Goal: Contribute content: Contribute content

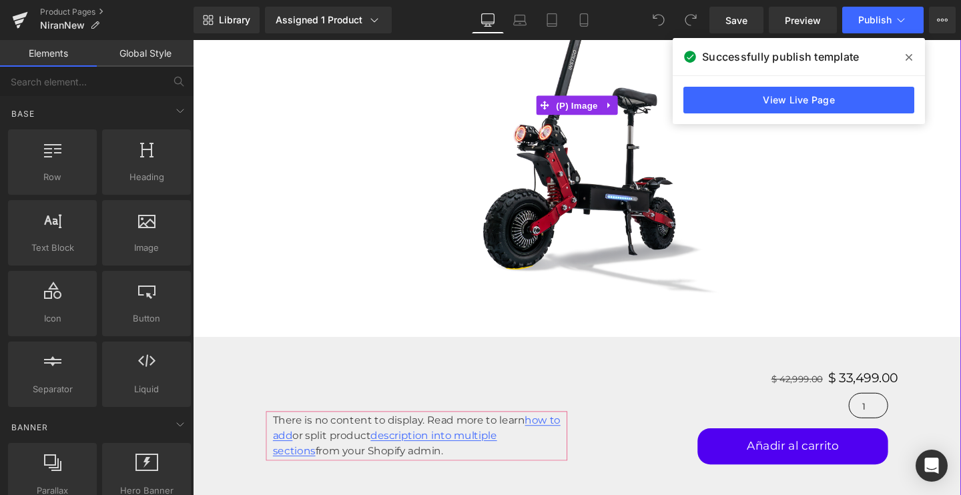
scroll to position [420, 0]
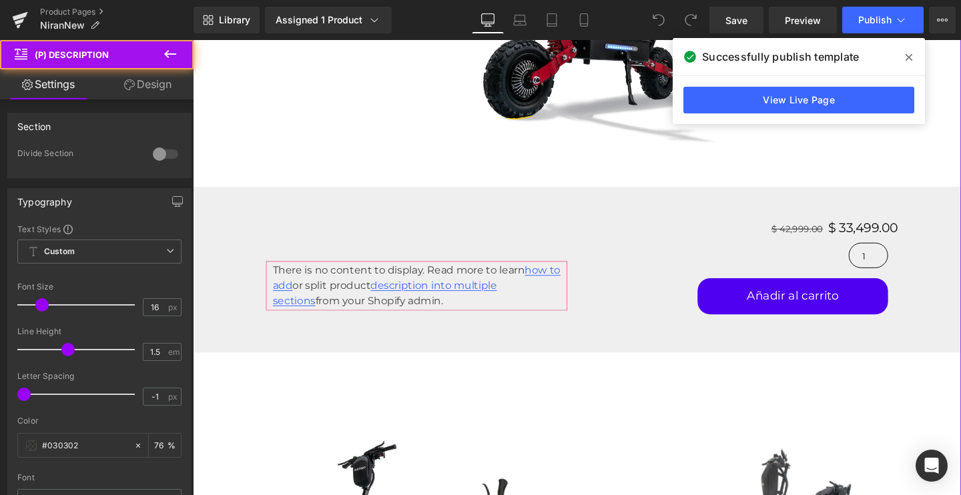
click at [300, 283] on div "There is no content to display. Read more to learn how to add or split product …" at bounding box center [427, 298] width 317 height 52
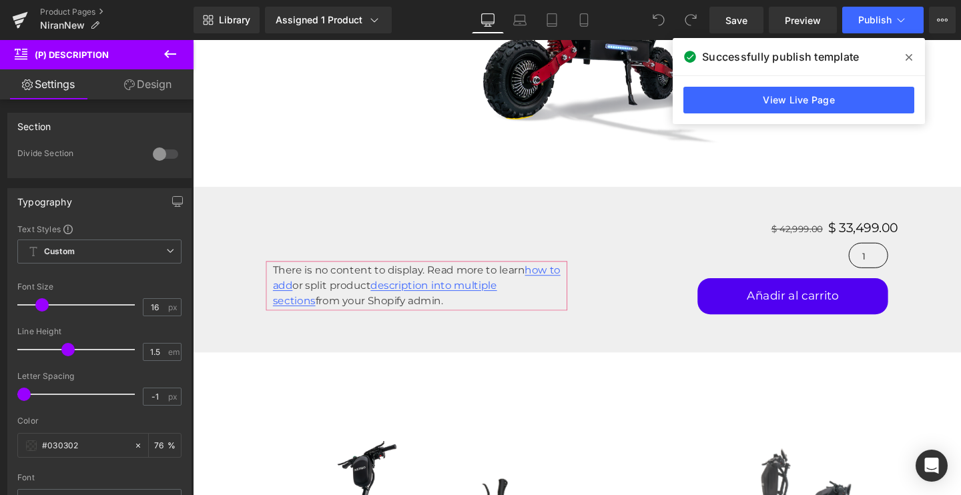
click at [734, 34] on div "Library Assigned 1 Product Product Preview NIRAN Manage assigned products Deskt…" at bounding box center [576, 20] width 767 height 40
click at [732, 31] on link "Save" at bounding box center [736, 20] width 54 height 27
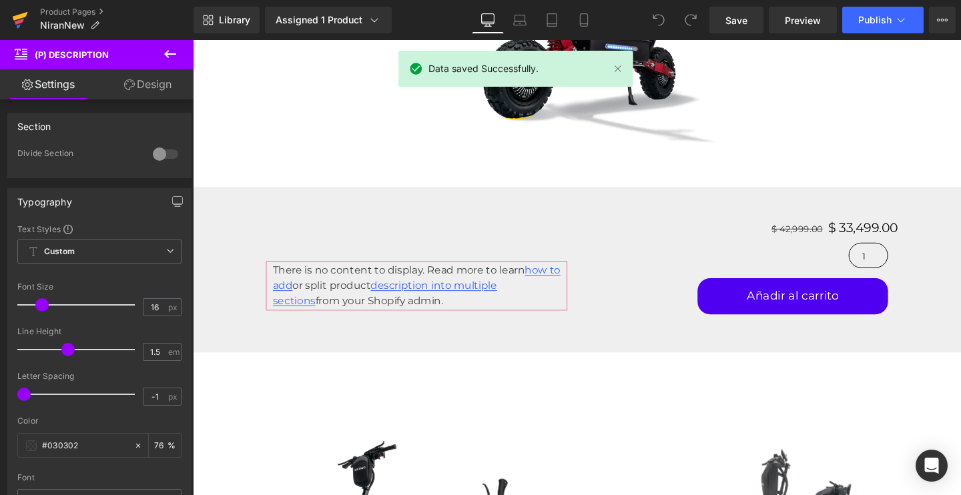
click at [16, 16] on icon at bounding box center [20, 16] width 15 height 9
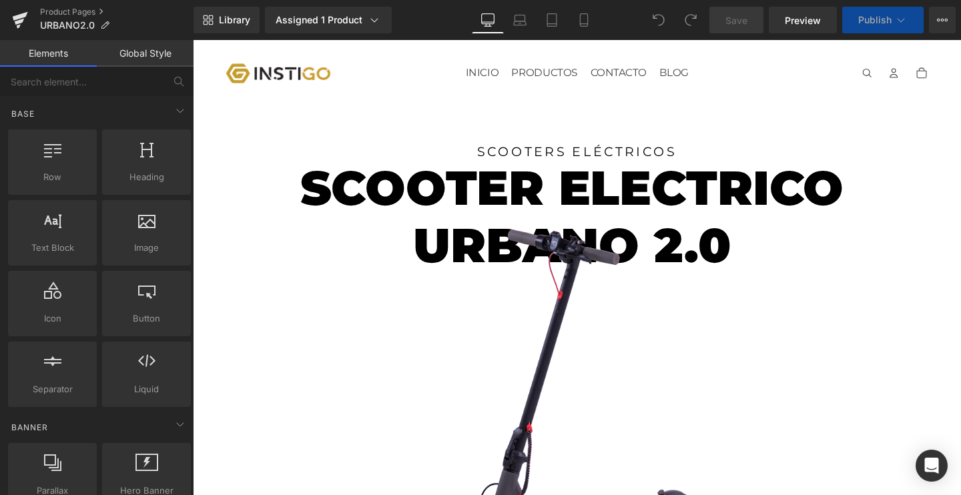
scroll to position [497, 0]
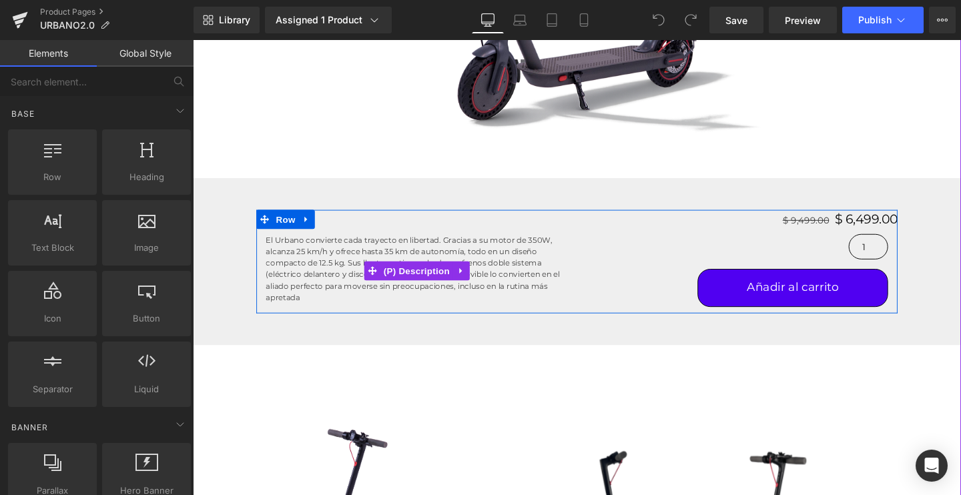
click at [285, 276] on span "a, todo en un diseño compacto de 12.5 kg. Sus llantas anti-ponchaduras, frenos …" at bounding box center [414, 274] width 290 height 34
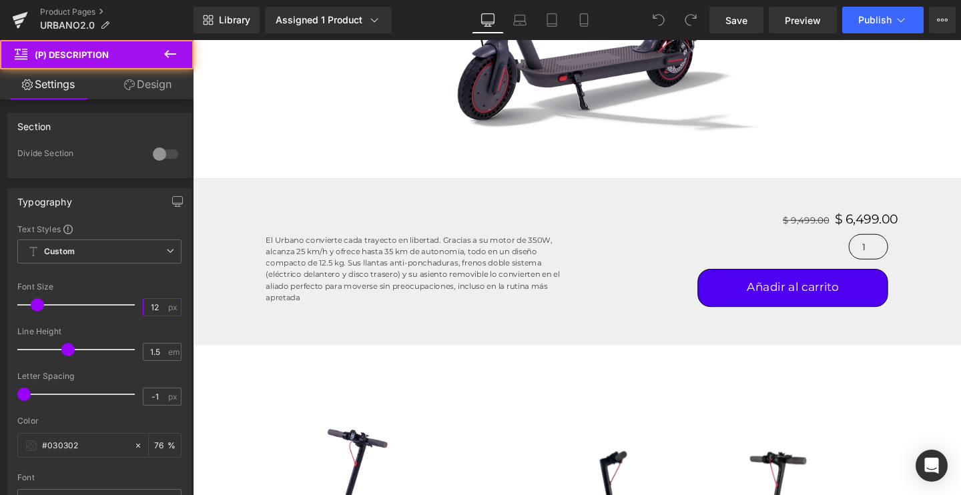
click at [143, 306] on input "12" at bounding box center [154, 307] width 23 height 17
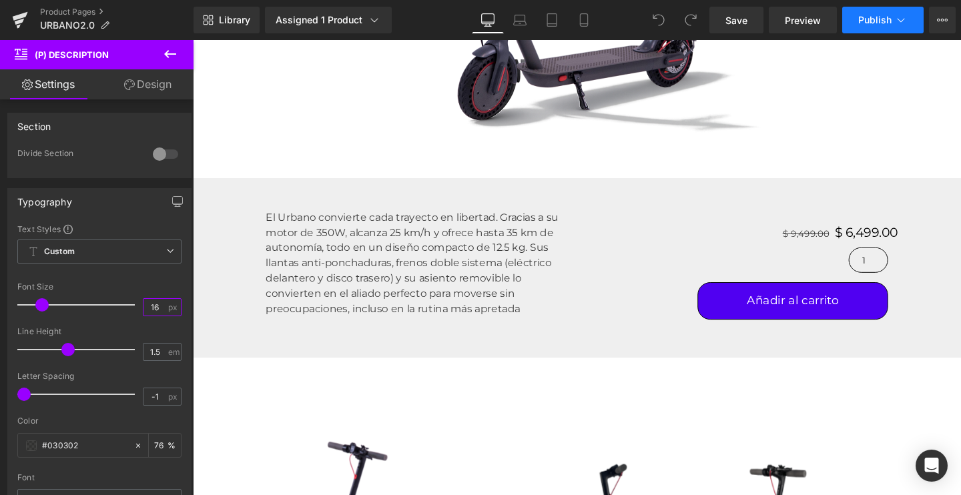
type input "16"
click at [852, 26] on button "Publish" at bounding box center [882, 20] width 81 height 27
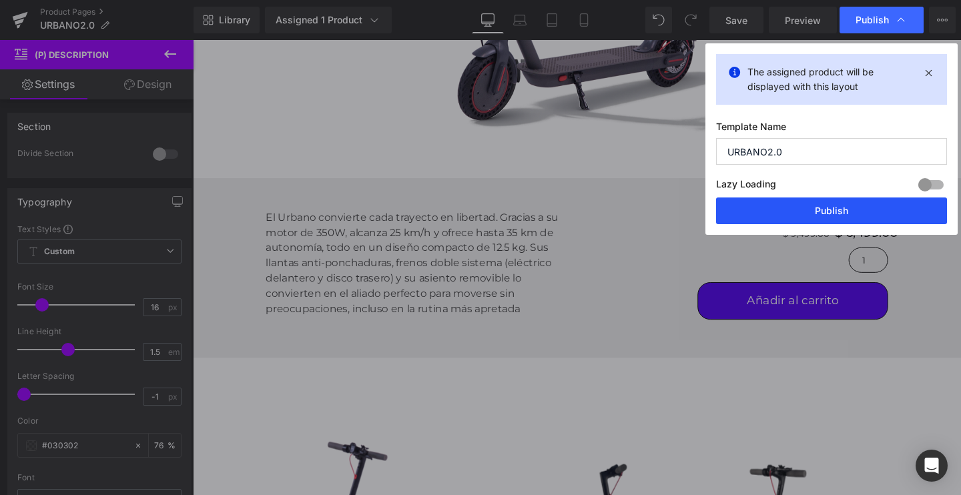
click at [783, 205] on button "Publish" at bounding box center [831, 210] width 231 height 27
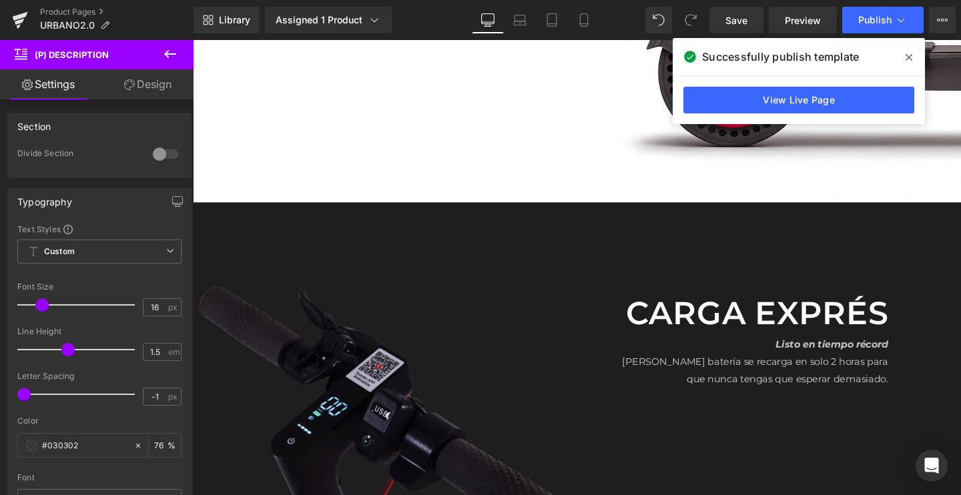
scroll to position [2189, 0]
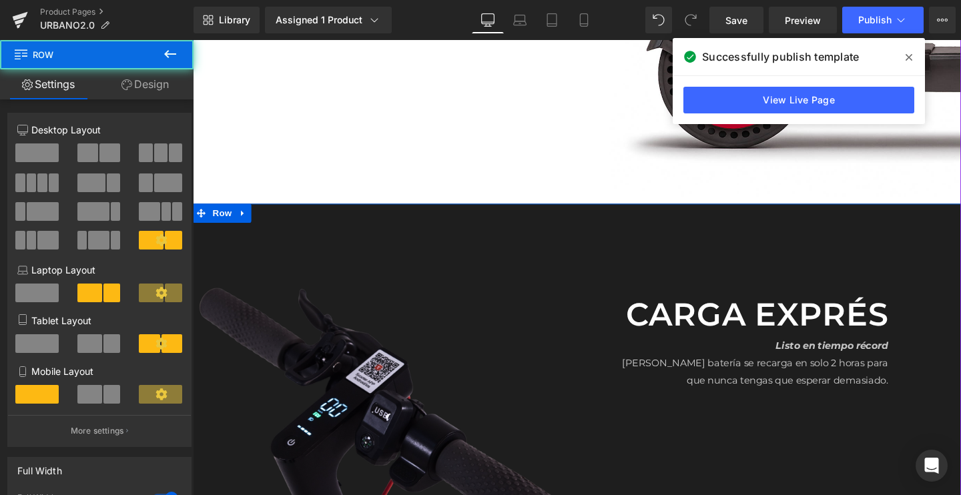
click at [277, 251] on div "Image Carga exprés Text Block Listo en tiempo récord Su batería se recarga en s…" at bounding box center [596, 406] width 807 height 388
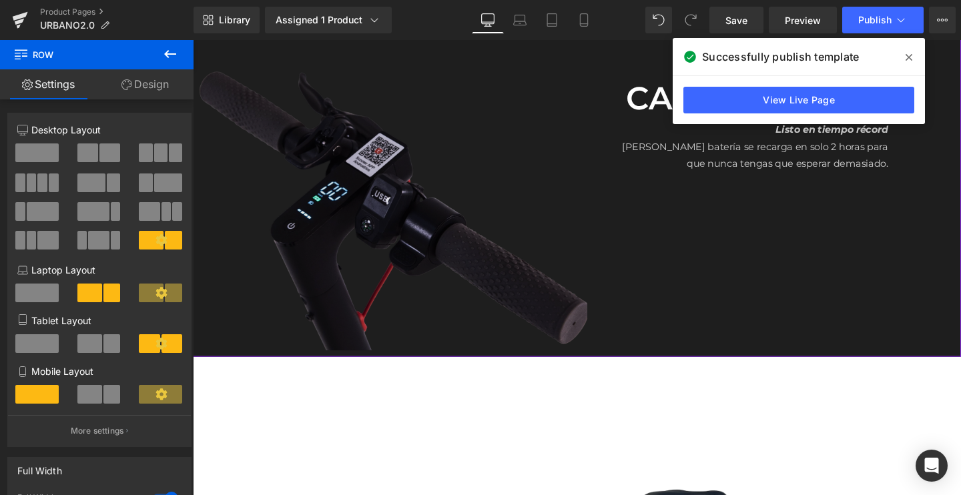
click at [319, 126] on img at bounding box center [409, 208] width 432 height 315
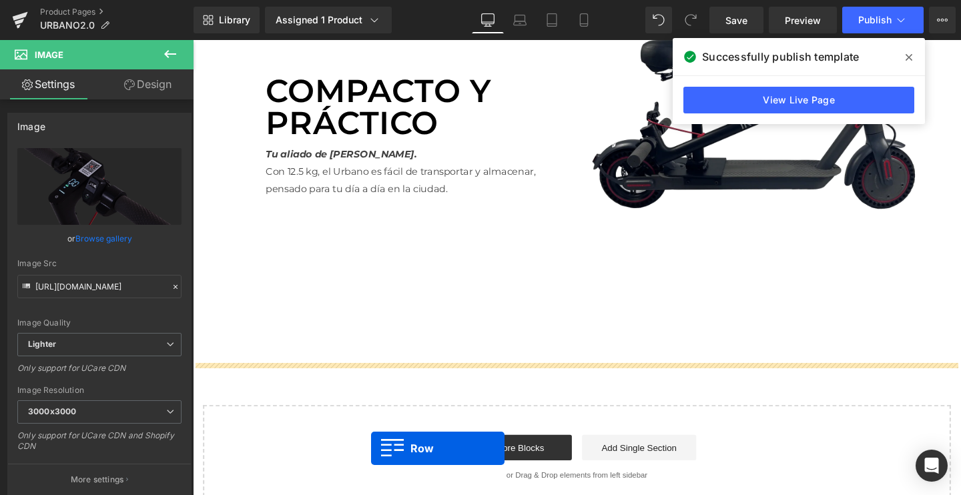
scroll to position [2928, 0]
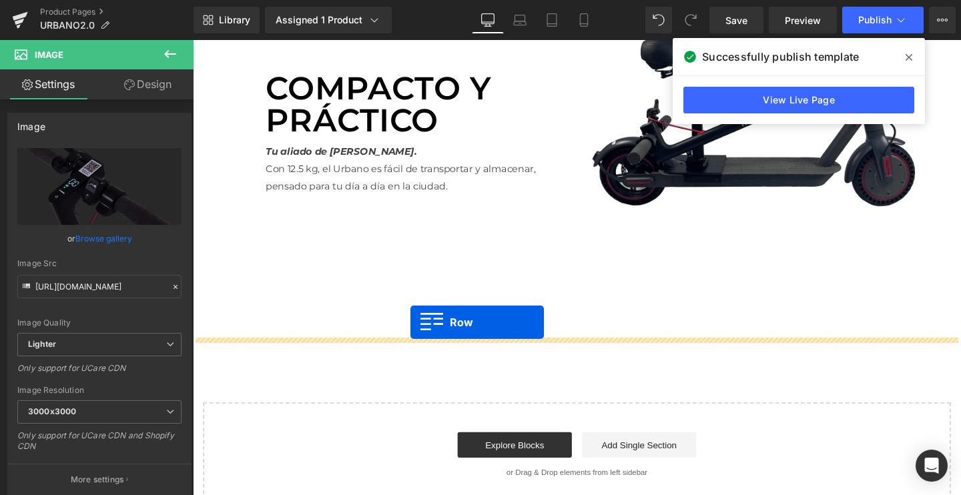
drag, startPoint x: 228, startPoint y: 48, endPoint x: 422, endPoint y: 337, distance: 347.6
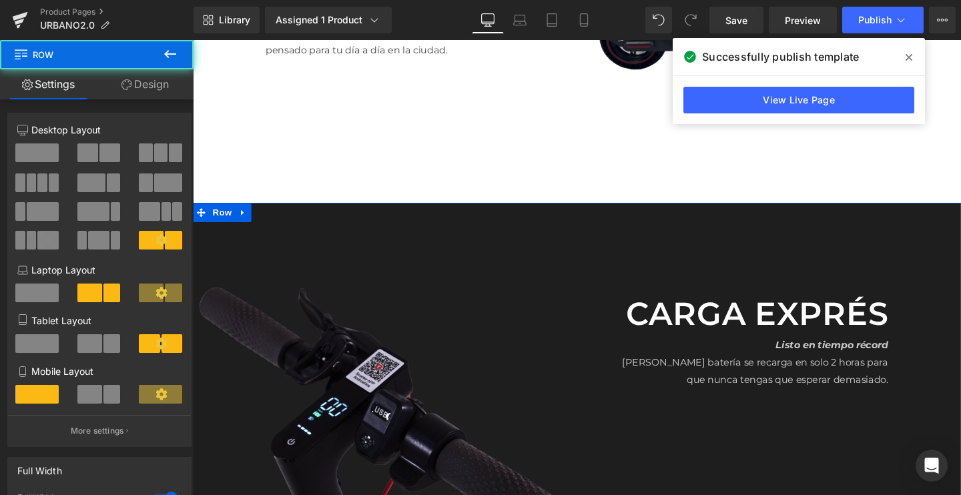
scroll to position [3045, 0]
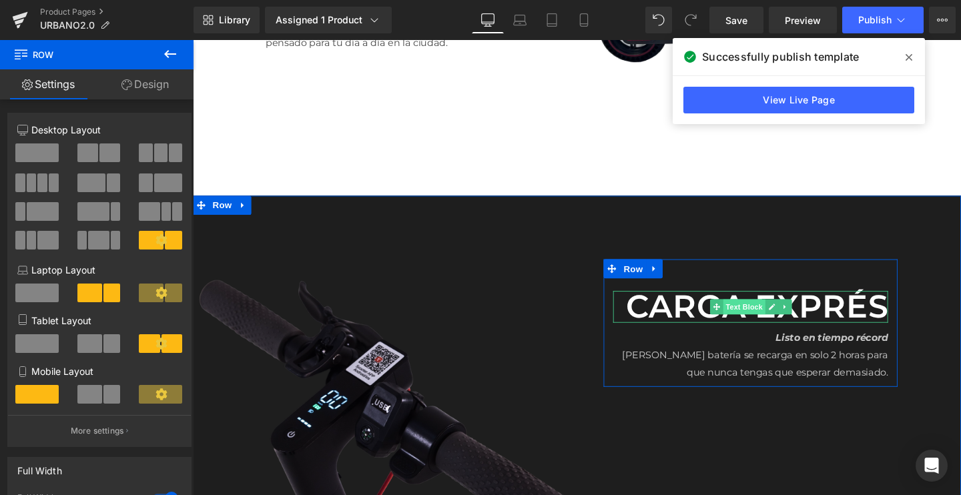
click at [750, 316] on span "Text Block" at bounding box center [772, 320] width 44 height 16
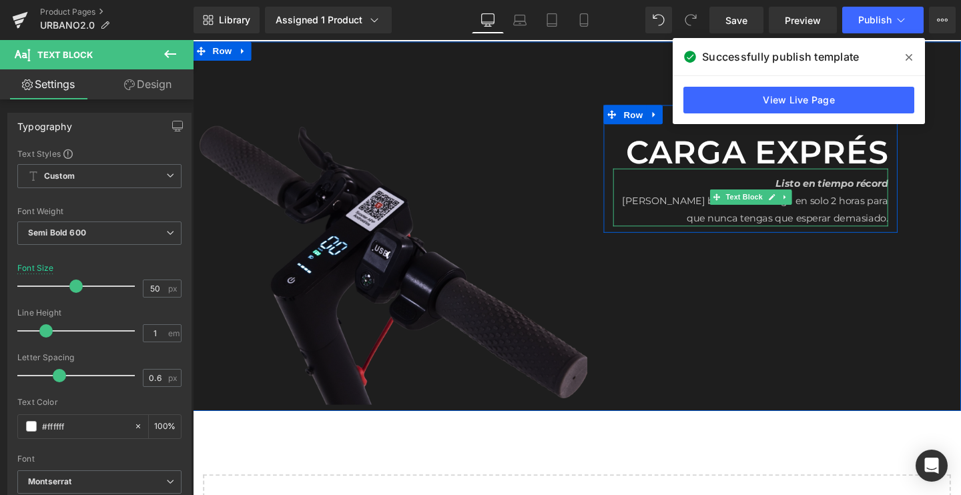
scroll to position [3169, 0]
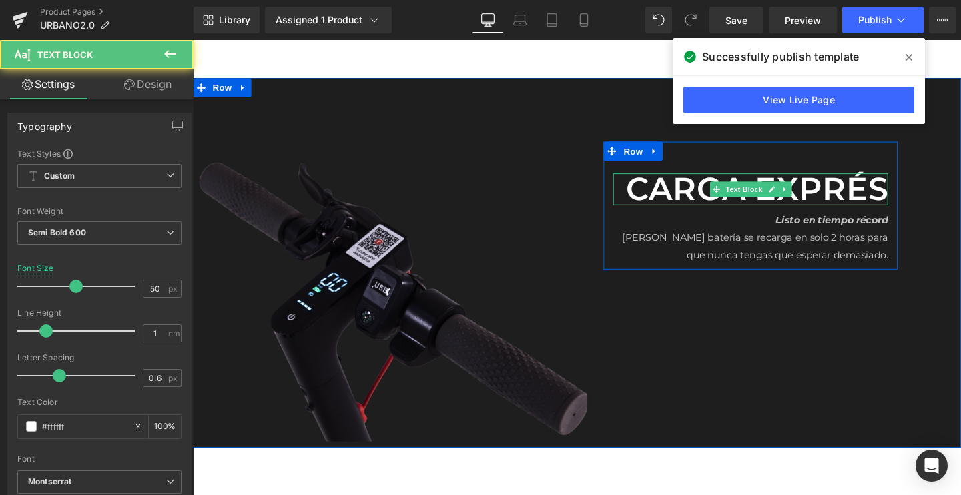
click at [690, 188] on p "Carga exprés" at bounding box center [778, 196] width 289 height 33
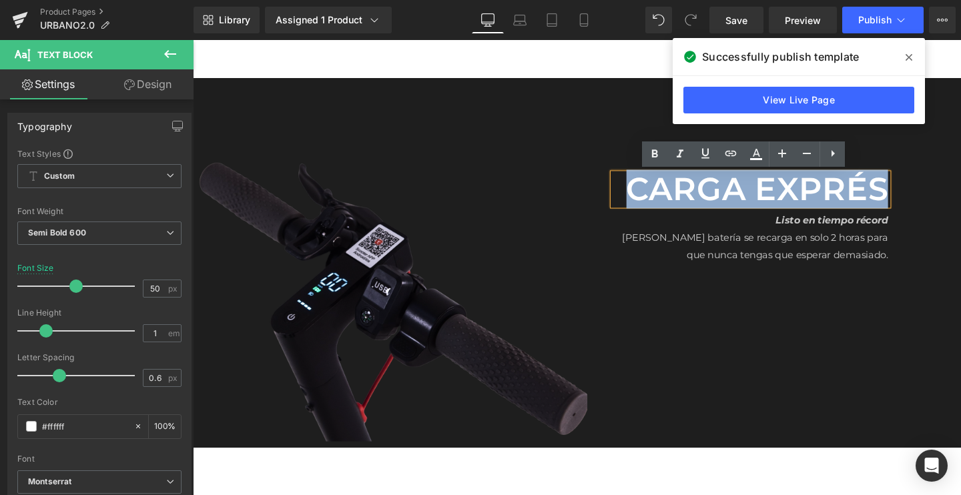
paste div
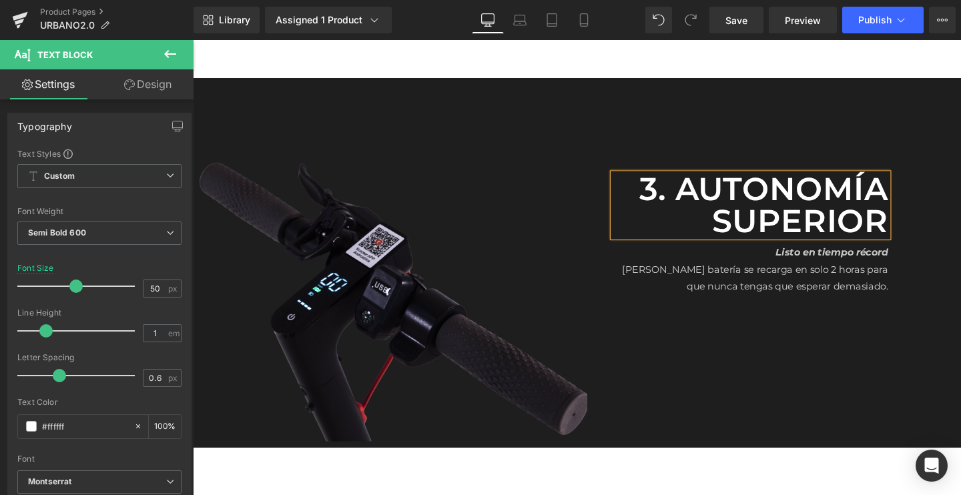
click at [682, 189] on p "3. Autonomía superior" at bounding box center [778, 213] width 289 height 67
click at [770, 277] on span "Text Block" at bounding box center [772, 277] width 44 height 16
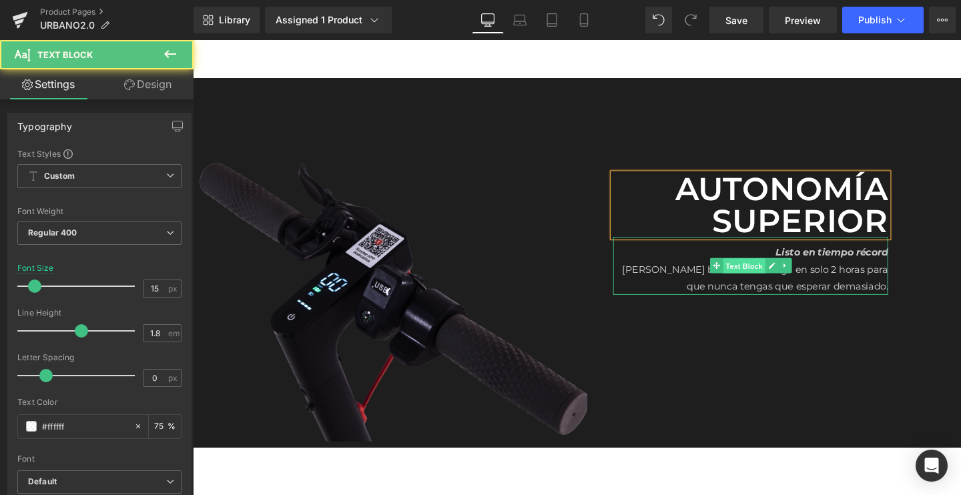
click at [770, 277] on span "Text Block" at bounding box center [772, 277] width 44 height 16
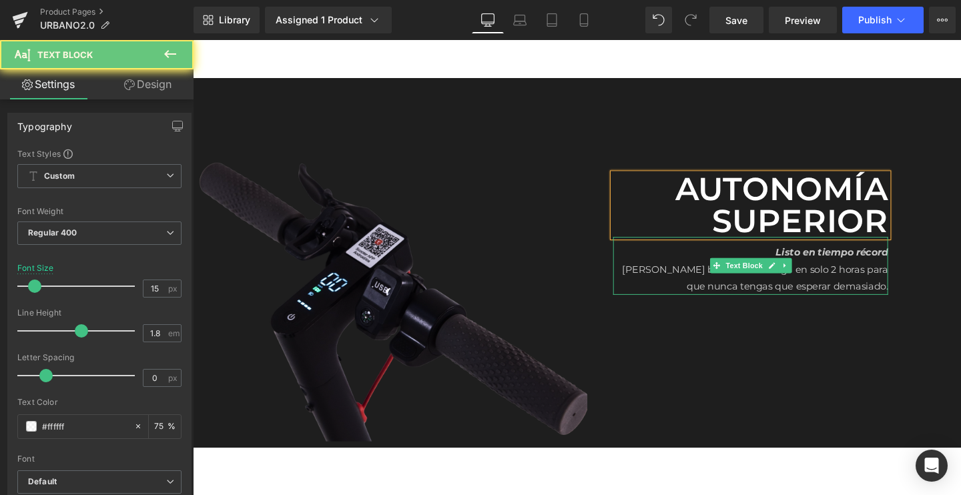
click at [764, 296] on p "Su batería se recarga en solo 2 horas para que nunca tengas que esperar demasia…" at bounding box center [778, 289] width 289 height 36
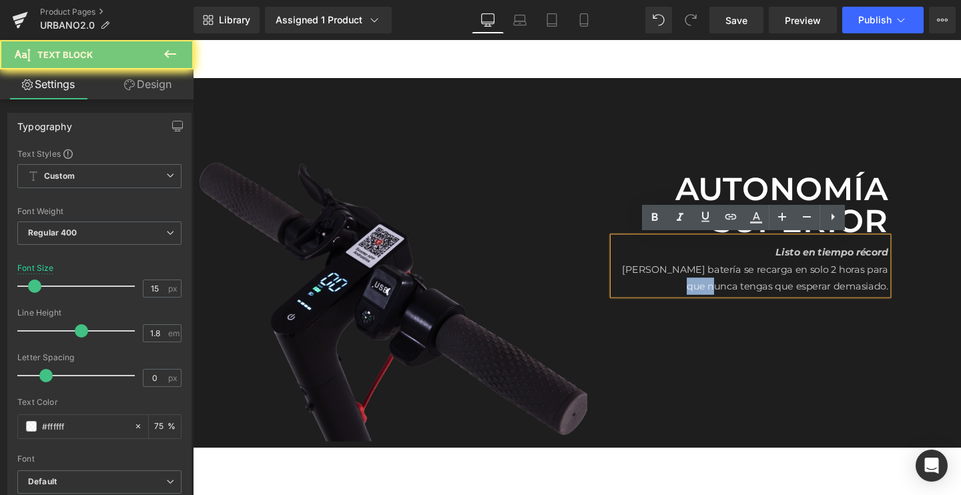
click at [764, 296] on p "Su batería se recarga en solo 2 horas para que nunca tengas que esperar demasia…" at bounding box center [778, 289] width 289 height 36
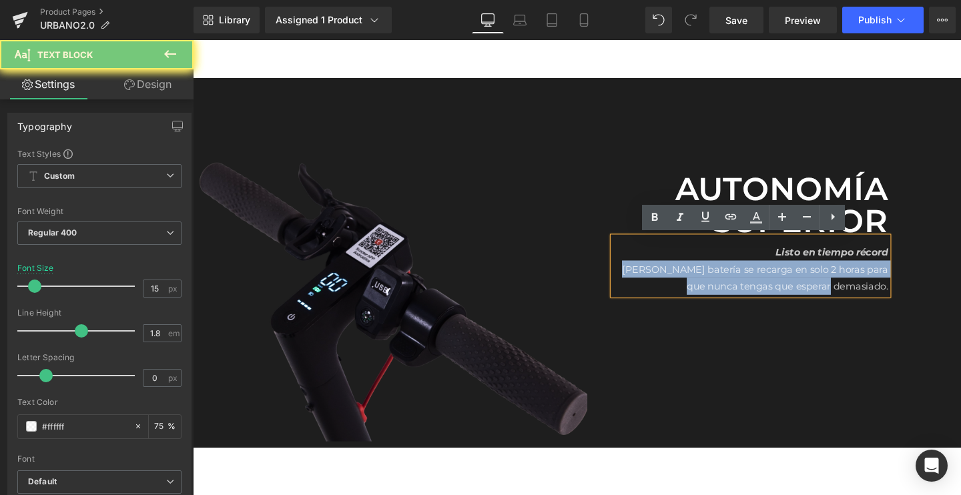
click at [764, 296] on p "Su batería se recarga en solo 2 horas para que nunca tengas que esperar demasia…" at bounding box center [778, 289] width 289 height 36
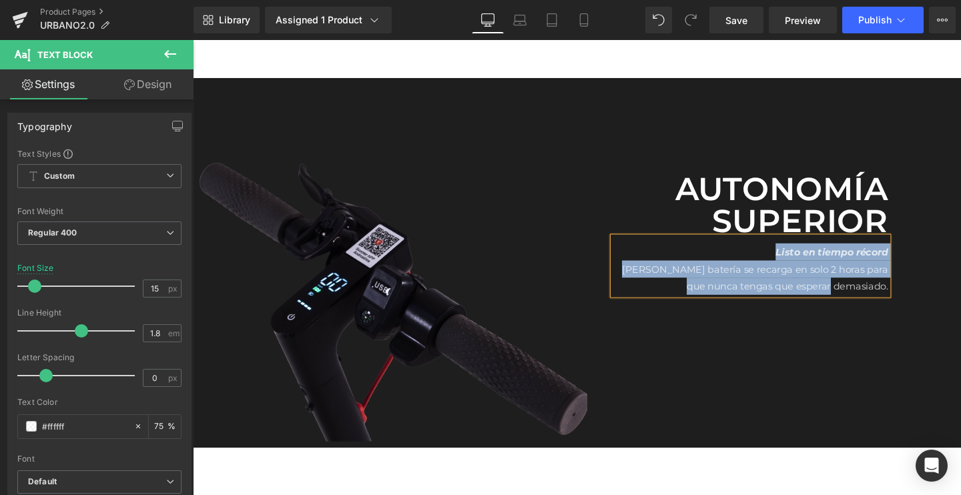
paste div
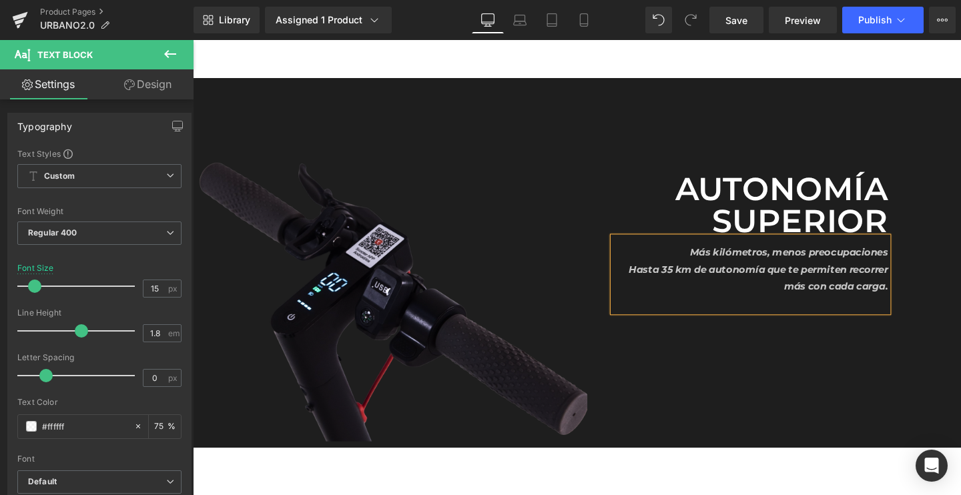
click at [717, 283] on icon "Hasta 35 km de autonomía que te permiten recorrer más con cada carga." at bounding box center [787, 289] width 272 height 31
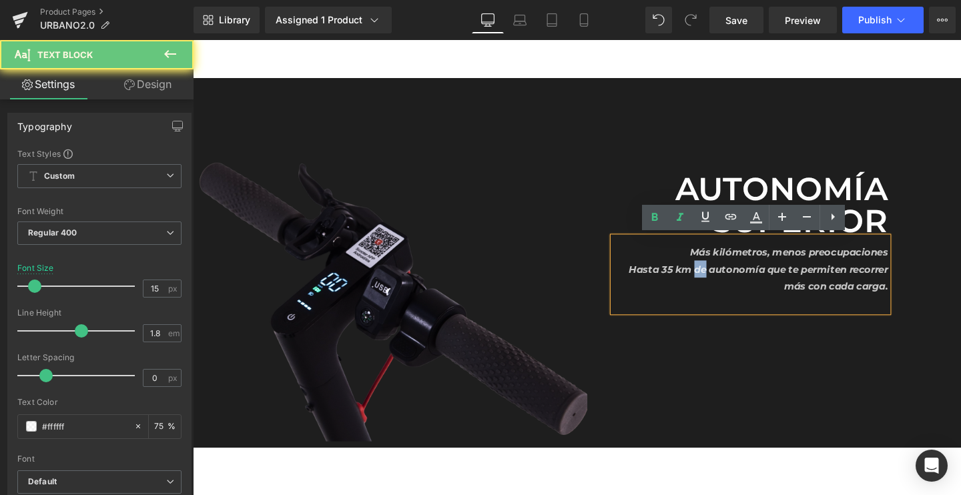
click at [717, 283] on icon "Hasta 35 km de autonomía que te permiten recorrer más con cada carga." at bounding box center [787, 289] width 272 height 31
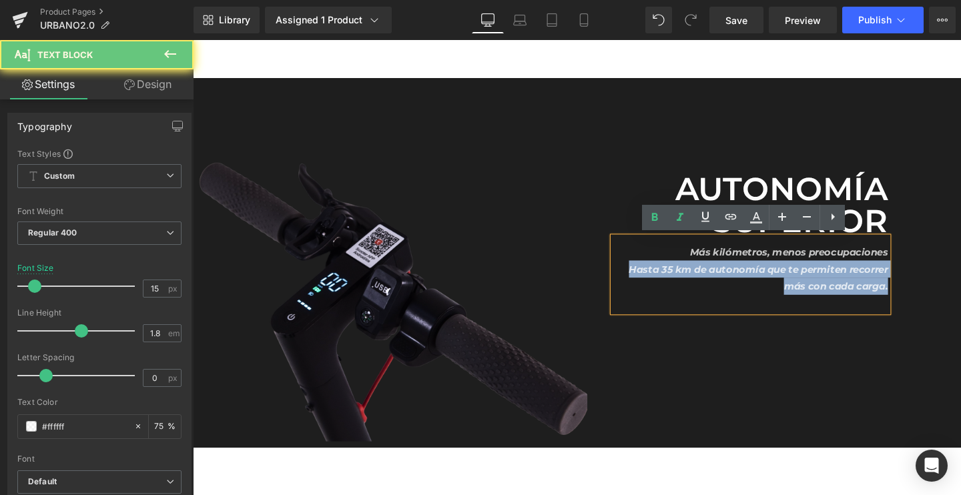
click at [717, 283] on icon "Hasta 35 km de autonomía que te permiten recorrer más con cada carga." at bounding box center [787, 289] width 272 height 31
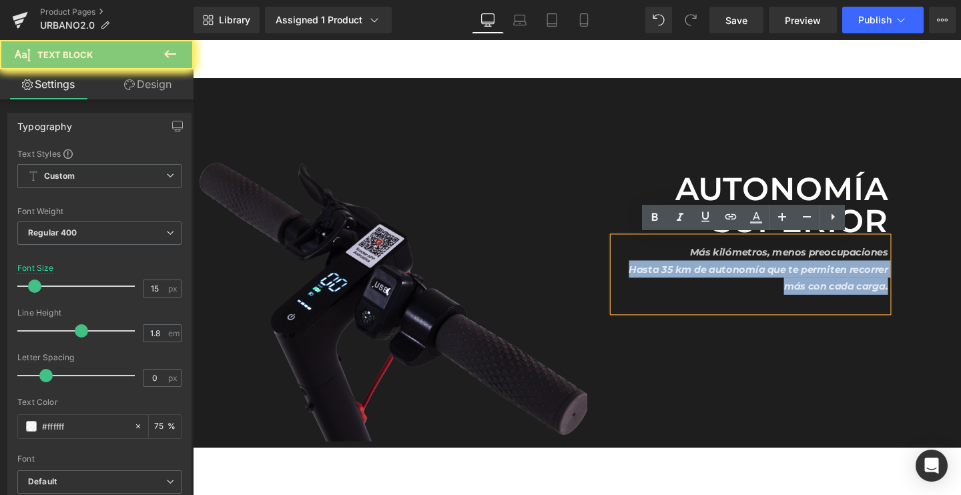
click at [717, 283] on icon "Hasta 35 km de autonomía que te permiten recorrer más con cada carga." at bounding box center [787, 289] width 272 height 31
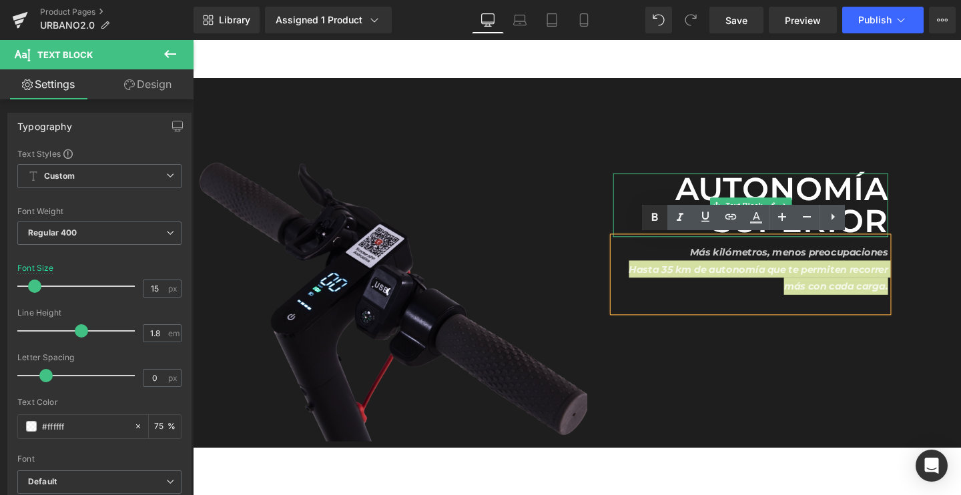
click at [664, 212] on link at bounding box center [654, 217] width 25 height 25
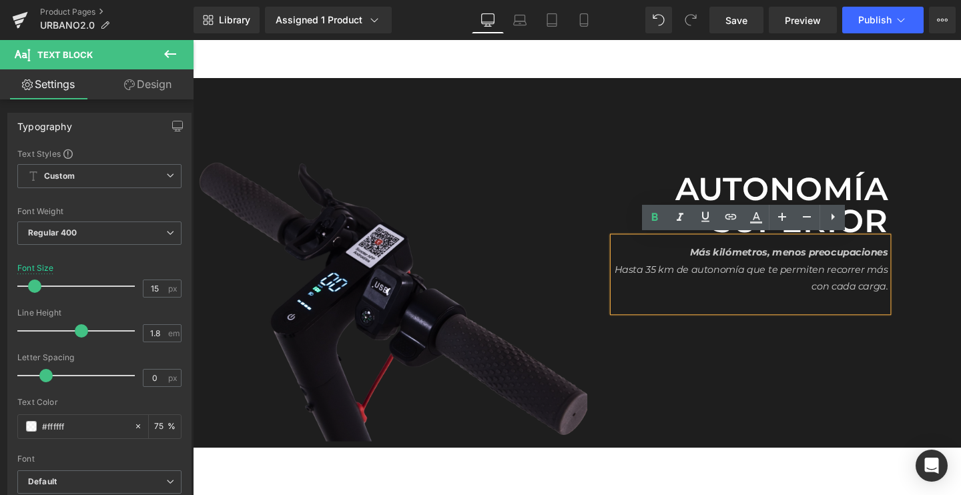
click at [707, 277] on icon "Hasta 35 km de autonomía que te permiten recorrer más con cada carga." at bounding box center [779, 289] width 287 height 31
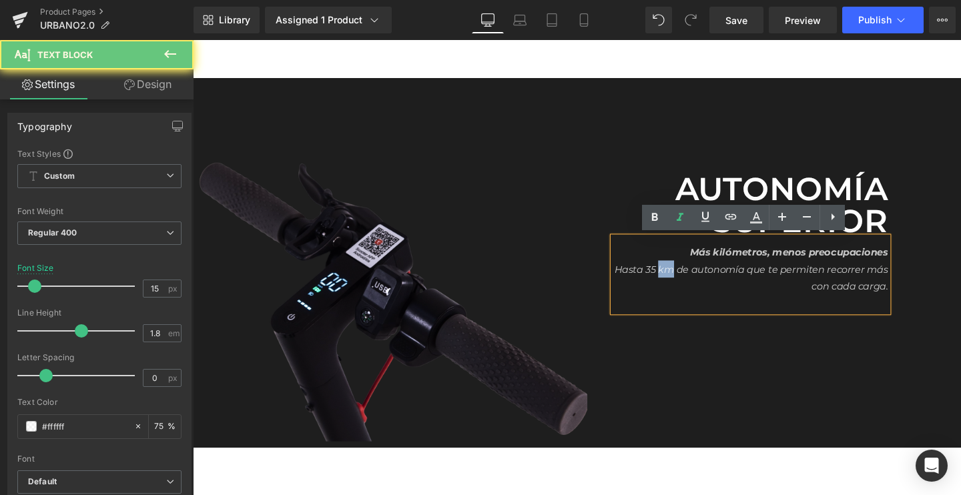
click at [707, 277] on icon "Hasta 35 km de autonomía que te permiten recorrer más con cada carga." at bounding box center [779, 289] width 287 height 31
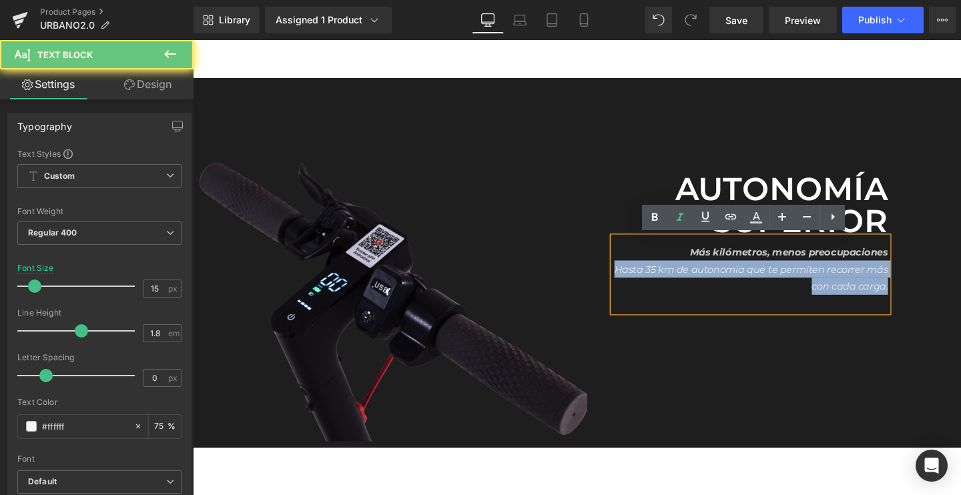
click at [707, 277] on icon "Hasta 35 km de autonomía que te permiten recorrer más con cada carga." at bounding box center [779, 289] width 287 height 31
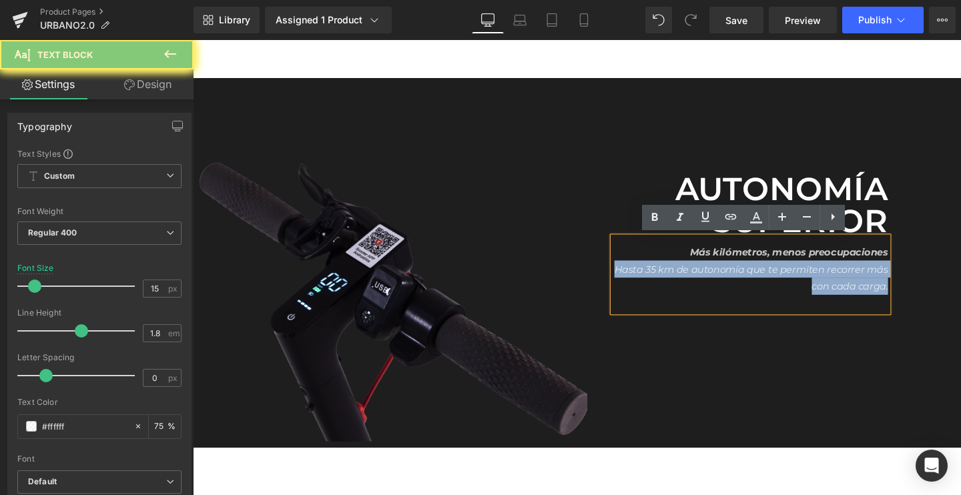
click at [707, 277] on icon "Hasta 35 km de autonomía que te permiten recorrer más con cada carga." at bounding box center [779, 289] width 287 height 31
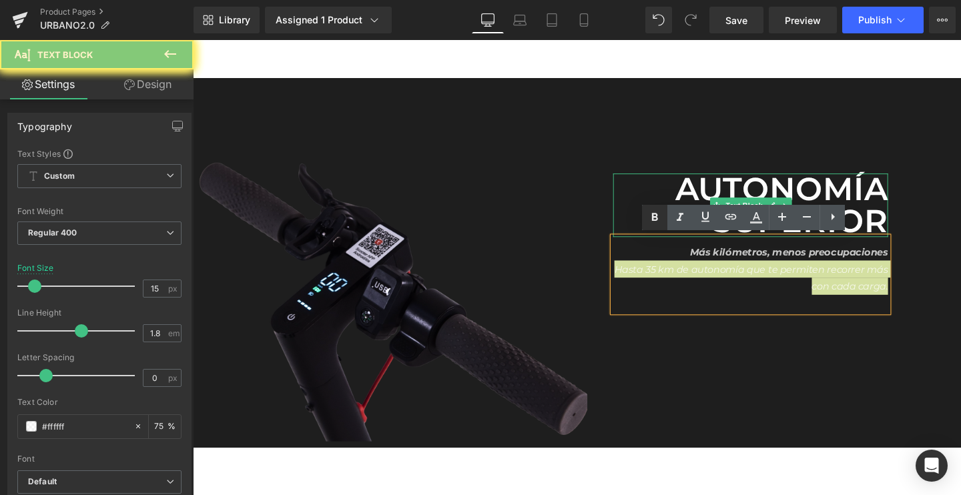
click at [655, 220] on icon at bounding box center [655, 217] width 6 height 8
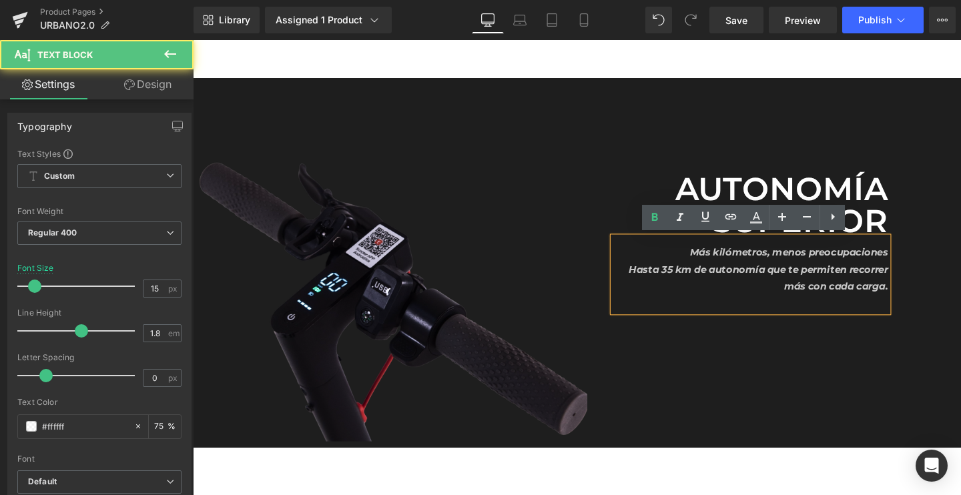
click at [687, 303] on p "Hasta 35 km de autonomía que te permiten recorrer más con cada carga." at bounding box center [778, 289] width 289 height 36
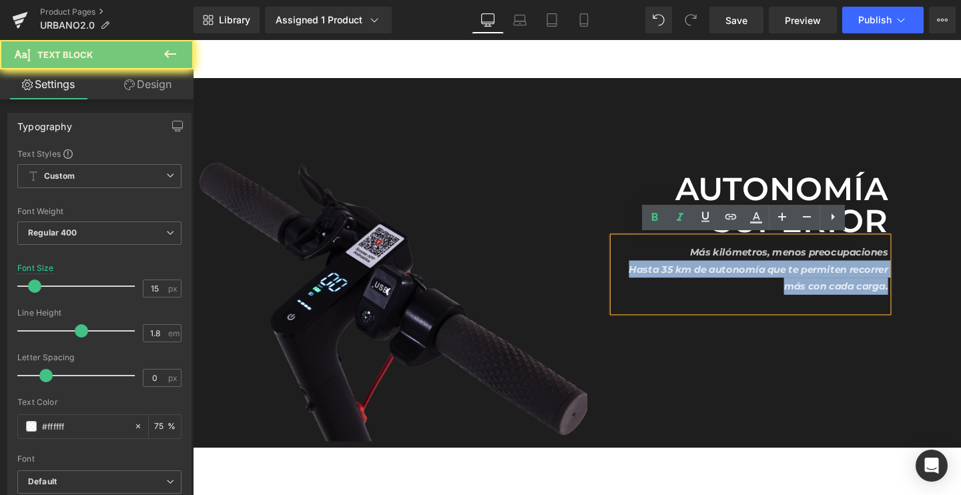
click at [687, 303] on p "Hasta 35 km de autonomía que te permiten recorrer más con cada carga." at bounding box center [778, 289] width 289 height 36
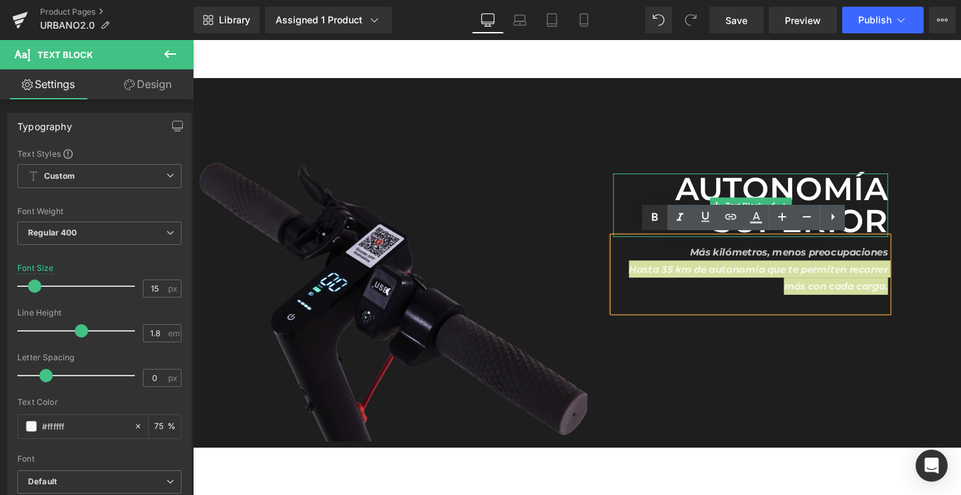
click at [661, 224] on icon at bounding box center [654, 217] width 16 height 16
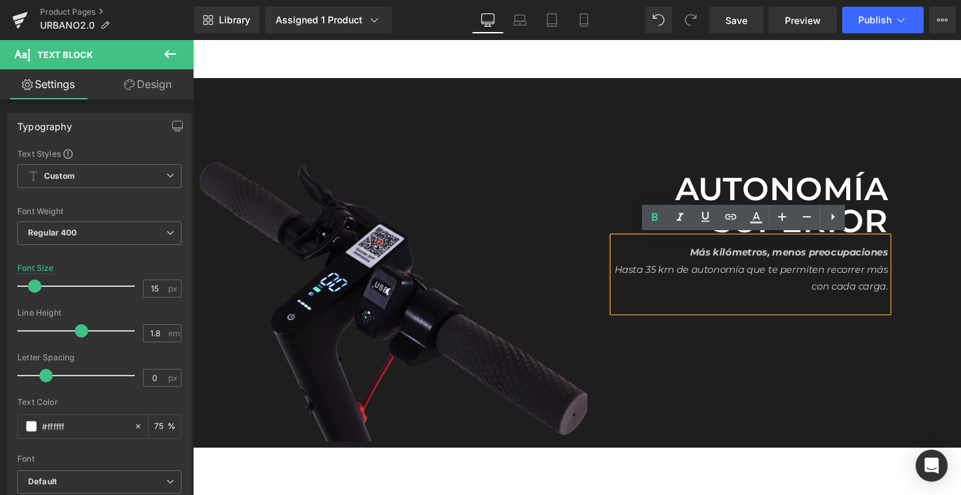
click at [738, 286] on p "Hasta 35 km de autonomía que te permiten recorrer más con cada carga." at bounding box center [778, 289] width 289 height 36
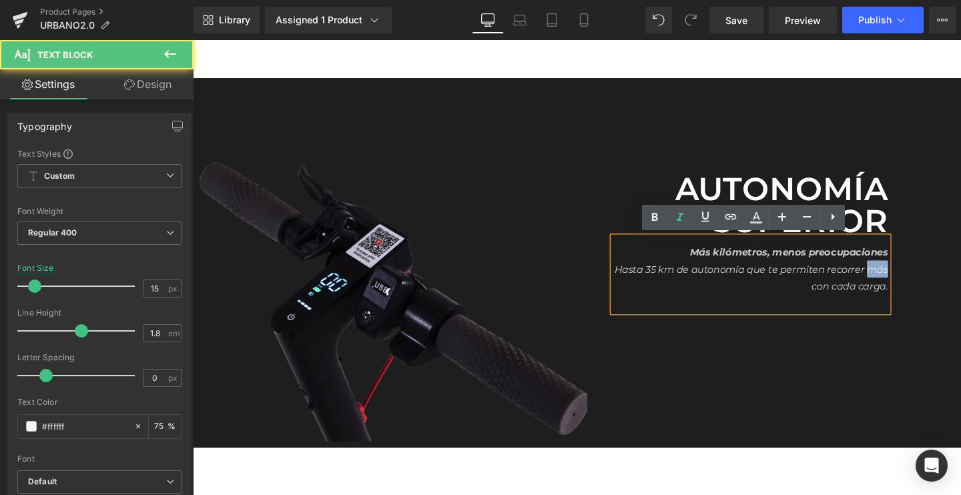
click at [738, 286] on p "Hasta 35 km de autonomía que te permiten recorrer más con cada carga." at bounding box center [778, 289] width 289 height 36
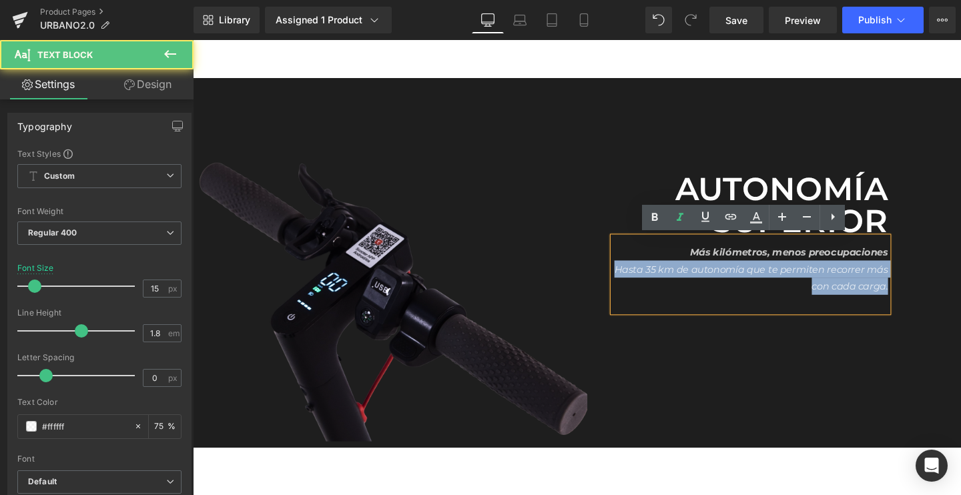
click at [738, 286] on p "Hasta 35 km de autonomía que te permiten recorrer más con cada carga." at bounding box center [778, 289] width 289 height 36
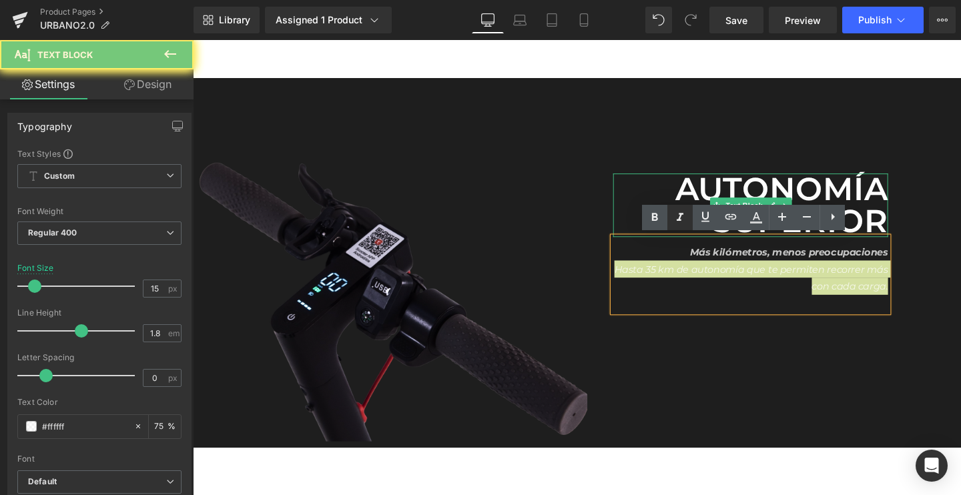
click at [681, 217] on icon at bounding box center [680, 217] width 16 height 16
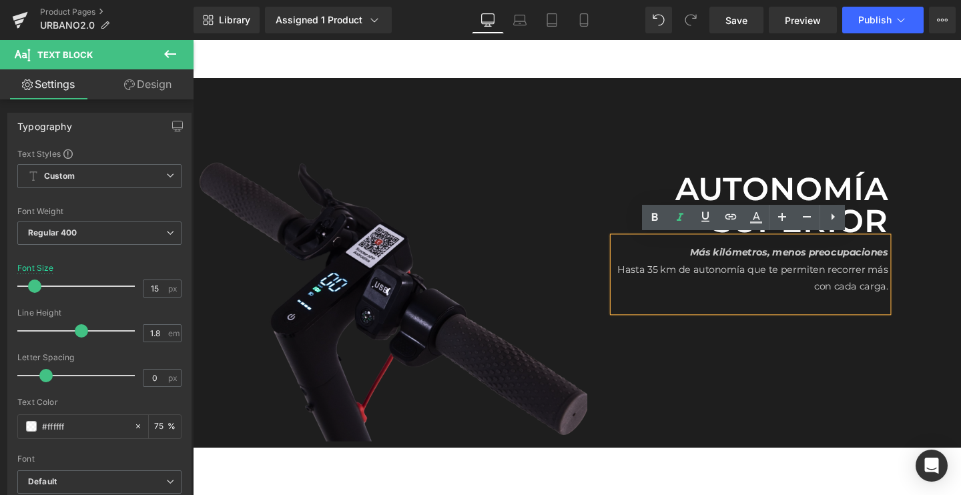
click at [821, 316] on p at bounding box center [778, 317] width 289 height 18
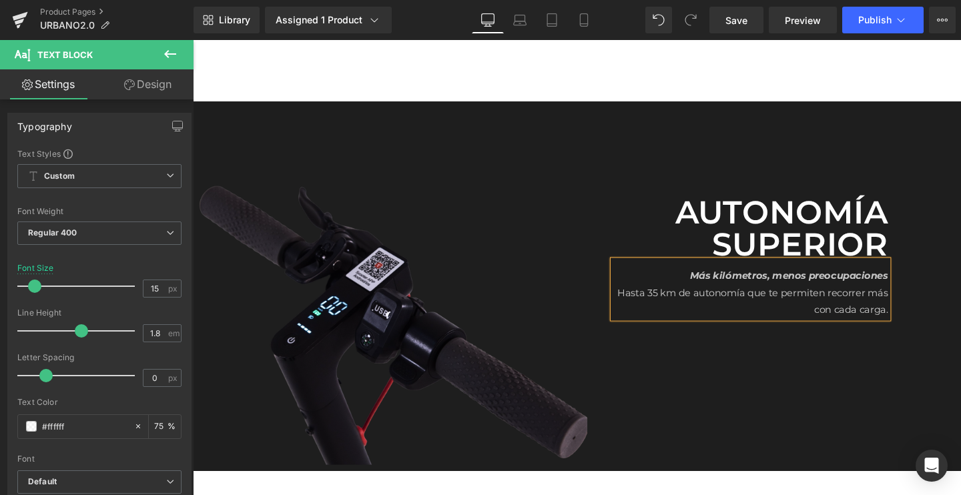
scroll to position [3151, 0]
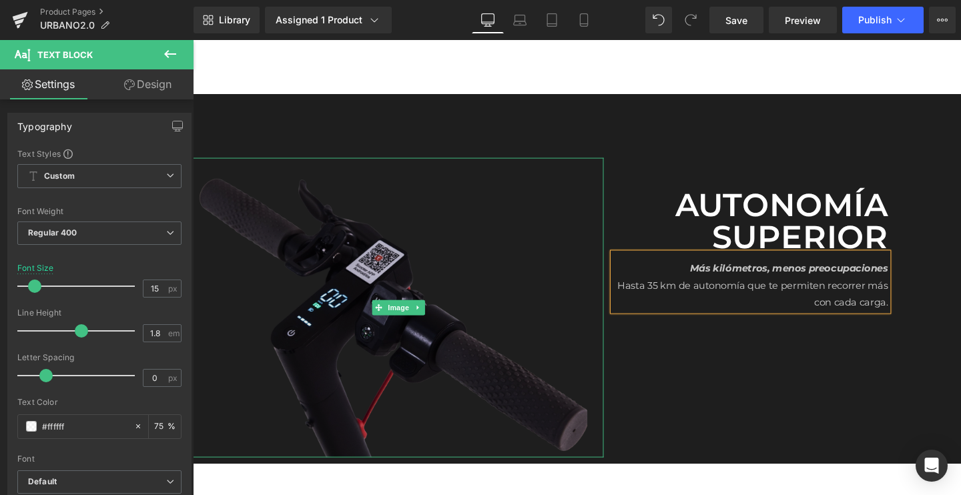
click at [342, 330] on img at bounding box center [409, 321] width 432 height 315
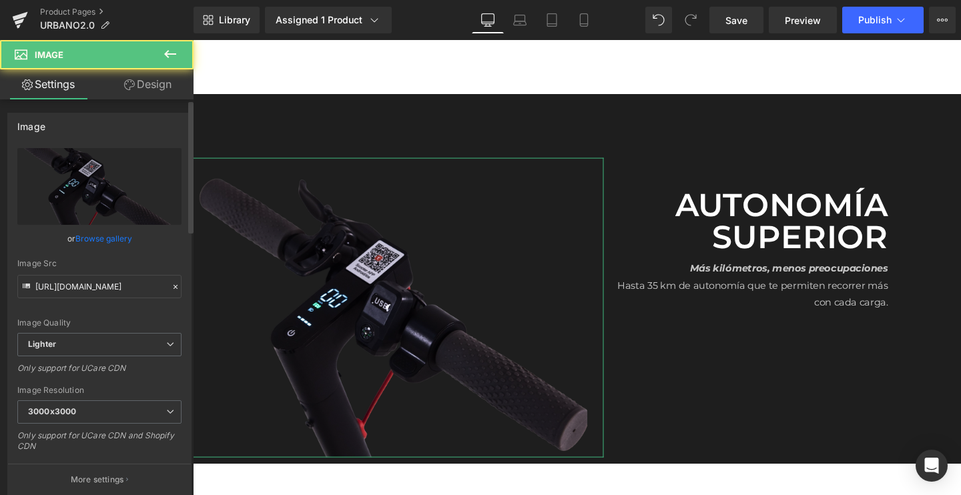
click at [95, 239] on link "Browse gallery" at bounding box center [103, 238] width 57 height 23
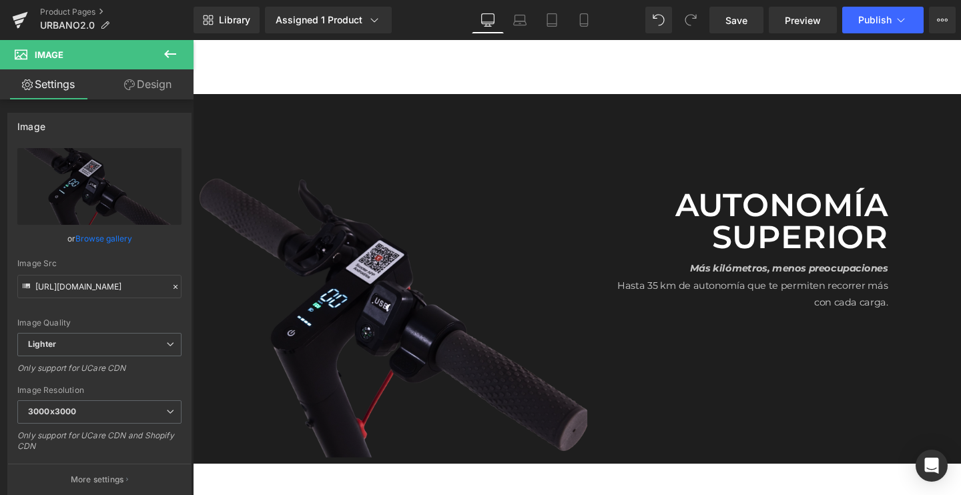
click at [388, 306] on img at bounding box center [409, 321] width 432 height 315
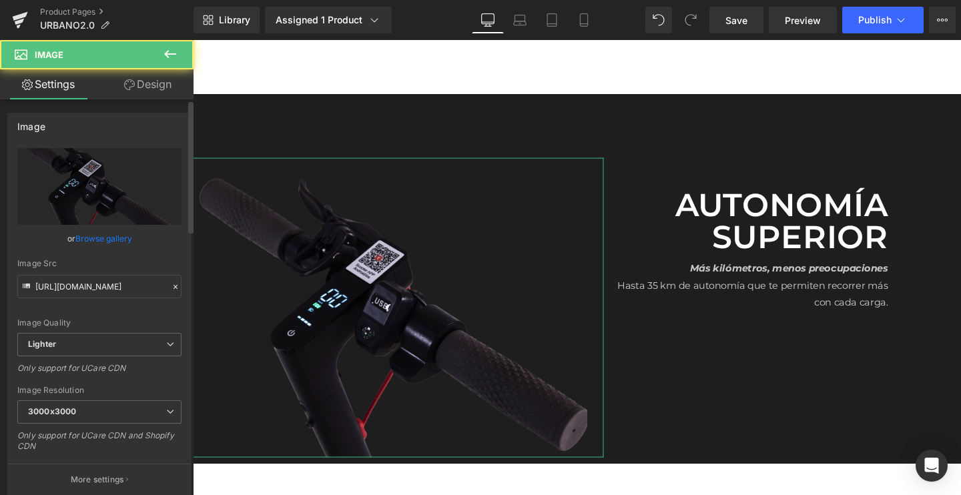
click at [101, 246] on link "Browse gallery" at bounding box center [103, 238] width 57 height 23
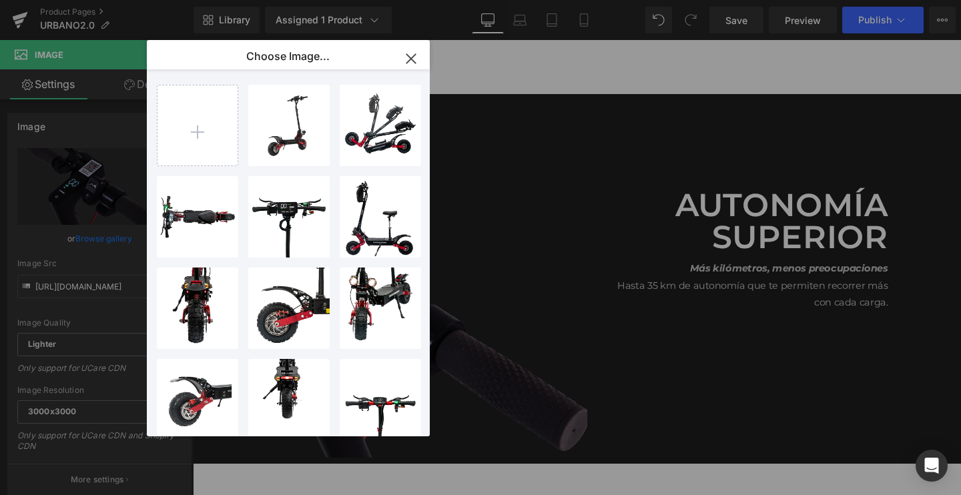
type input "C:\fakepath\URBANO-FRENTE_2048x2048.png.webp"
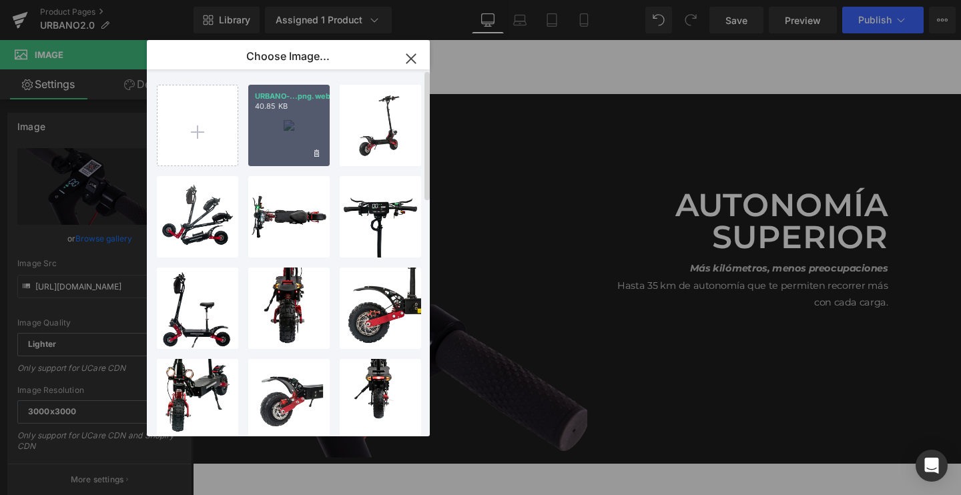
click at [287, 131] on div "URBANO-...png.webp 40.85 KB" at bounding box center [288, 125] width 81 height 81
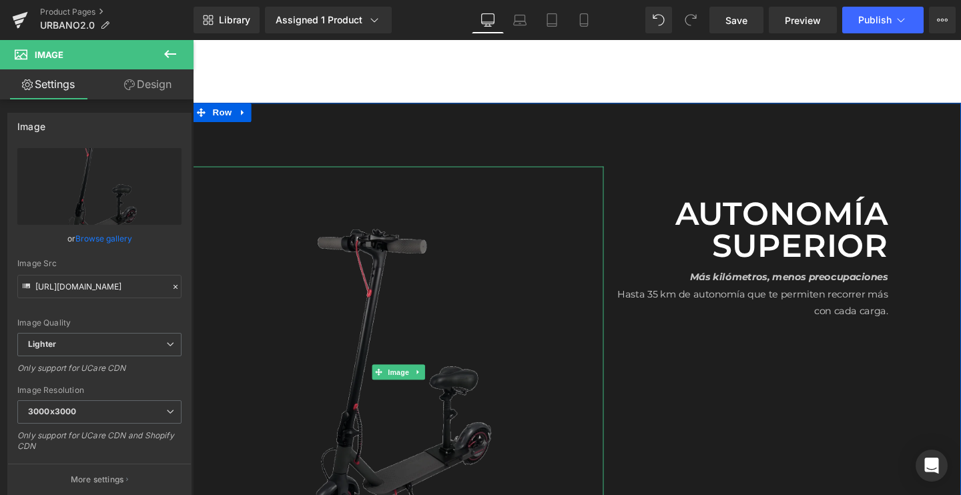
scroll to position [3164, 0]
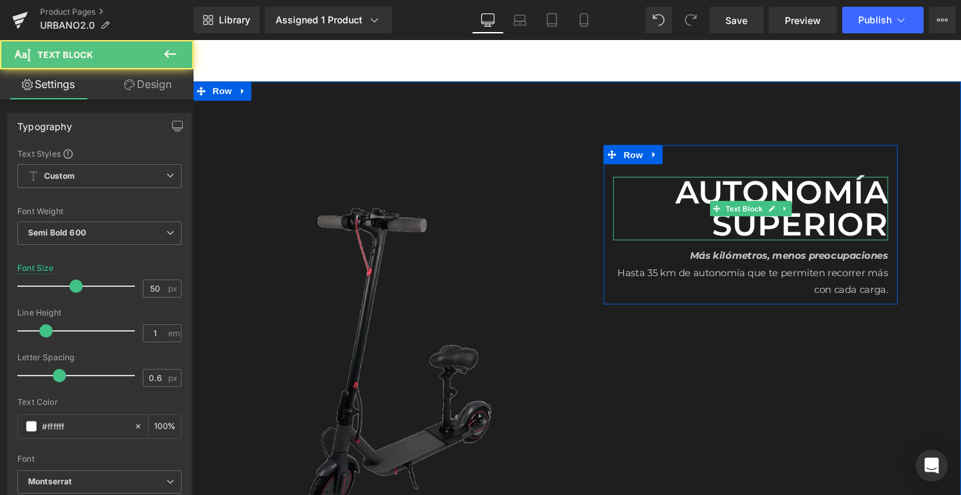
click at [713, 193] on p "Autonomía superior" at bounding box center [778, 217] width 289 height 67
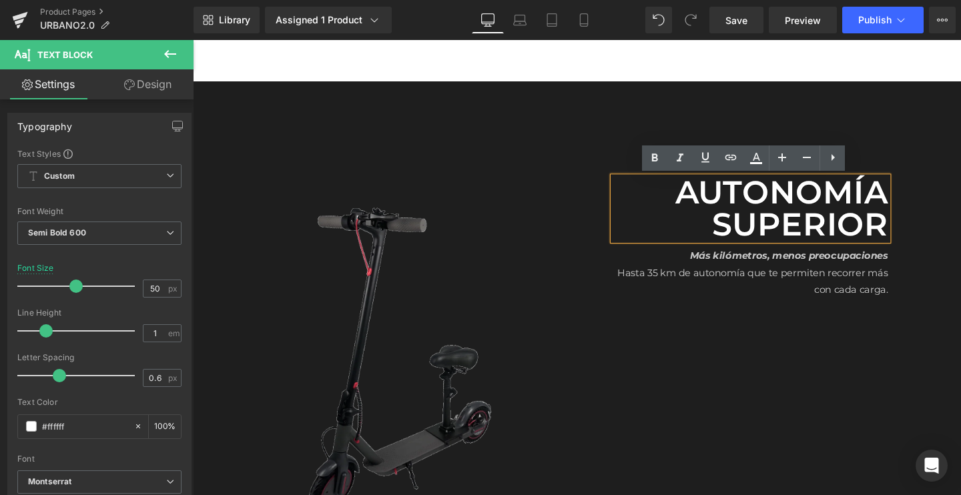
click at [241, 109] on div "Image Autonomía superior Text Block Más kilómetros, menos preocupaciones Hasta …" at bounding box center [596, 336] width 807 height 505
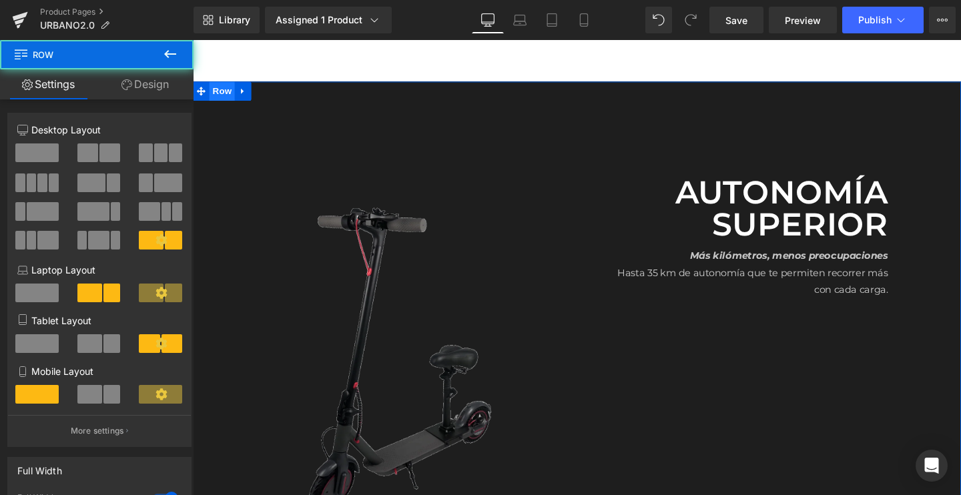
click at [217, 92] on span "Row" at bounding box center [223, 94] width 27 height 20
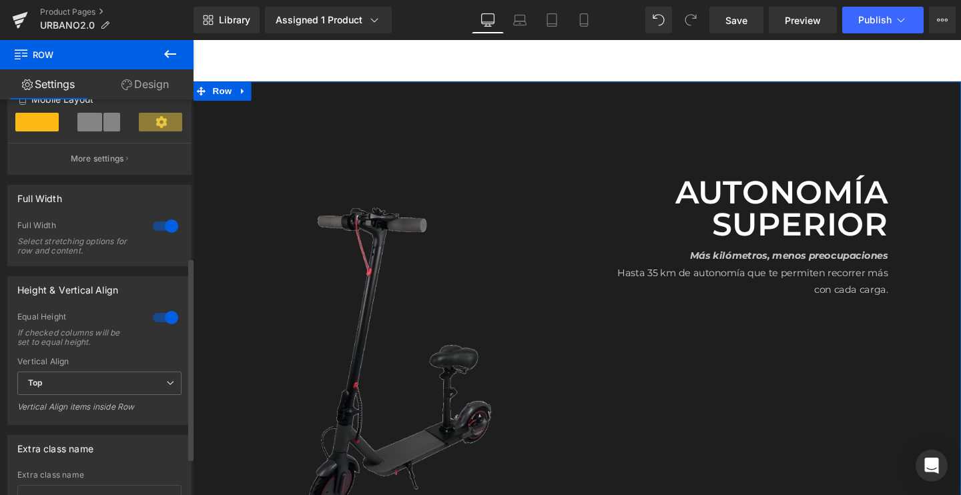
scroll to position [330, 0]
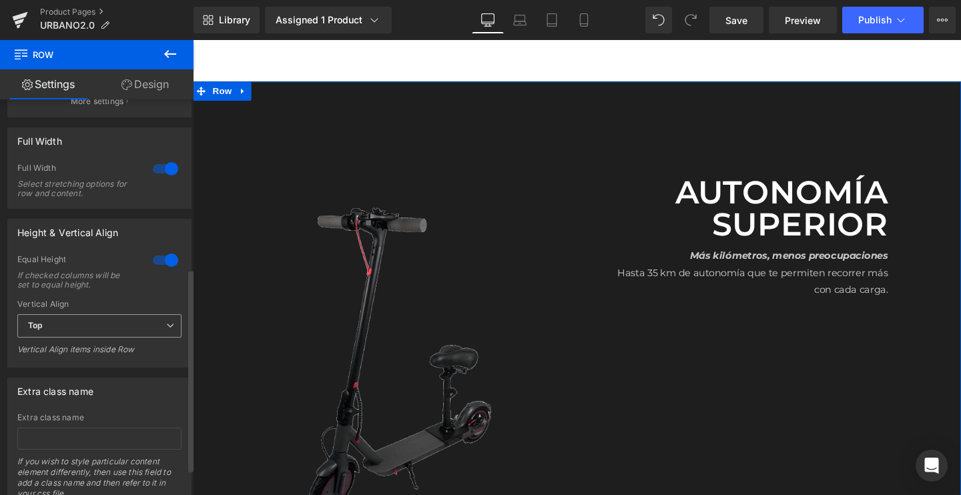
click at [60, 317] on span "Top" at bounding box center [99, 325] width 164 height 23
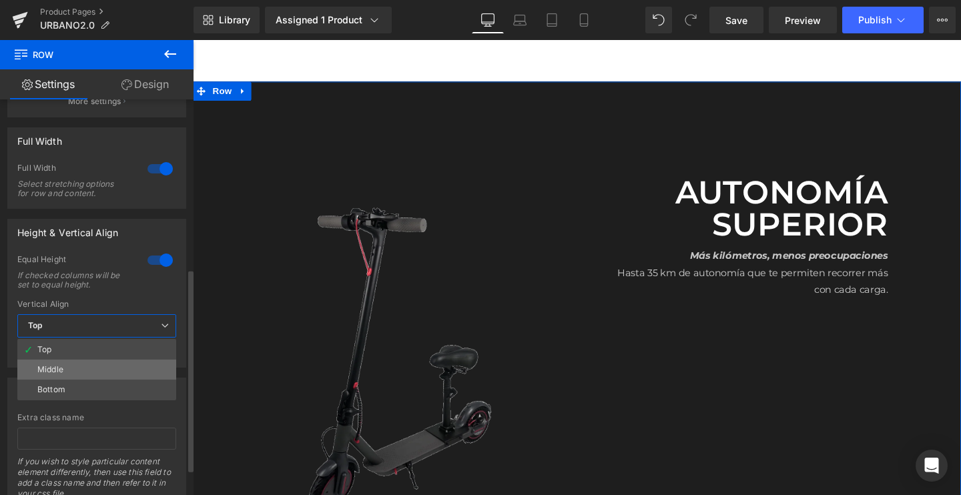
click at [47, 365] on div "Middle" at bounding box center [50, 369] width 26 height 9
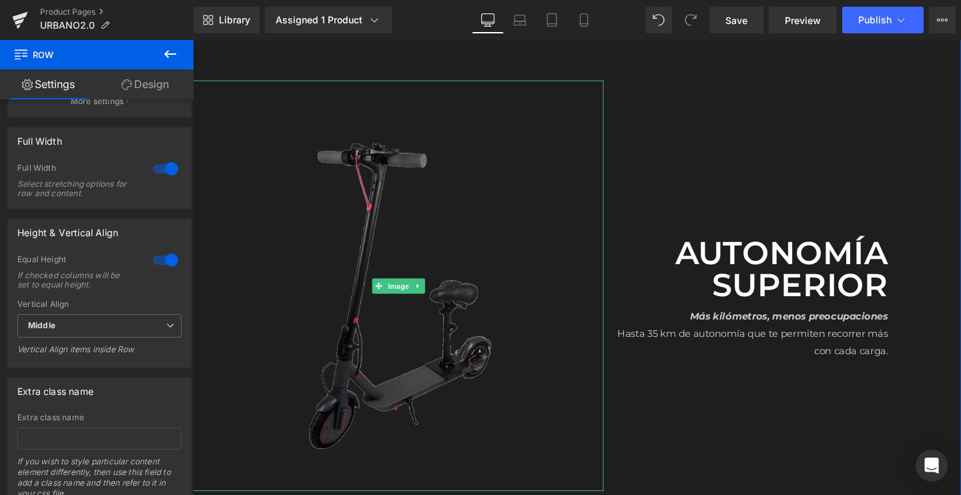
scroll to position [3216, 0]
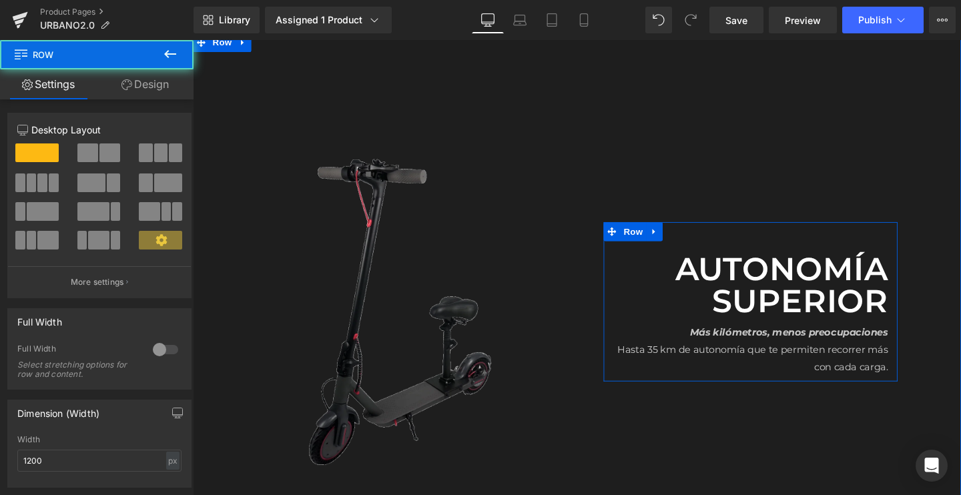
drag, startPoint x: 844, startPoint y: 236, endPoint x: 838, endPoint y: 250, distance: 15.0
click at [844, 236] on div "Autonomía superior Text Block Más kilómetros, menos preocupaciones Hasta 35 km …" at bounding box center [778, 314] width 309 height 167
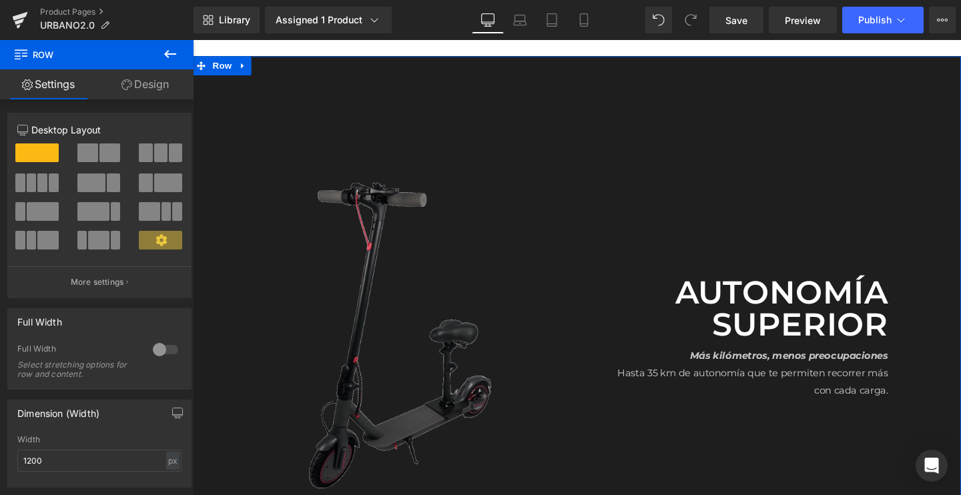
scroll to position [3163, 0]
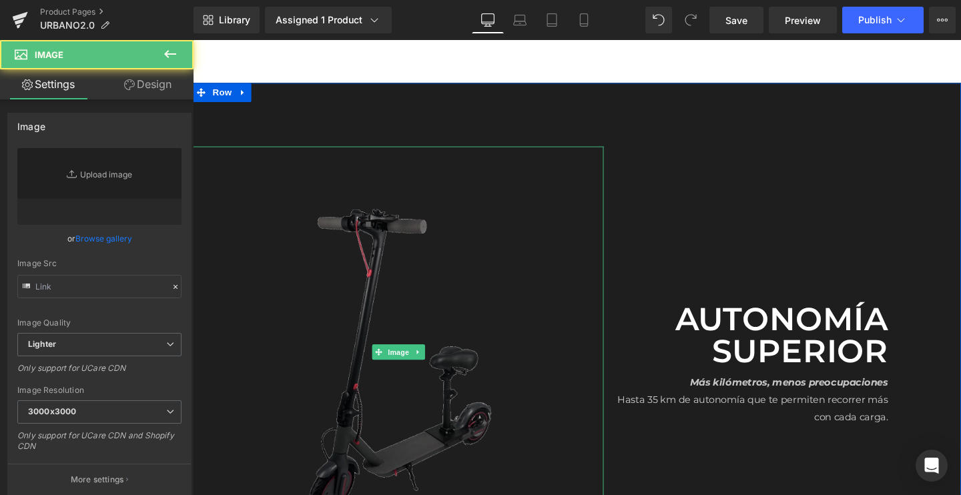
click at [325, 259] on img at bounding box center [409, 368] width 432 height 432
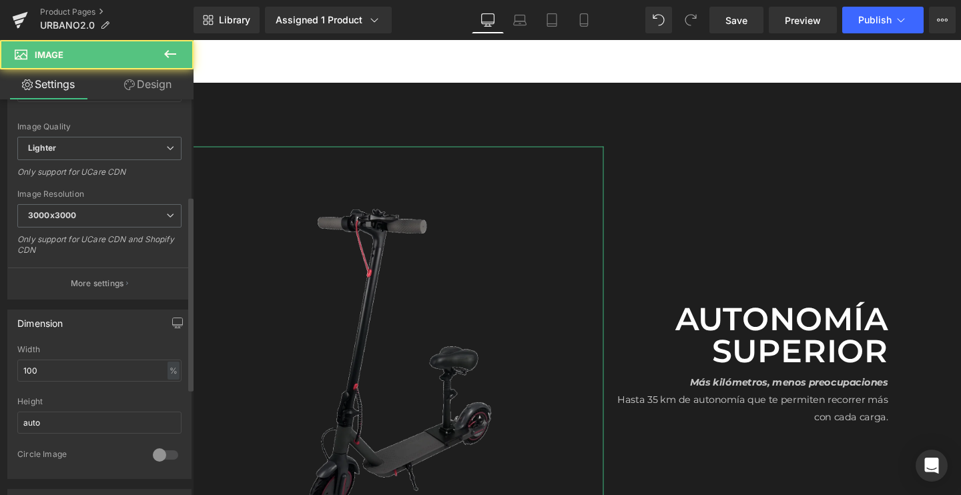
scroll to position [289, 0]
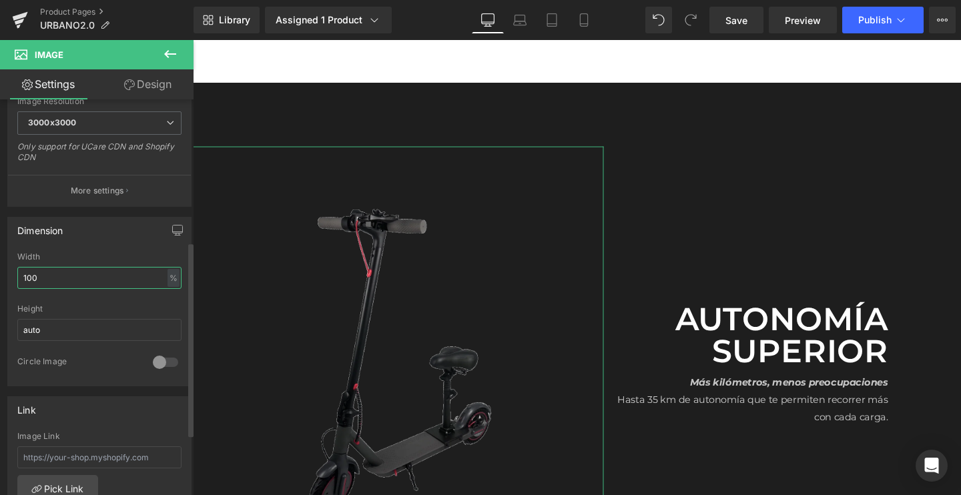
click at [79, 269] on input "100" at bounding box center [99, 278] width 164 height 22
type input "90"
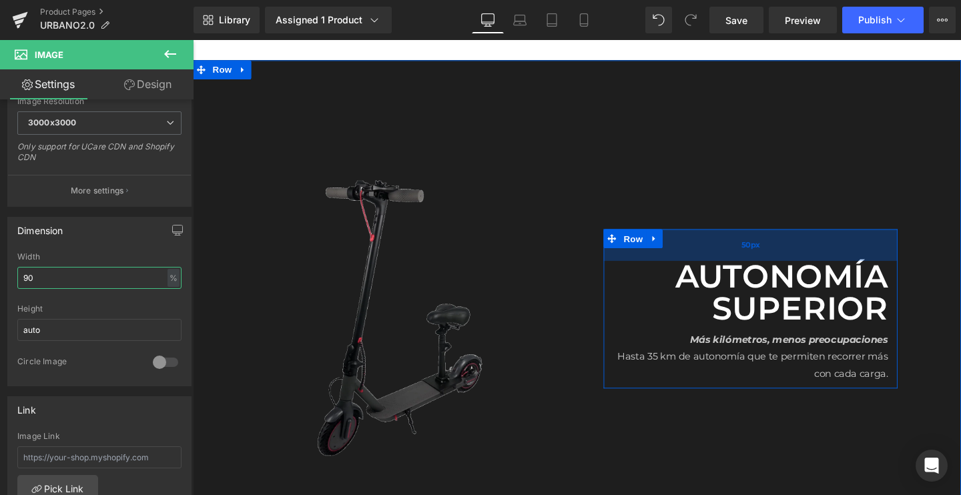
scroll to position [3227, 0]
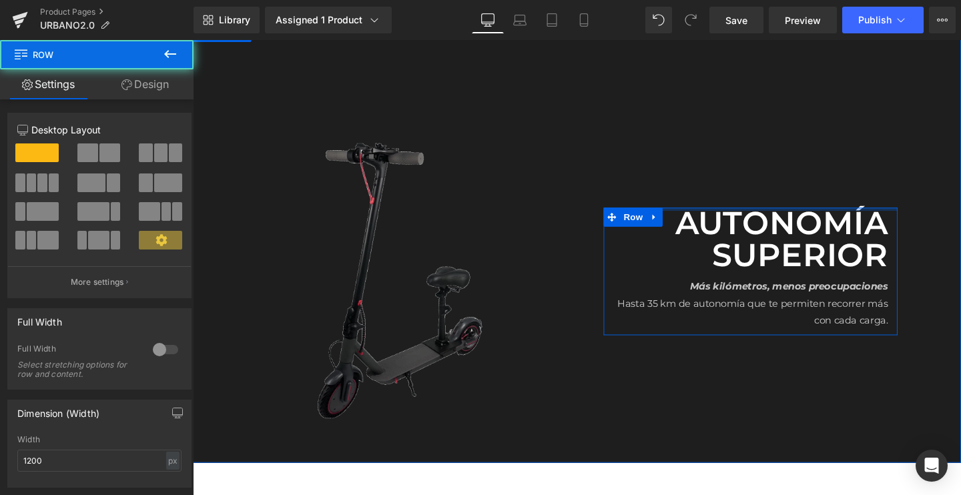
drag, startPoint x: 785, startPoint y: 223, endPoint x: 800, endPoint y: 100, distance: 124.3
click at [800, 100] on div "Autonomía superior Text Block Más kilómetros, menos preocupaciones Hasta 35 km …" at bounding box center [778, 283] width 309 height 389
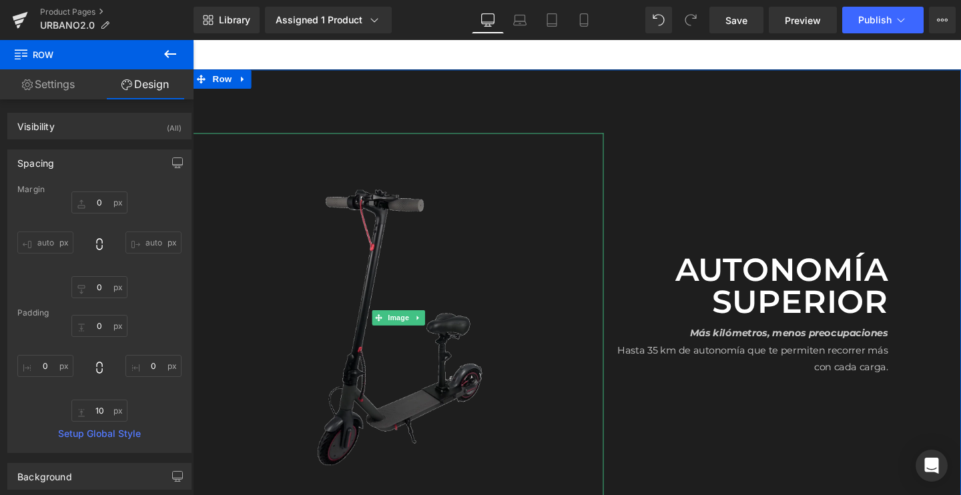
scroll to position [3169, 0]
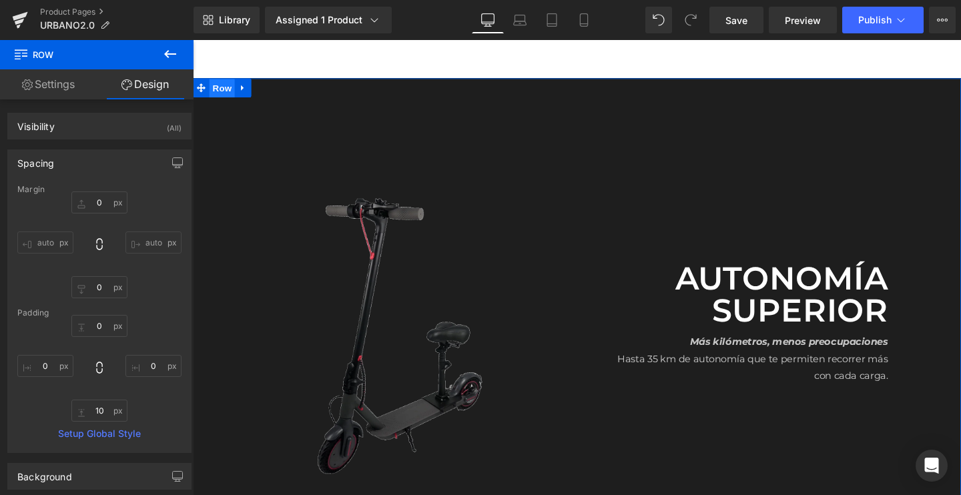
click at [221, 89] on span "Row" at bounding box center [223, 91] width 27 height 20
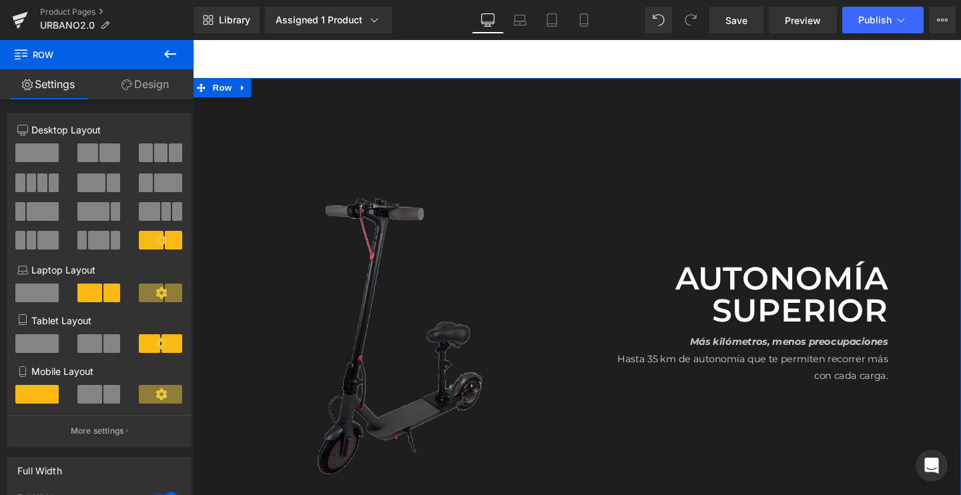
scroll to position [-1, 0]
click at [141, 91] on link "Design" at bounding box center [145, 84] width 97 height 30
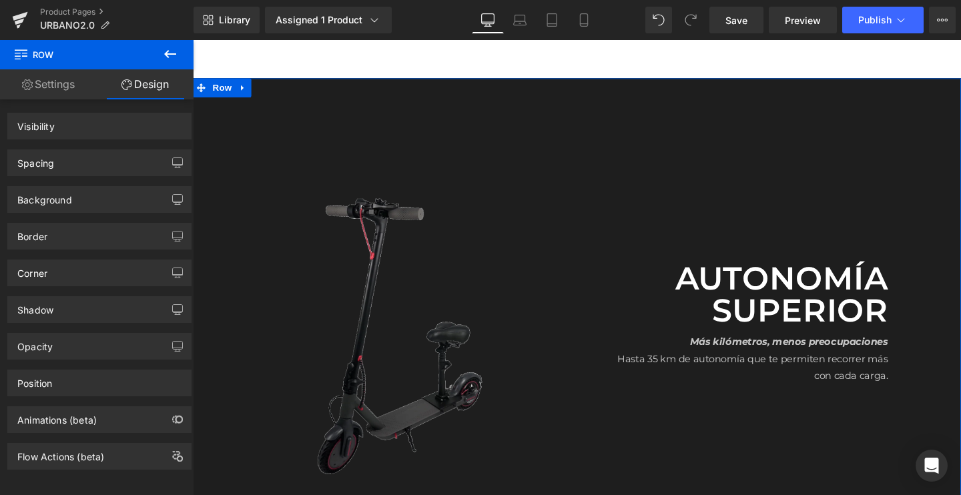
scroll to position [0, 0]
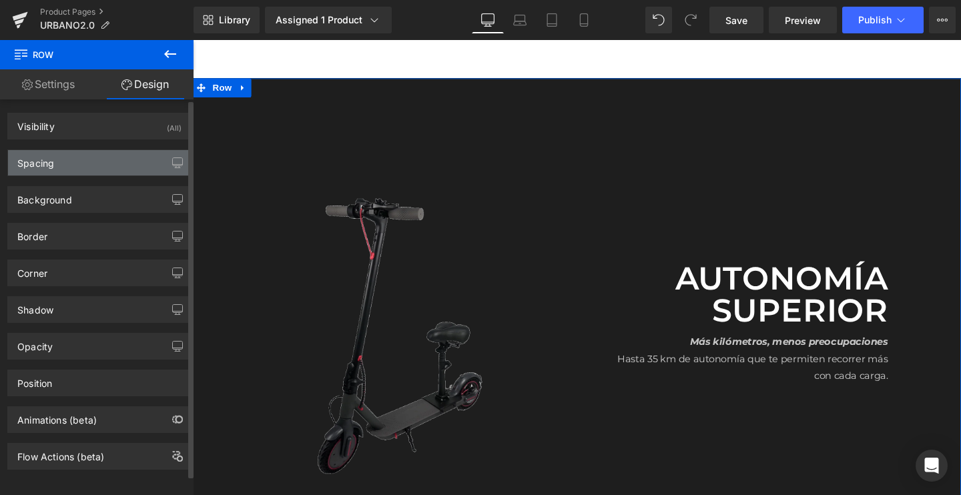
click at [79, 169] on div "Spacing" at bounding box center [99, 162] width 183 height 25
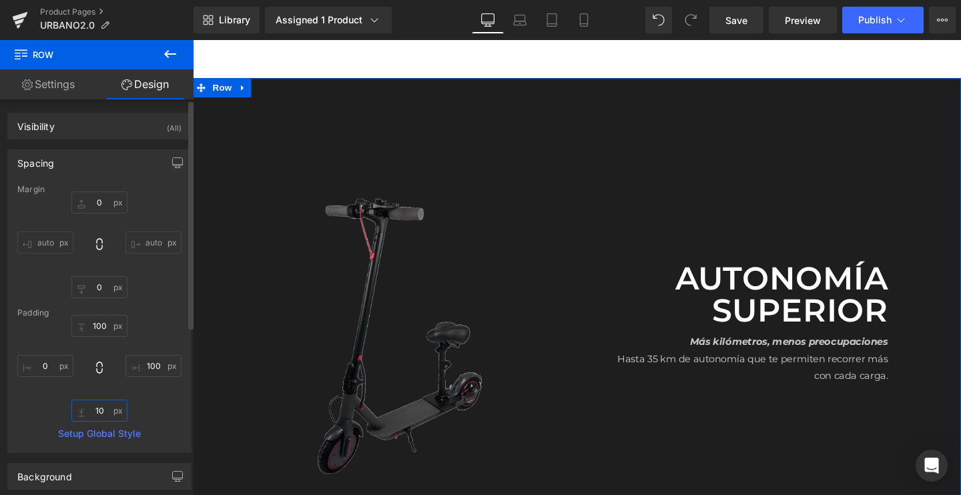
click at [103, 407] on input "10" at bounding box center [99, 411] width 56 height 22
type input "100"
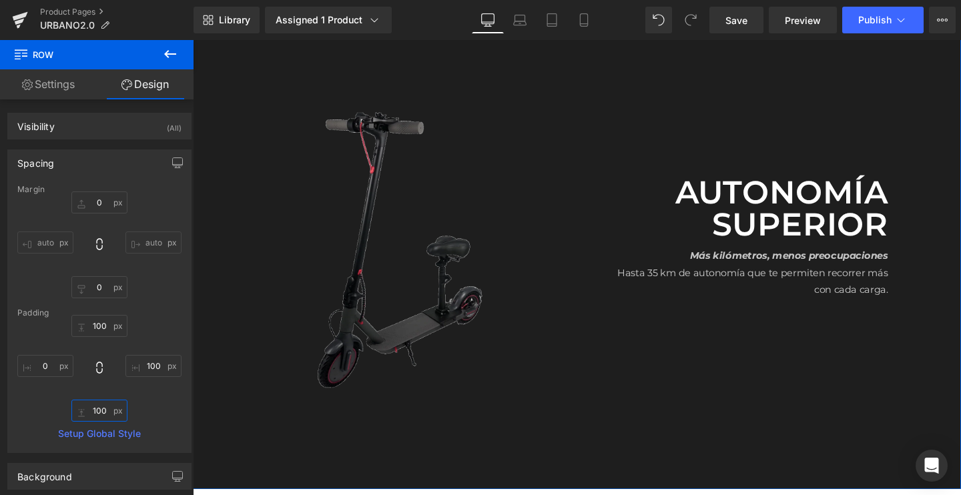
scroll to position [3201, 0]
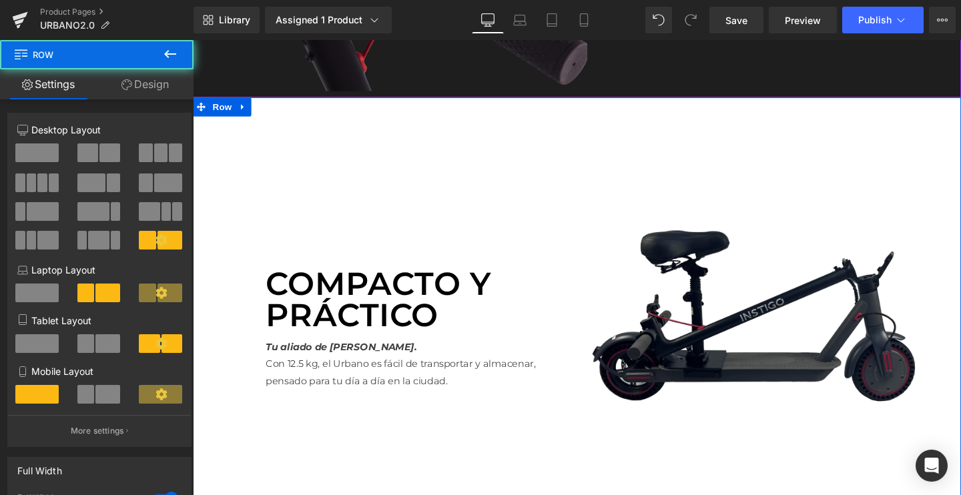
click at [494, 233] on div "Compacto y práctico Text Block Tu aliado de bolsillo. Con 12.5 kg, el Urbano es…" at bounding box center [413, 336] width 309 height 432
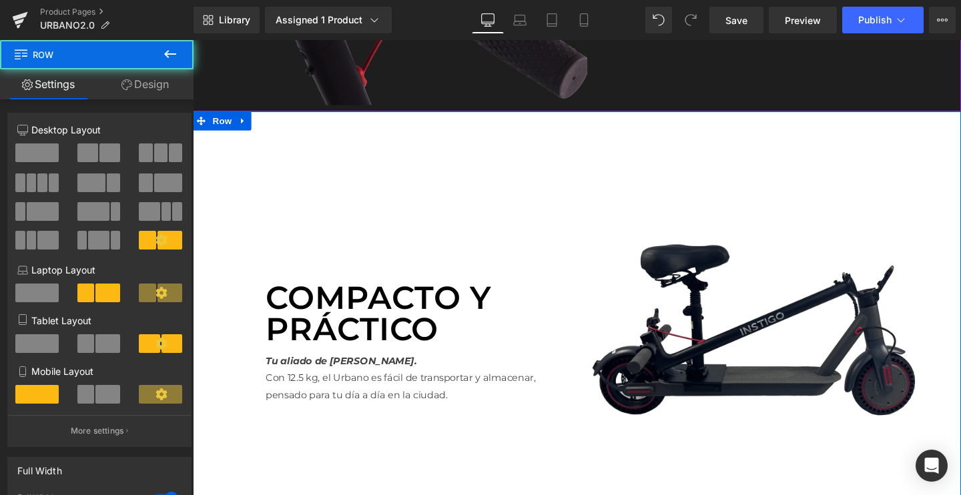
scroll to position [2656, 0]
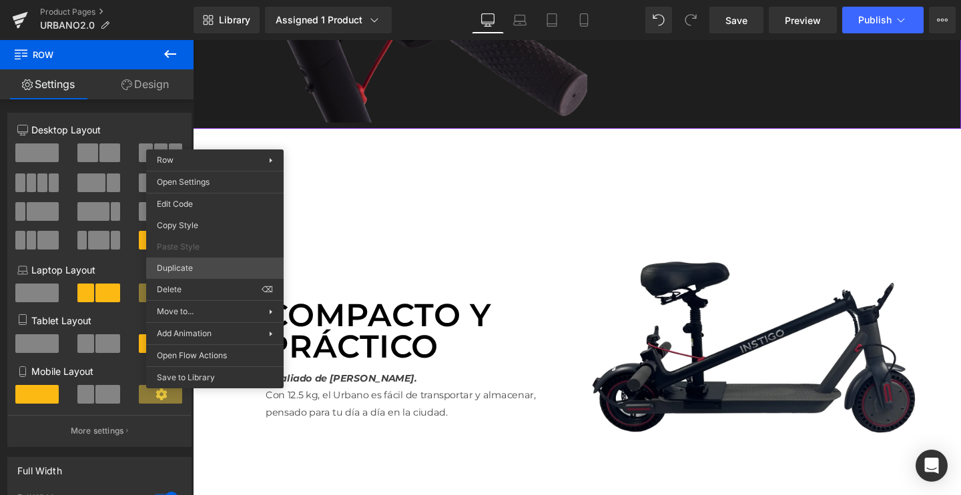
click at [183, 270] on div "Row You are previewing how the will restyle your page. You can not edit Element…" at bounding box center [480, 259] width 961 height 518
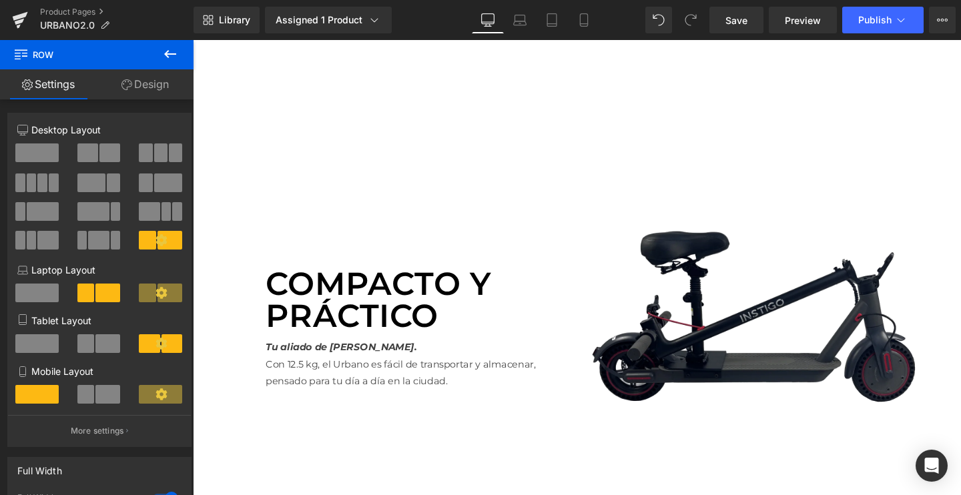
scroll to position [3154, 0]
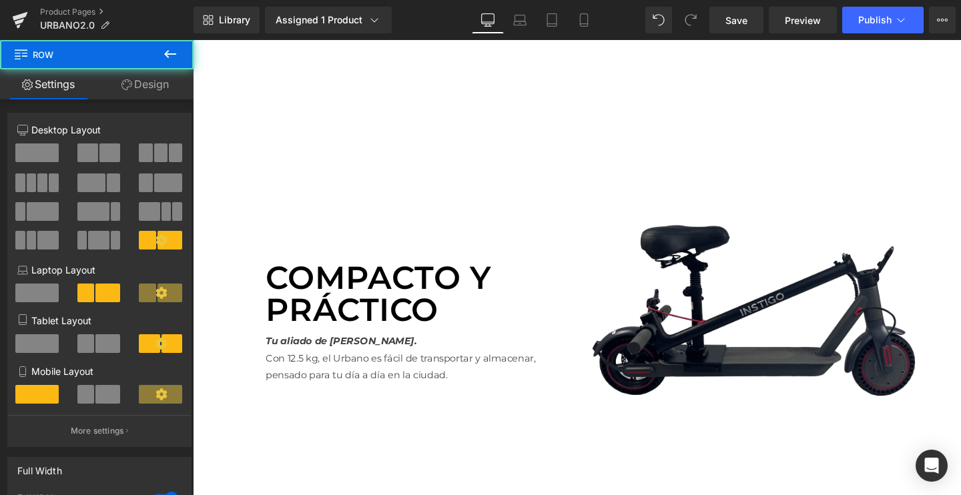
click at [372, 201] on div "Compacto y práctico Text Block Tu aliado de bolsillo. Con 12.5 kg, el Urbano es…" at bounding box center [413, 331] width 309 height 432
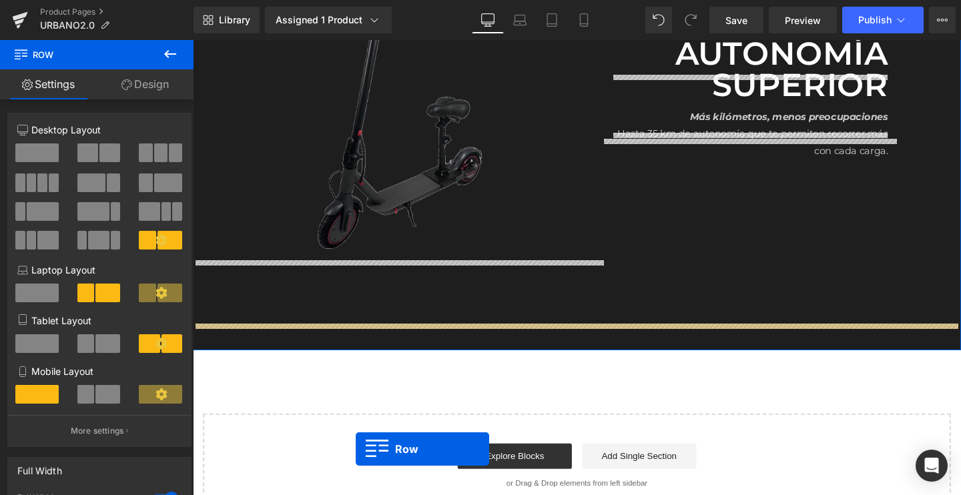
scroll to position [3475, 0]
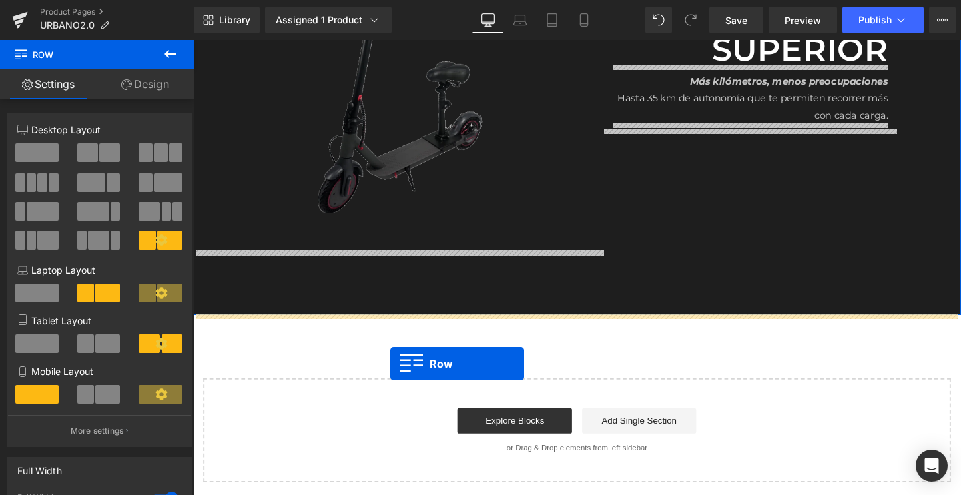
drag, startPoint x: 222, startPoint y: 101, endPoint x: 400, endPoint y: 380, distance: 331.4
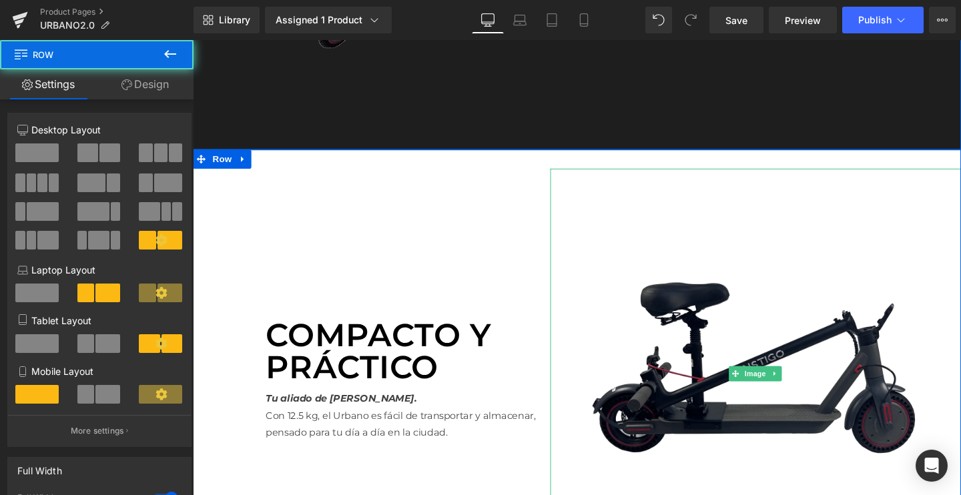
scroll to position [3628, 0]
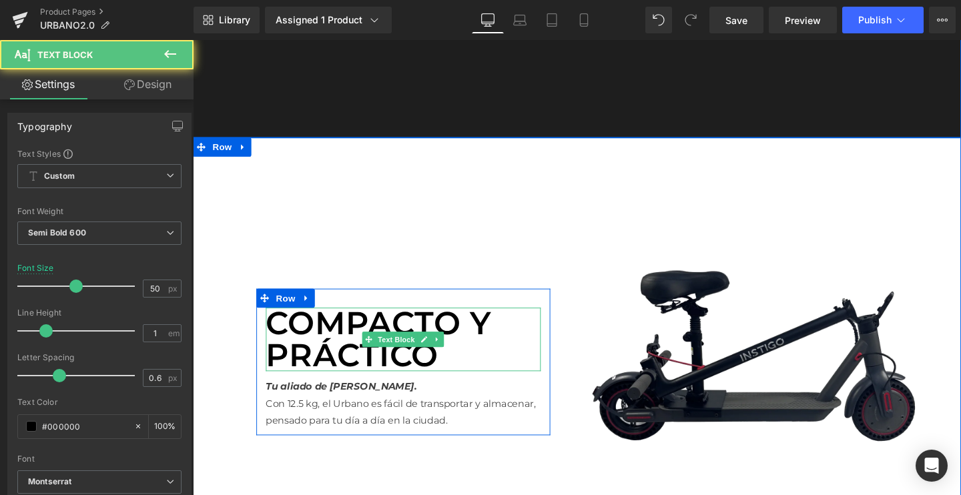
click at [402, 345] on p "Compacto y práctico" at bounding box center [413, 355] width 289 height 67
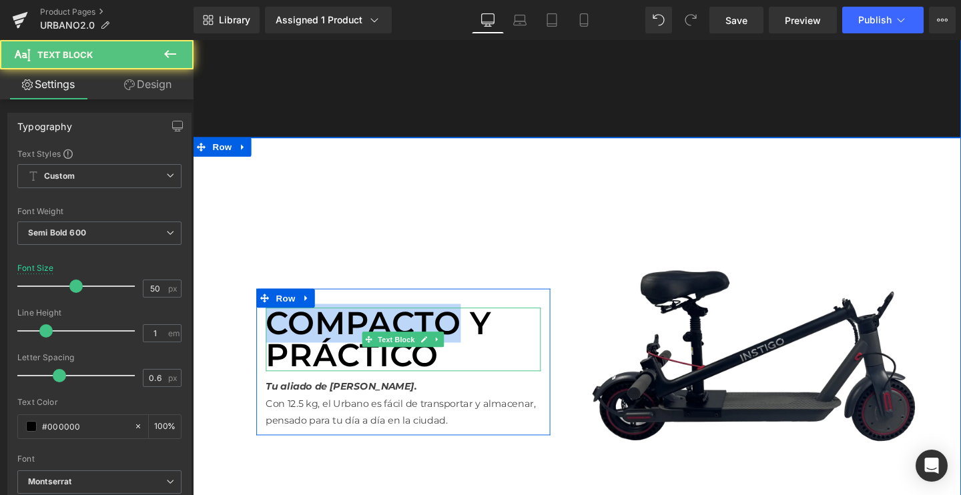
click at [402, 345] on p "Compacto y práctico" at bounding box center [413, 355] width 289 height 67
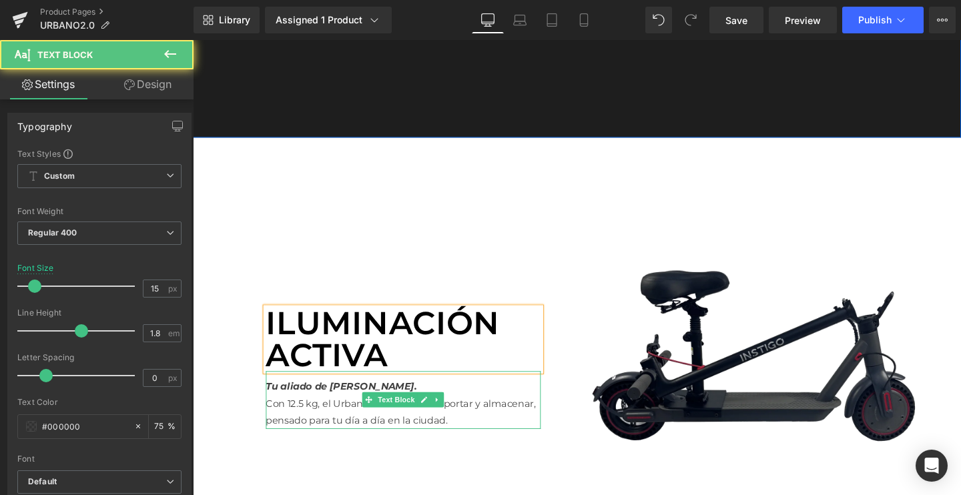
click at [377, 409] on p "Tu aliado de bolsillo." at bounding box center [413, 404] width 289 height 18
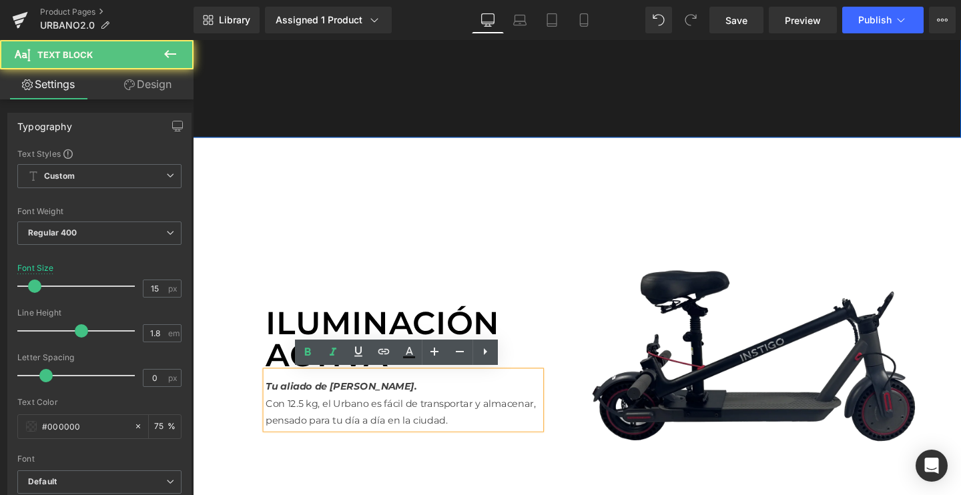
click at [315, 413] on p "Con 12.5 kg, el Urbano es fácil de transportar y almacenar, pensado para tu día…" at bounding box center [413, 431] width 289 height 36
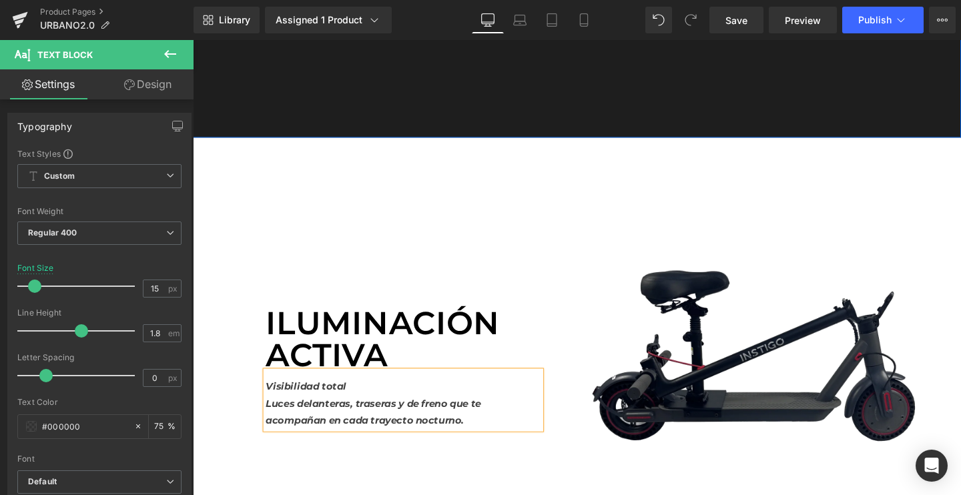
click at [340, 428] on p "Luces delanteras, traseras y de freno que te acompañan en cada trayecto nocturn…" at bounding box center [413, 431] width 289 height 36
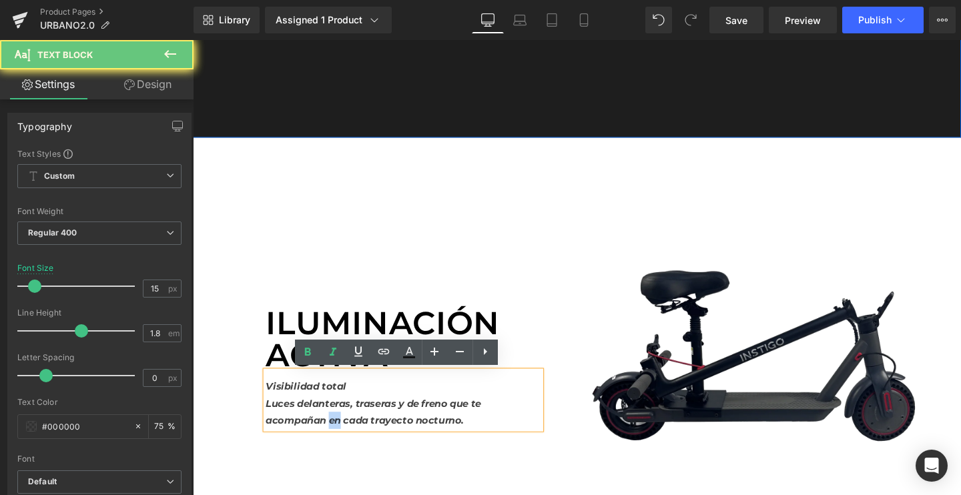
click at [340, 428] on p "Luces delanteras, traseras y de freno que te acompañan en cada trayecto nocturn…" at bounding box center [413, 431] width 289 height 36
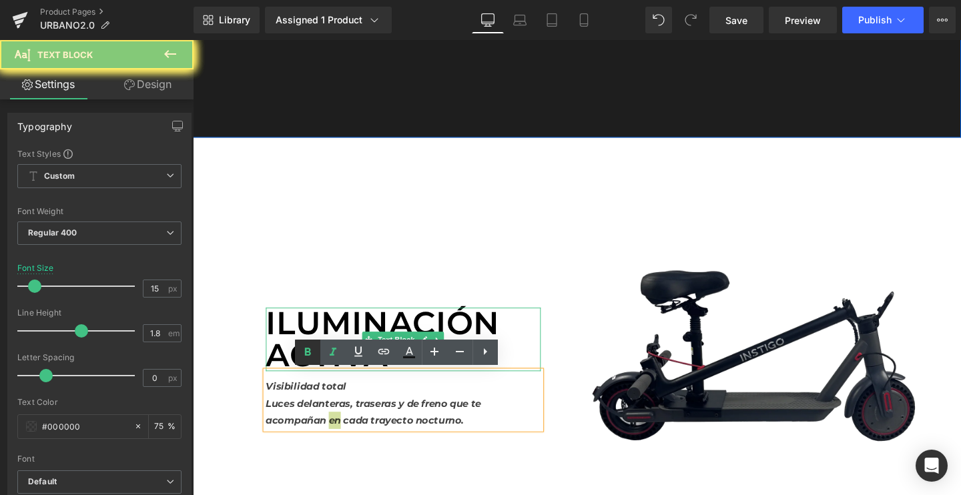
click at [308, 352] on icon at bounding box center [307, 352] width 6 height 8
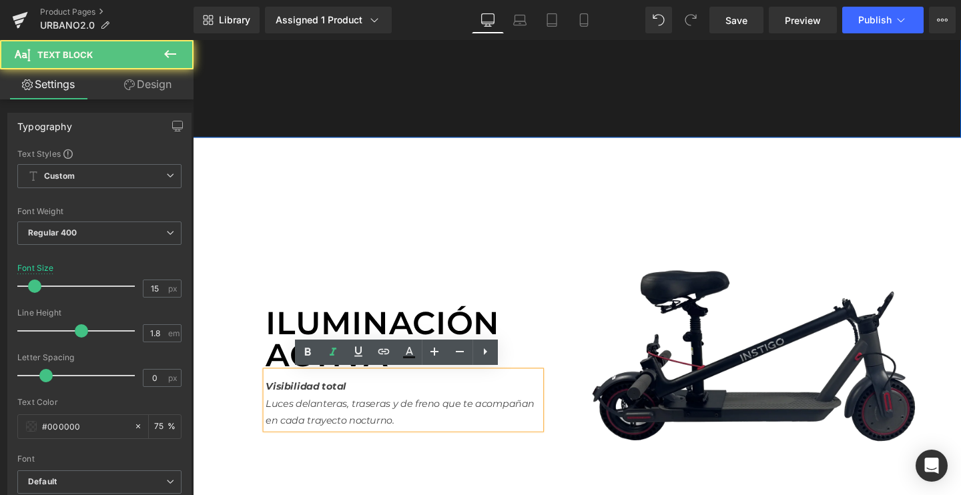
click at [307, 442] on icon "Luces delanteras, traseras y de freno que te acompañan en cada trayecto nocturn…" at bounding box center [410, 431] width 282 height 31
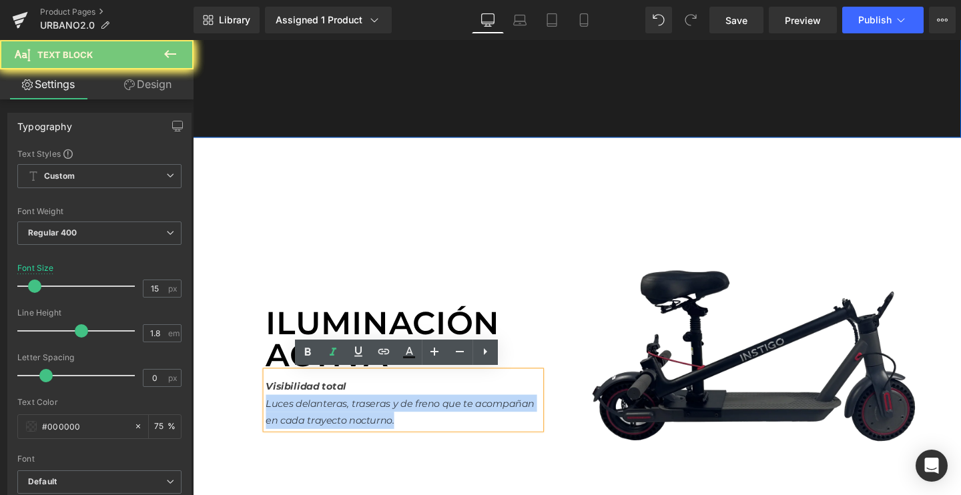
click at [307, 442] on icon "Luces delanteras, traseras y de freno que te acompañan en cada trayecto nocturn…" at bounding box center [410, 431] width 282 height 31
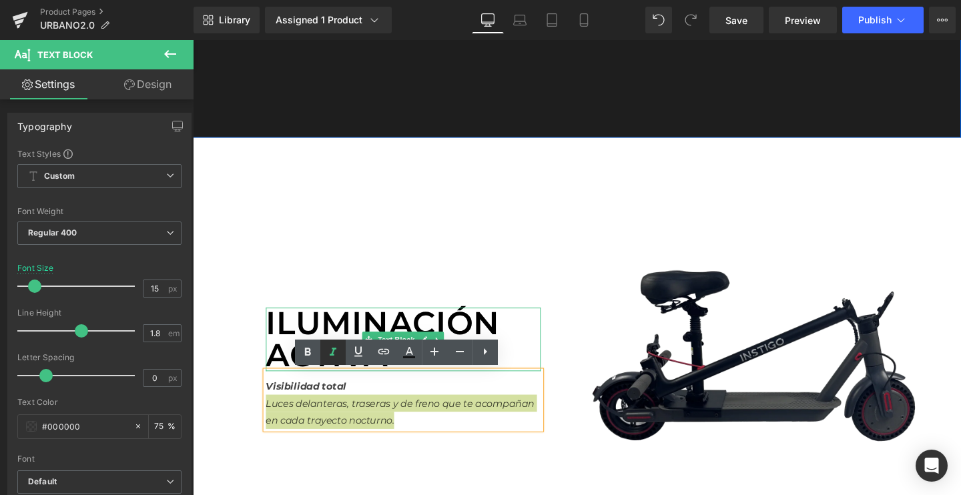
click at [324, 345] on link at bounding box center [332, 352] width 25 height 25
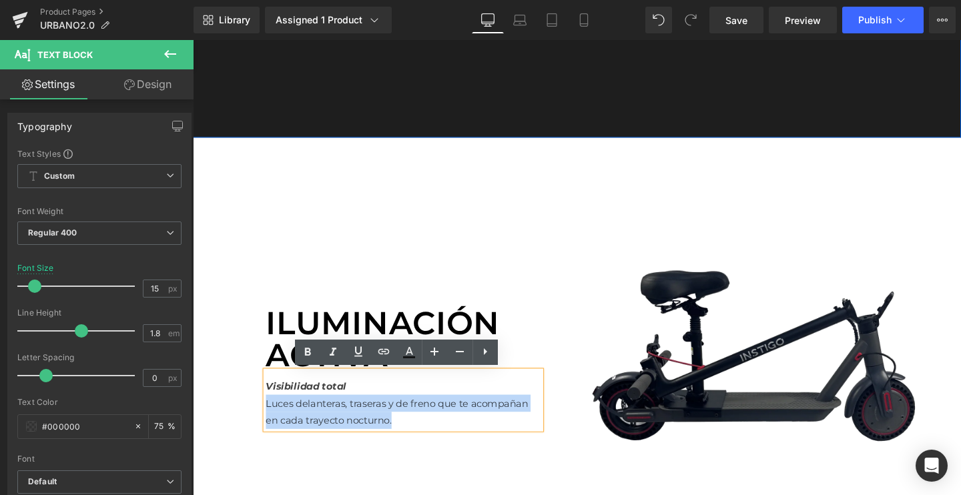
click at [400, 433] on p "Luces delanteras, traseras y de freno que te acompañan en cada trayecto nocturn…" at bounding box center [413, 431] width 289 height 36
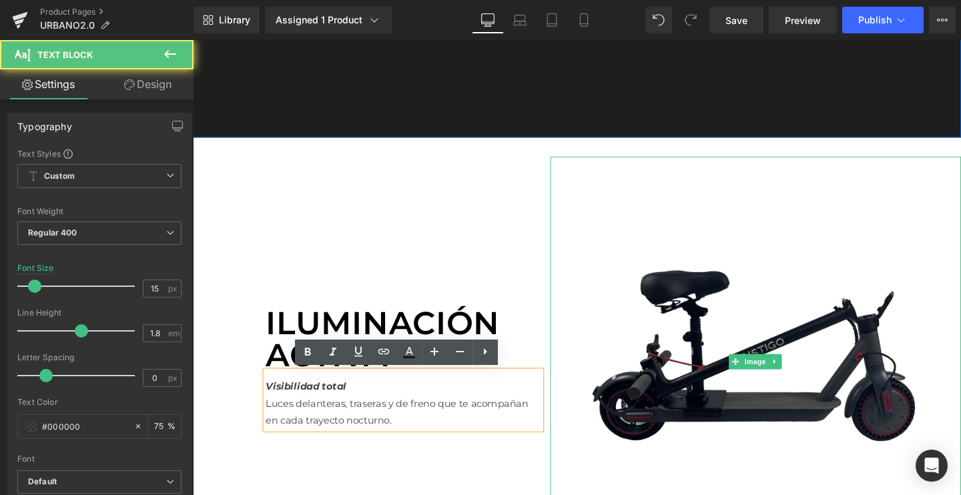
click at [691, 370] on img at bounding box center [784, 379] width 432 height 432
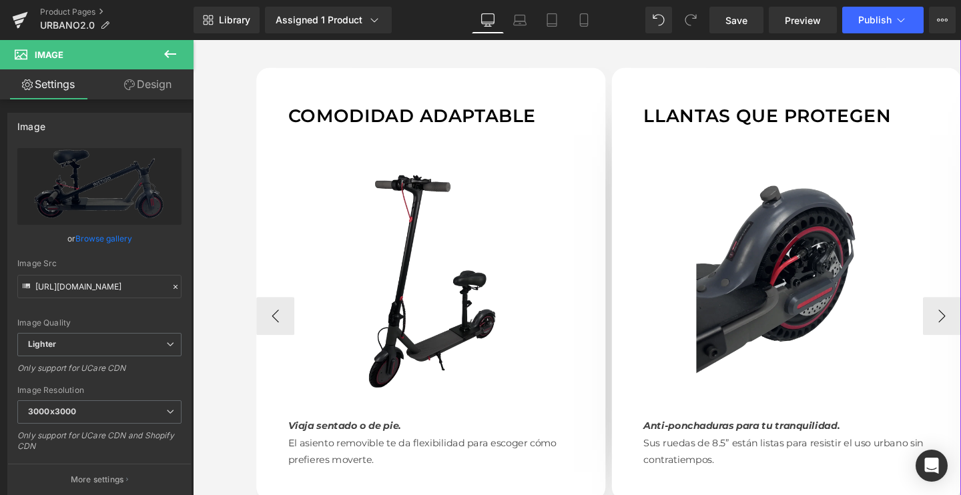
scroll to position [1305, 0]
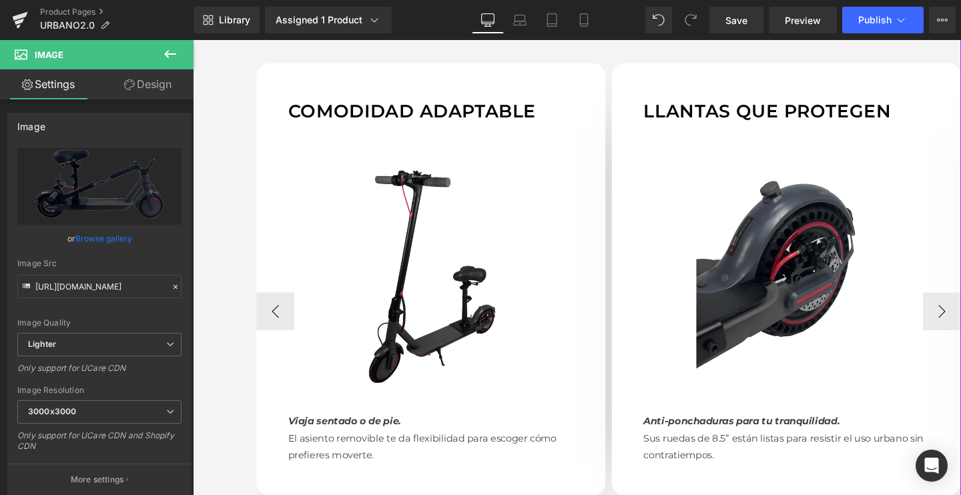
click at [402, 107] on div "Comodidad adaptable Text Block" at bounding box center [443, 114] width 300 height 33
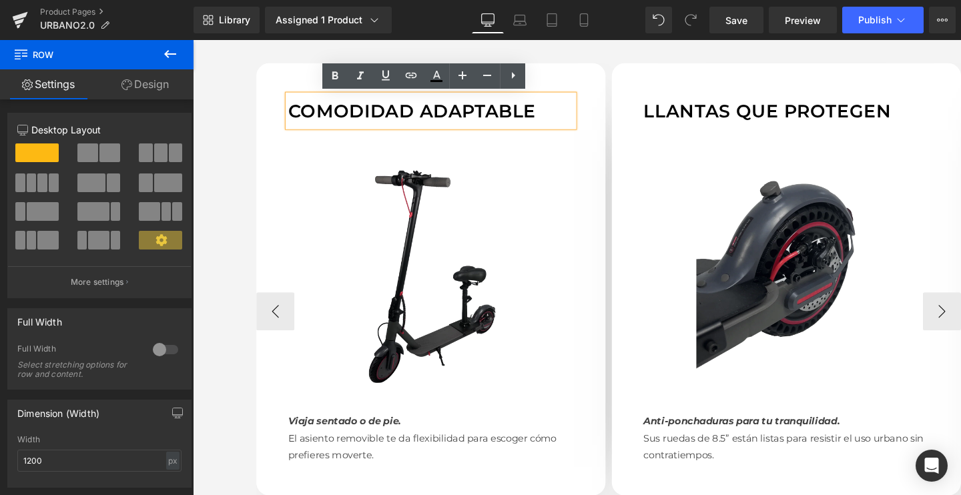
click at [287, 78] on div "Comodidad adaptable Text Block Image Viaja sentado o de pie. El asiento removib…" at bounding box center [442, 292] width 367 height 454
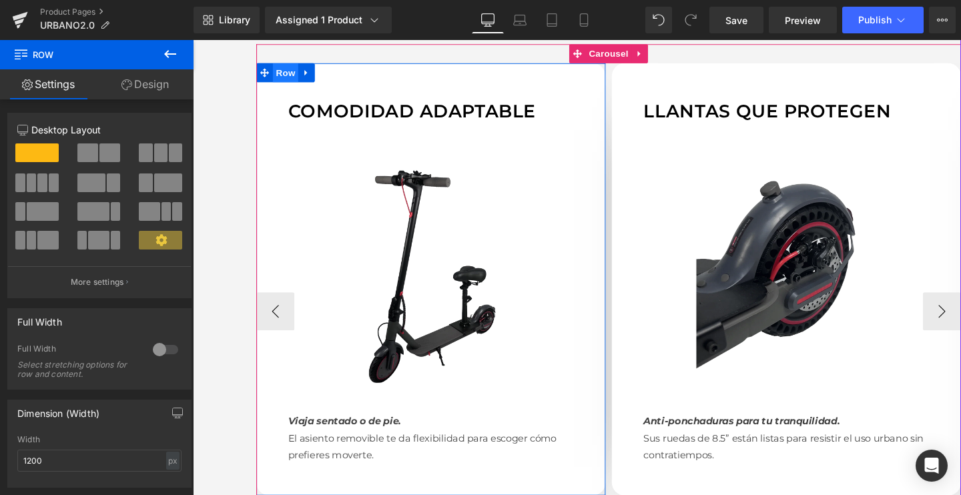
click at [285, 71] on span "Row" at bounding box center [290, 75] width 27 height 20
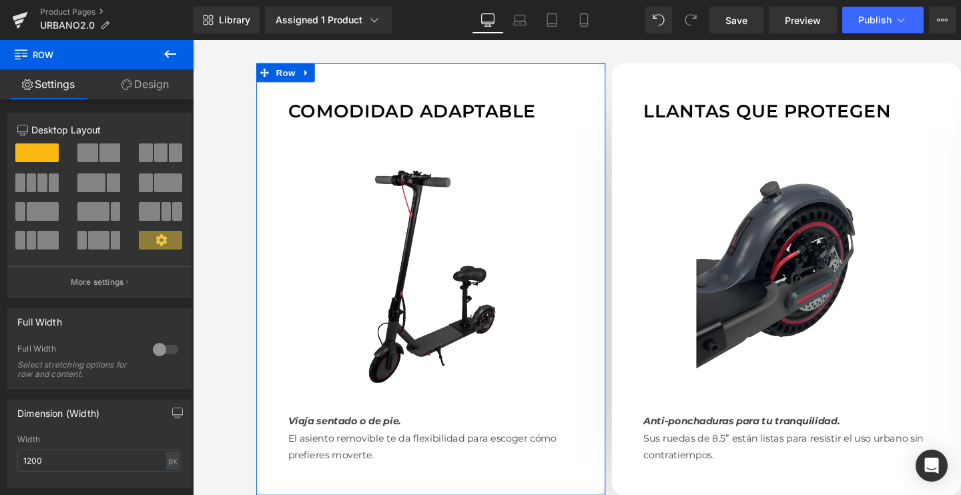
click at [149, 87] on link "Design" at bounding box center [145, 84] width 97 height 30
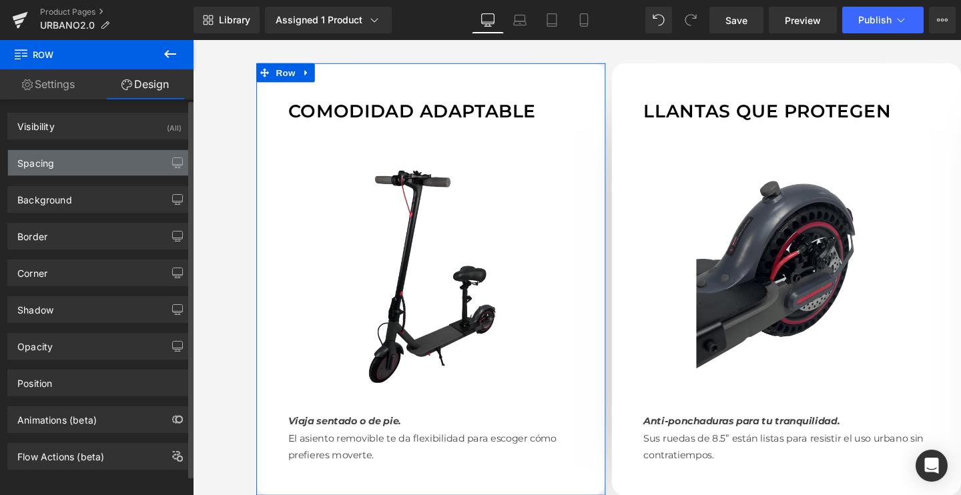
click at [79, 164] on div "Spacing" at bounding box center [99, 162] width 183 height 25
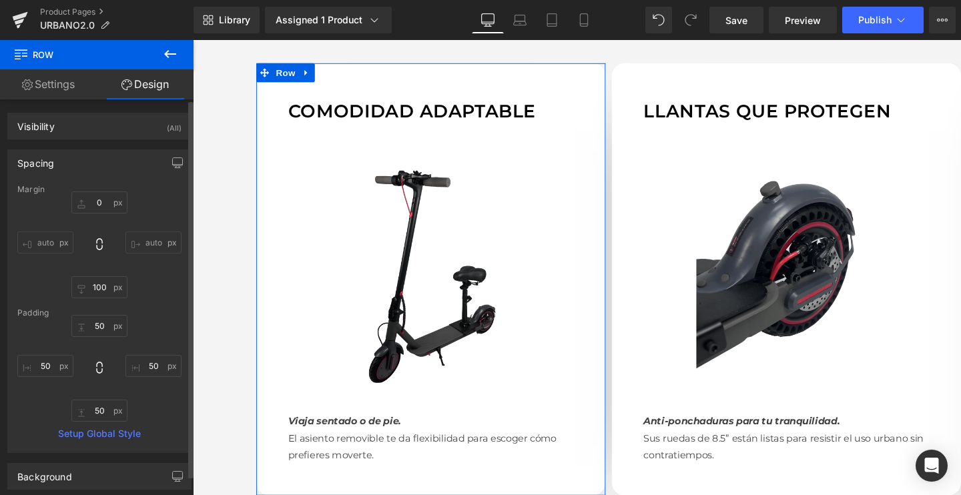
scroll to position [4, 0]
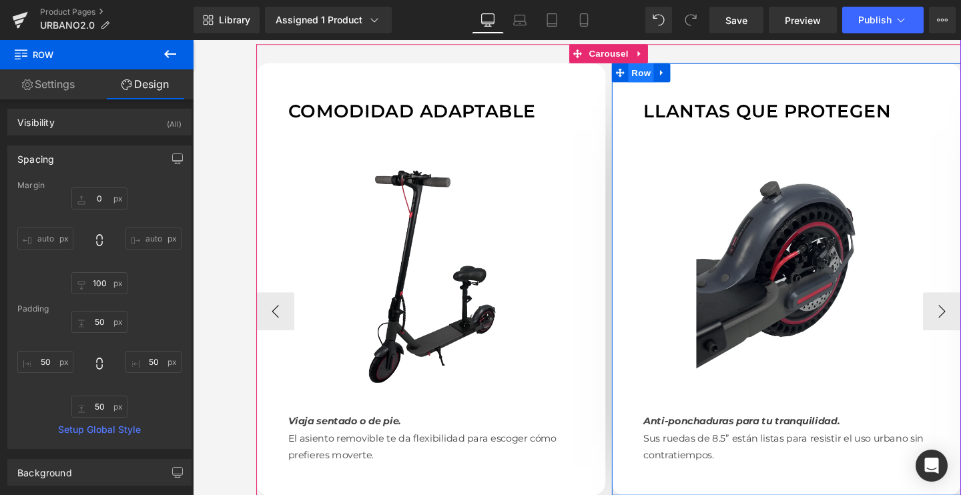
click at [668, 79] on span "Row" at bounding box center [663, 75] width 27 height 20
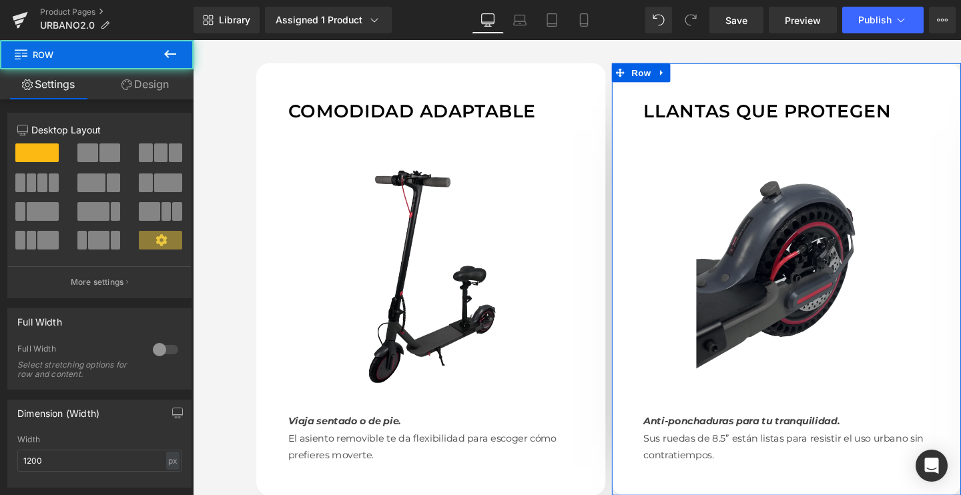
click at [146, 88] on link "Design" at bounding box center [145, 84] width 97 height 30
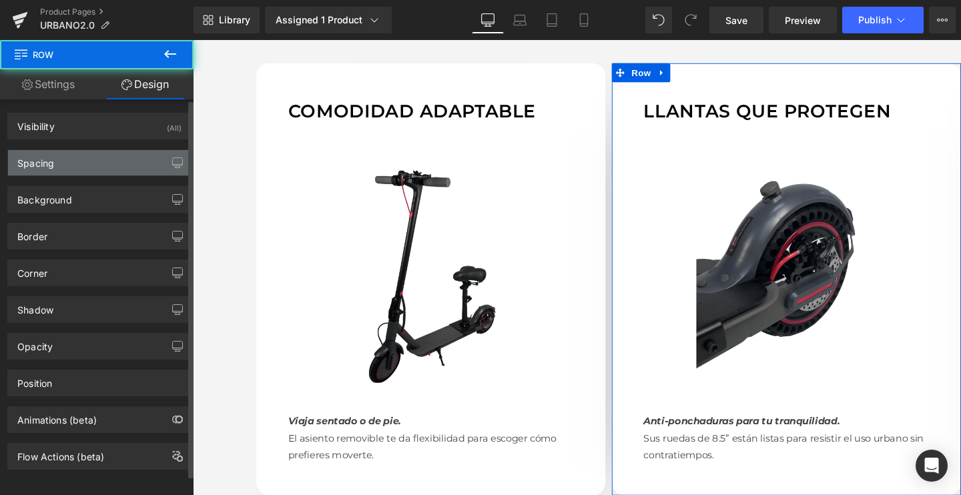
click at [98, 164] on div "Spacing" at bounding box center [99, 162] width 183 height 25
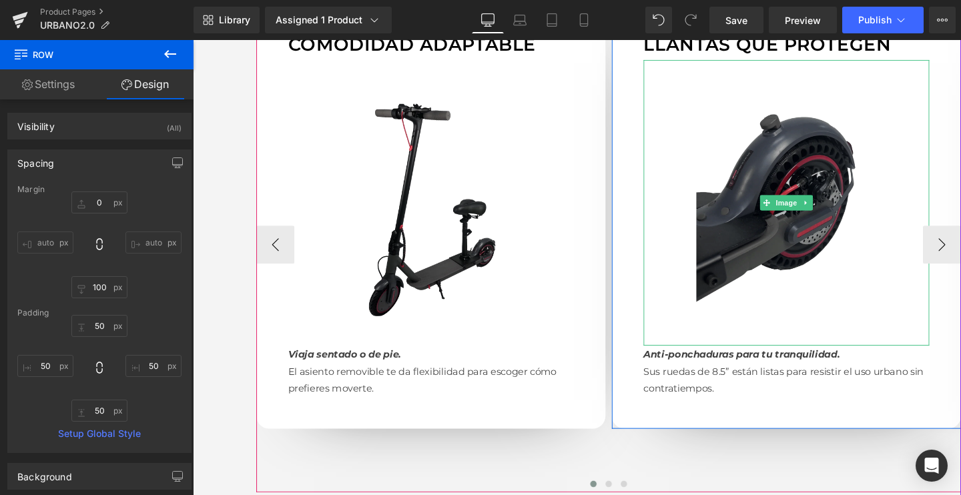
scroll to position [1376, 0]
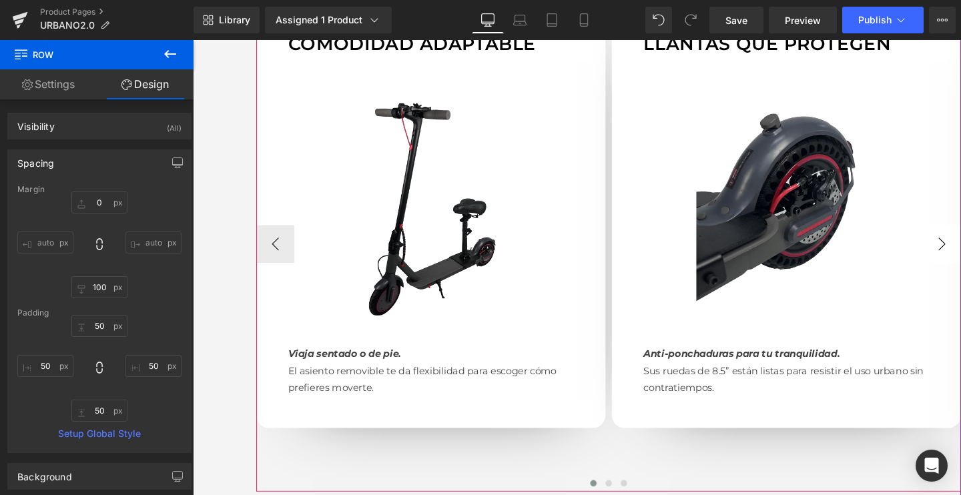
click at [960, 259] on button "›" at bounding box center [980, 254] width 40 height 40
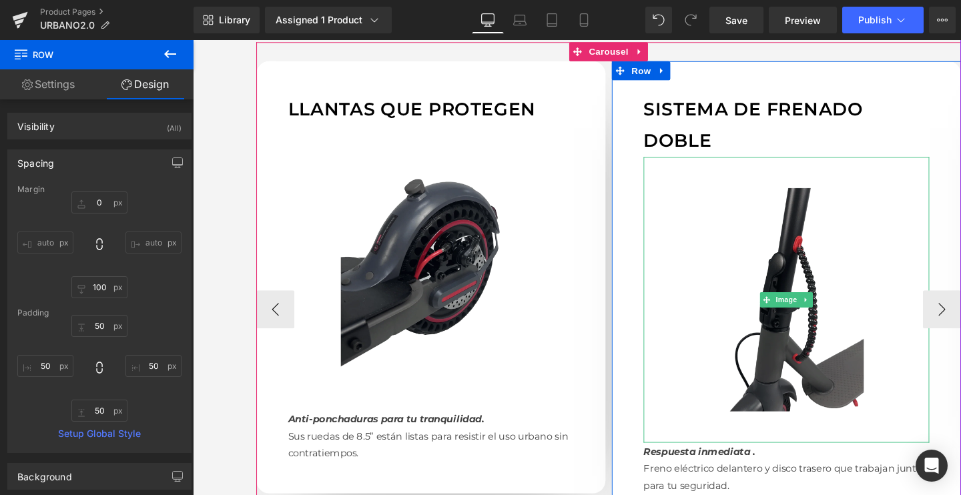
scroll to position [1286, 0]
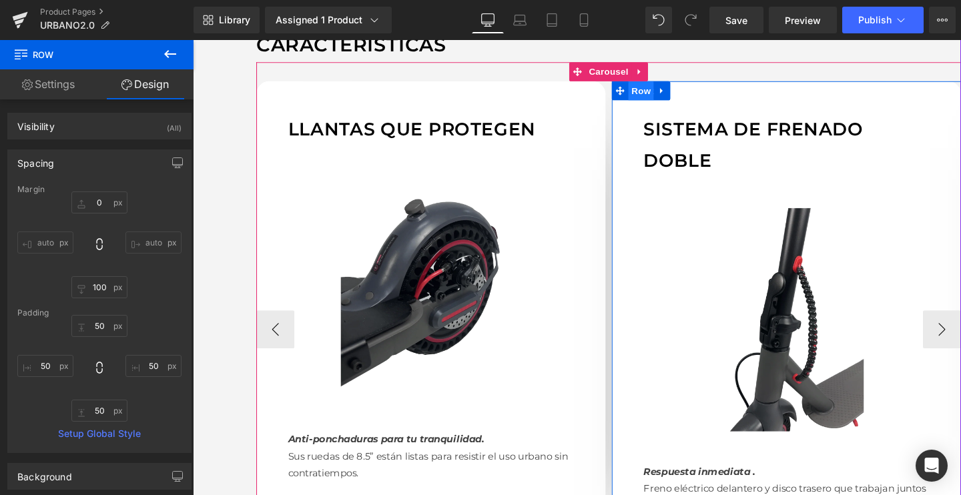
click at [666, 97] on span "Row" at bounding box center [663, 93] width 27 height 20
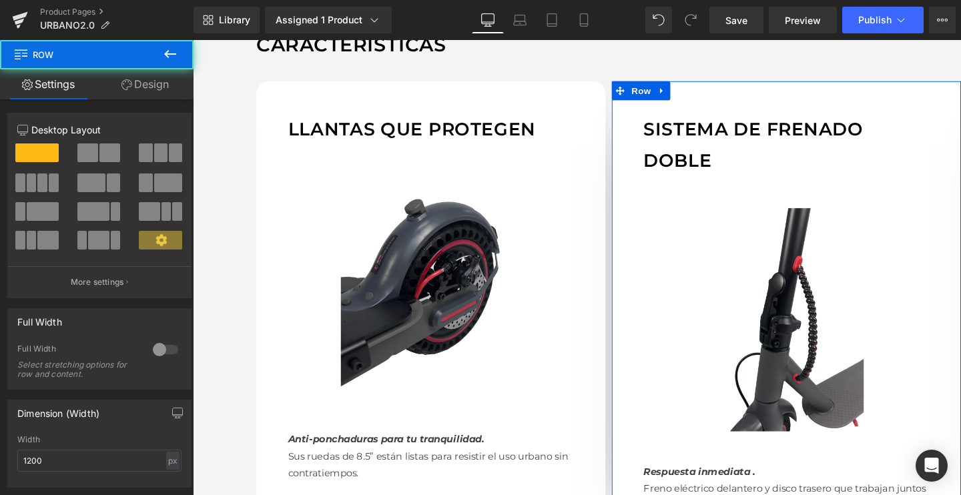
click at [145, 87] on link "Design" at bounding box center [145, 84] width 97 height 30
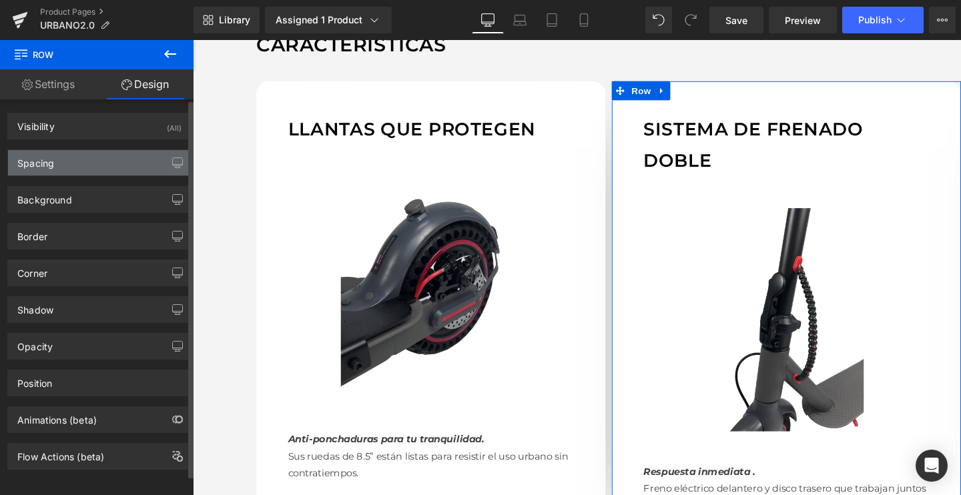
click at [113, 167] on div "Spacing" at bounding box center [99, 162] width 183 height 25
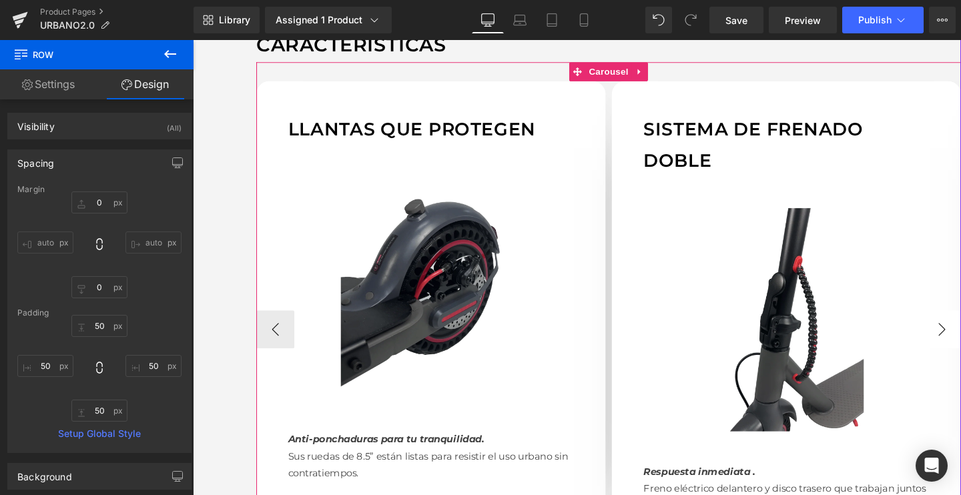
click at [960, 336] on button "›" at bounding box center [980, 344] width 40 height 40
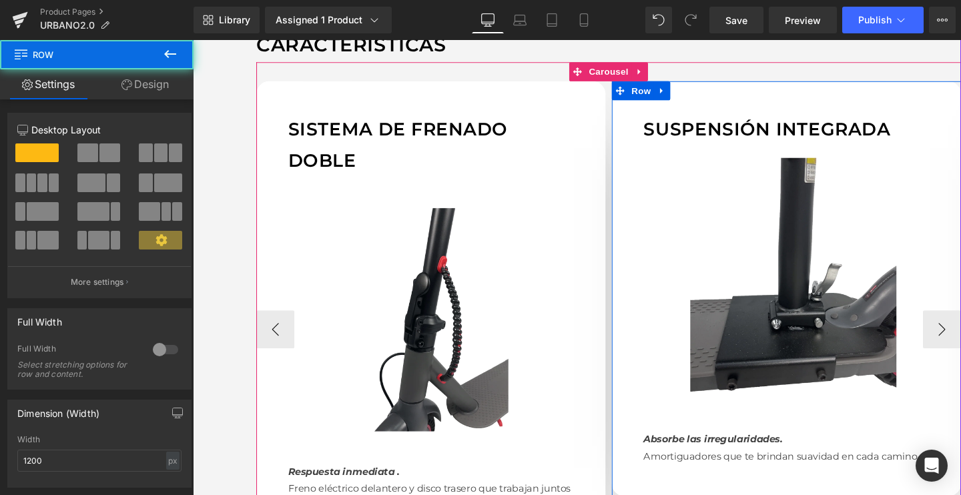
click at [714, 114] on div "Suspensión integrada Text Block Image Absorbe las irregularidades. Amortiguador…" at bounding box center [816, 301] width 367 height 436
click at [666, 99] on span "Row" at bounding box center [663, 93] width 27 height 20
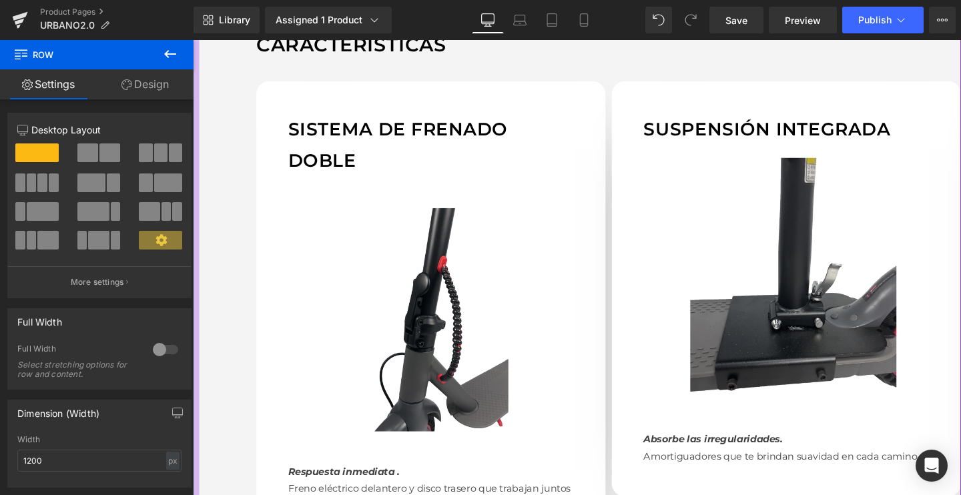
click at [159, 87] on link "Design" at bounding box center [145, 84] width 97 height 30
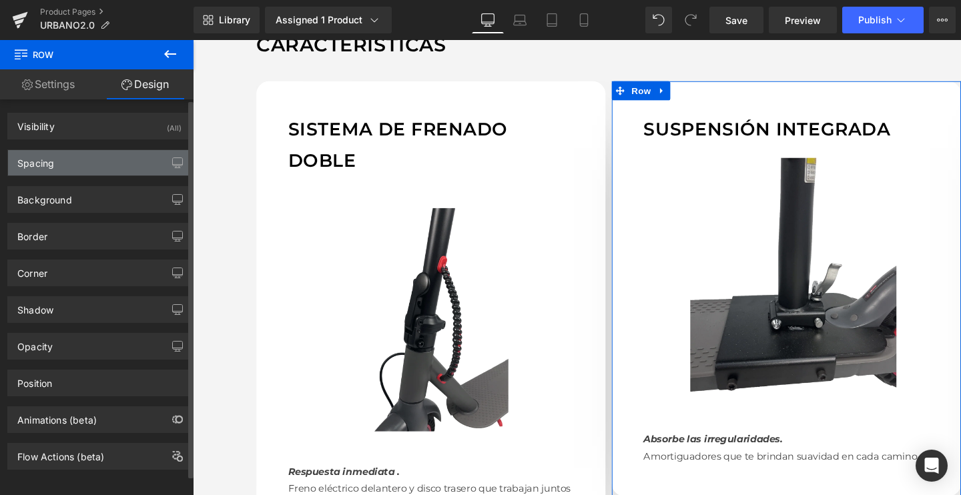
click at [111, 167] on div "Spacing" at bounding box center [99, 162] width 183 height 25
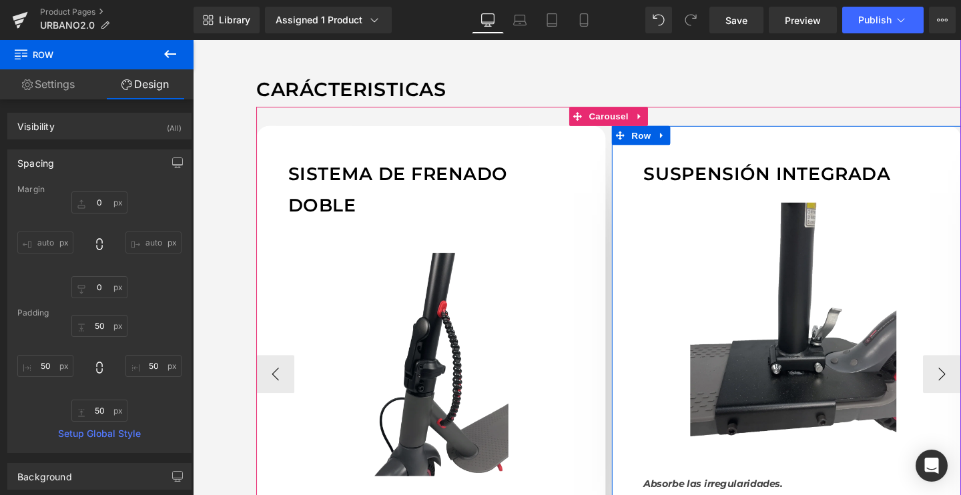
scroll to position [1235, 0]
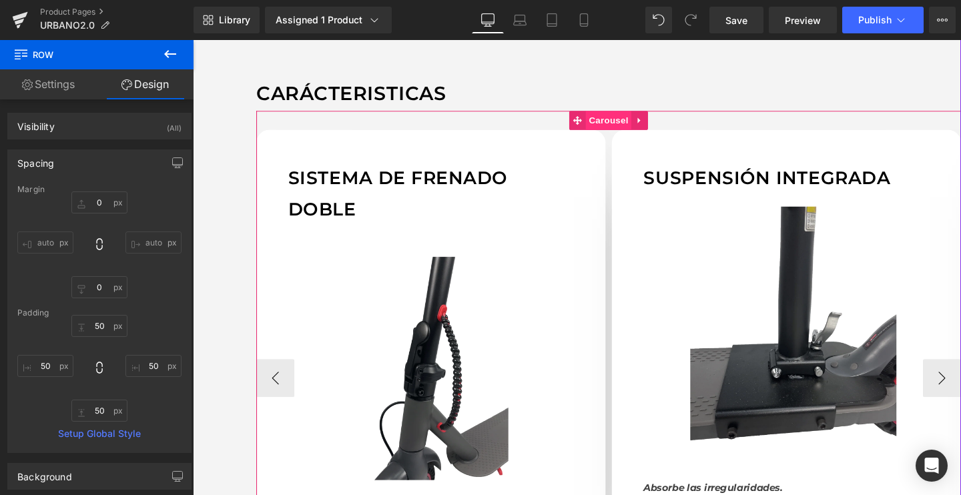
click at [628, 126] on span "Carousel" at bounding box center [630, 125] width 48 height 20
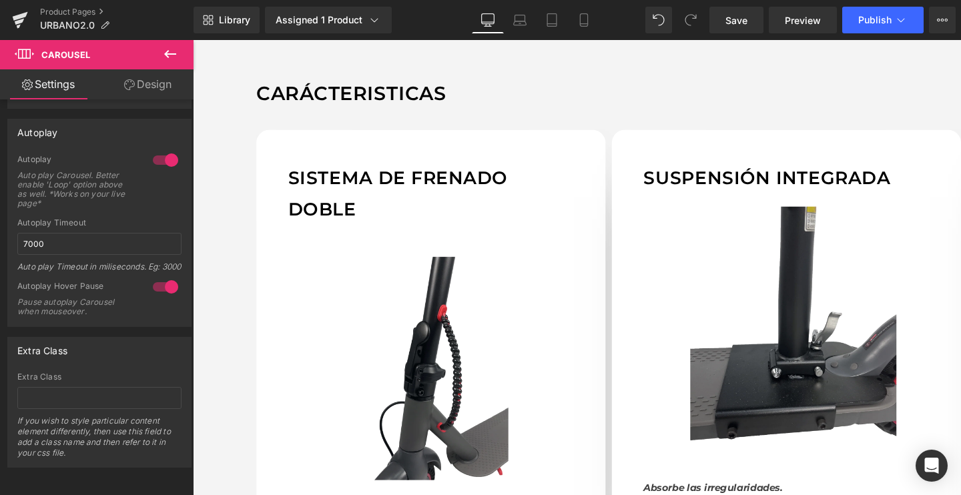
scroll to position [551, 0]
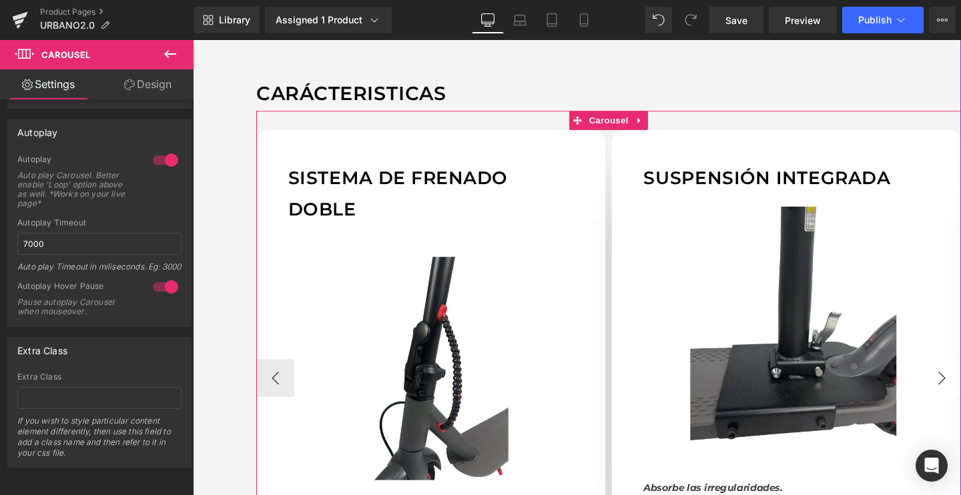
click at [960, 388] on button "›" at bounding box center [980, 396] width 40 height 40
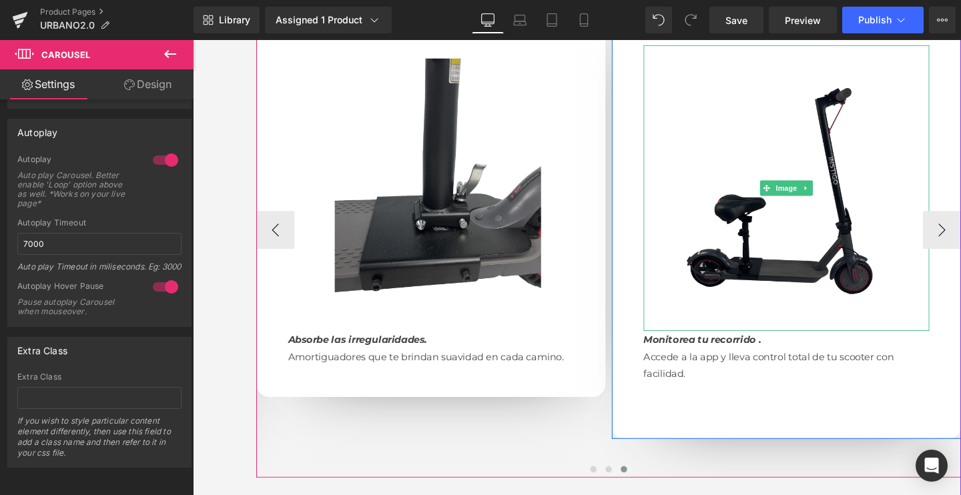
scroll to position [1394, 0]
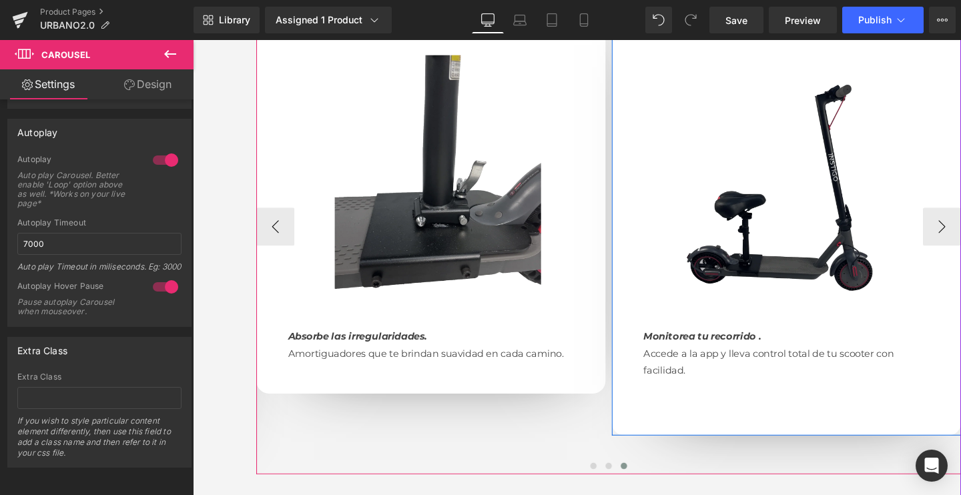
click at [757, 442] on div "Conectividad útil Text Block Image Monitorea tu recorrido . Accede a la app y l…" at bounding box center [816, 215] width 367 height 480
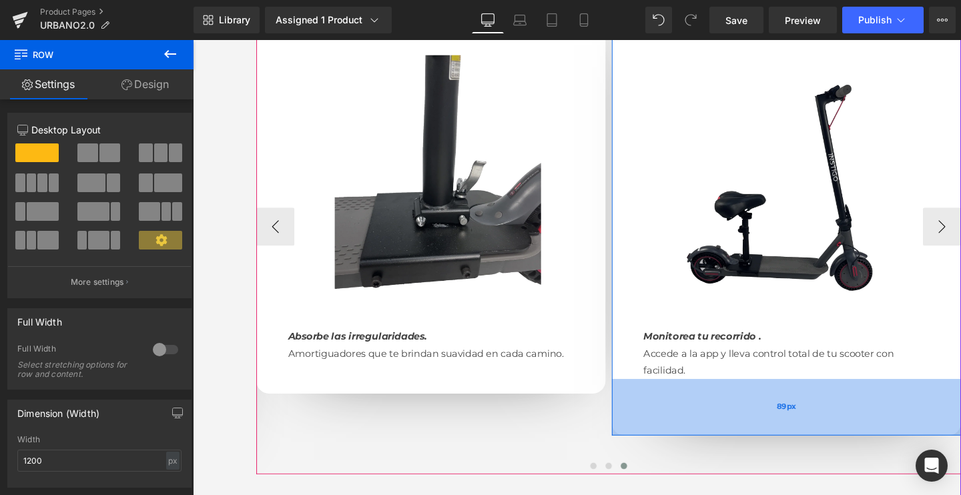
click at [766, 446] on div "89px" at bounding box center [816, 425] width 367 height 59
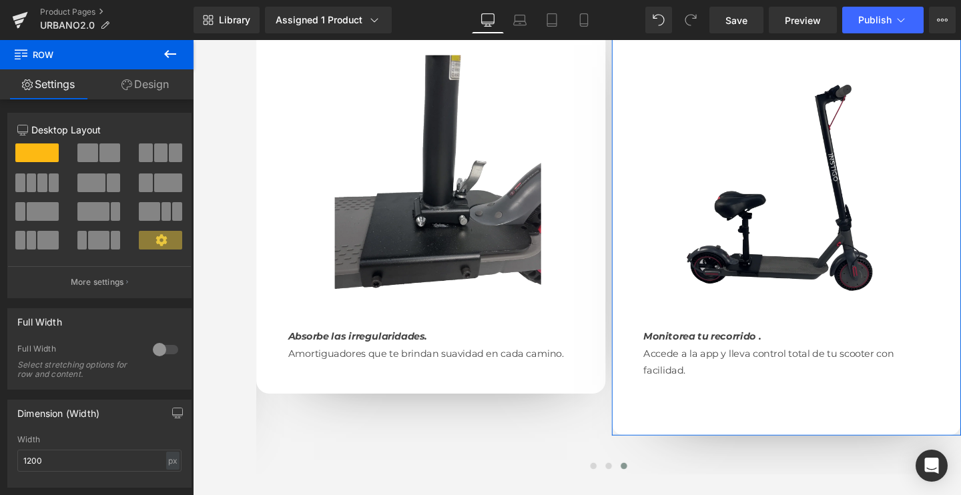
drag, startPoint x: 135, startPoint y: 85, endPoint x: 125, endPoint y: 129, distance: 45.8
click at [135, 85] on link "Design" at bounding box center [145, 84] width 97 height 30
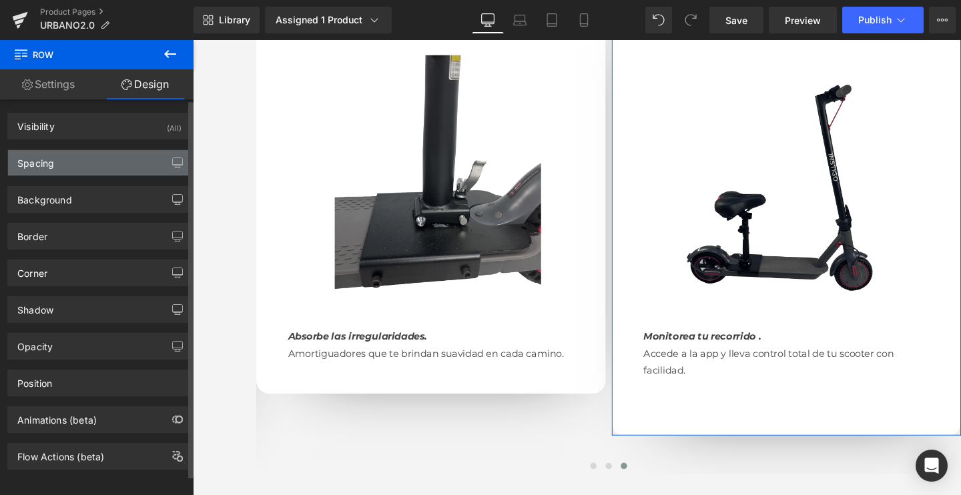
click at [90, 170] on div "Spacing" at bounding box center [99, 162] width 183 height 25
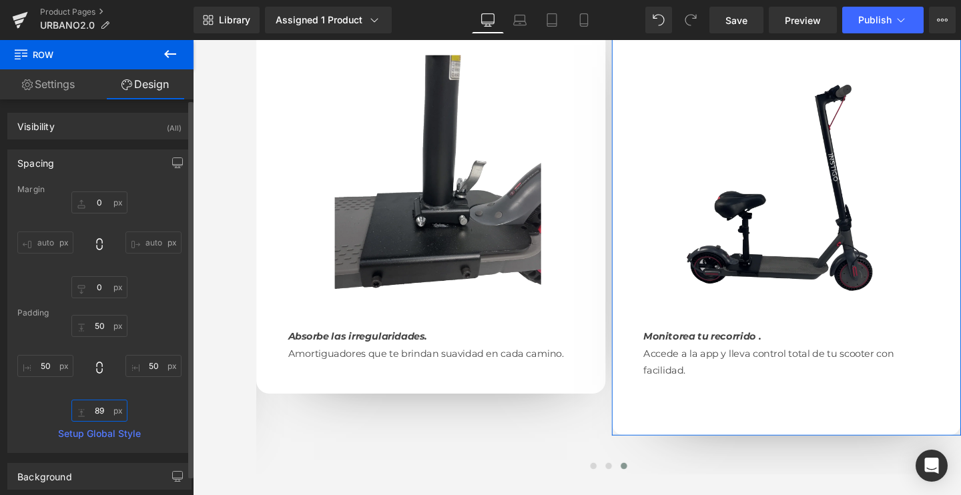
click at [111, 406] on input "89" at bounding box center [99, 411] width 56 height 22
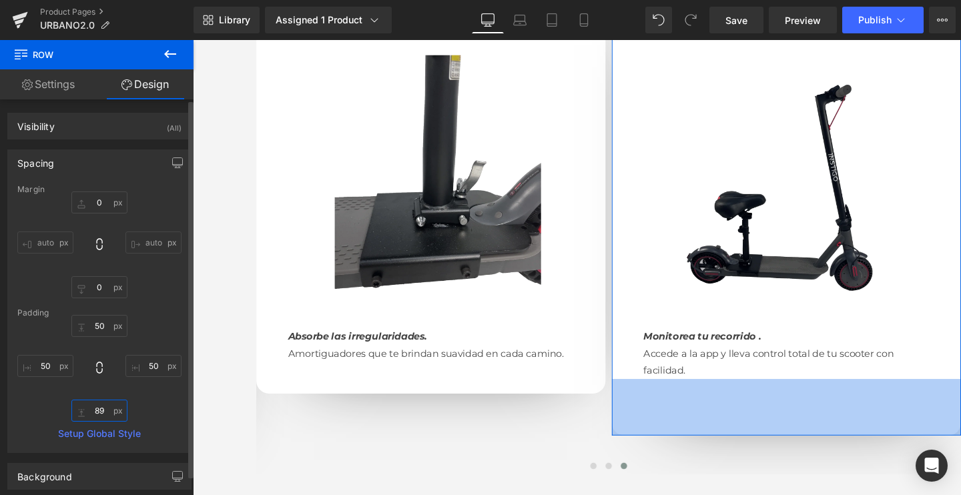
type input "8"
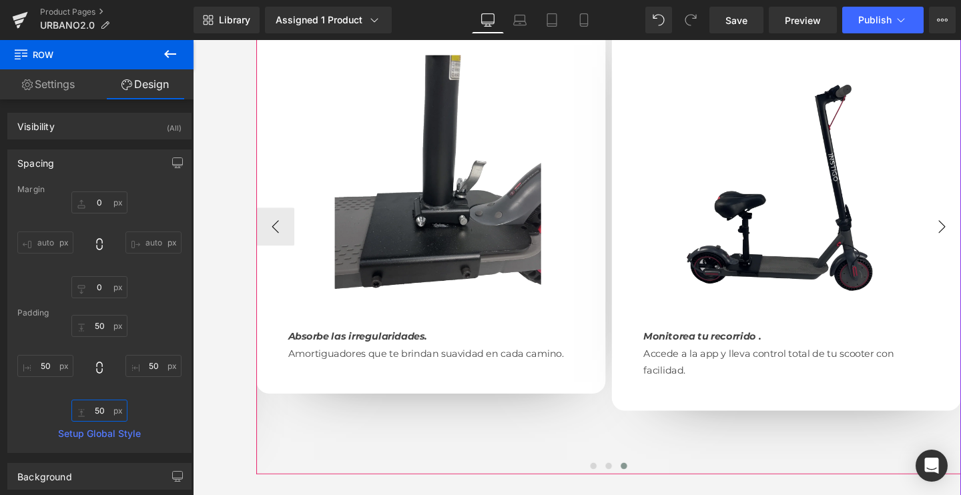
type input "50"
click at [960, 235] on button "›" at bounding box center [980, 236] width 40 height 40
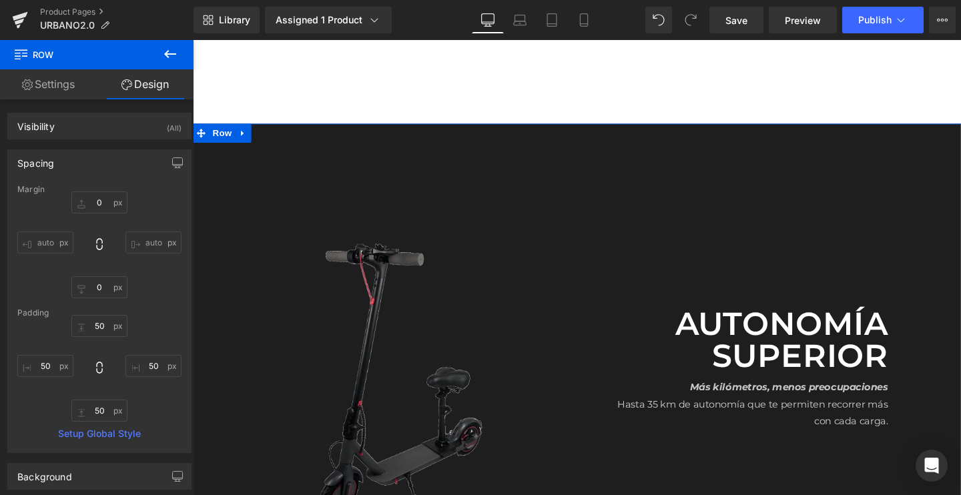
scroll to position [3185, 0]
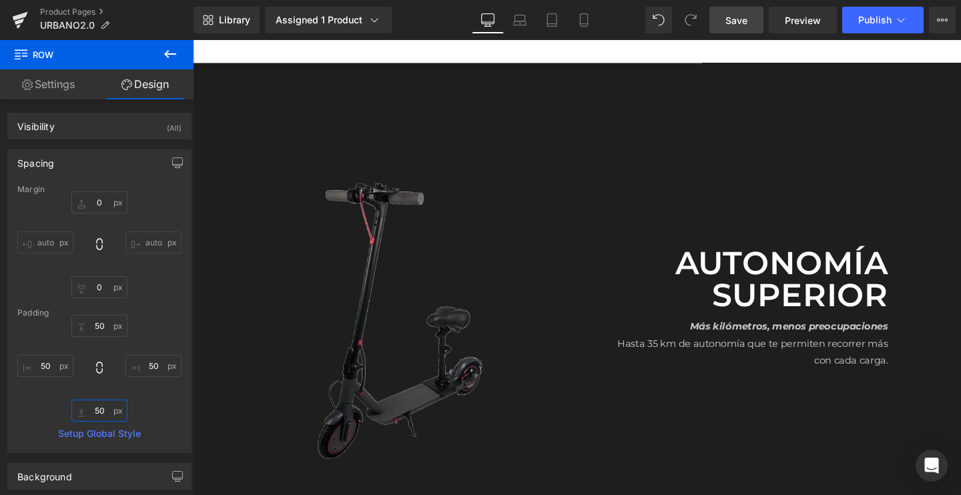
click at [740, 13] on span "Save" at bounding box center [736, 20] width 22 height 14
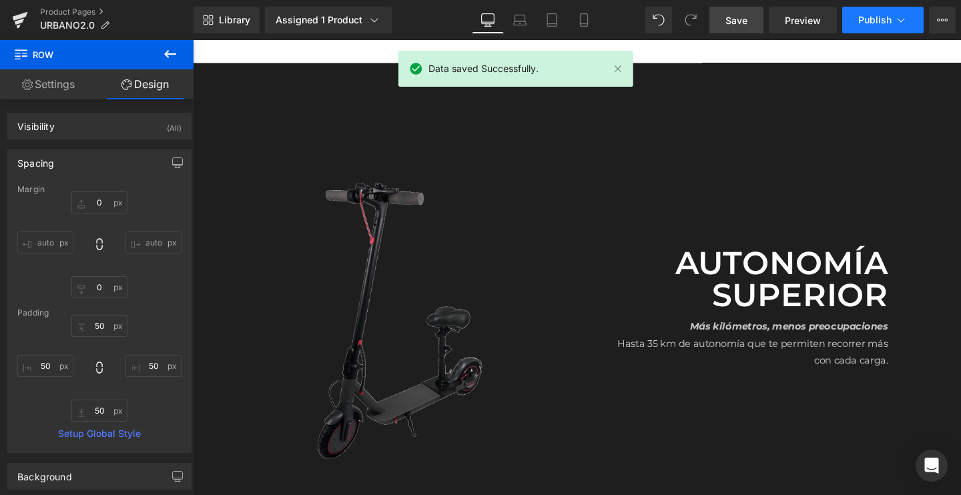
click at [882, 17] on span "Publish" at bounding box center [874, 20] width 33 height 11
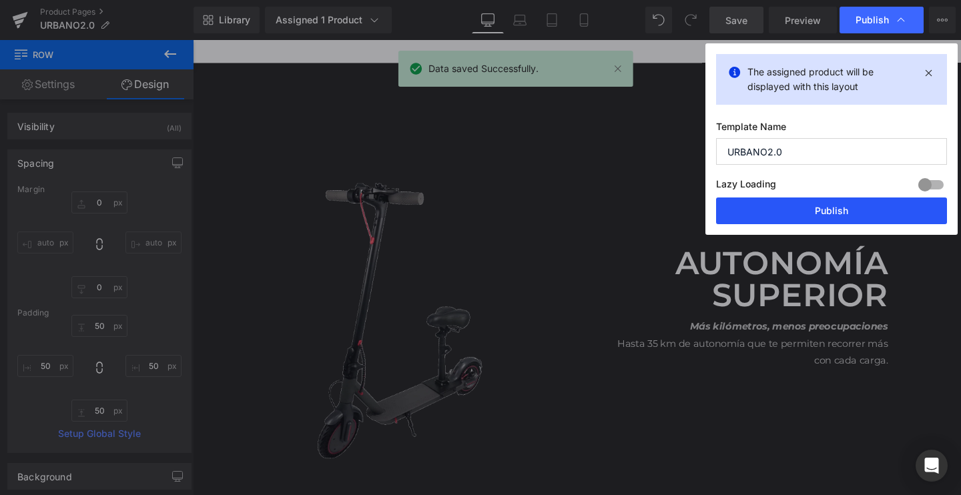
click at [786, 207] on button "Publish" at bounding box center [831, 210] width 231 height 27
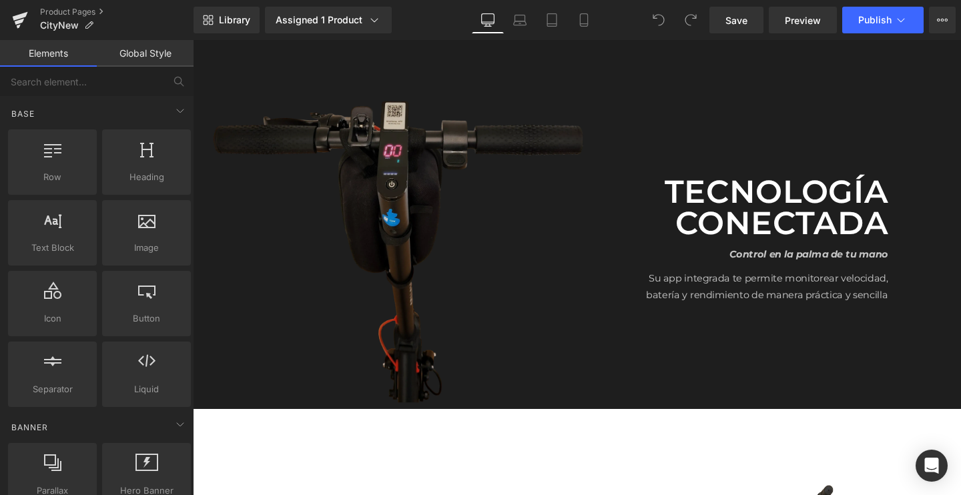
scroll to position [1811, 0]
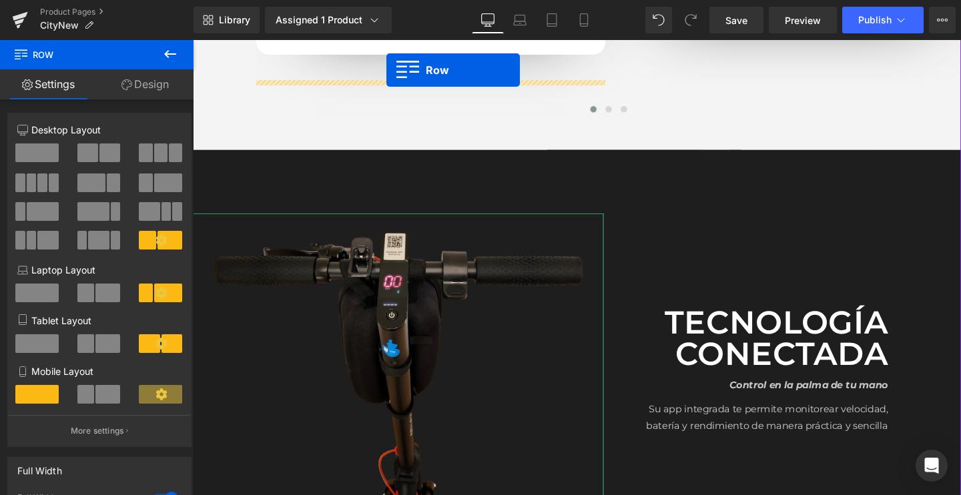
scroll to position [1680, 0]
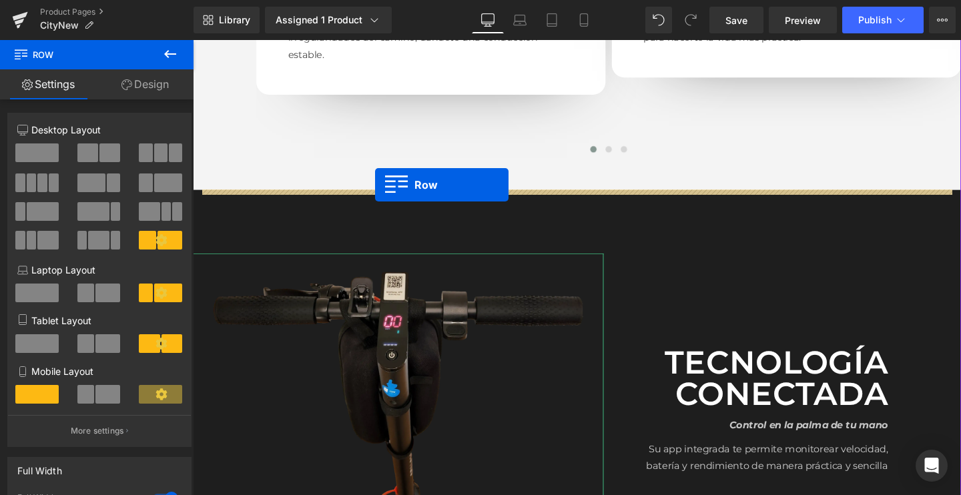
drag, startPoint x: 227, startPoint y: 490, endPoint x: 384, endPoint y: 192, distance: 336.9
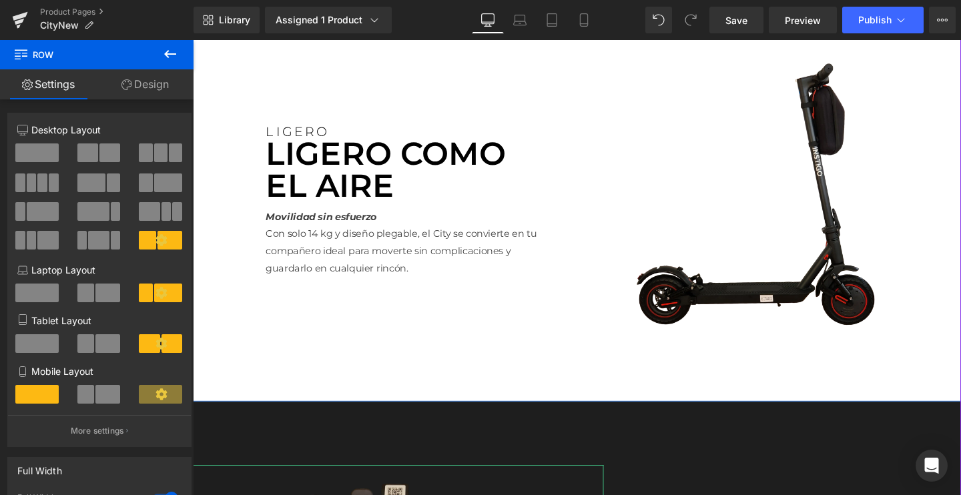
scroll to position [1836, 0]
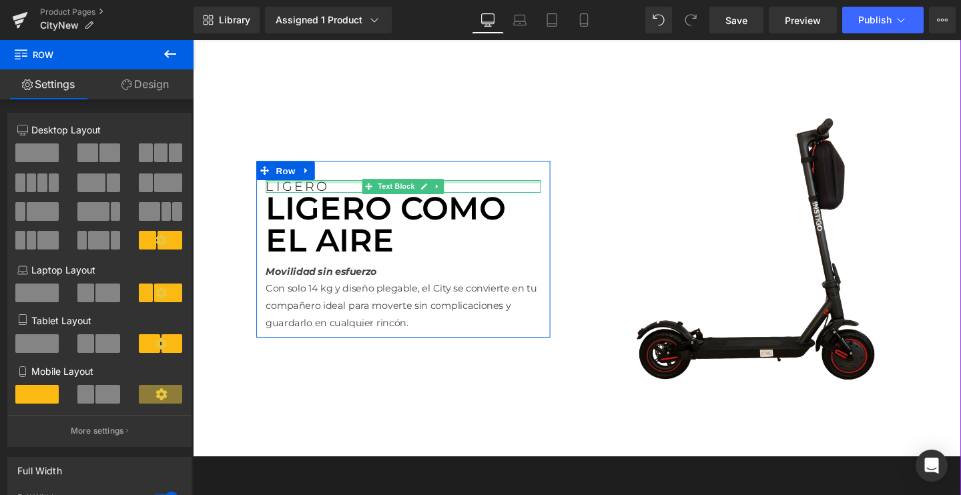
click at [299, 189] on div "LIGERO Text Block" at bounding box center [413, 193] width 289 height 13
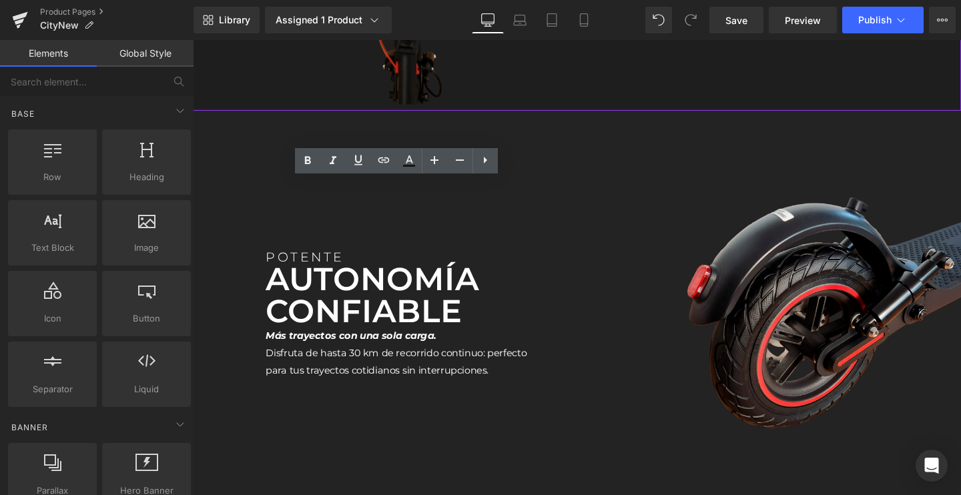
scroll to position [2624, 0]
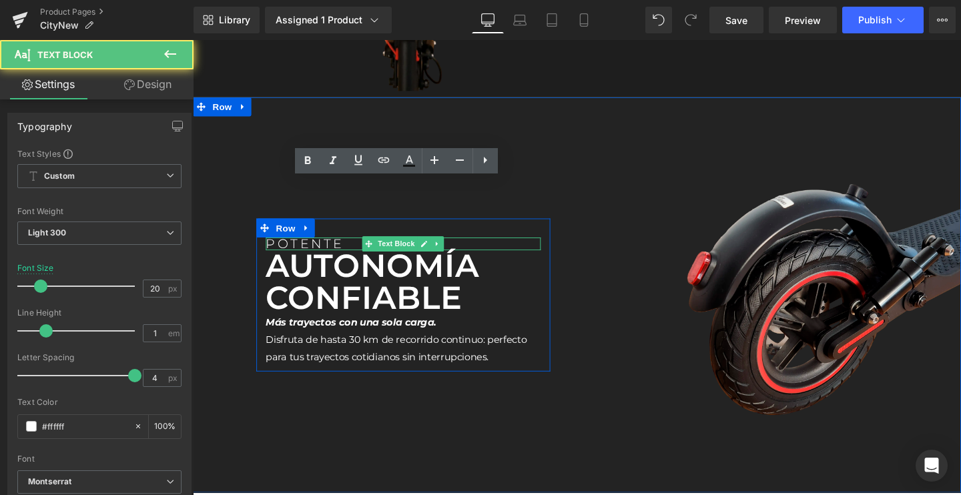
click at [315, 249] on div "POTENTE Text Block" at bounding box center [413, 253] width 289 height 13
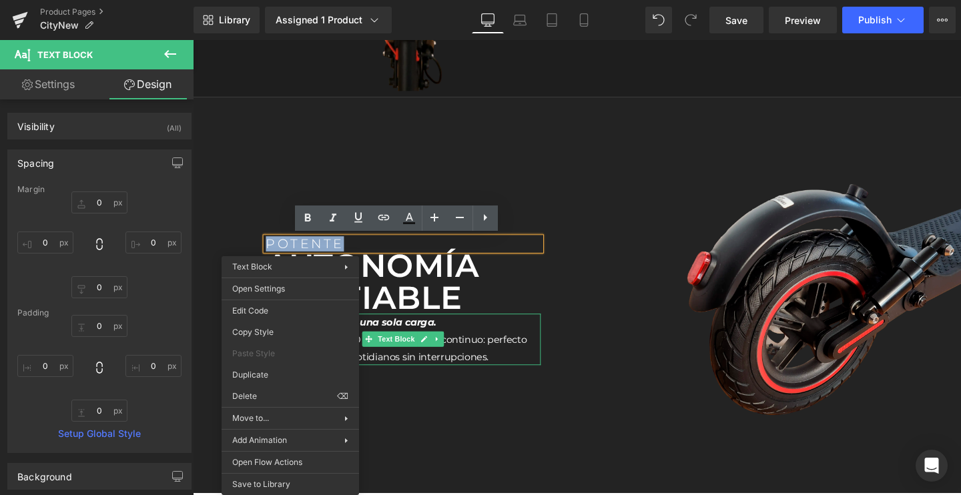
drag, startPoint x: 460, startPoint y: 432, endPoint x: 271, endPoint y: 410, distance: 190.1
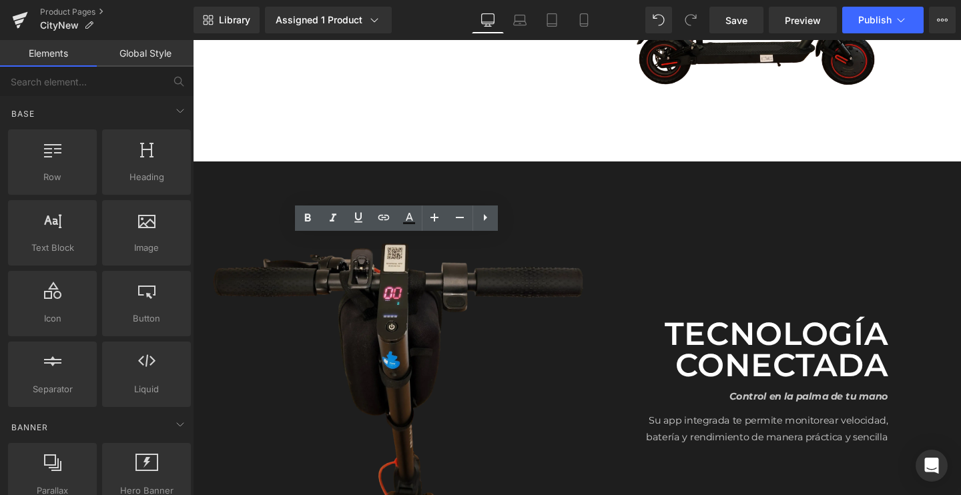
scroll to position [2151, 0]
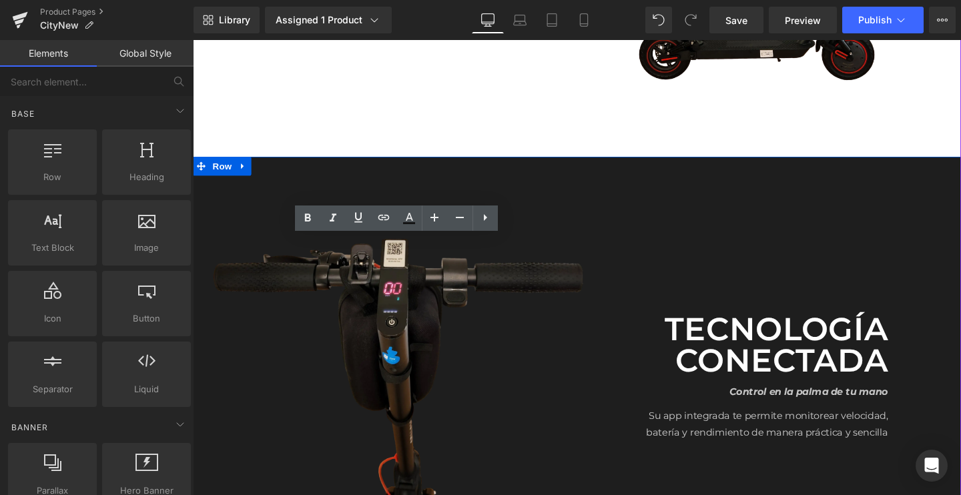
click at [368, 180] on div "Image Tecnología conectada Text Block Control en la palma de tu mano Text Block…" at bounding box center [596, 368] width 807 height 410
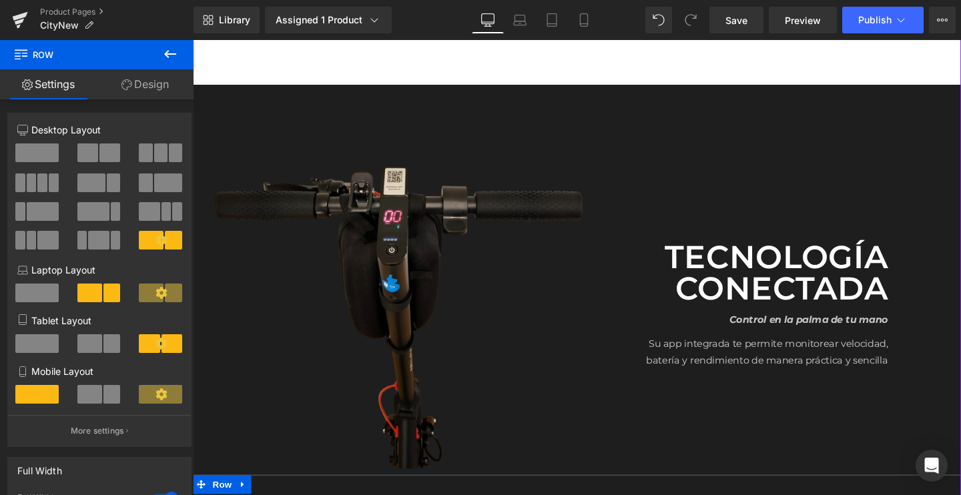
scroll to position [2254, 0]
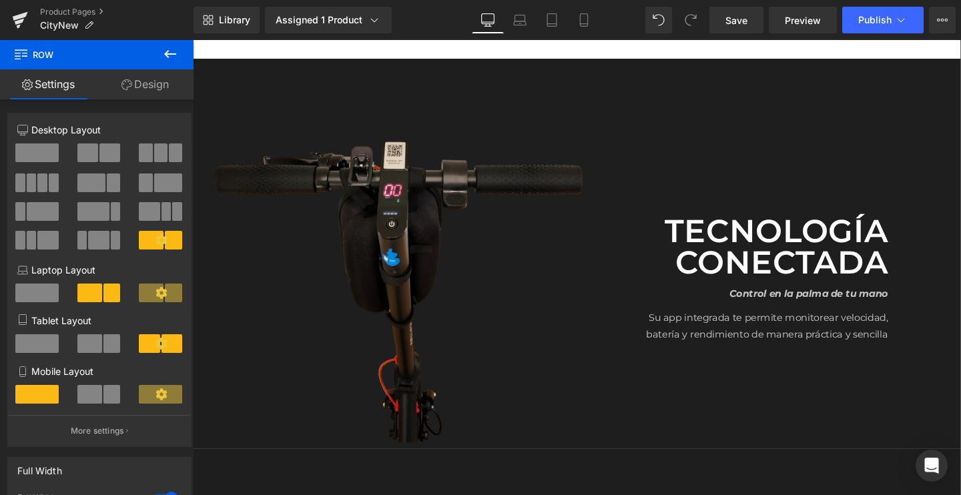
click at [769, 286] on div "Tecnología conectada Text Block" at bounding box center [778, 257] width 289 height 67
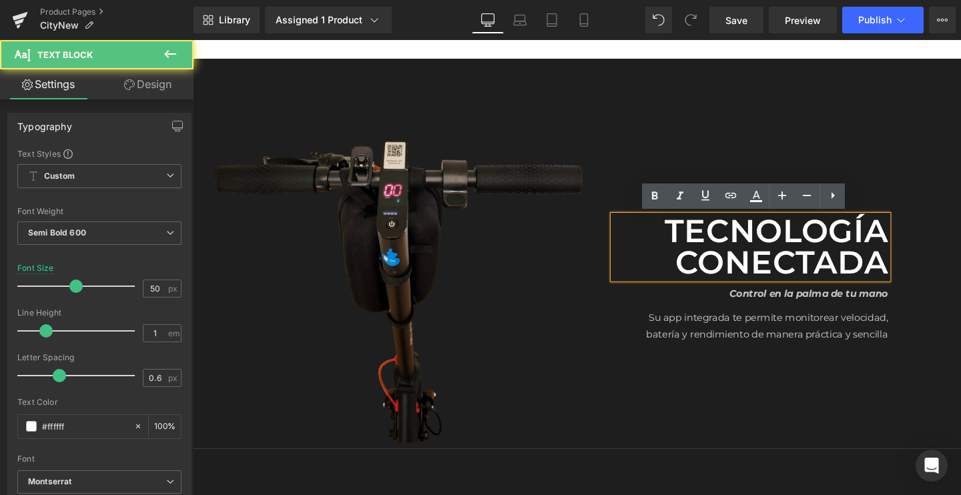
click at [769, 286] on p "Tecnología conectada" at bounding box center [778, 257] width 289 height 67
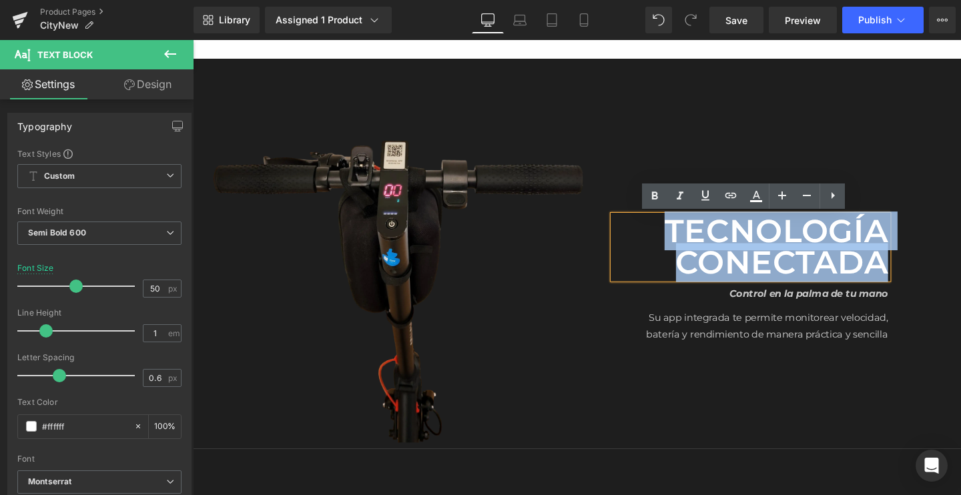
paste div
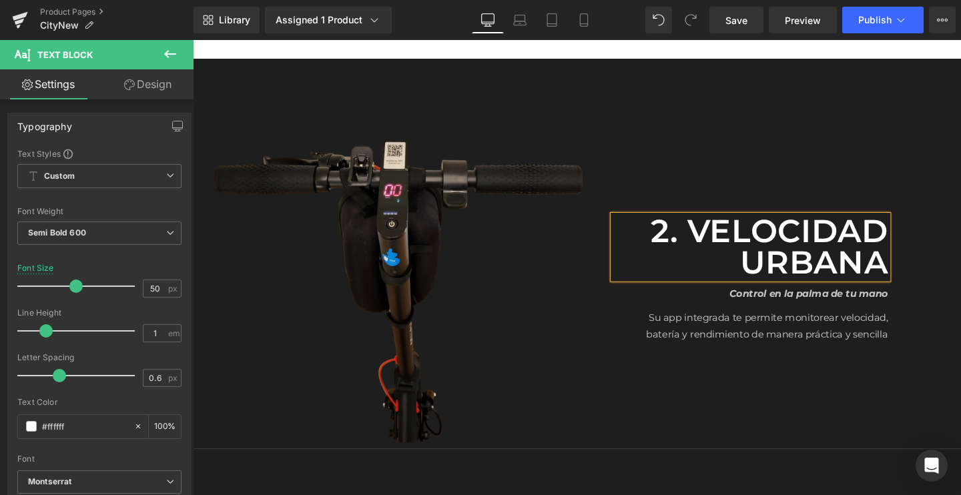
click at [702, 230] on p "2. Velocidad urbana" at bounding box center [778, 257] width 289 height 67
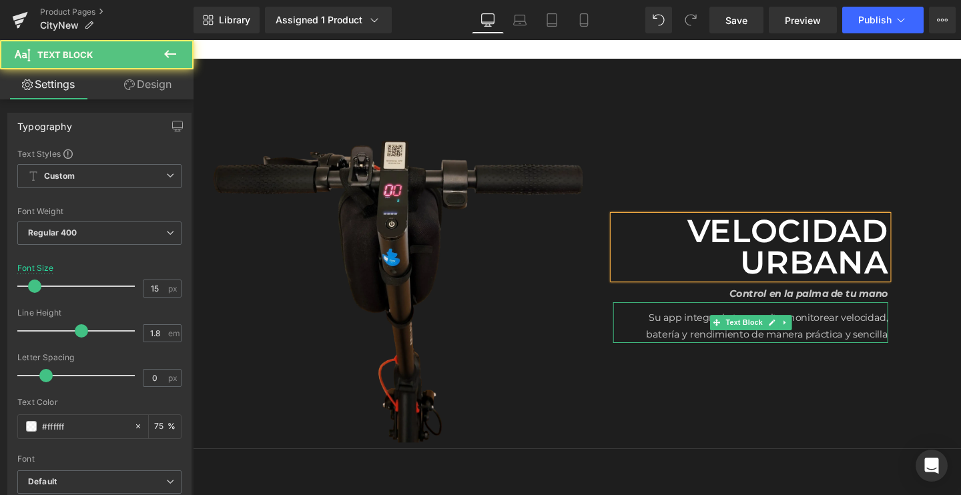
click at [738, 327] on p "Su app integrada te permite monitorear velocidad, batería y rendimiento de mane…" at bounding box center [778, 340] width 289 height 36
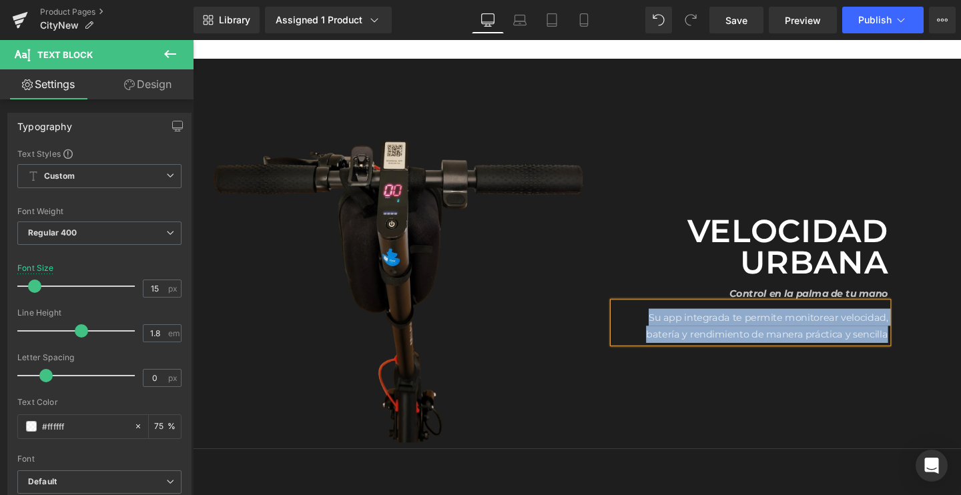
paste div
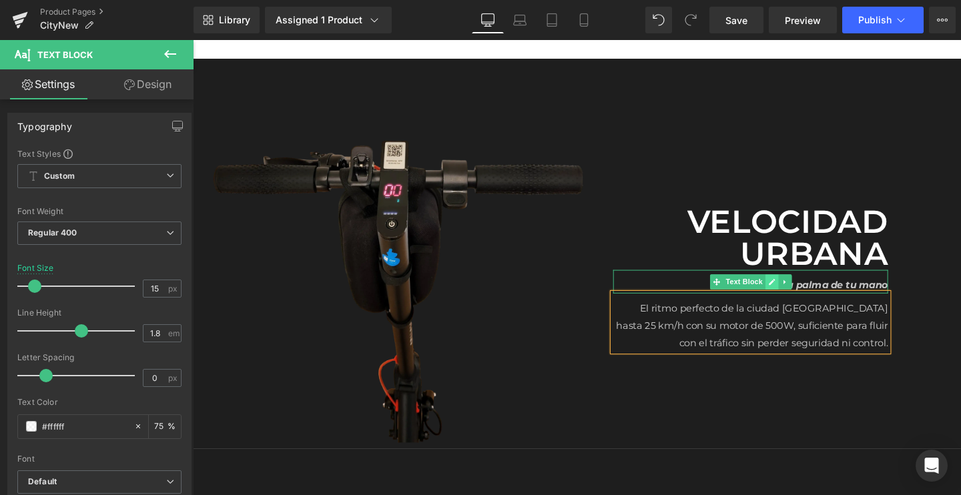
click at [794, 294] on link at bounding box center [801, 294] width 14 height 16
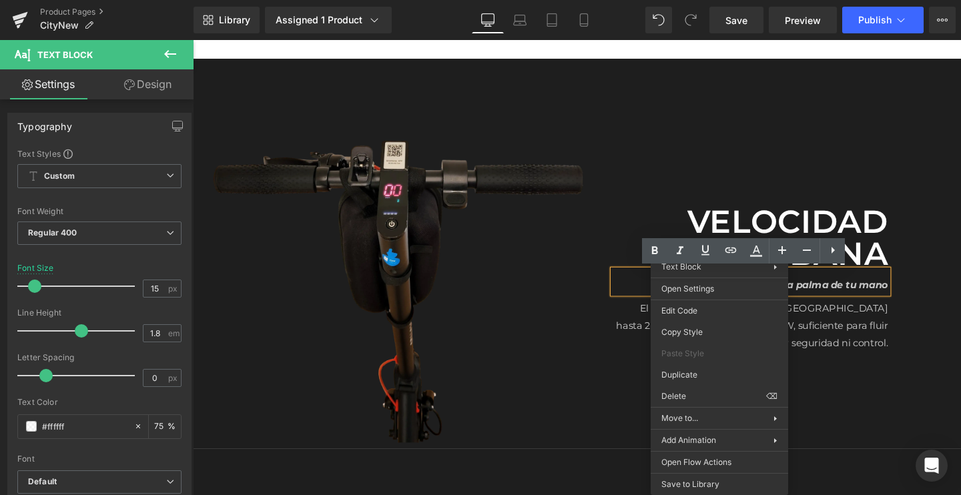
drag, startPoint x: 865, startPoint y: 437, endPoint x: 697, endPoint y: 414, distance: 169.6
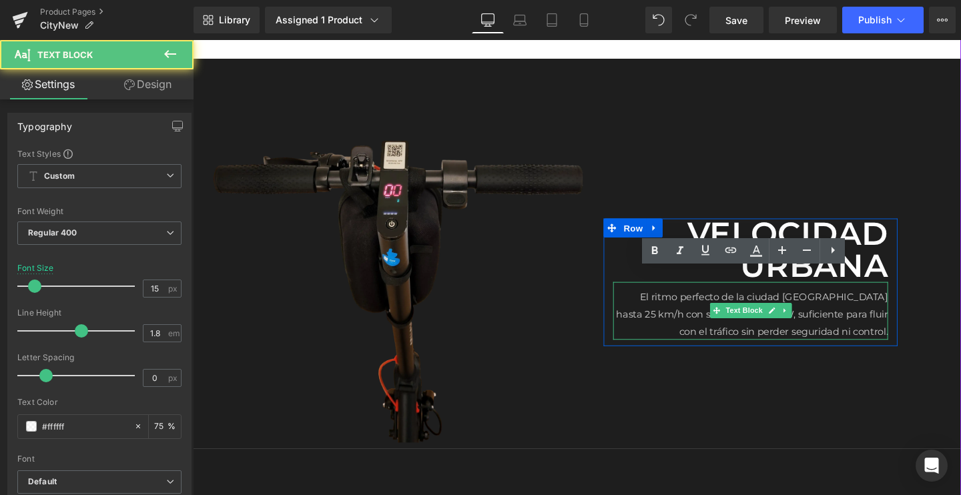
click at [716, 303] on p "El ritmo perfecto de la ciudadAlcanza hasta 25 km/h con su motor de 500W, sufi…" at bounding box center [778, 328] width 289 height 54
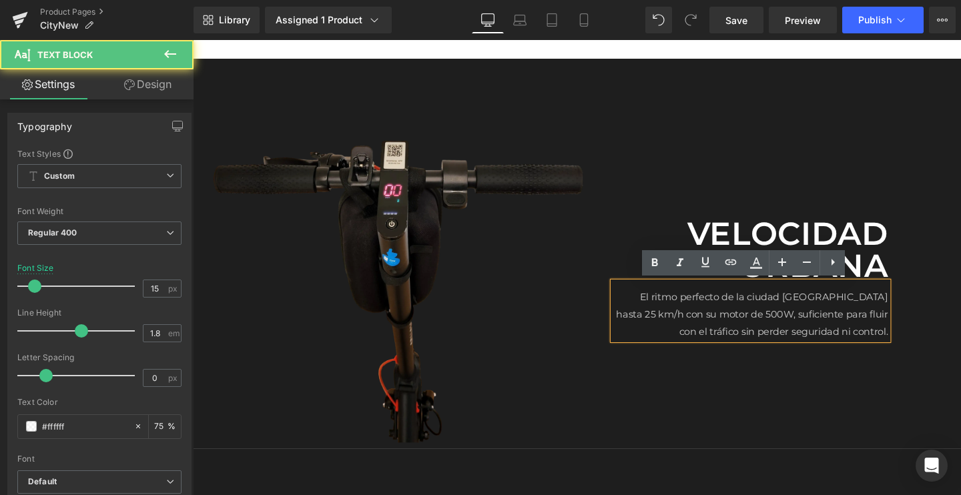
click at [784, 310] on p "El ritmo perfecto de la ciudadAlcanza hasta 25 km/h con su motor de 500W, sufi…" at bounding box center [778, 328] width 289 height 54
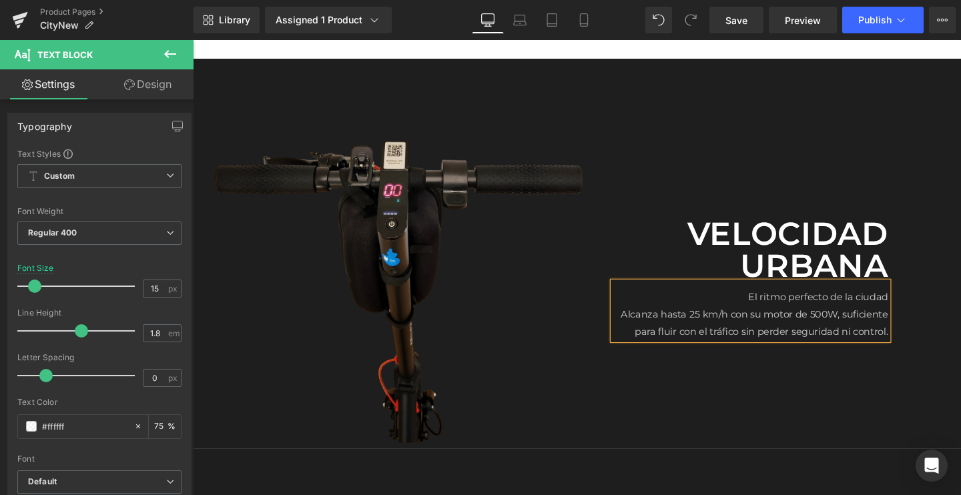
click at [802, 314] on p "El ritmo perfecto de la ciudad" at bounding box center [778, 310] width 289 height 18
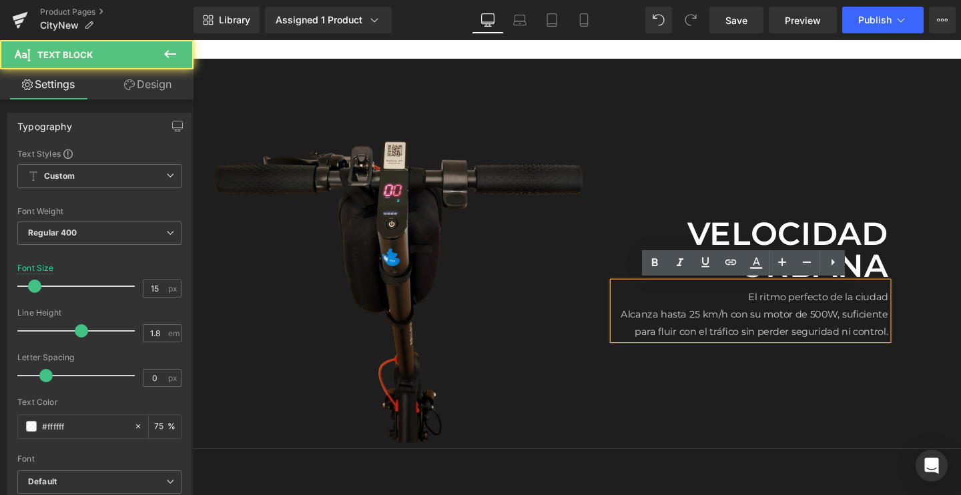
click at [802, 314] on p "El ritmo perfecto de la ciudad" at bounding box center [778, 310] width 289 height 18
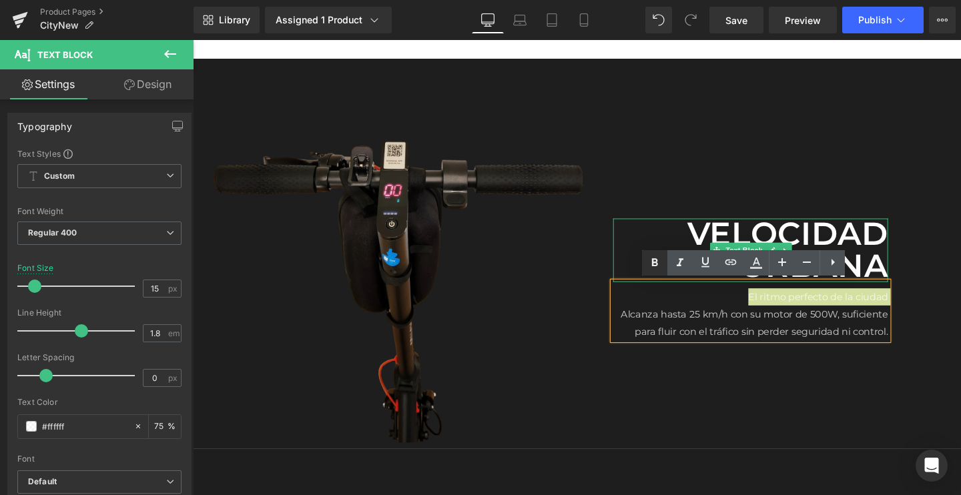
click at [656, 257] on icon at bounding box center [654, 263] width 16 height 16
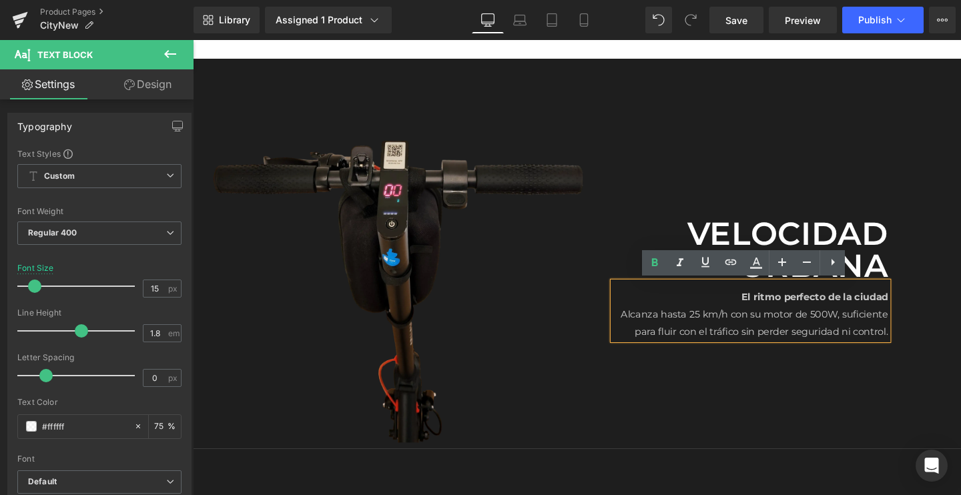
click at [779, 305] on strong "El ritmo perfecto de la ciudad" at bounding box center [846, 310] width 154 height 13
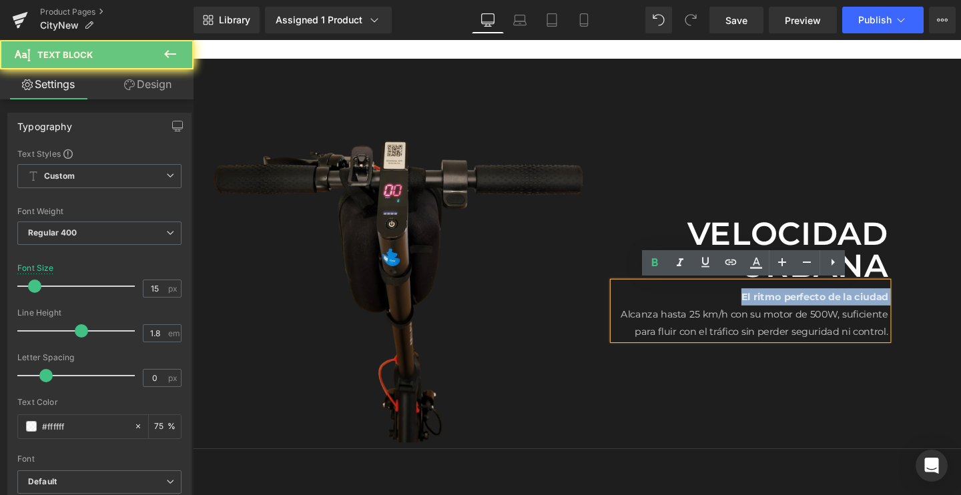
click at [779, 305] on strong "El ritmo perfecto de la ciudad" at bounding box center [846, 310] width 154 height 13
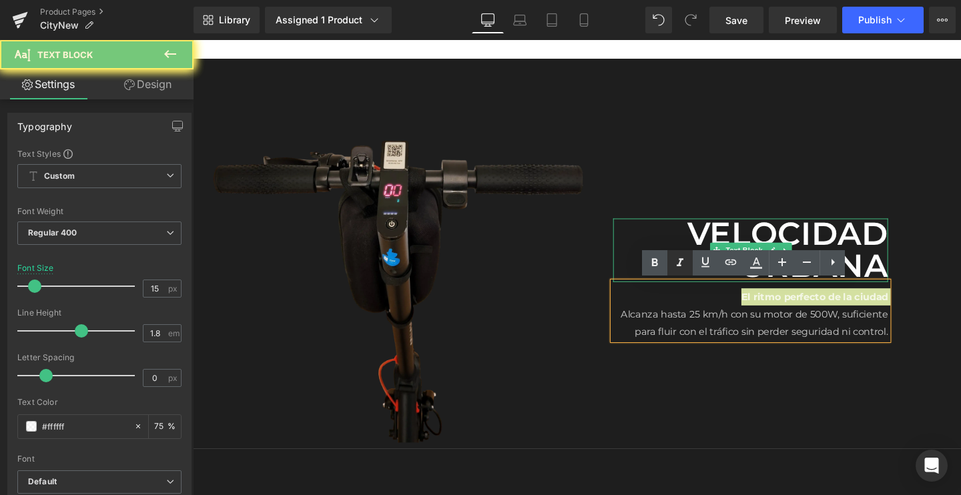
click at [682, 263] on icon at bounding box center [680, 263] width 16 height 16
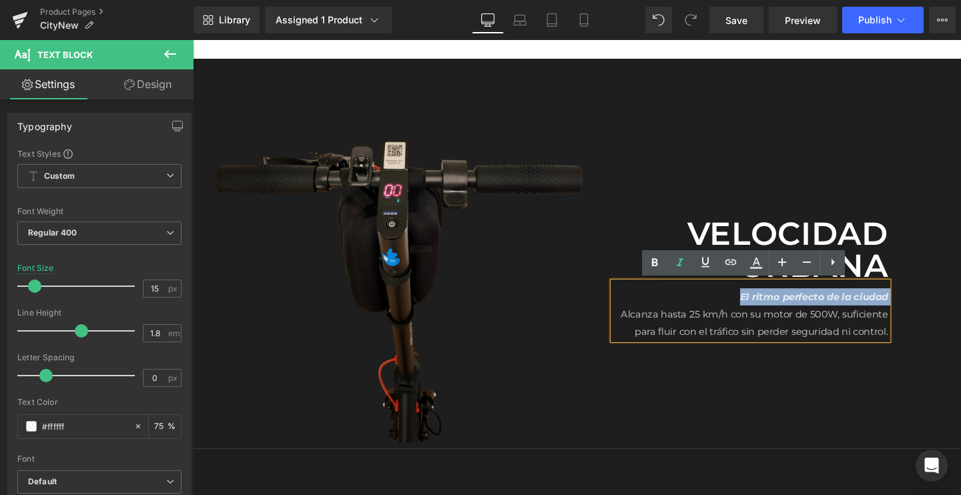
click at [738, 330] on p "Alcanza hasta 25 km/h con su motor de 500W, suficiente para fluir con el tráfic…" at bounding box center [778, 337] width 289 height 36
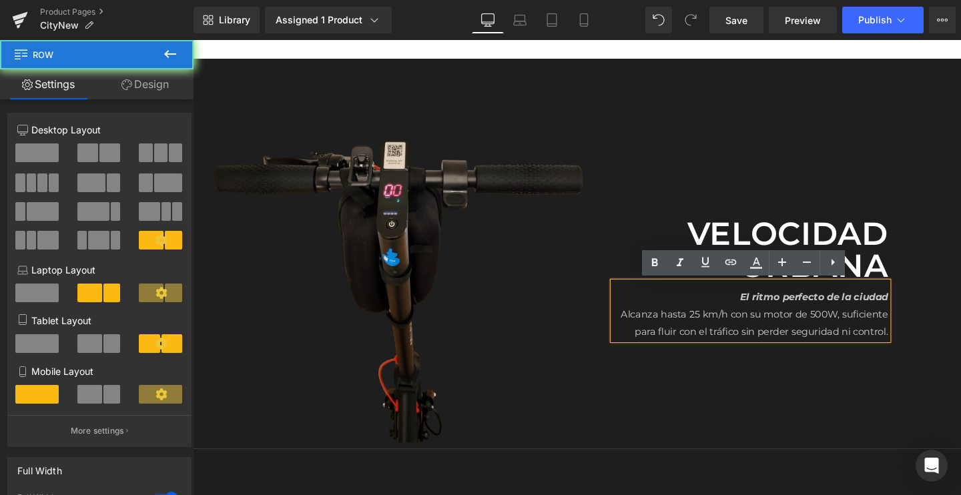
click at [903, 187] on div "Velocidad urbana Text Block El ritmo perfecto de la ciudad Alcanza hasta 25 km/…" at bounding box center [778, 294] width 309 height 336
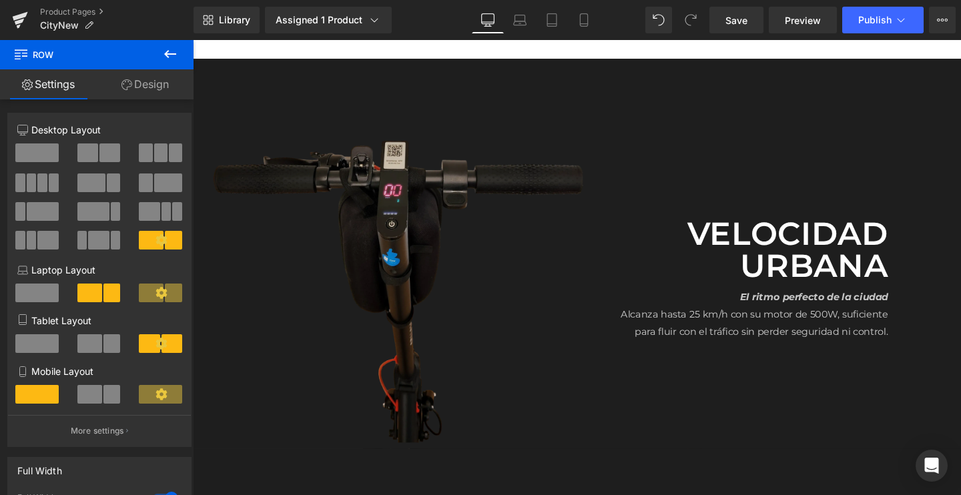
click at [376, 251] on img at bounding box center [409, 294] width 432 height 336
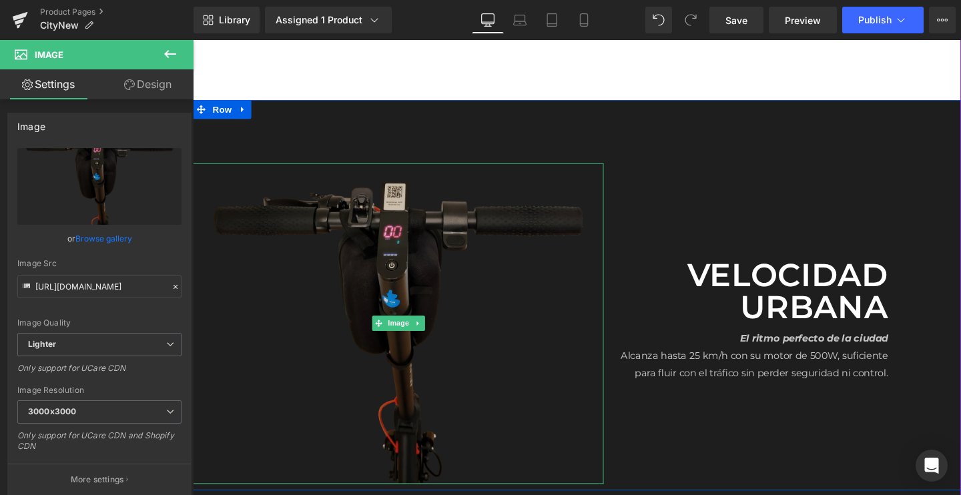
scroll to position [2193, 0]
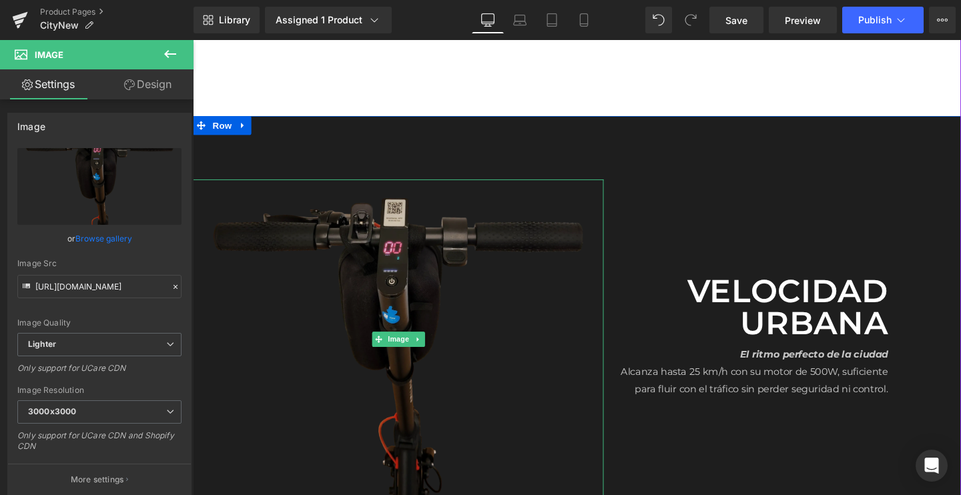
click at [452, 285] on img at bounding box center [409, 355] width 432 height 336
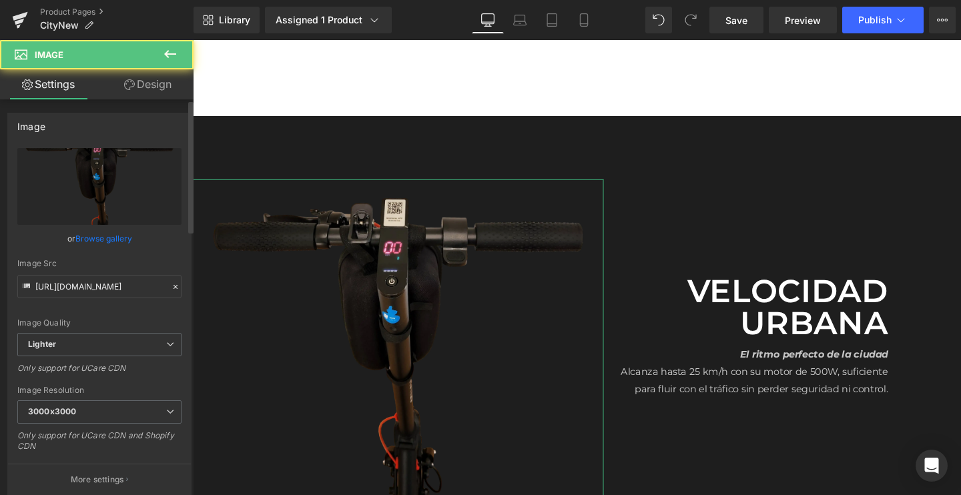
click at [83, 241] on link "Browse gallery" at bounding box center [103, 238] width 57 height 23
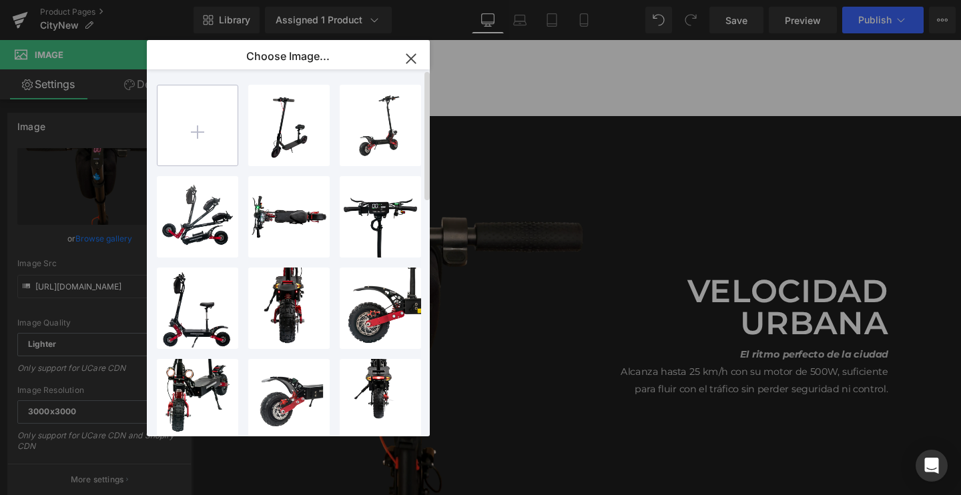
type input "C:\fakepath\01_90c16034-525e-49ee-bb8c-3b8cefb29e33_2048x2048.png.webp"
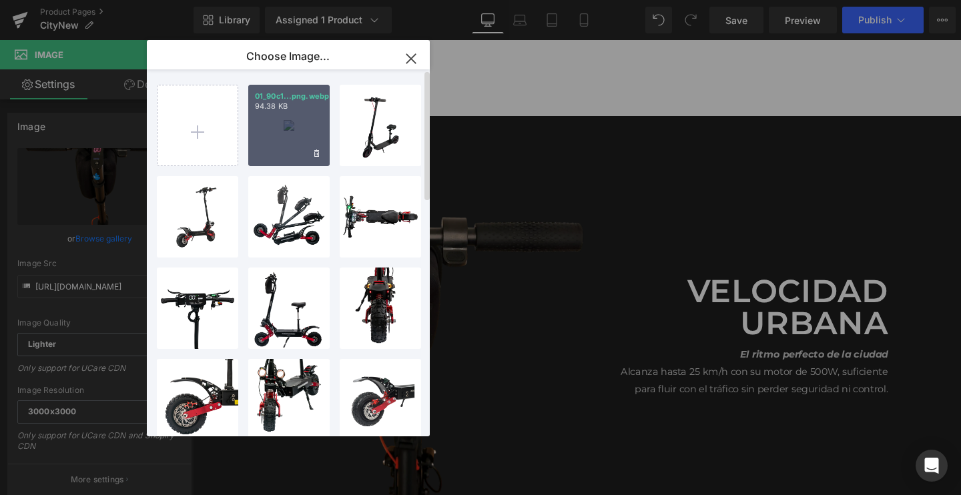
click at [287, 133] on div "01_90c1...png.webp 94.38 KB" at bounding box center [288, 125] width 81 height 81
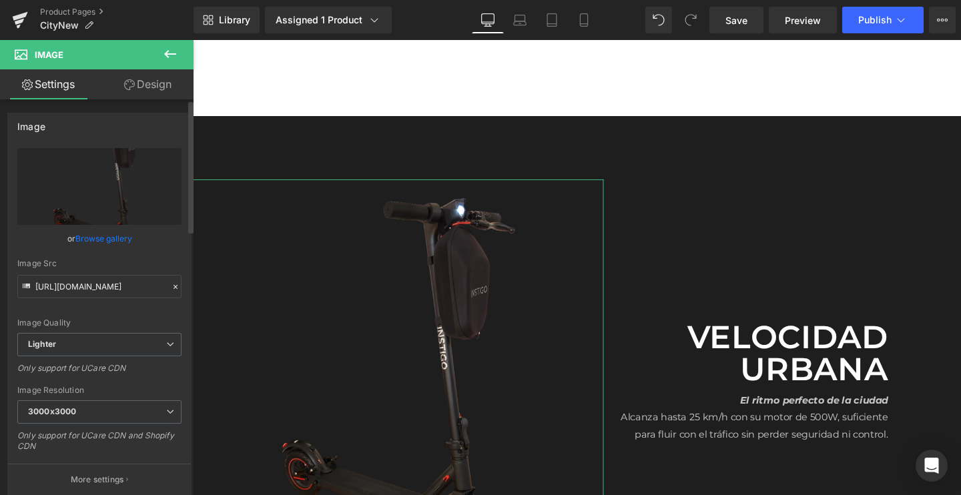
click at [108, 237] on link "Browse gallery" at bounding box center [103, 238] width 57 height 23
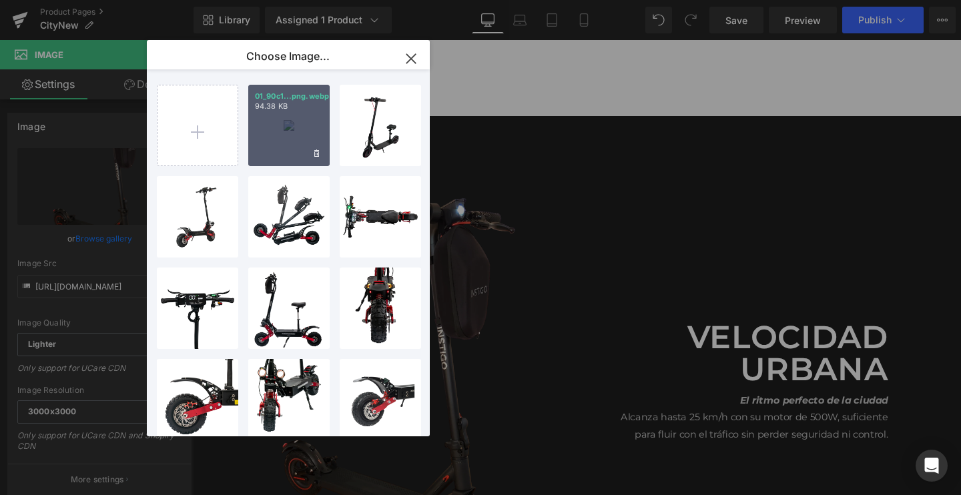
click at [290, 106] on p "94.38 KB" at bounding box center [289, 106] width 68 height 10
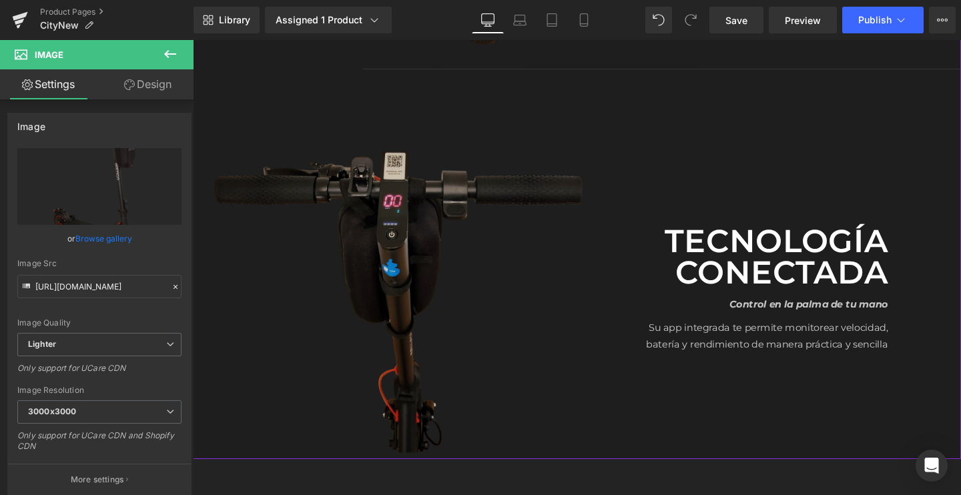
scroll to position [2764, 0]
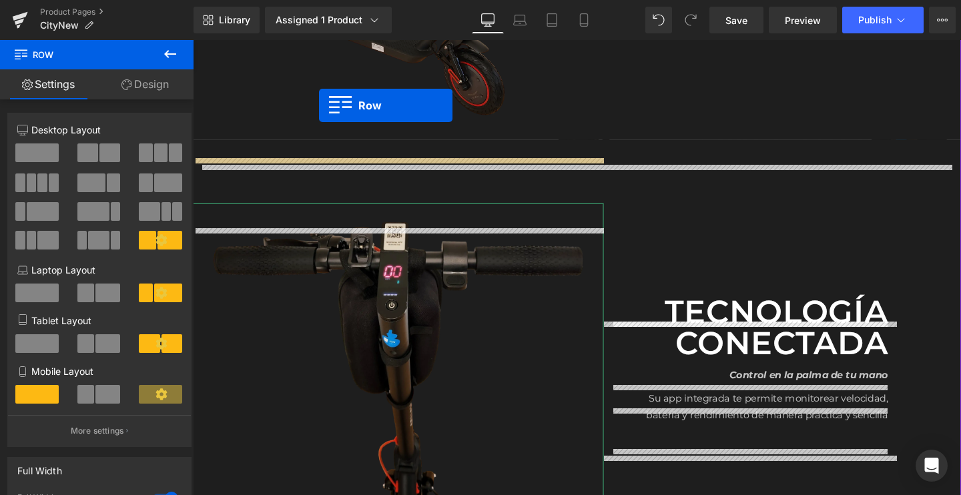
scroll to position [2648, 0]
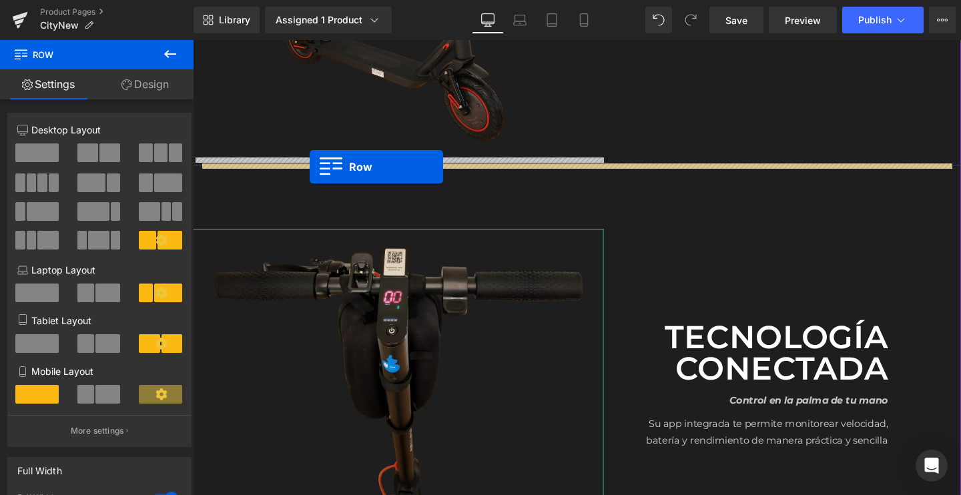
drag, startPoint x: 221, startPoint y: 475, endPoint x: 316, endPoint y: 173, distance: 316.0
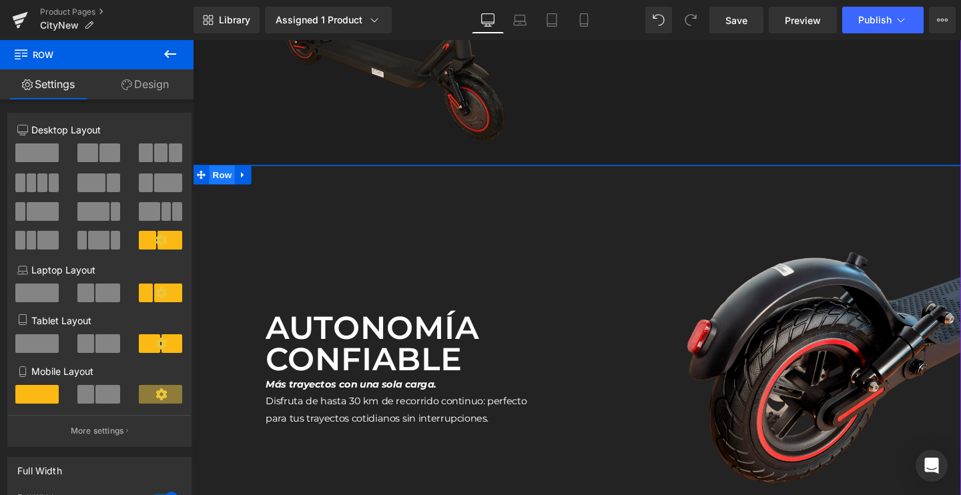
click at [224, 183] on span "Row" at bounding box center [223, 181] width 27 height 20
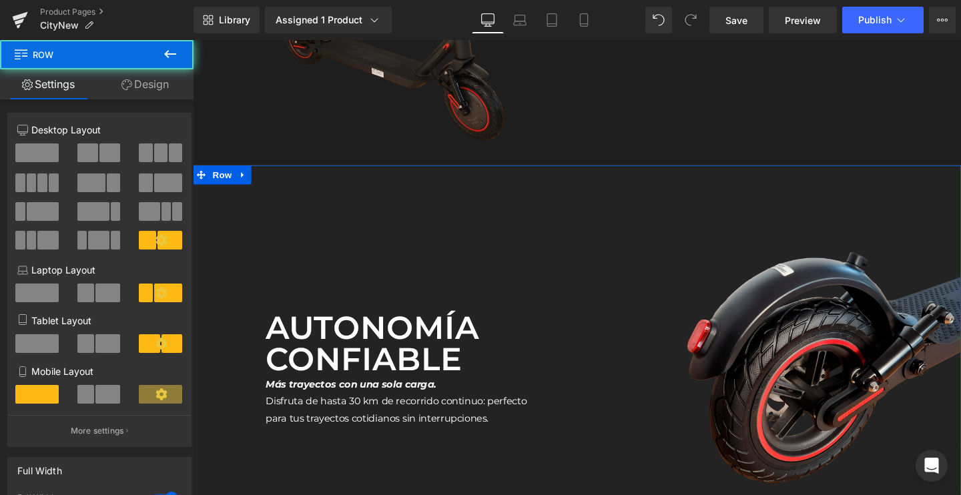
click at [133, 77] on link "Design" at bounding box center [145, 84] width 97 height 30
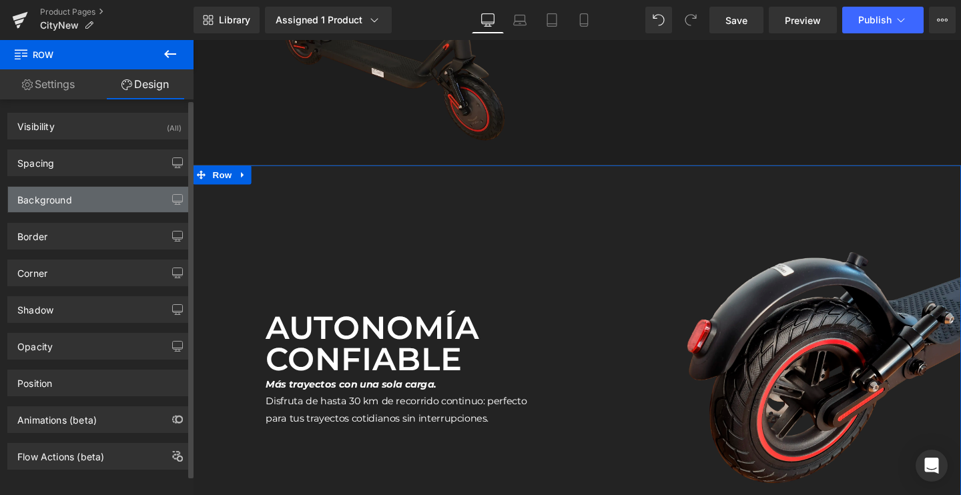
click at [56, 189] on div "Background" at bounding box center [44, 196] width 55 height 19
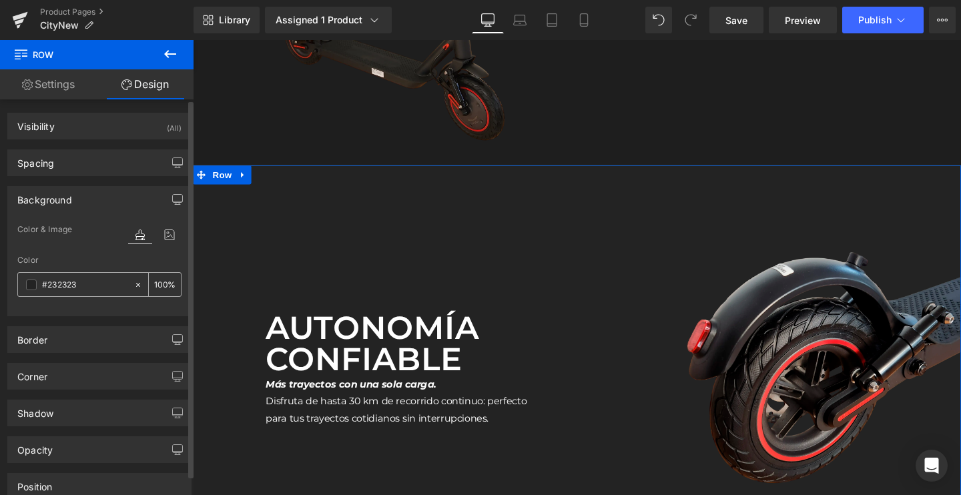
click at [31, 285] on span at bounding box center [31, 284] width 11 height 11
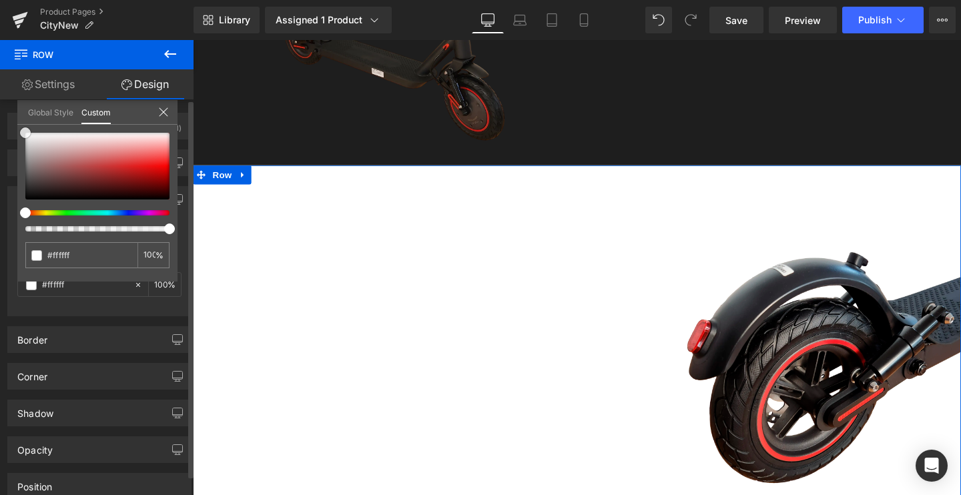
drag, startPoint x: 60, startPoint y: 185, endPoint x: 0, endPoint y: 104, distance: 100.6
click at [0, 176] on div "Background Color & Image color Color #232323 100 % Image Replace Image Upload i…" at bounding box center [99, 246] width 199 height 140
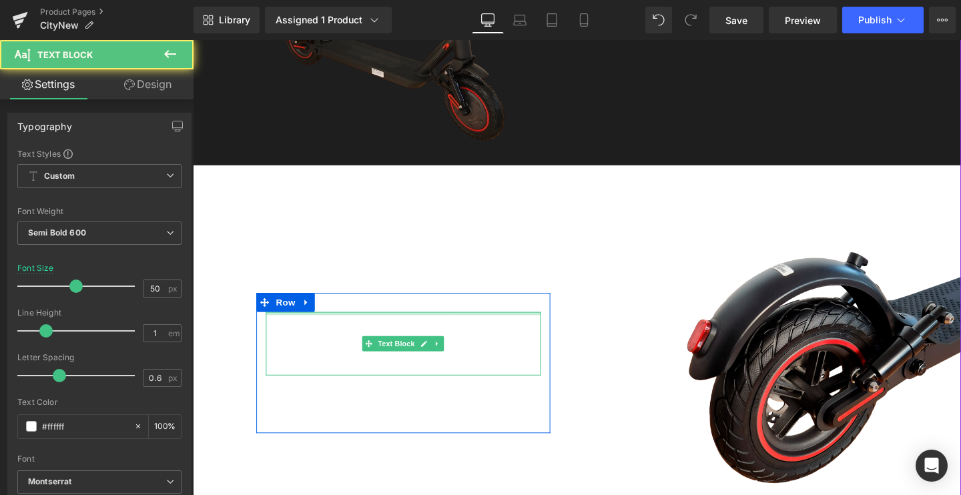
click at [300, 328] on div at bounding box center [413, 327] width 289 height 3
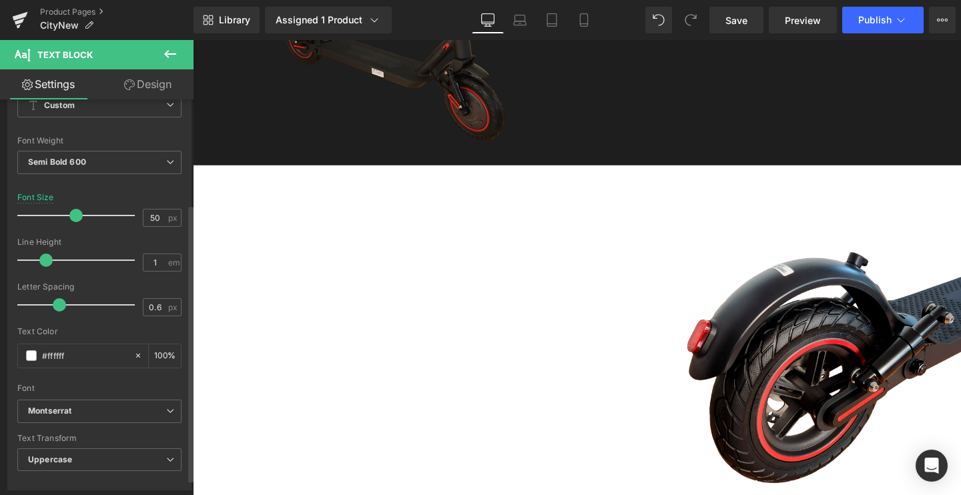
scroll to position [149, 0]
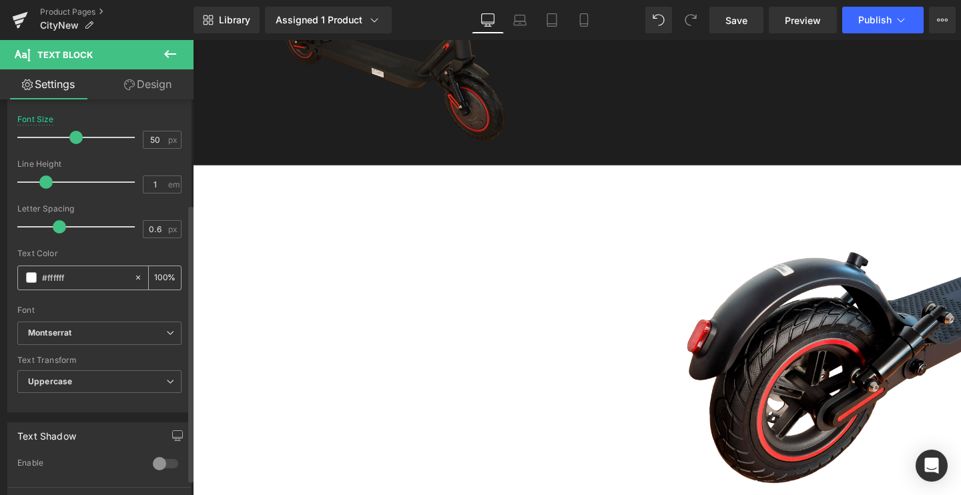
click at [27, 275] on span at bounding box center [31, 277] width 11 height 11
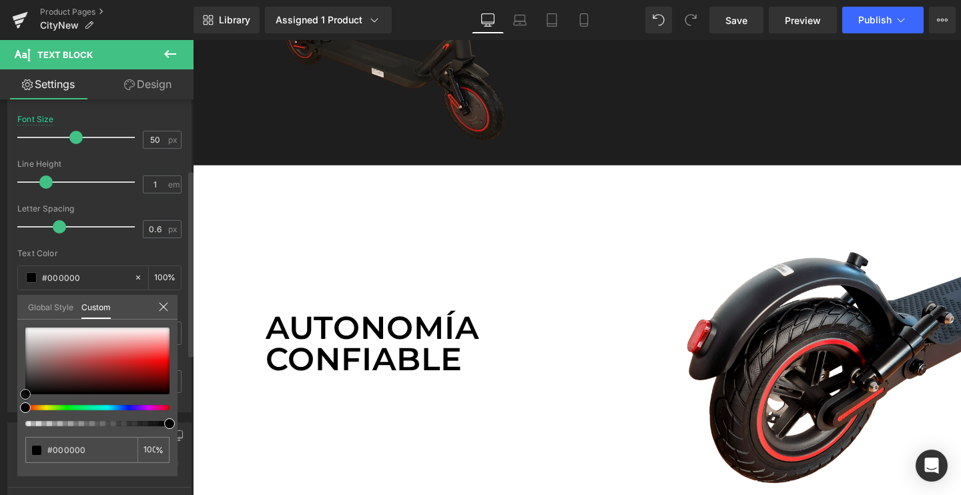
drag, startPoint x: 51, startPoint y: 354, endPoint x: 0, endPoint y: 440, distance: 100.8
click at [0, 412] on div "Typography Text Styles Custom Custom Setup Global Style Custom Setup Global Sty…" at bounding box center [99, 183] width 199 height 458
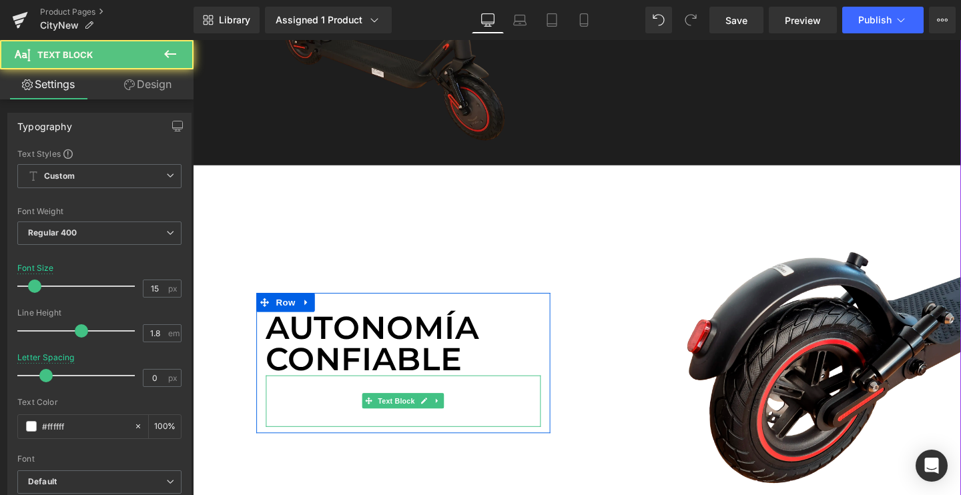
click at [300, 428] on p "Disfruta de hasta 30 km de recorrido continuo: perfecto para tus trayectos coti…" at bounding box center [413, 428] width 289 height 36
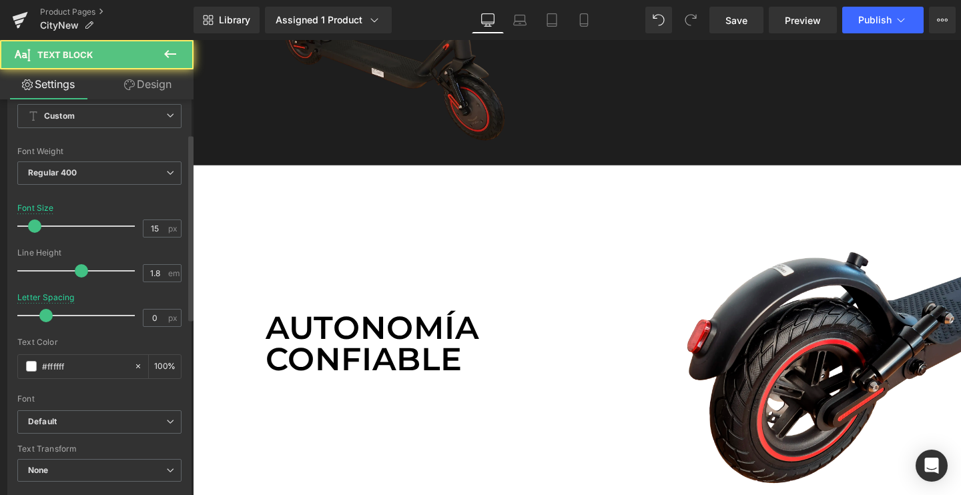
scroll to position [109, 0]
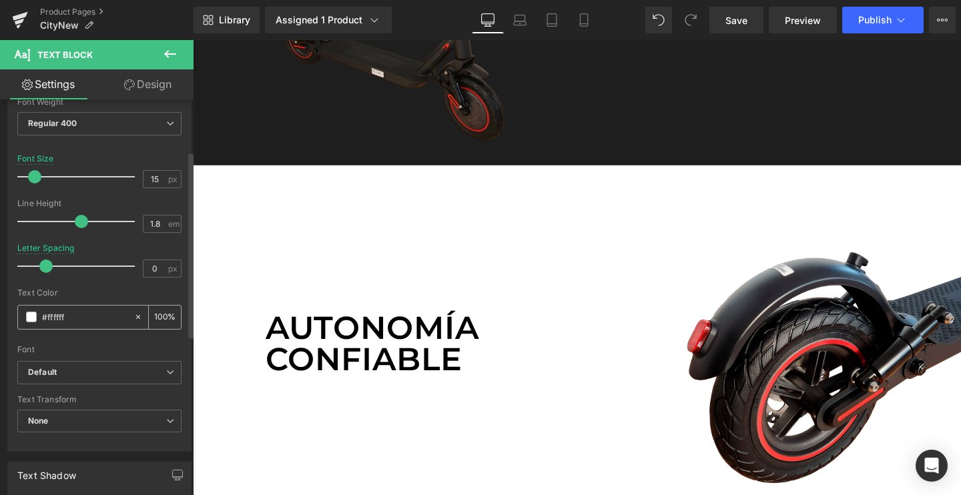
click at [35, 318] on span at bounding box center [31, 317] width 11 height 11
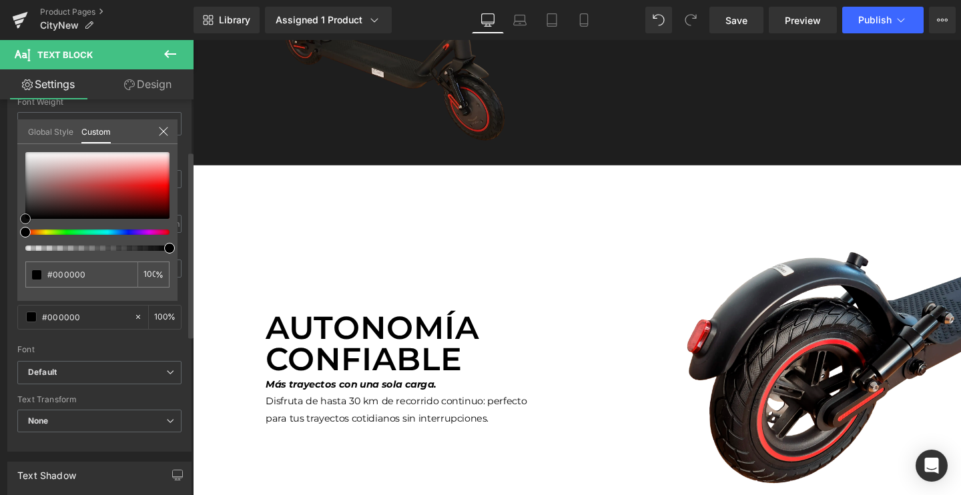
drag, startPoint x: 61, startPoint y: 195, endPoint x: 0, endPoint y: 241, distance: 76.2
click at [0, 241] on div "Typography Text Styles Custom Custom Setup Global Style Custom Setup Global Sty…" at bounding box center [99, 222] width 199 height 458
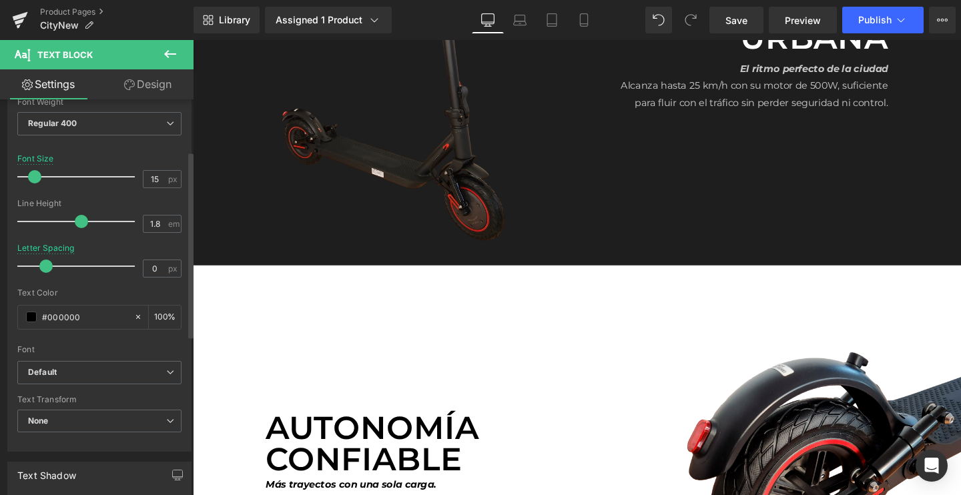
scroll to position [2530, 0]
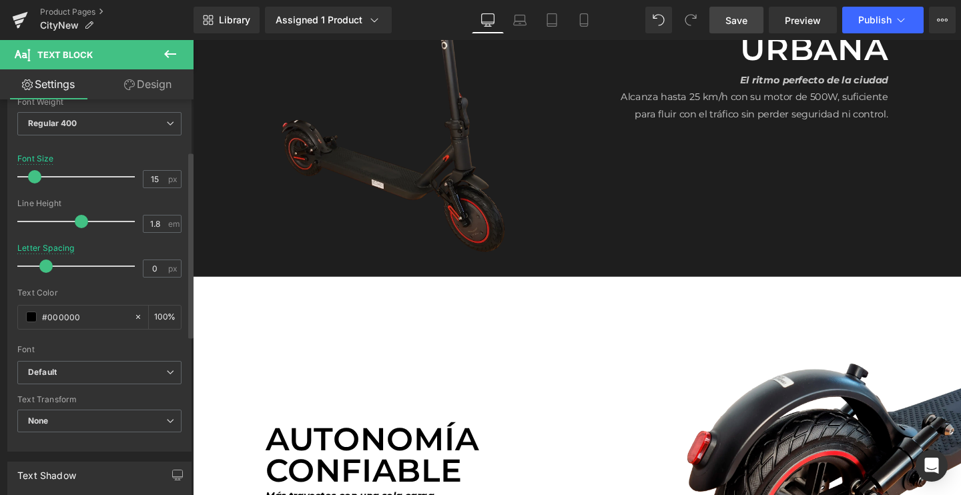
click at [744, 27] on span "Save" at bounding box center [736, 20] width 22 height 14
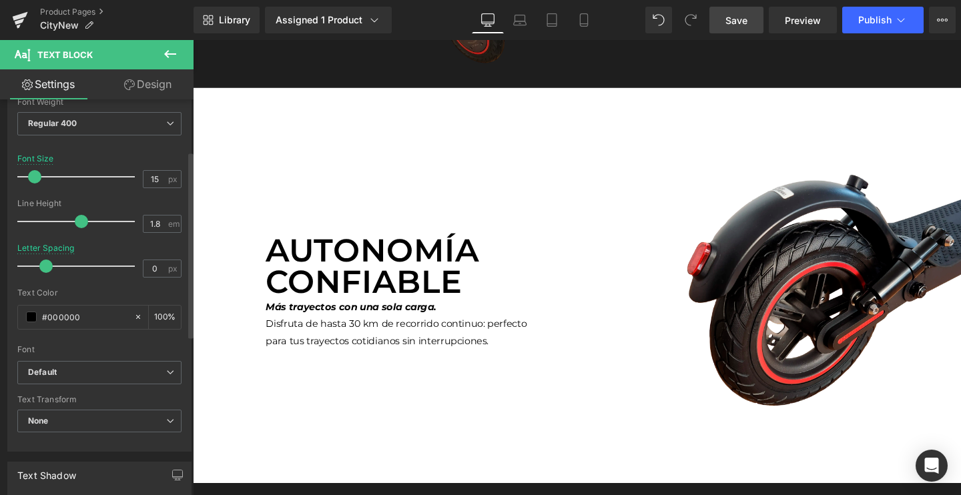
scroll to position [2710, 0]
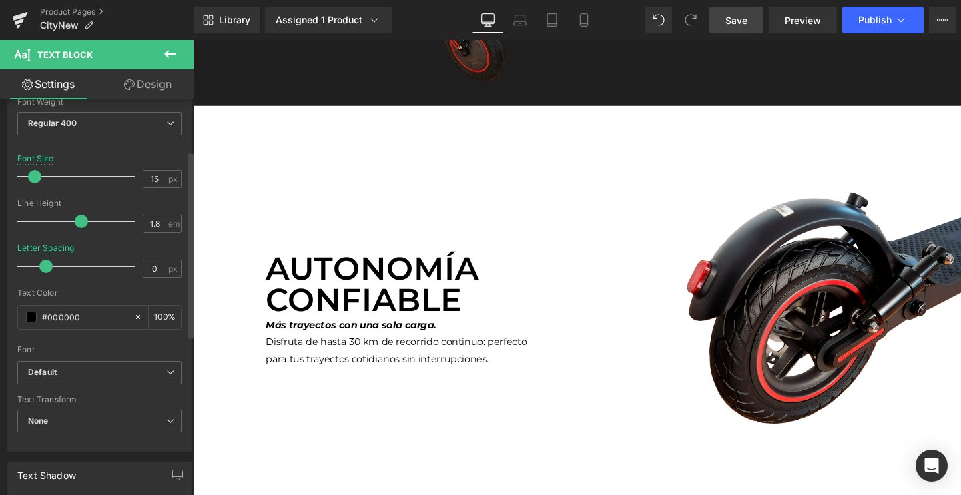
drag, startPoint x: 191, startPoint y: 253, endPoint x: 123, endPoint y: 216, distance: 78.2
click at [191, 253] on div "Row You are previewing how the will restyle your page. You can not edit Element…" at bounding box center [480, 259] width 961 height 518
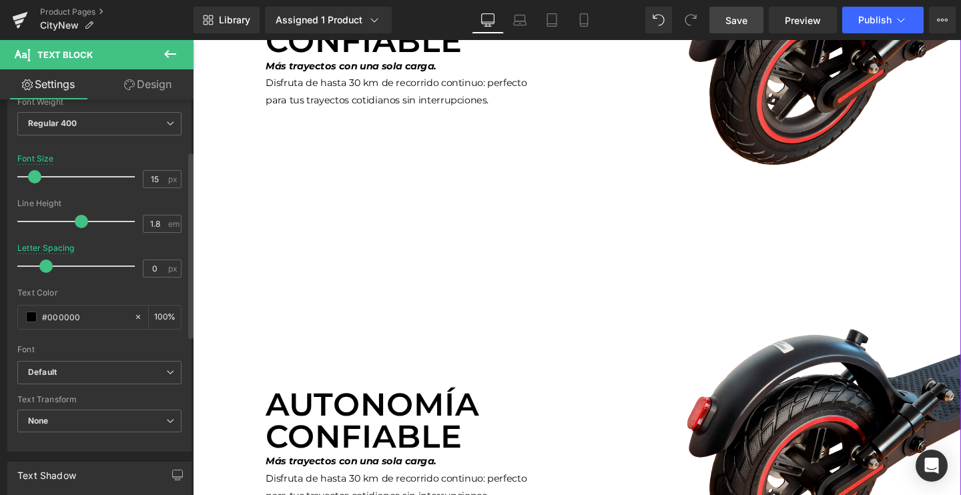
scroll to position [3140, 0]
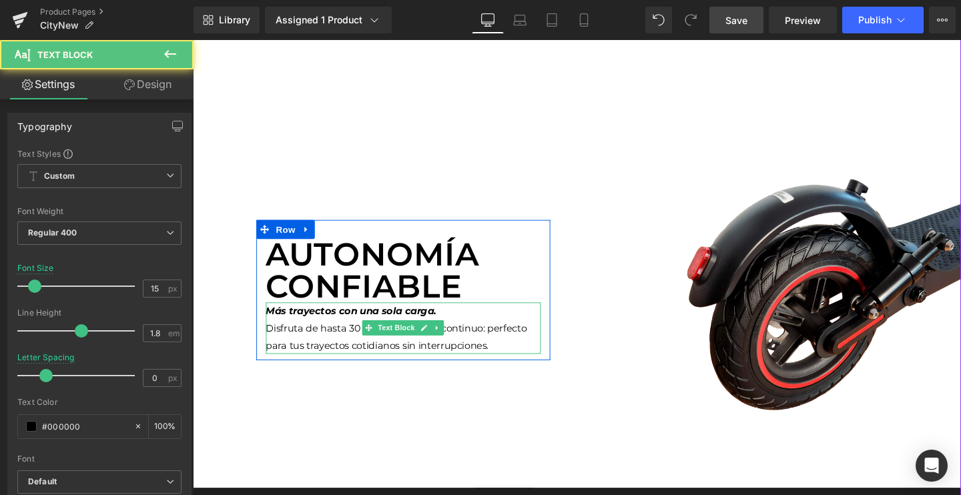
click at [297, 360] on p "Disfruta de hasta 30 km de recorrido continuo: perfecto para tus trayectos coti…" at bounding box center [413, 352] width 289 height 36
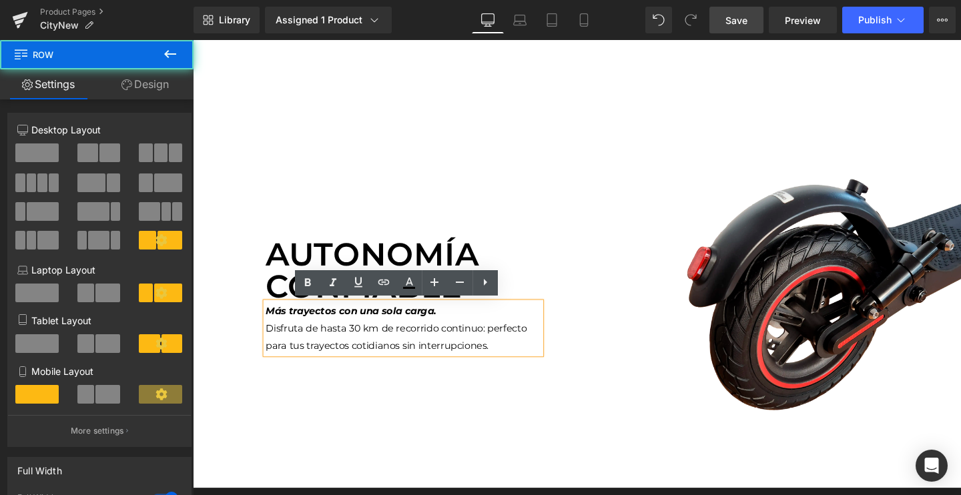
drag, startPoint x: 316, startPoint y: 135, endPoint x: 316, endPoint y: 143, distance: 8.7
click at [316, 135] on div "Autonomía confiable Text Block Más trayectos con una sola carga. Disfruta de ha…" at bounding box center [596, 303] width 807 height 416
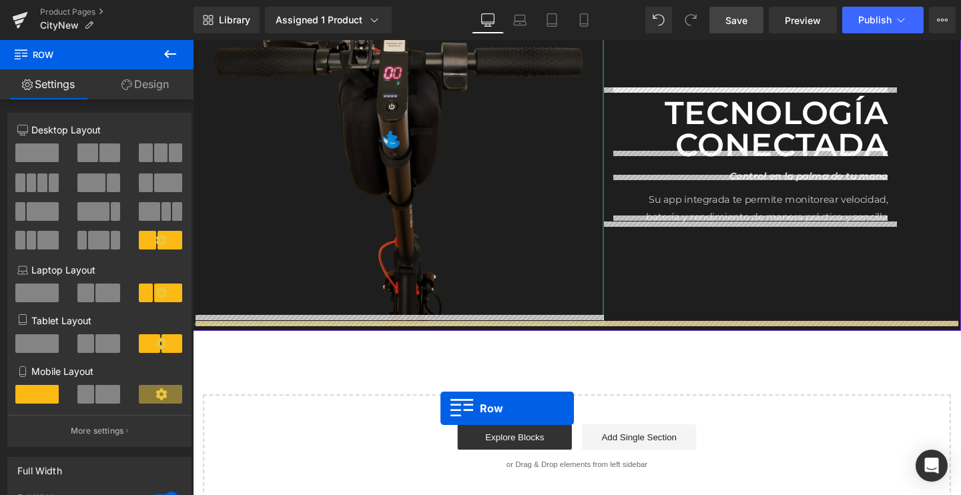
scroll to position [3341, 0]
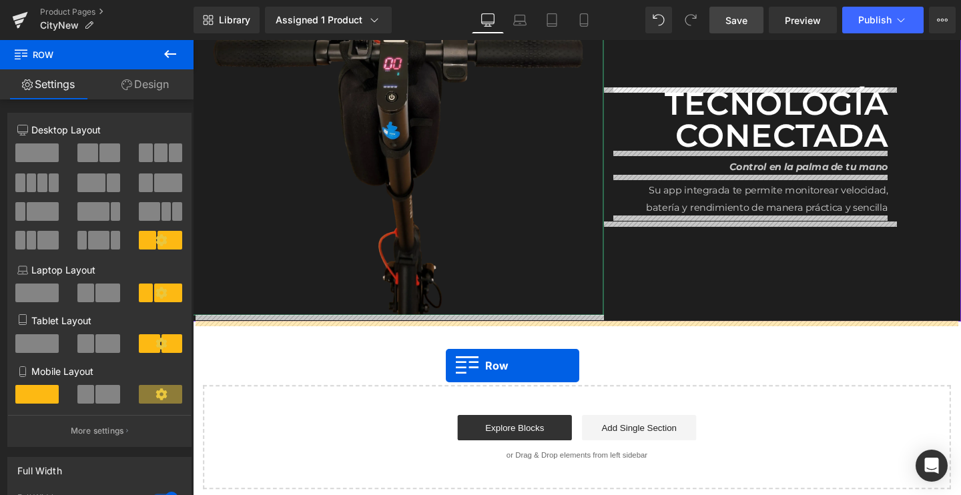
drag, startPoint x: 223, startPoint y: 104, endPoint x: 458, endPoint y: 380, distance: 362.4
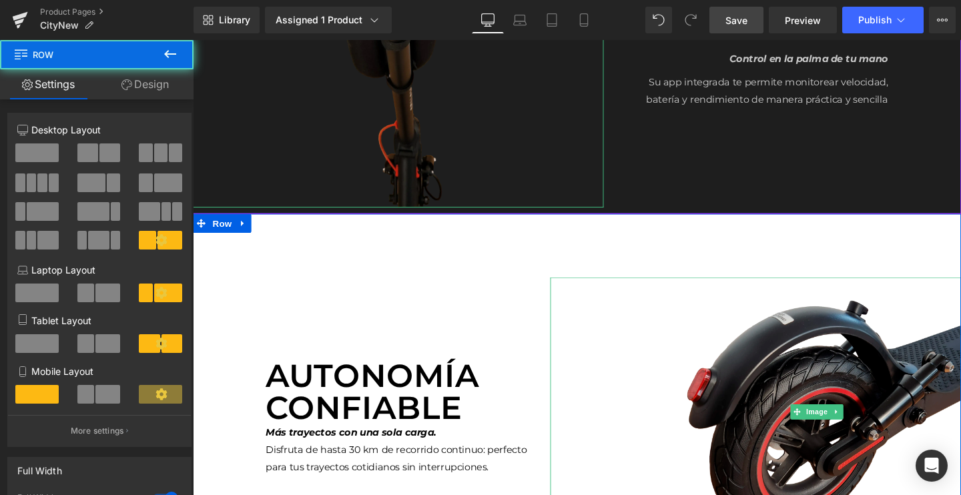
scroll to position [3443, 0]
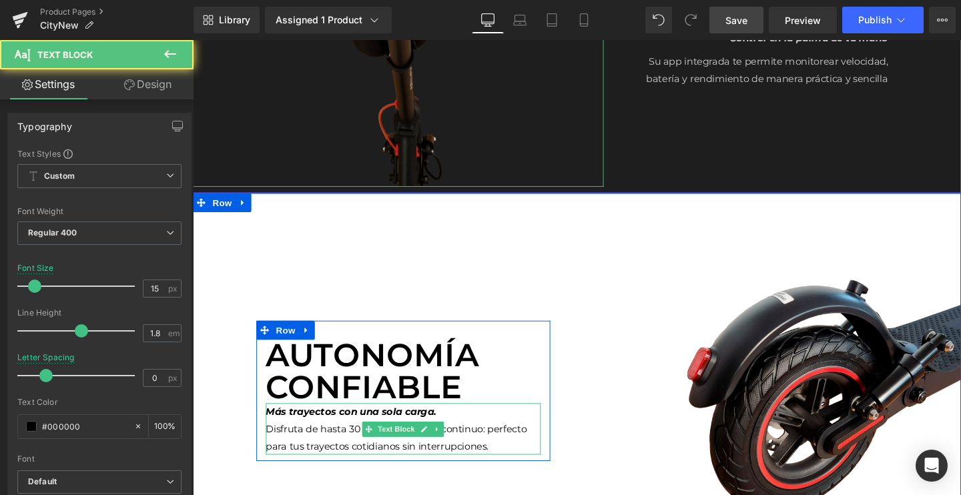
click at [314, 450] on p "Disfruta de hasta 30 km de recorrido continuo: perfecto para tus trayectos coti…" at bounding box center [413, 458] width 289 height 36
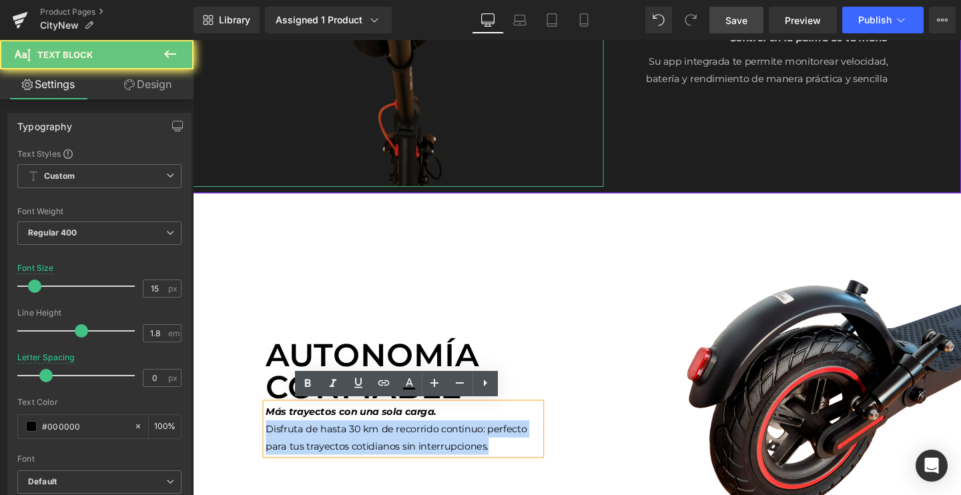
click at [314, 450] on p "Disfruta de hasta 30 km de recorrido continuo: perfecto para tus trayectos coti…" at bounding box center [413, 458] width 289 height 36
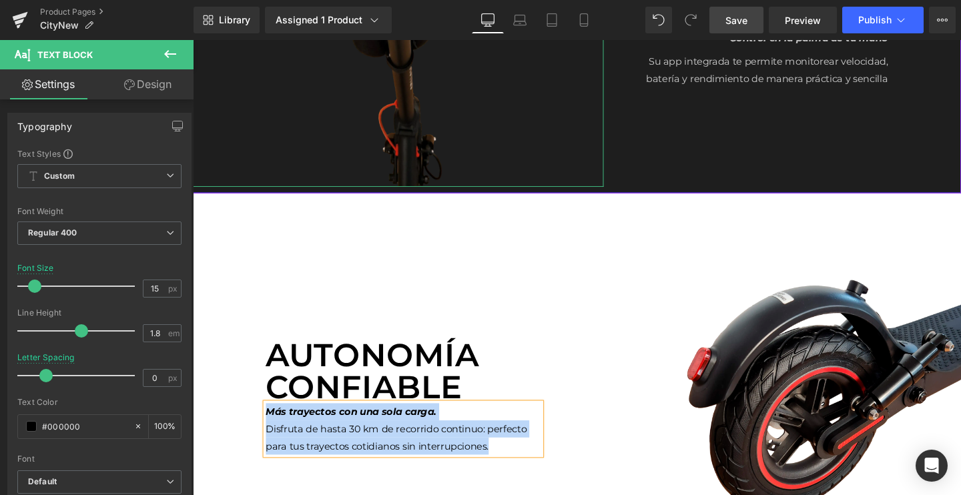
paste div
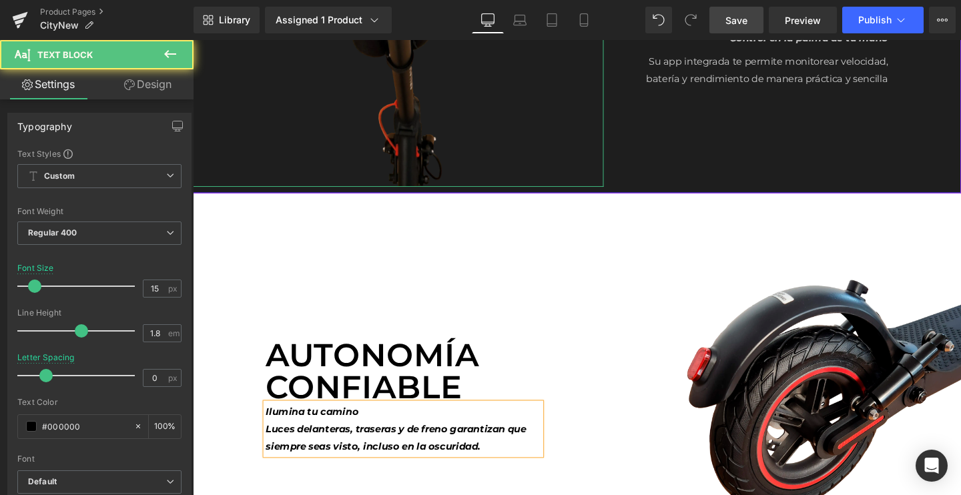
click at [329, 446] on icon "Luces delanteras, traseras y de freno garantizan que siempre seas visto, inclus…" at bounding box center [405, 457] width 273 height 31
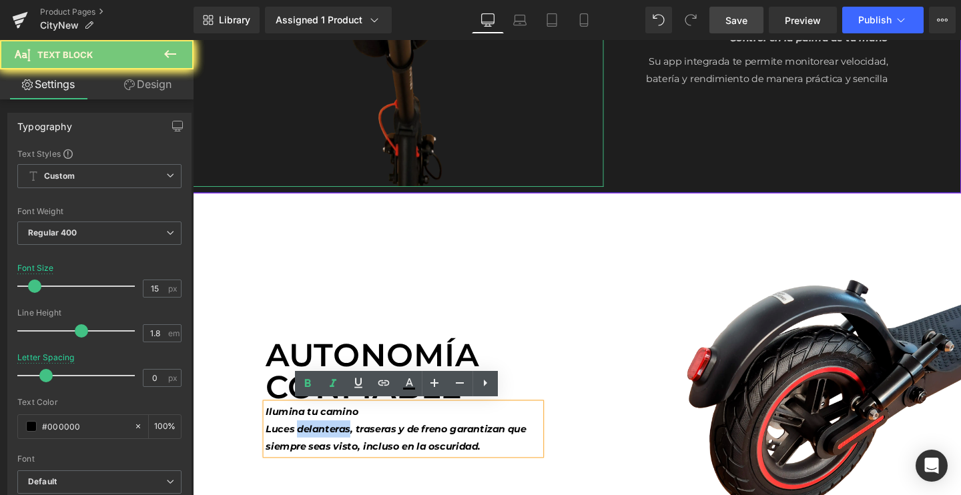
click at [329, 446] on icon "Luces delanteras, traseras y de freno garantizan que siempre seas visto, inclus…" at bounding box center [405, 457] width 273 height 31
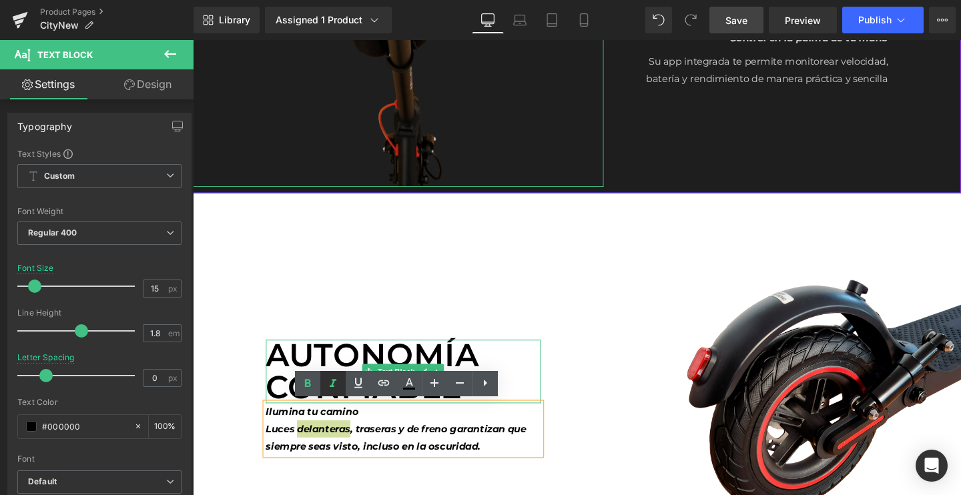
click at [325, 386] on icon at bounding box center [333, 384] width 16 height 16
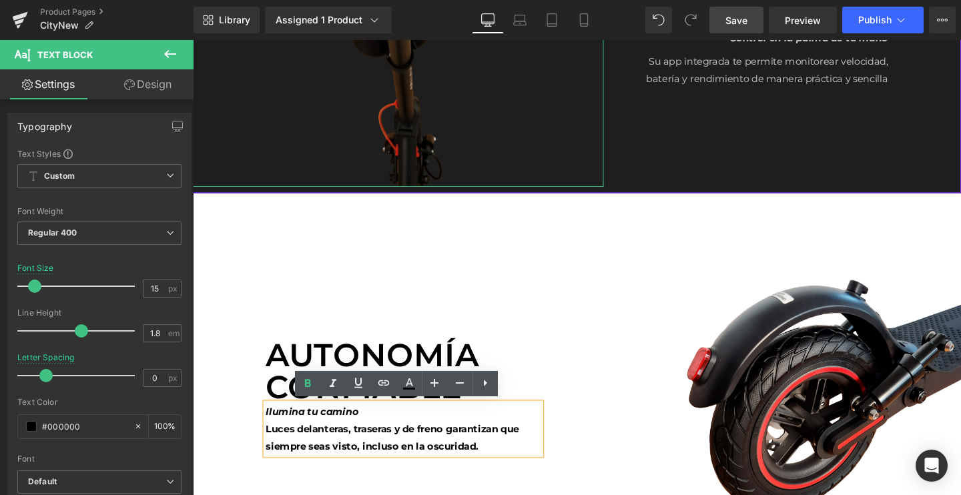
click at [314, 448] on b "Luces delanteras, traseras y de freno garantizan que siempre seas visto, inclus…" at bounding box center [402, 457] width 266 height 31
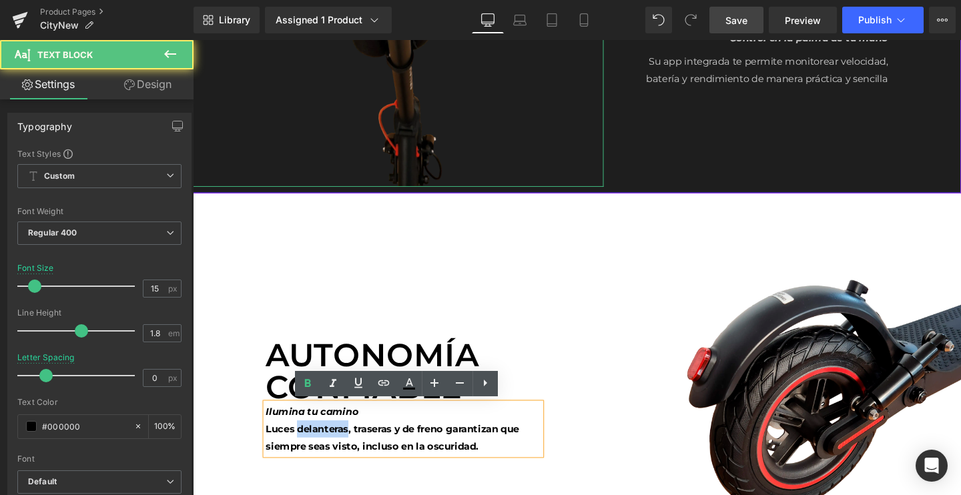
click at [314, 448] on b "Luces delanteras, traseras y de freno garantizan que siempre seas visto, inclus…" at bounding box center [402, 457] width 266 height 31
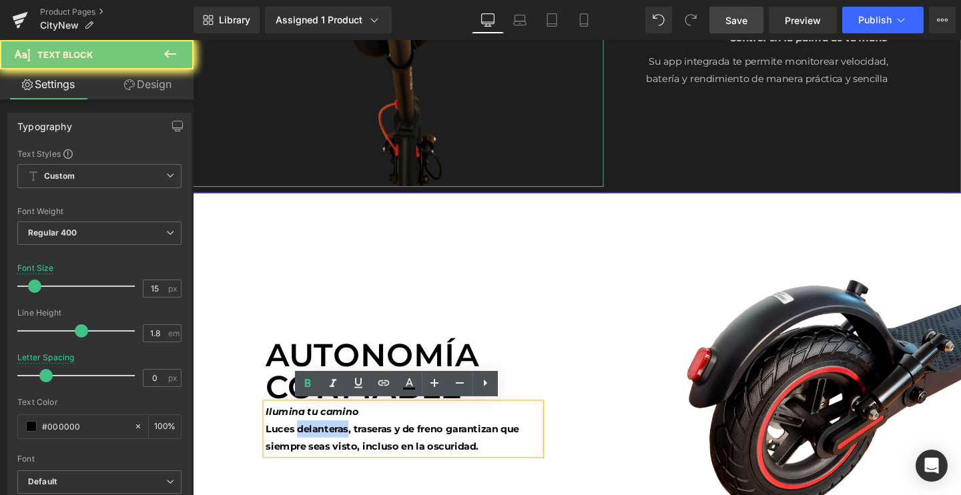
click at [314, 448] on b "Luces delanteras, traseras y de freno garantizan que siempre seas visto, inclus…" at bounding box center [402, 457] width 266 height 31
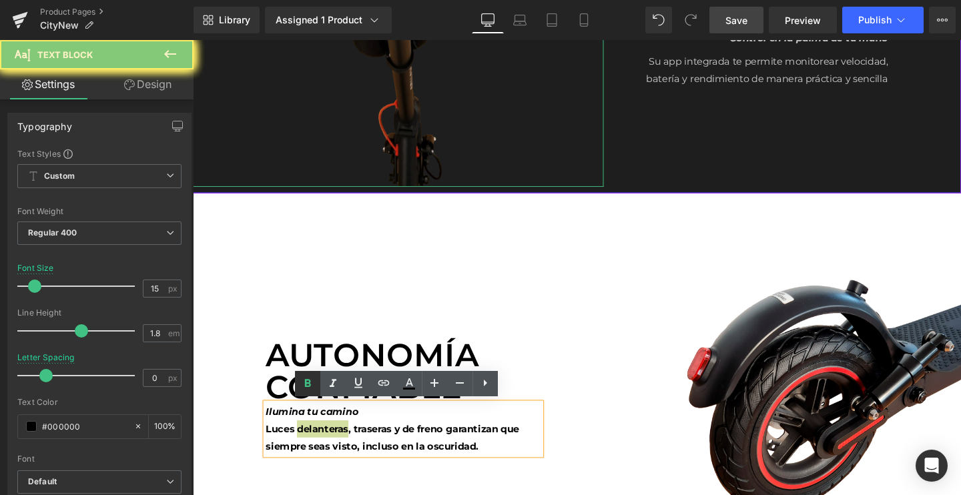
click at [308, 384] on icon at bounding box center [307, 384] width 6 height 8
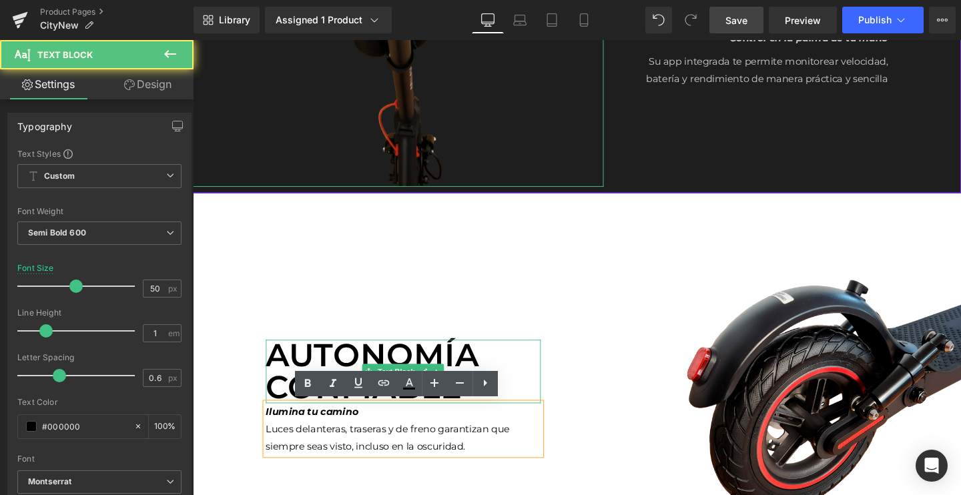
click at [325, 368] on p "Autonomía confiable" at bounding box center [413, 388] width 289 height 67
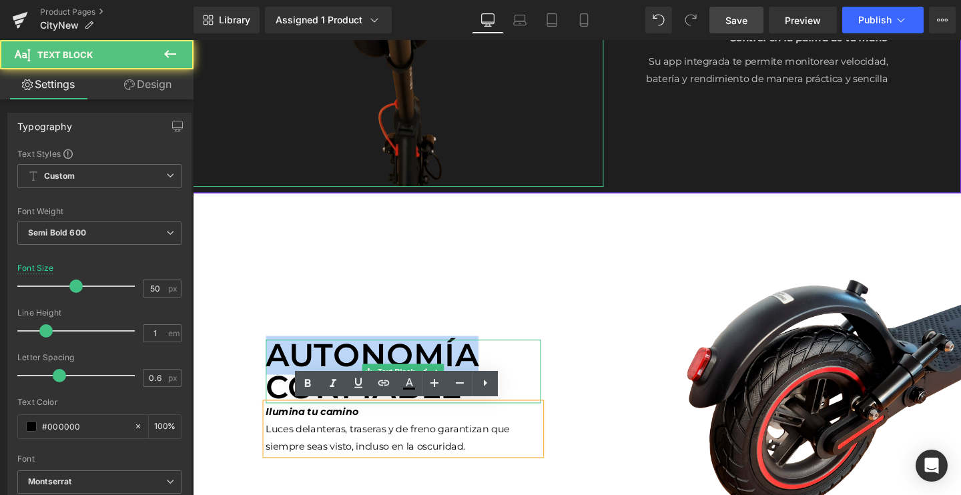
click at [325, 368] on p "Autonomía confiable" at bounding box center [413, 388] width 289 height 67
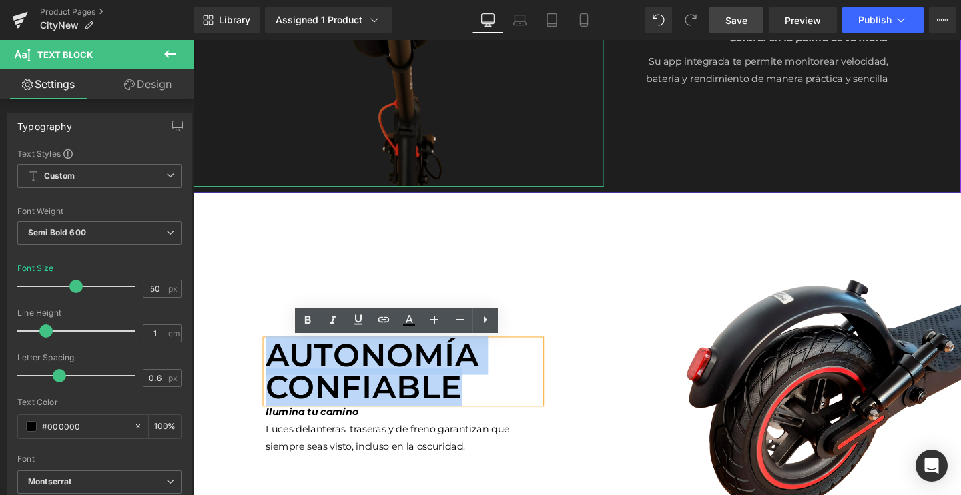
click at [412, 376] on p "Autonomía confiable" at bounding box center [413, 388] width 289 height 67
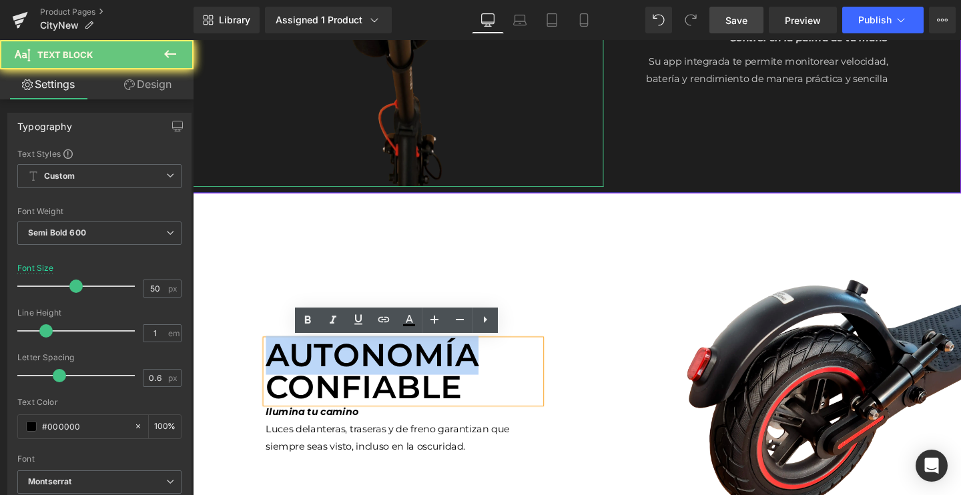
click at [412, 376] on p "Autonomía confiable" at bounding box center [413, 388] width 289 height 67
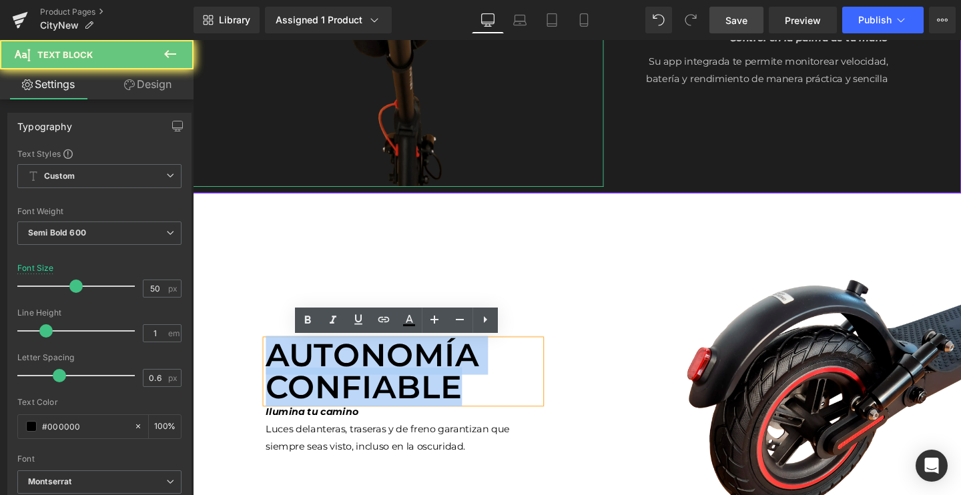
click at [412, 376] on p "Autonomía confiable" at bounding box center [413, 388] width 289 height 67
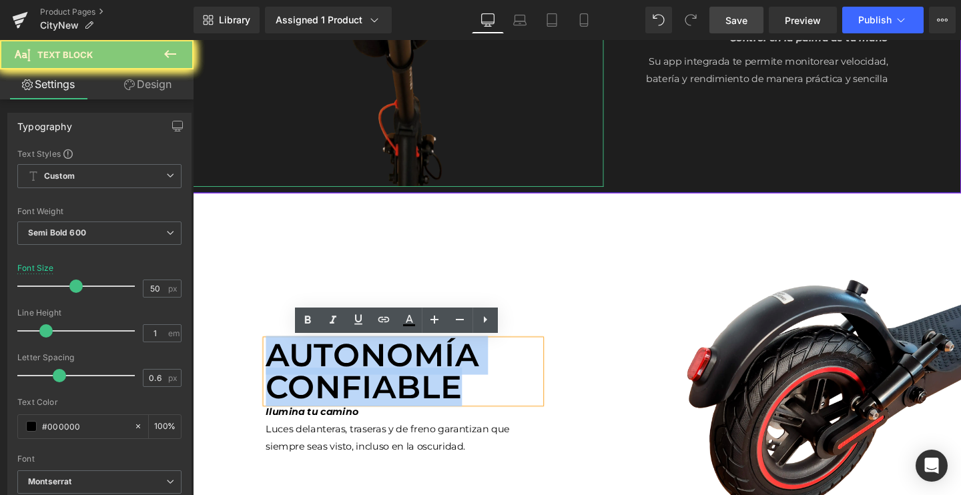
click at [412, 376] on p "Autonomía confiable" at bounding box center [413, 388] width 289 height 67
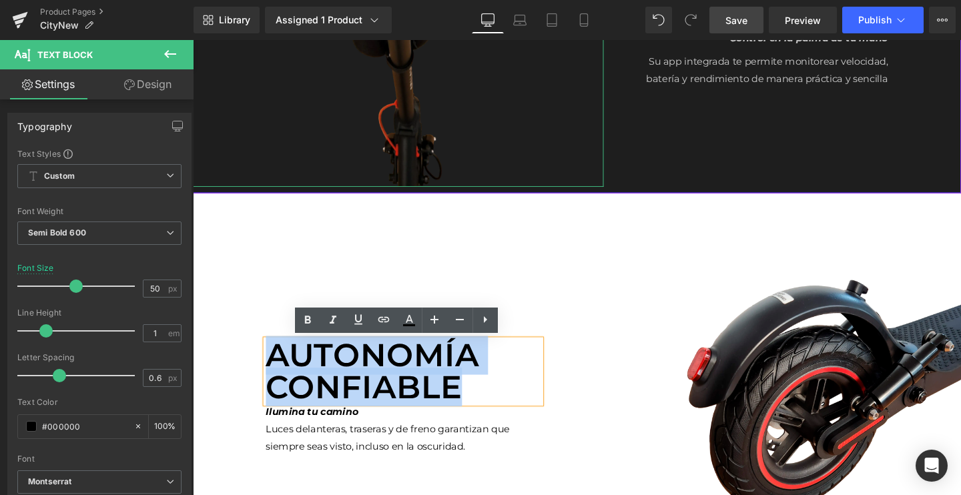
paste div
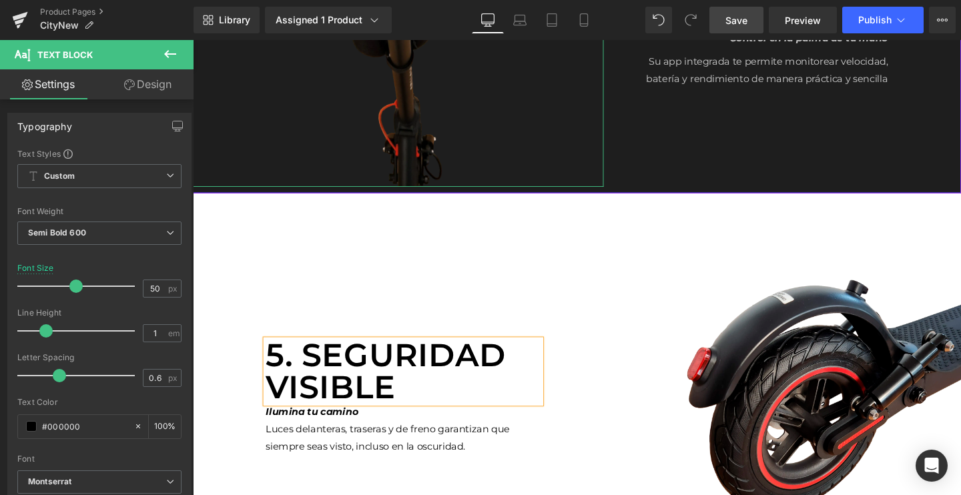
click at [312, 369] on p "5. Seguridad visible" at bounding box center [413, 388] width 289 height 67
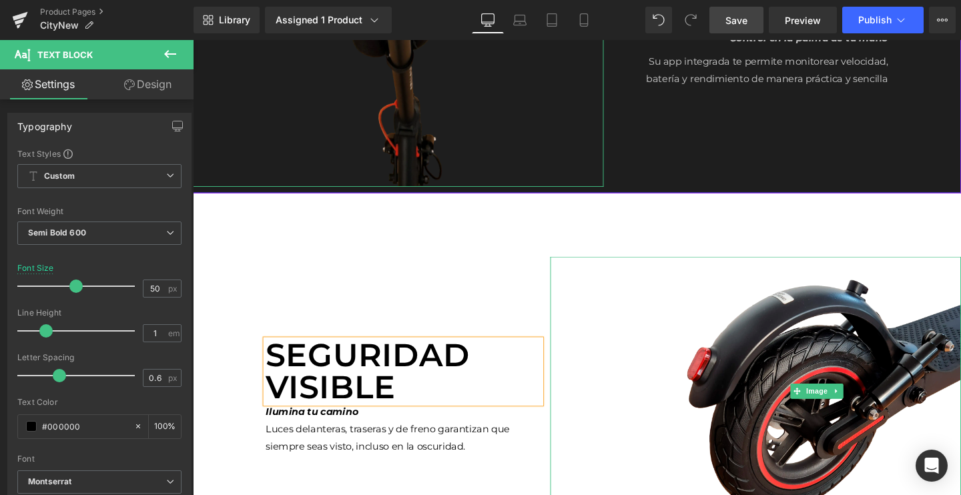
scroll to position [3495, 0]
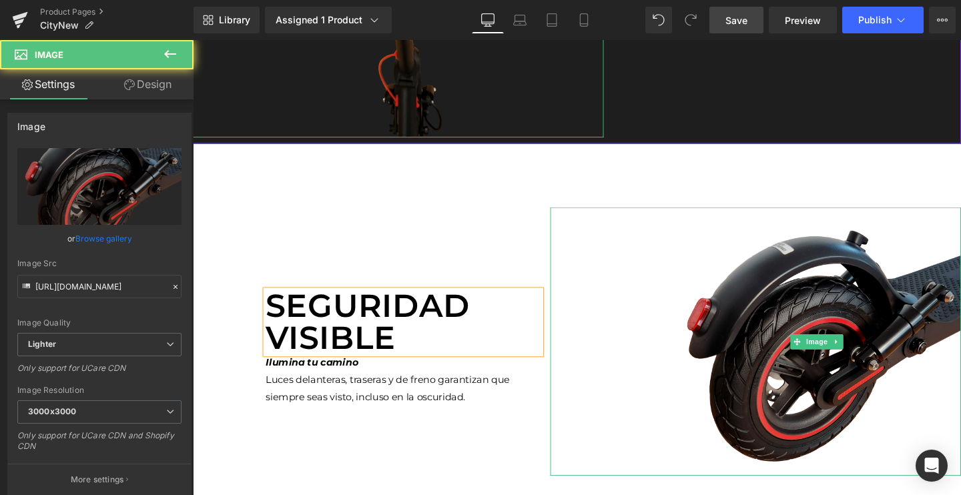
click at [801, 290] on img at bounding box center [849, 357] width 302 height 282
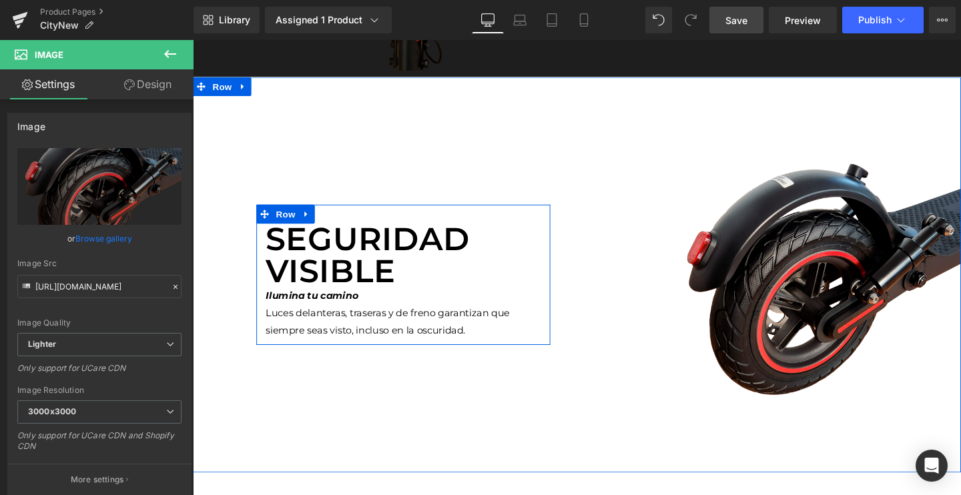
scroll to position [3570, 0]
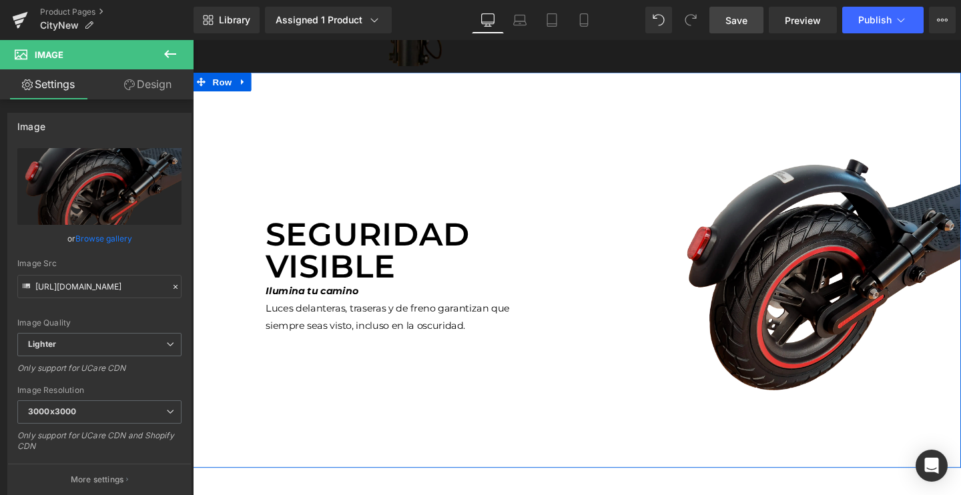
click at [778, 265] on img at bounding box center [849, 282] width 302 height 282
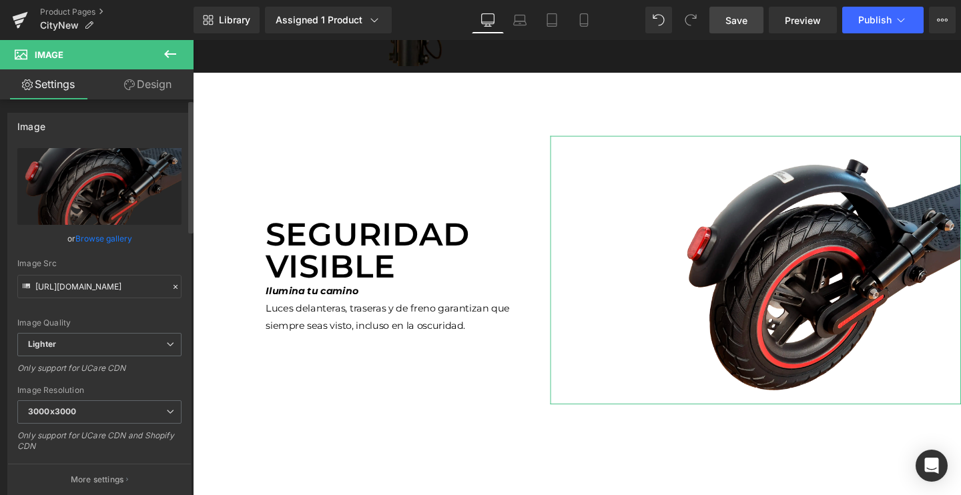
click at [95, 241] on link "Browse gallery" at bounding box center [103, 238] width 57 height 23
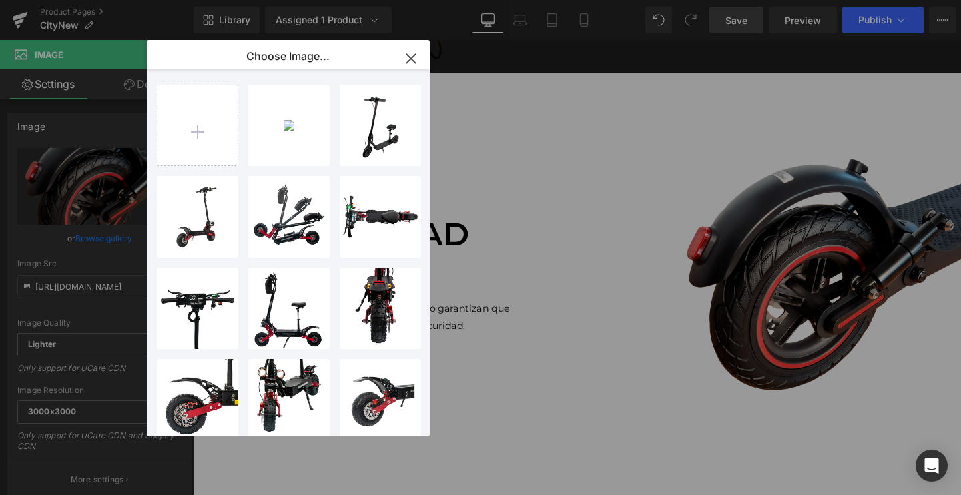
type input "C:\fakepath\city2_2048x2048.png.webp"
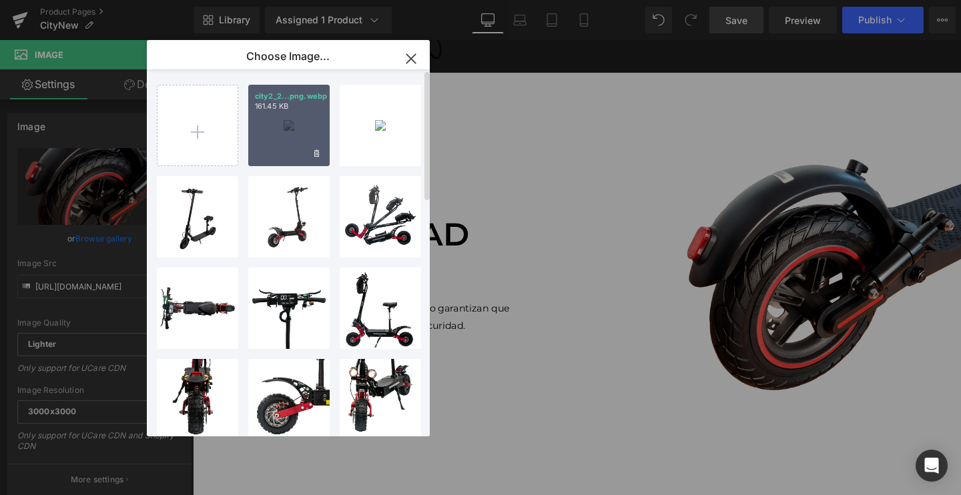
click at [298, 135] on div "city2_2...png.webp 161.45 KB" at bounding box center [288, 125] width 81 height 81
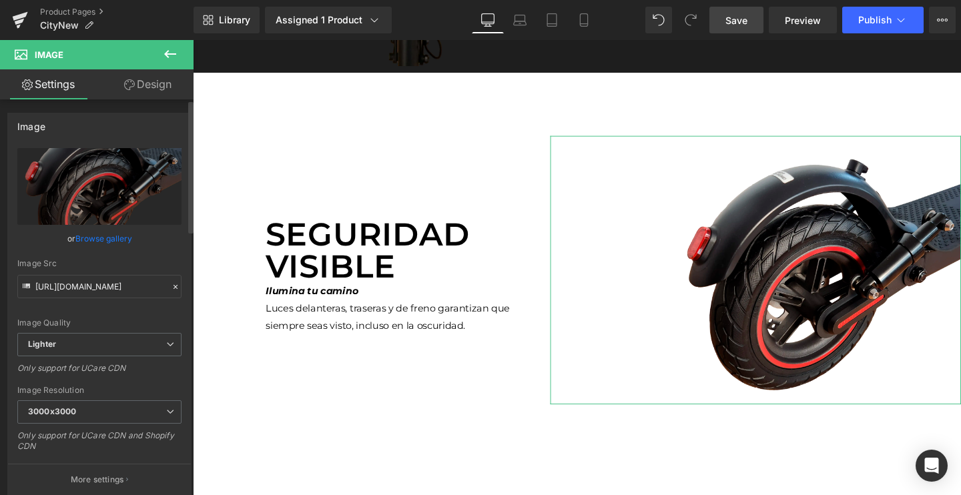
click at [121, 241] on link "Browse gallery" at bounding box center [103, 238] width 57 height 23
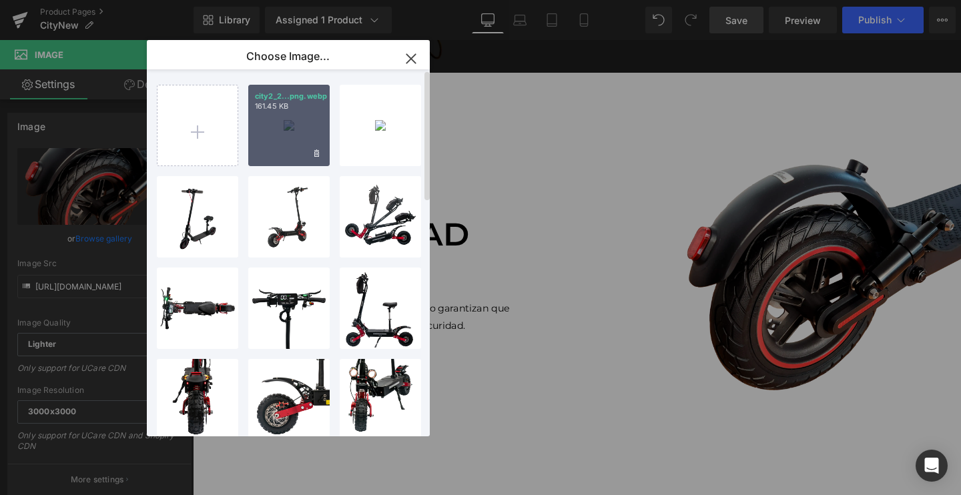
click at [284, 138] on div "city2_2...png.webp 161.45 KB" at bounding box center [288, 125] width 81 height 81
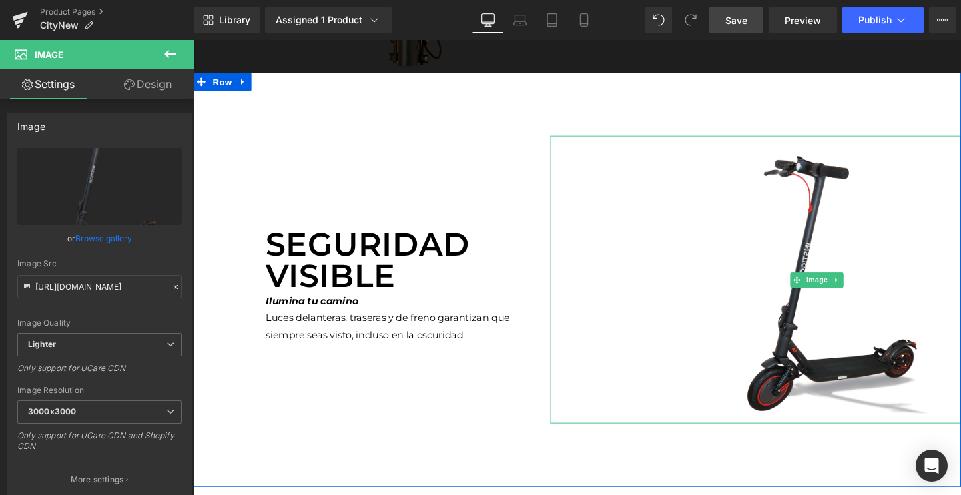
scroll to position [3585, 0]
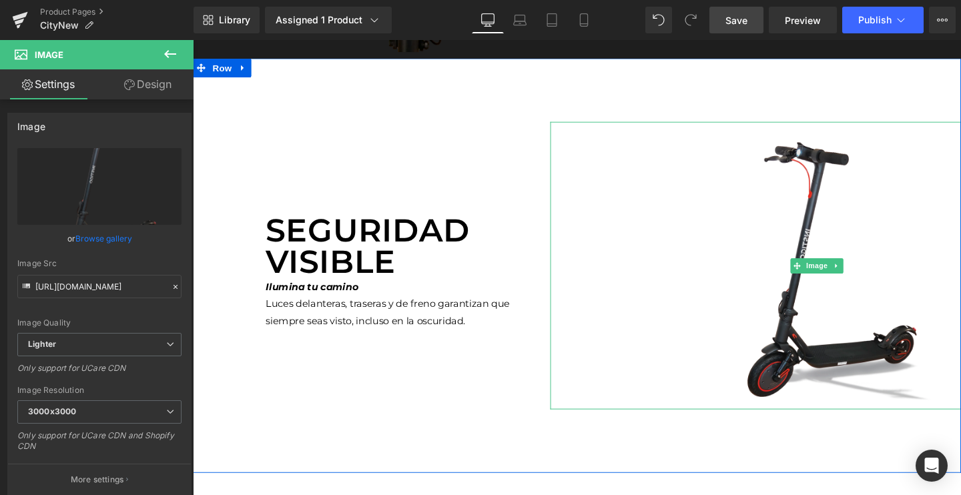
click at [758, 269] on img at bounding box center [849, 277] width 302 height 302
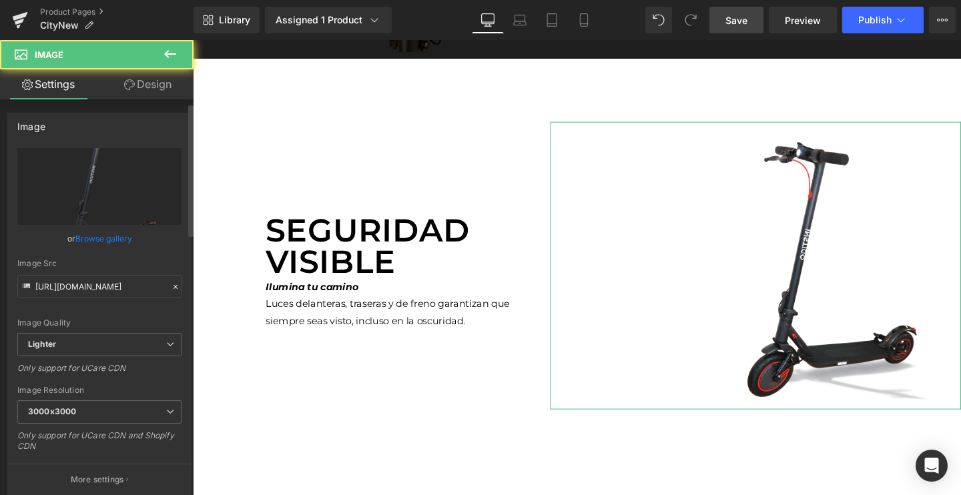
scroll to position [141, 0]
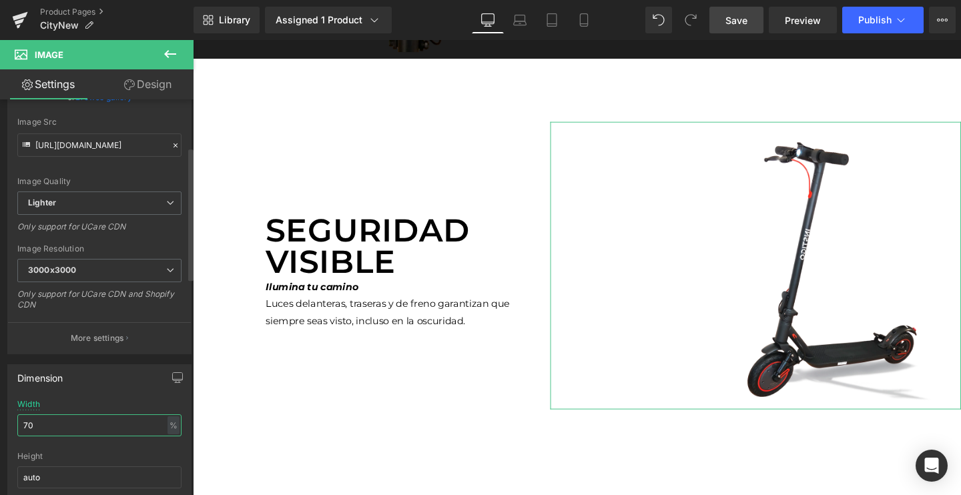
click at [51, 424] on input "70" at bounding box center [99, 425] width 164 height 22
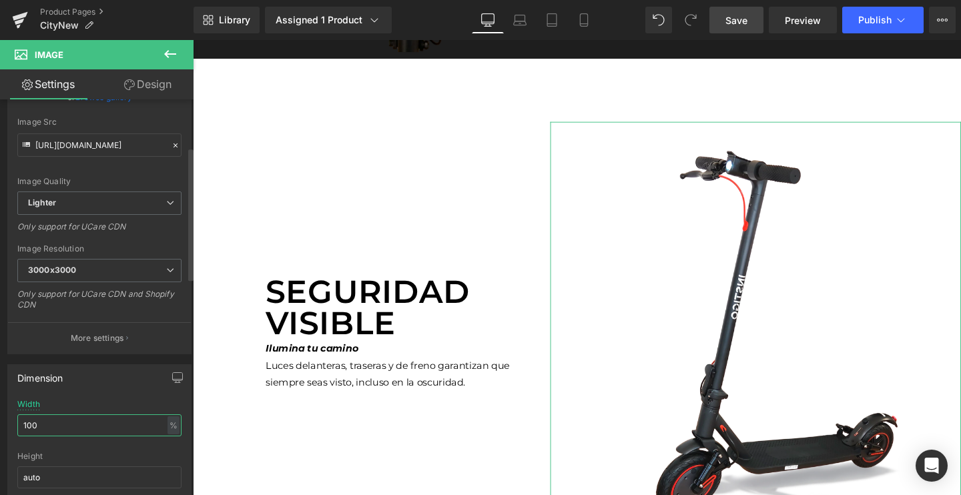
click at [51, 424] on input "100" at bounding box center [99, 425] width 164 height 22
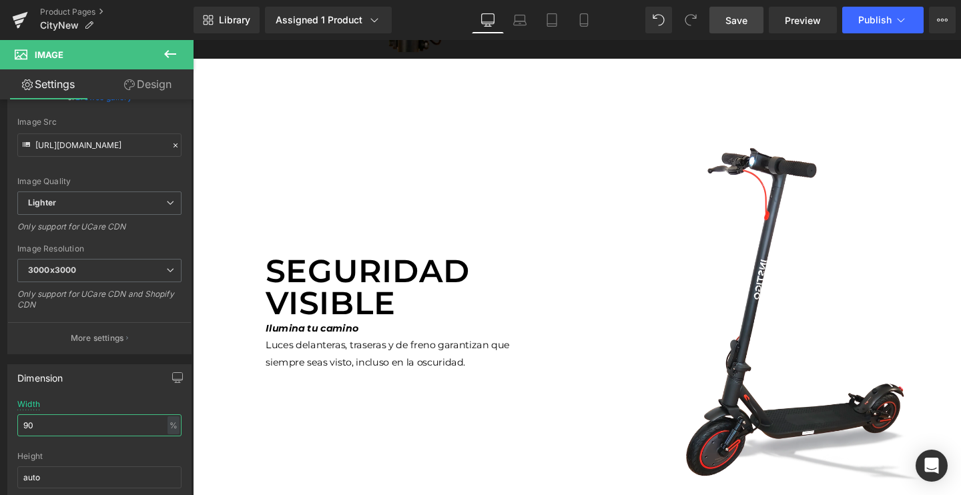
type input "90"
click at [744, 27] on span "Save" at bounding box center [736, 20] width 22 height 14
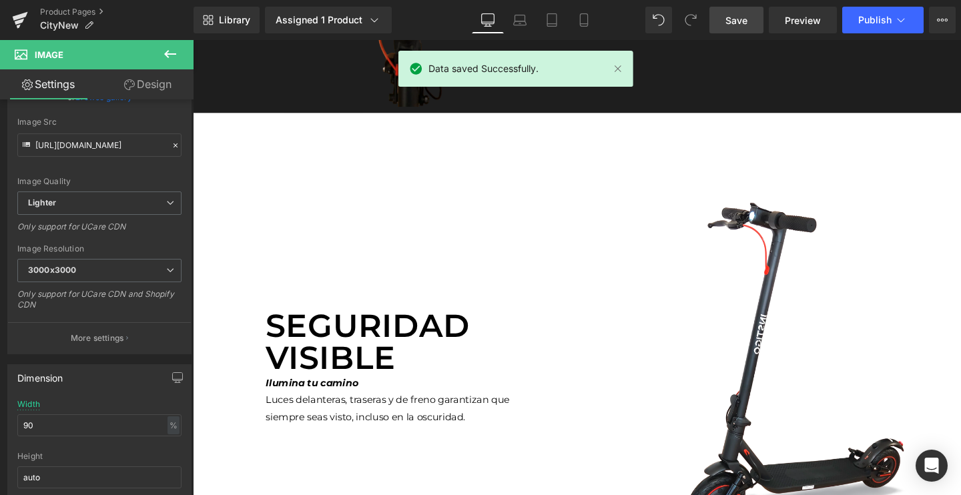
scroll to position [3526, 0]
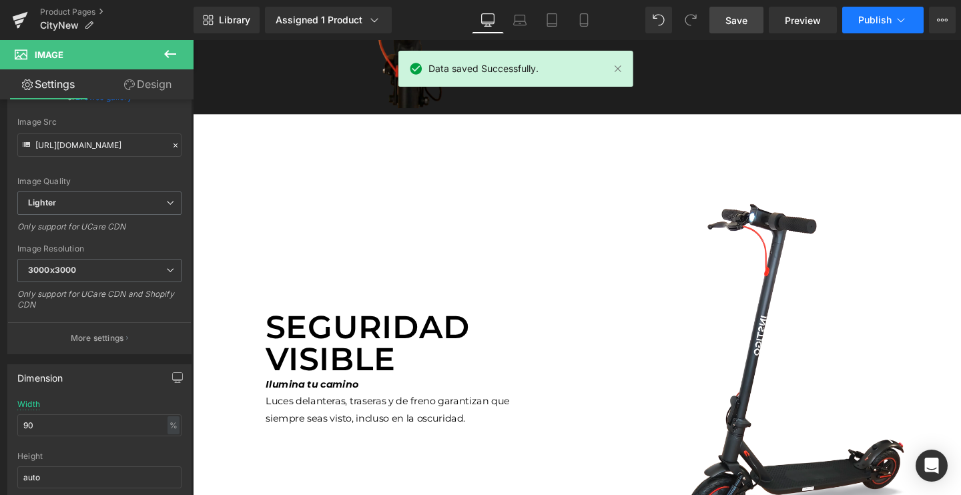
click at [875, 20] on span "Publish" at bounding box center [874, 20] width 33 height 11
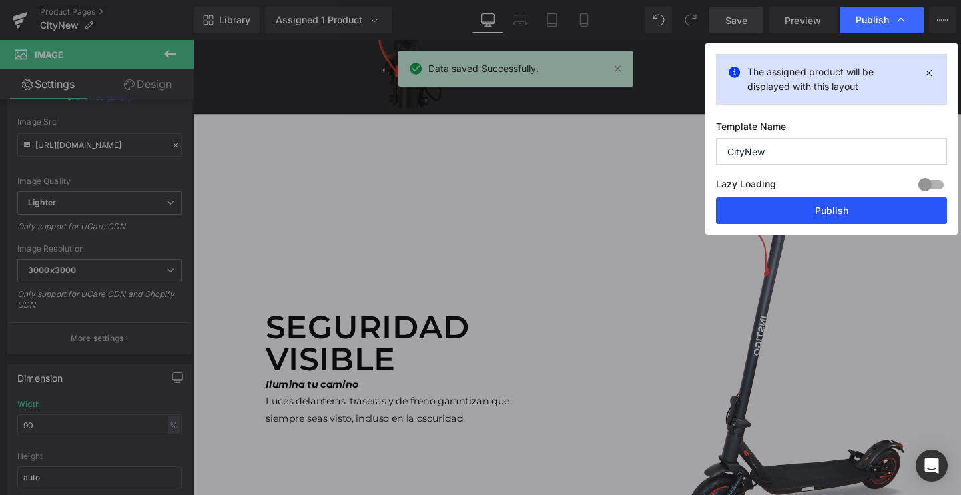
click at [797, 209] on button "Publish" at bounding box center [831, 210] width 231 height 27
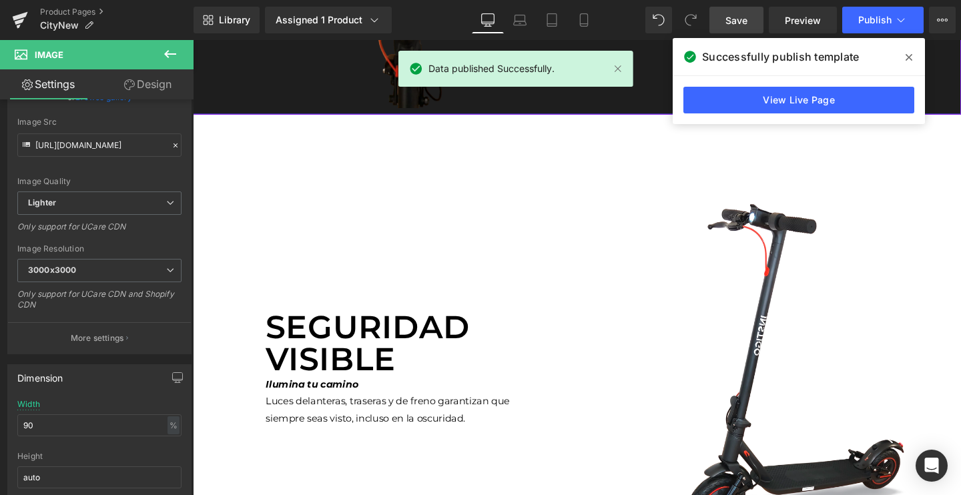
click at [917, 61] on span at bounding box center [908, 57] width 21 height 21
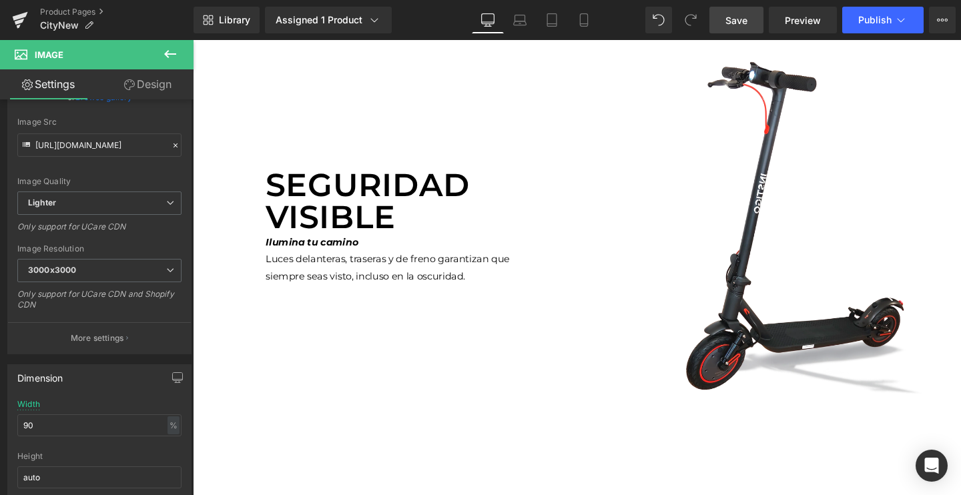
scroll to position [3768, 0]
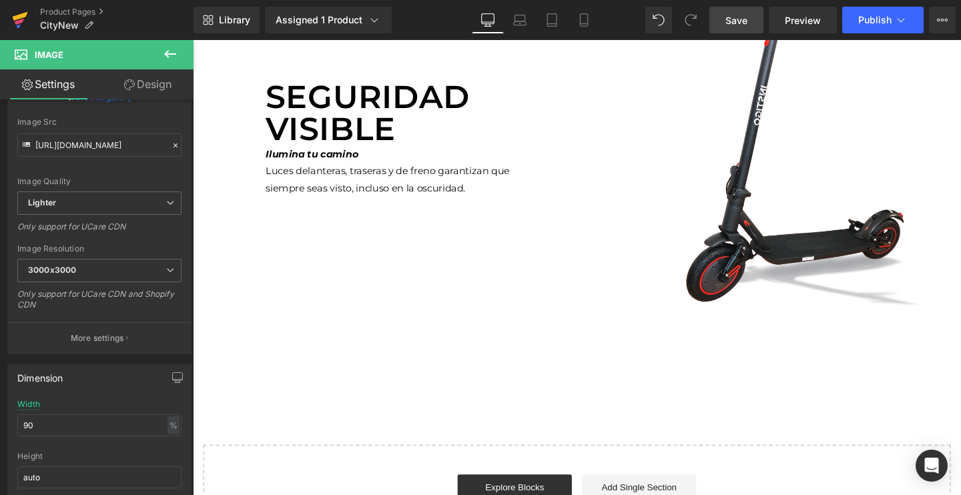
click at [20, 21] on icon at bounding box center [19, 22] width 9 height 6
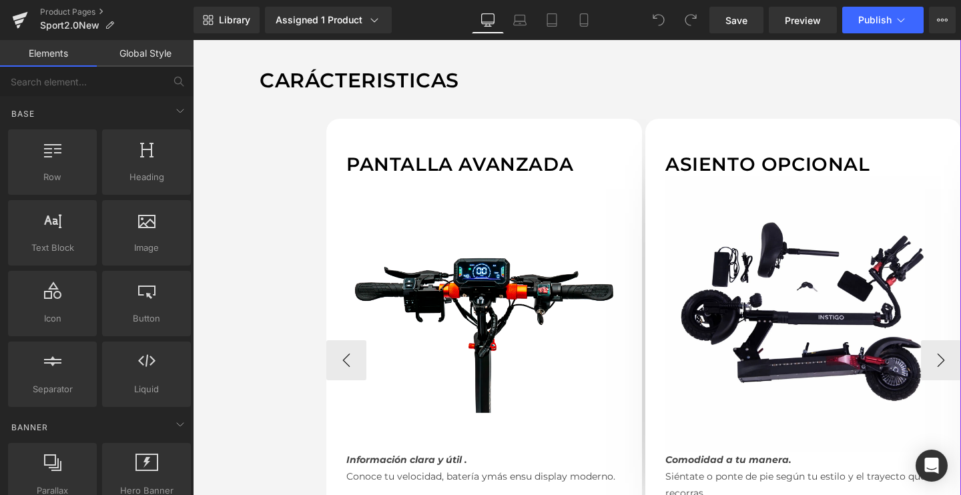
scroll to position [1091, 0]
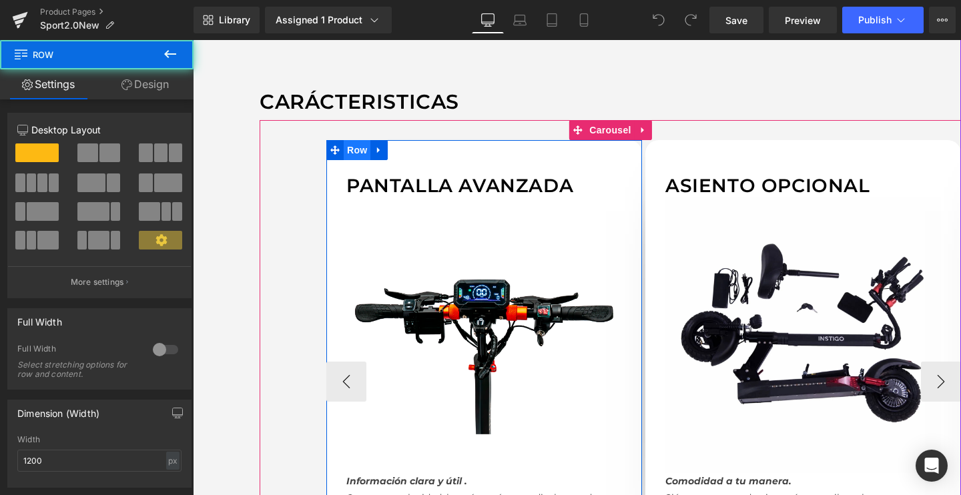
click at [348, 153] on div "Pantalla avanzada Text Block Image Información clara y útil . Conoce tu velocid…" at bounding box center [484, 340] width 316 height 400
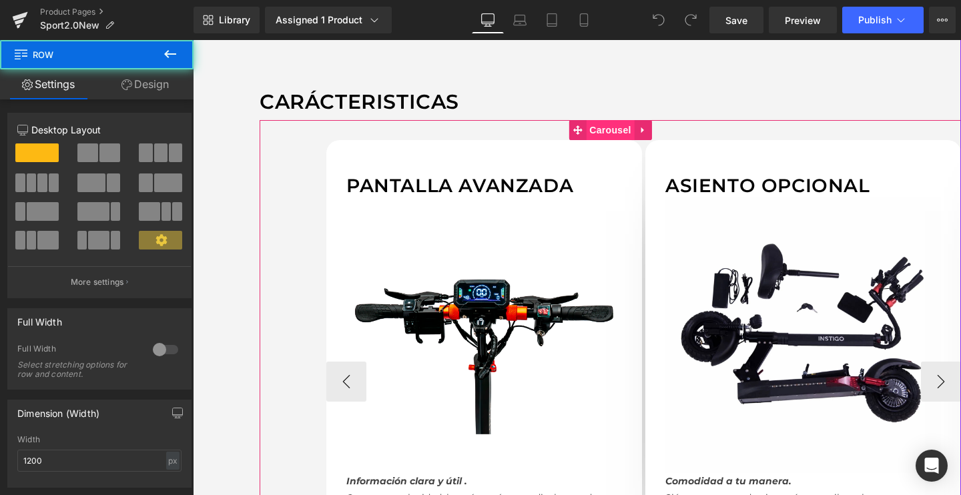
click at [614, 128] on span "Carousel" at bounding box center [610, 130] width 48 height 20
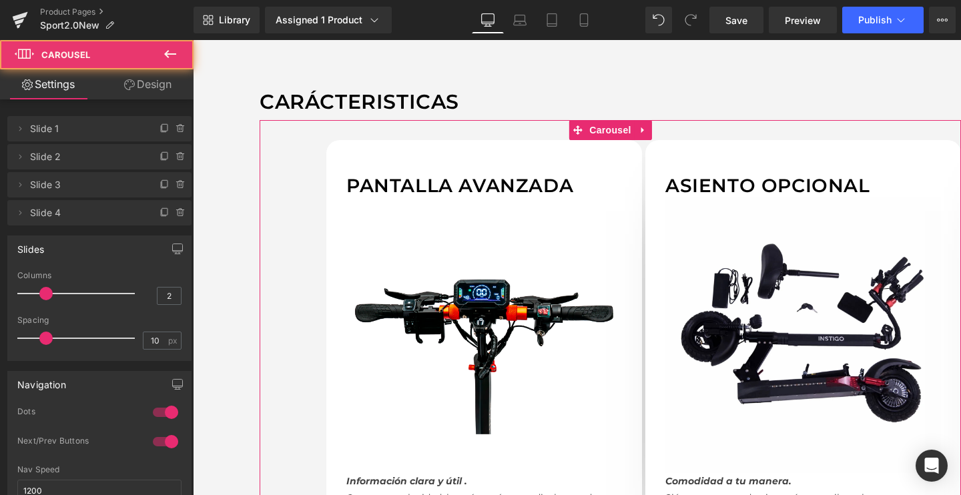
click at [135, 89] on link "Design" at bounding box center [147, 84] width 97 height 30
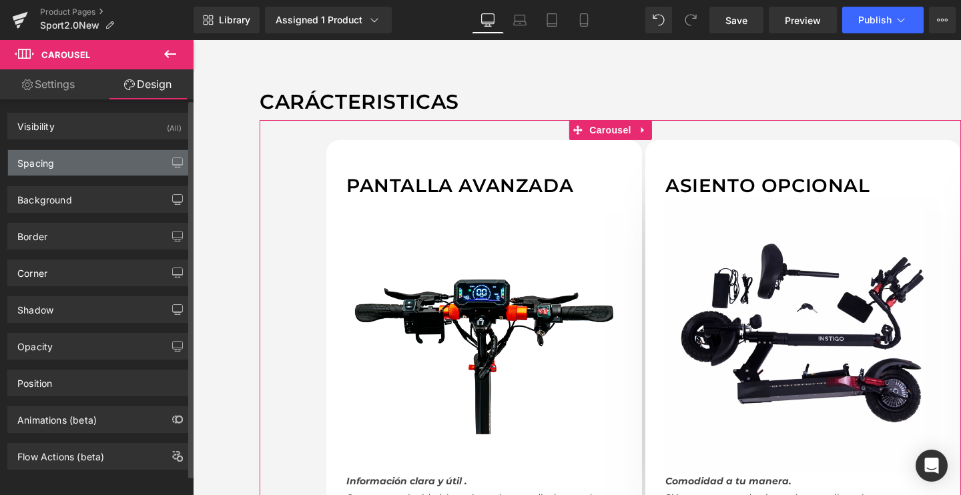
click at [56, 172] on div "Spacing" at bounding box center [99, 162] width 183 height 25
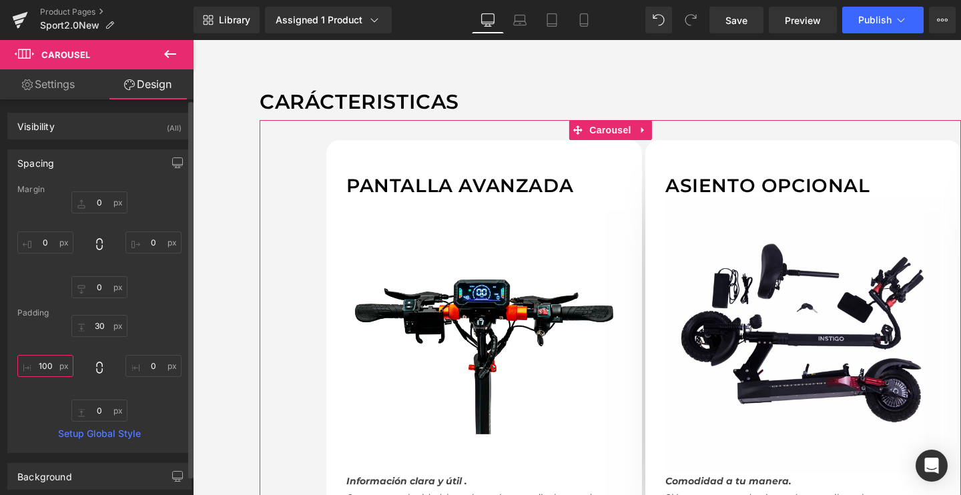
click at [55, 370] on input "100" at bounding box center [45, 366] width 56 height 22
type input "1"
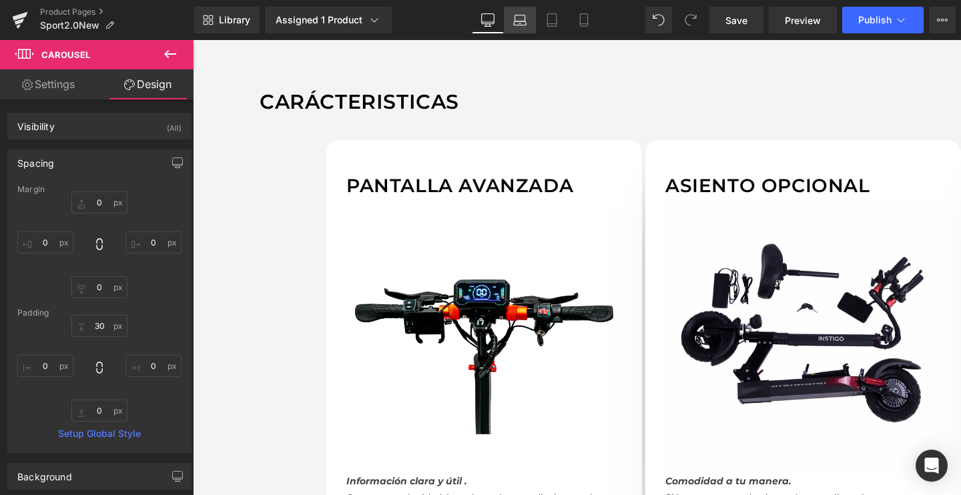
click at [527, 17] on link "Laptop" at bounding box center [520, 20] width 32 height 27
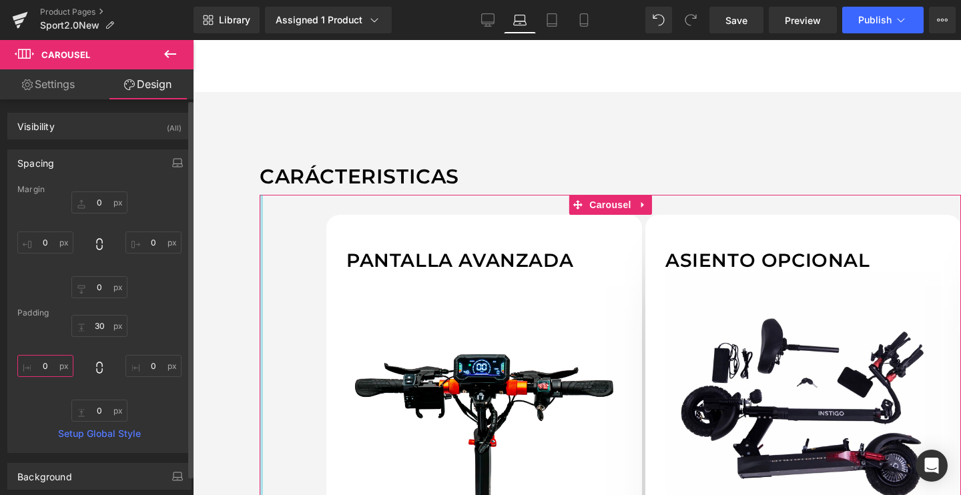
click at [58, 368] on input "0" at bounding box center [45, 366] width 56 height 22
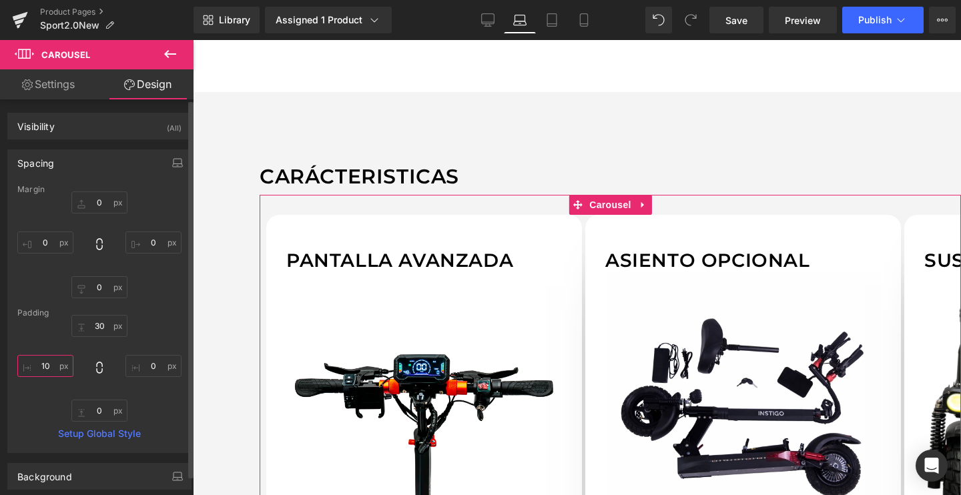
type input "1"
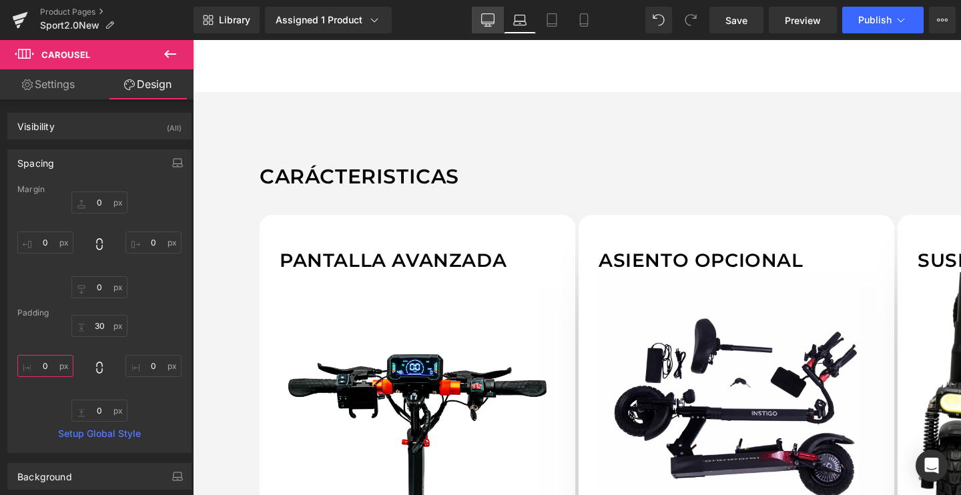
type input "0"
click at [485, 29] on link "Desktop" at bounding box center [488, 20] width 32 height 27
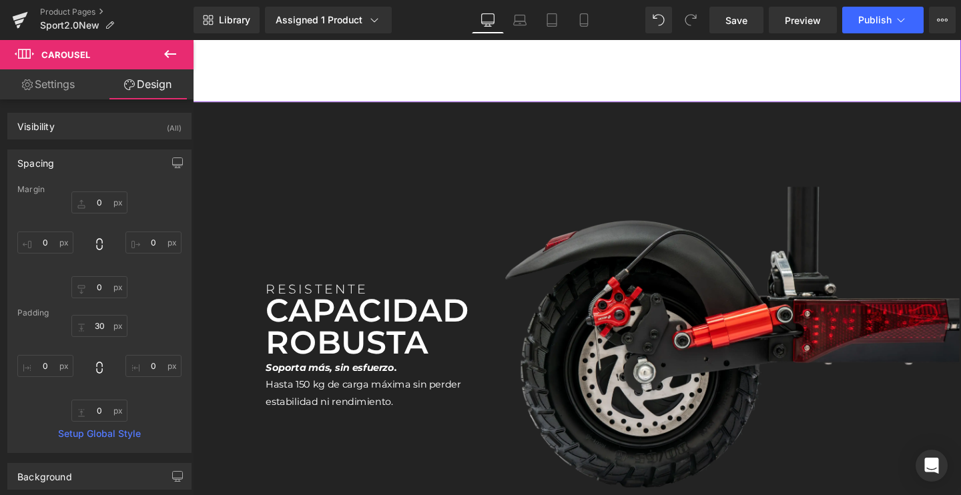
scroll to position [2847, 0]
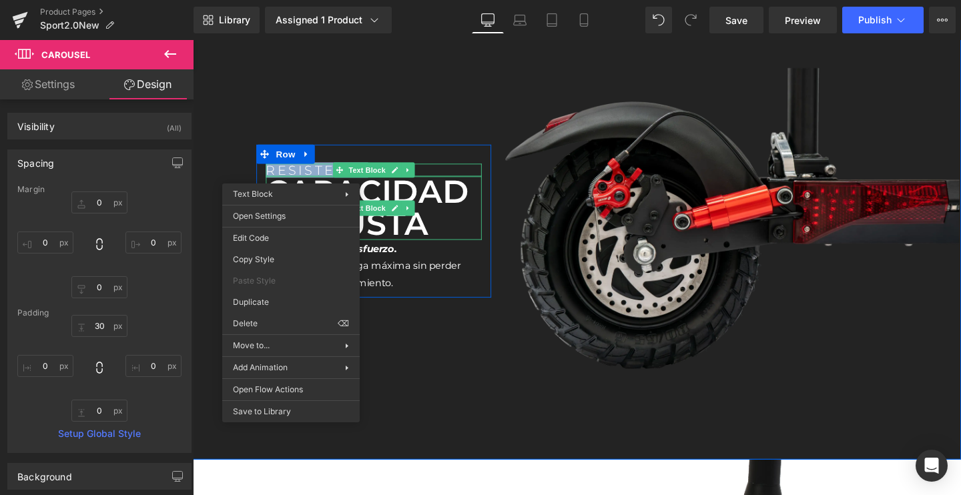
drag, startPoint x: 465, startPoint y: 358, endPoint x: 276, endPoint y: 332, distance: 190.6
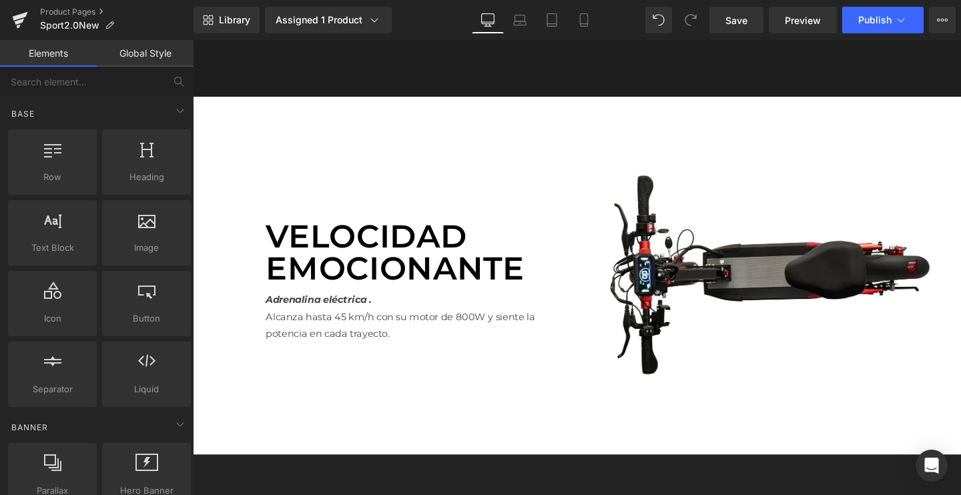
scroll to position [2326, 0]
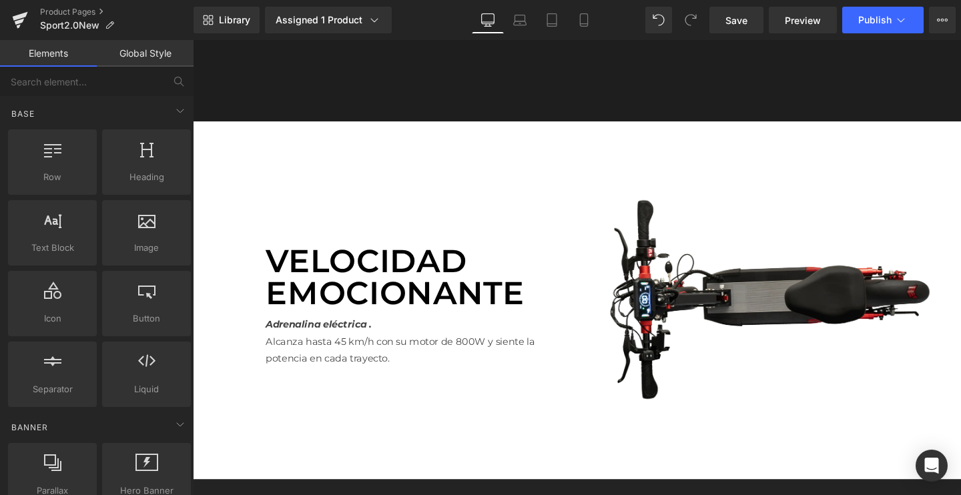
click at [308, 161] on div "Velocidad emocionante Text Block Adrenalina eléctrica . Alcanza hasta 45 km/h c…" at bounding box center [596, 313] width 807 height 377
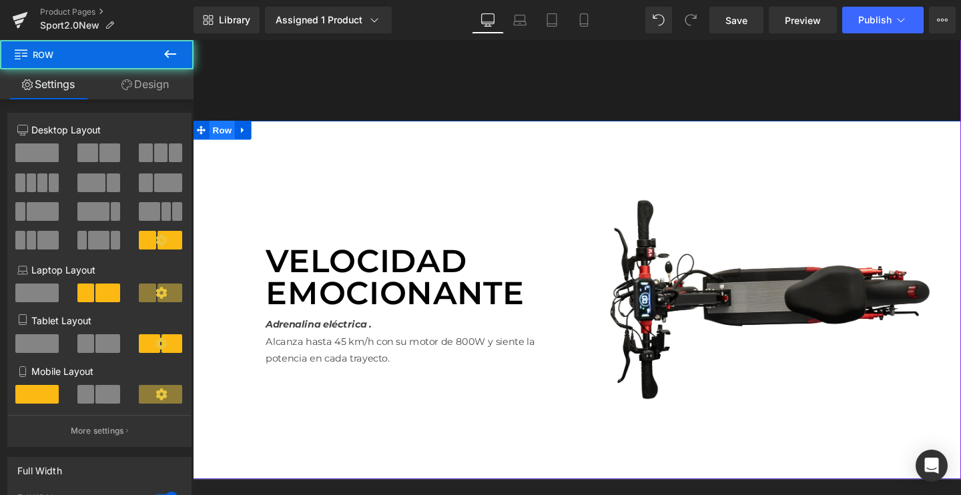
click at [223, 140] on span "Row" at bounding box center [223, 135] width 27 height 20
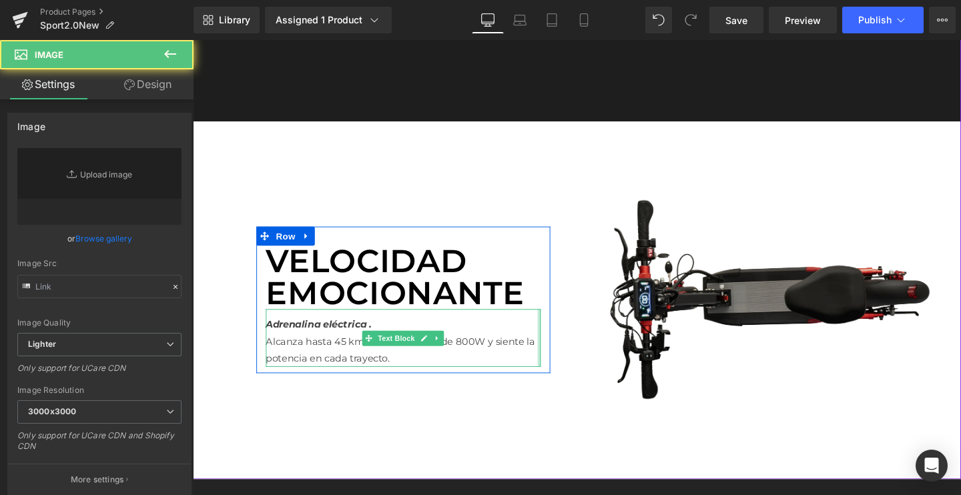
click at [710, 297] on img at bounding box center [784, 312] width 432 height 243
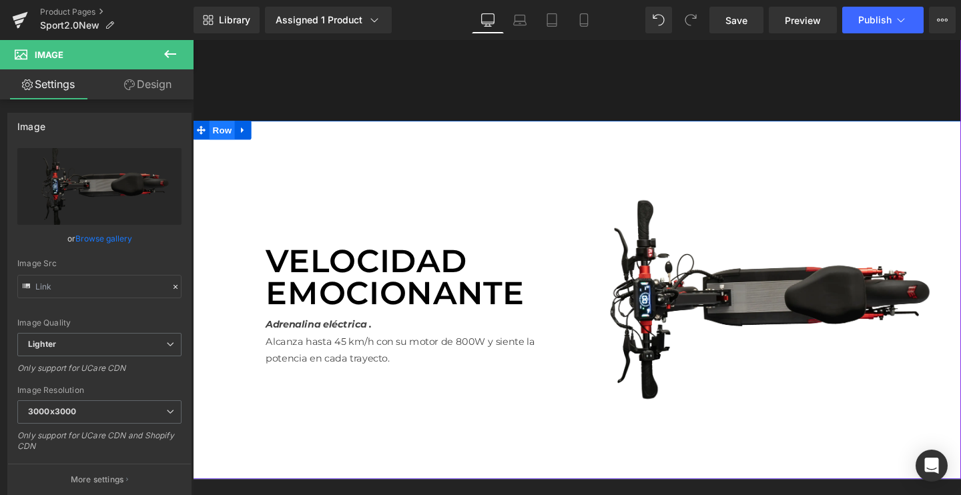
click at [217, 135] on span "Row" at bounding box center [223, 135] width 27 height 20
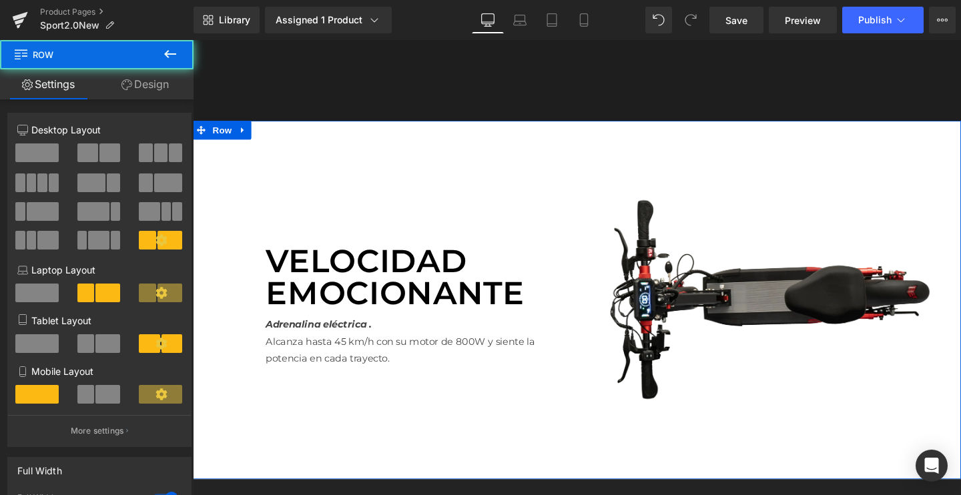
click at [126, 91] on link "Design" at bounding box center [145, 84] width 97 height 30
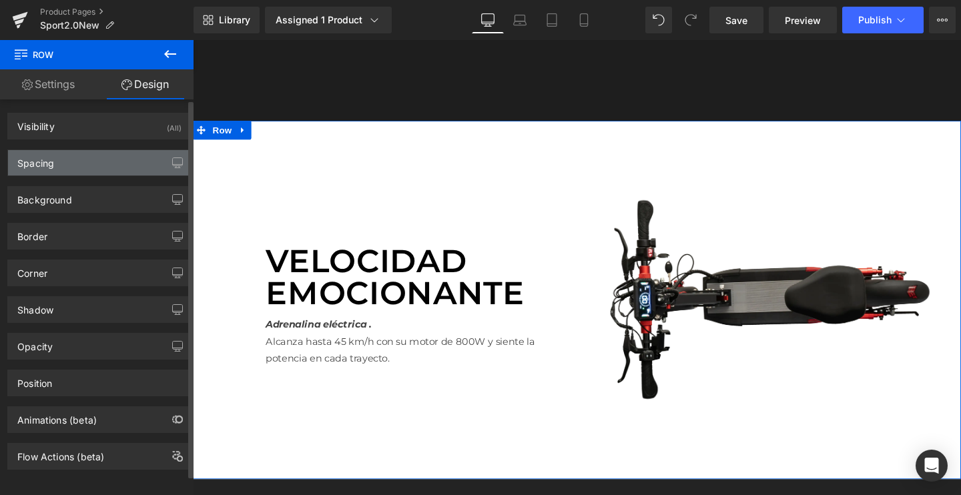
click at [60, 161] on div "Spacing" at bounding box center [99, 162] width 183 height 25
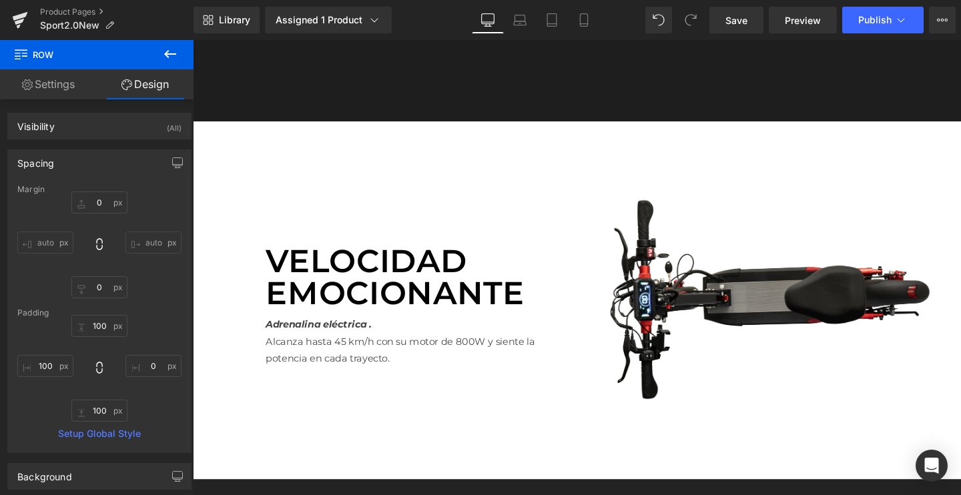
scroll to position [-1, 0]
click at [63, 82] on link "Settings" at bounding box center [48, 84] width 97 height 30
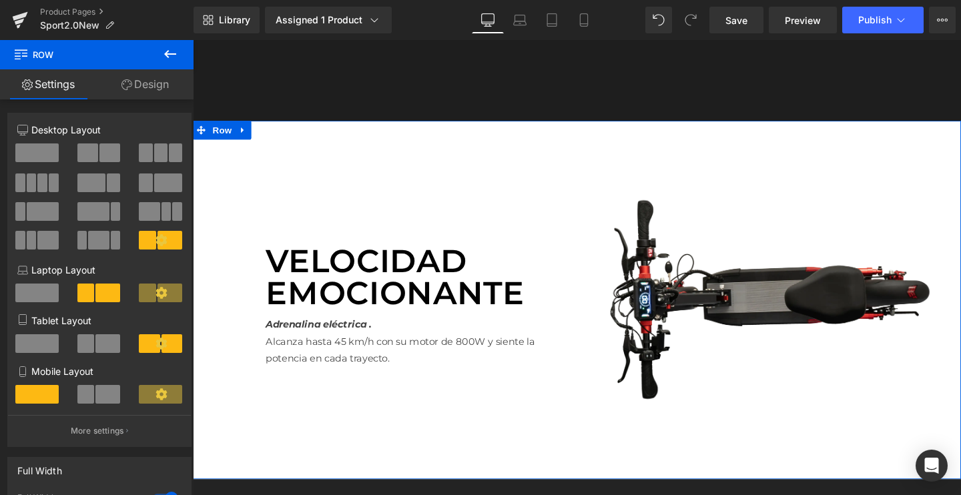
scroll to position [0, 0]
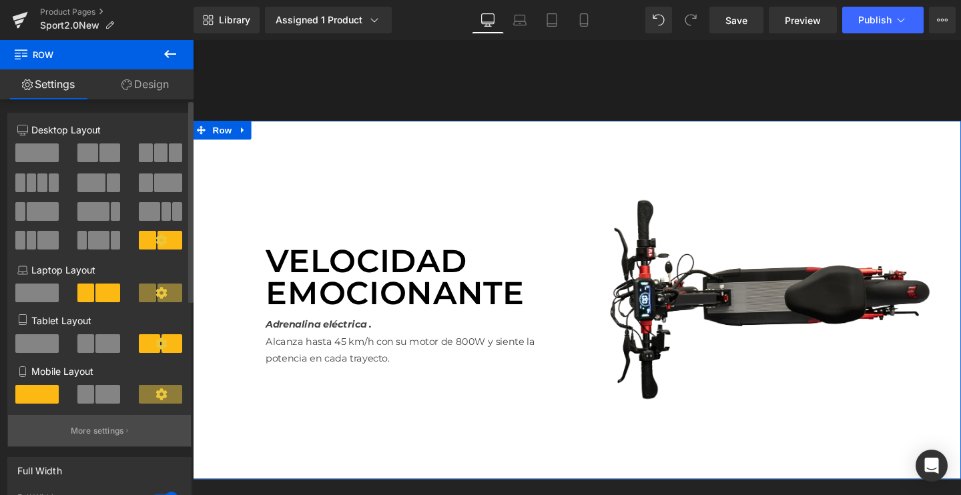
click at [74, 427] on p "More settings" at bounding box center [97, 431] width 53 height 12
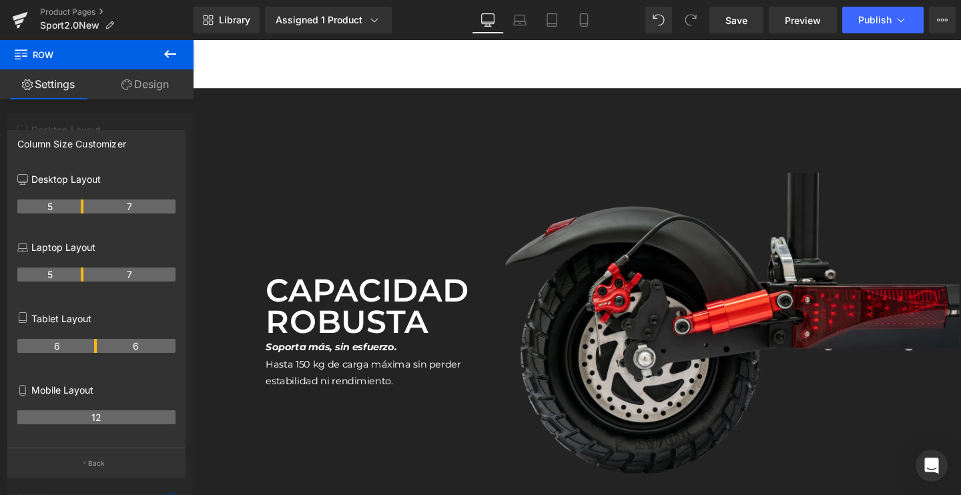
scroll to position [2742, 0]
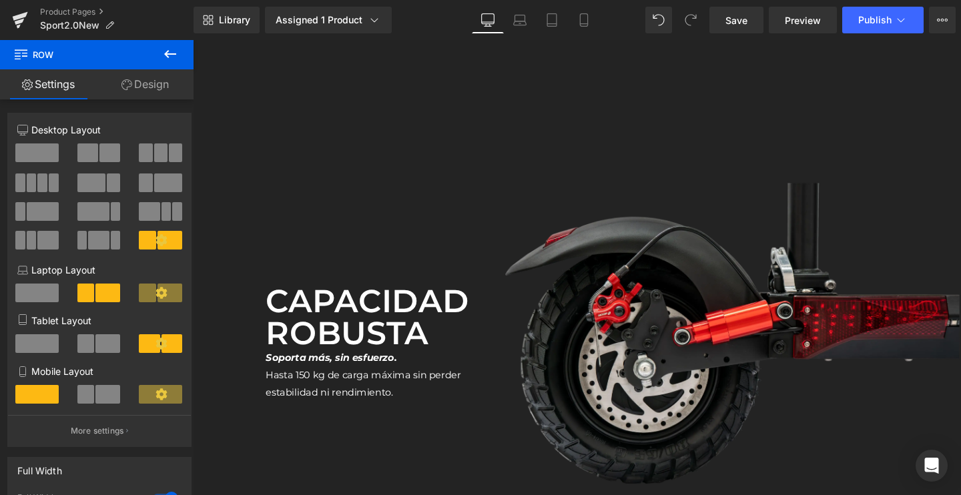
scroll to position [3233, 0]
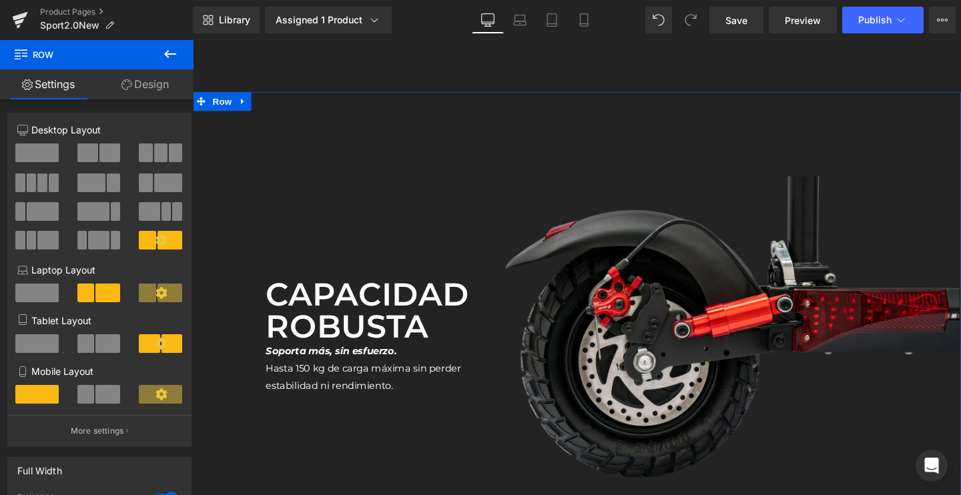
click at [336, 265] on div "Capacidad robusta Text Block Soporta más, sin esfuerzo. Hasta 150 kg de carga m…" at bounding box center [382, 345] width 247 height 500
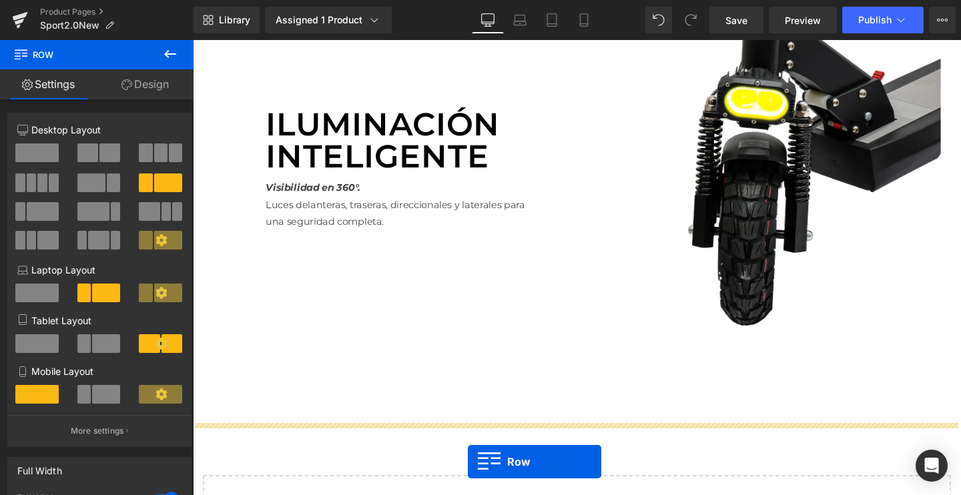
scroll to position [3392, 0]
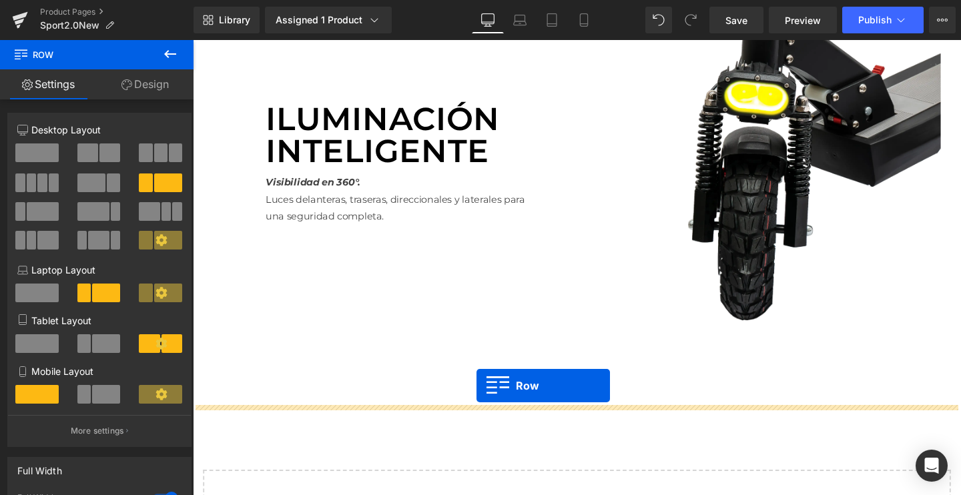
drag, startPoint x: 222, startPoint y: 108, endPoint x: 491, endPoint y: 404, distance: 399.5
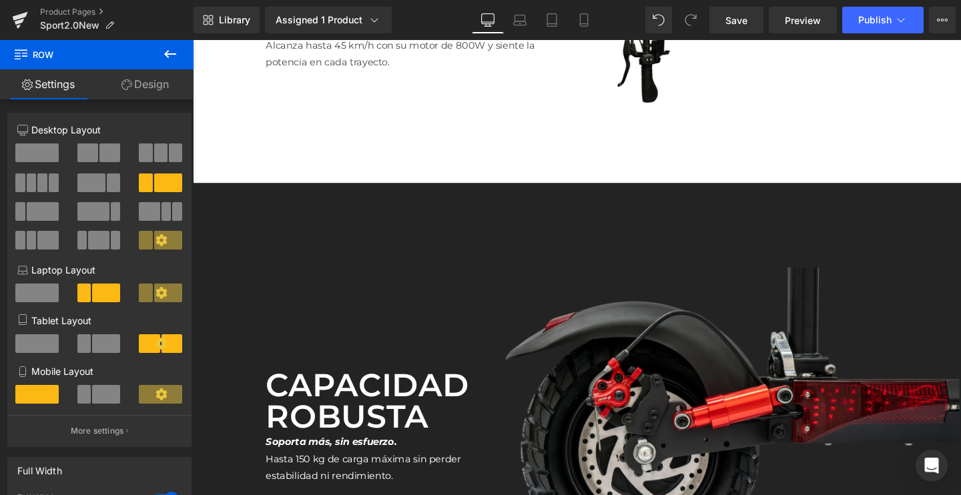
scroll to position [2777, 0]
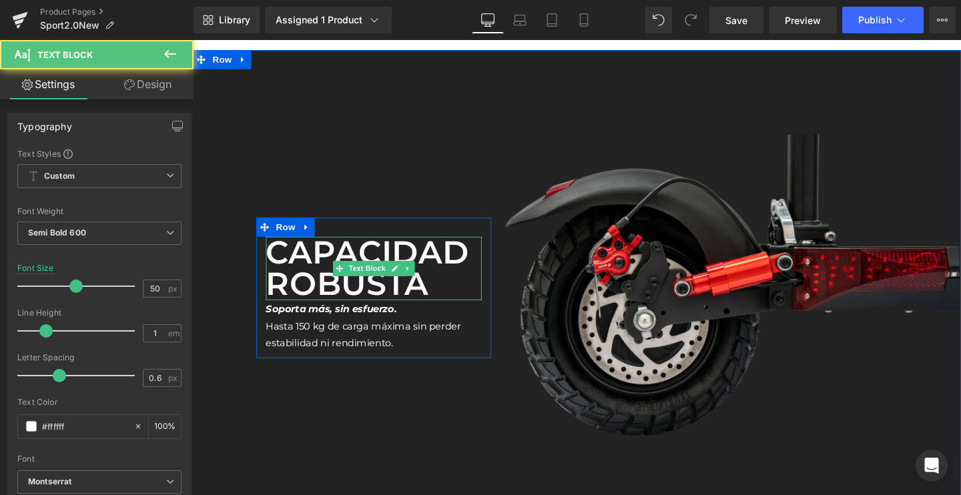
click at [356, 275] on div "Capacidad robusta Text Block" at bounding box center [382, 280] width 227 height 67
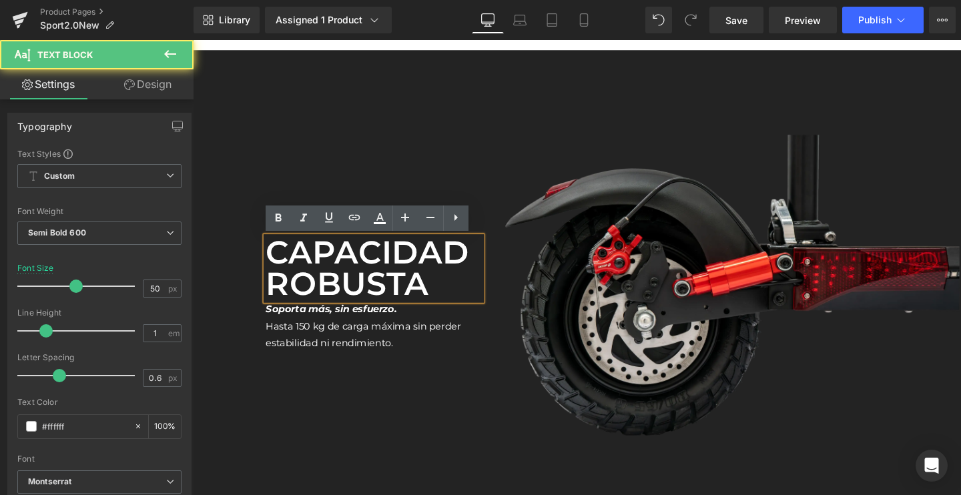
click at [337, 249] on p "Capacidad robusta" at bounding box center [382, 280] width 227 height 67
click at [324, 276] on p "Capacidad robusta" at bounding box center [382, 280] width 227 height 67
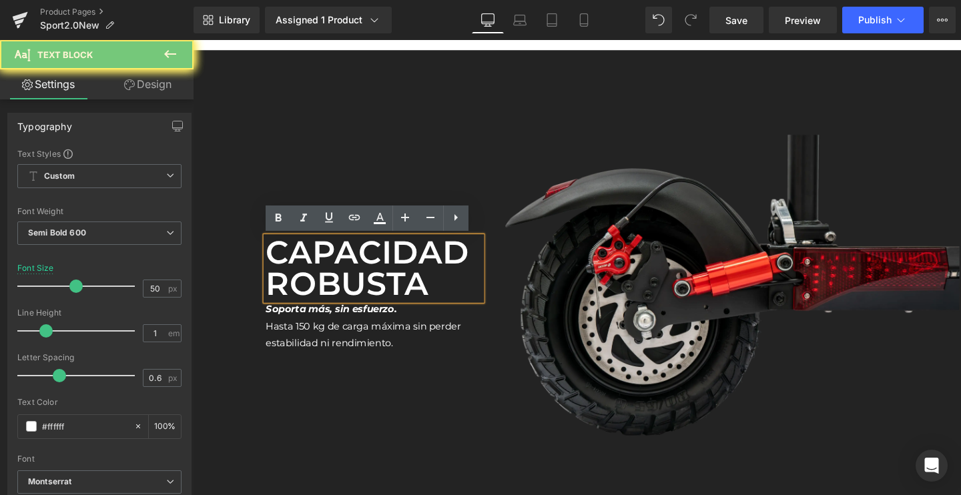
click at [324, 276] on p "Capacidad robusta" at bounding box center [382, 280] width 227 height 67
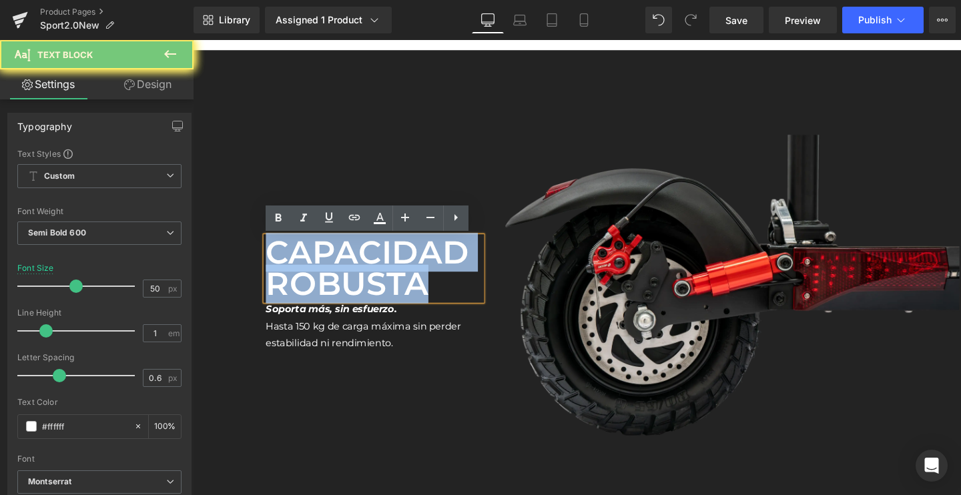
click at [324, 276] on p "Capacidad robusta" at bounding box center [382, 280] width 227 height 67
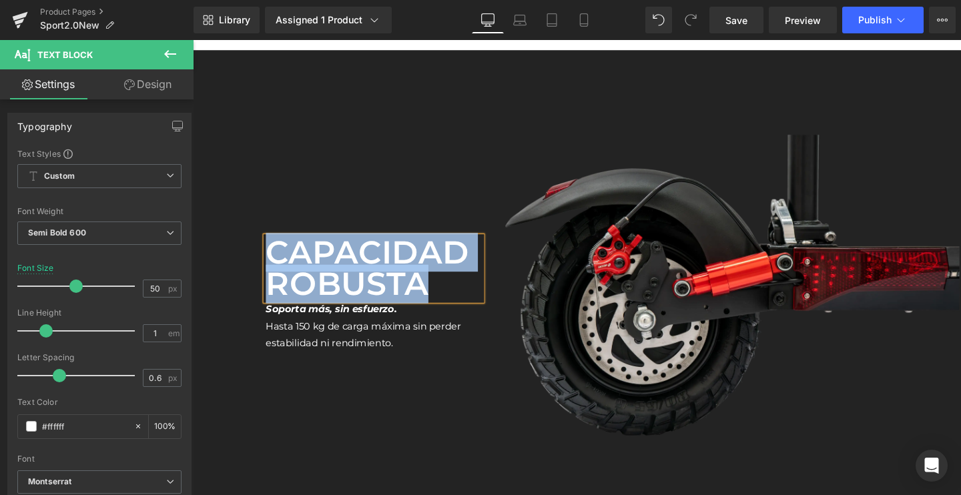
paste div
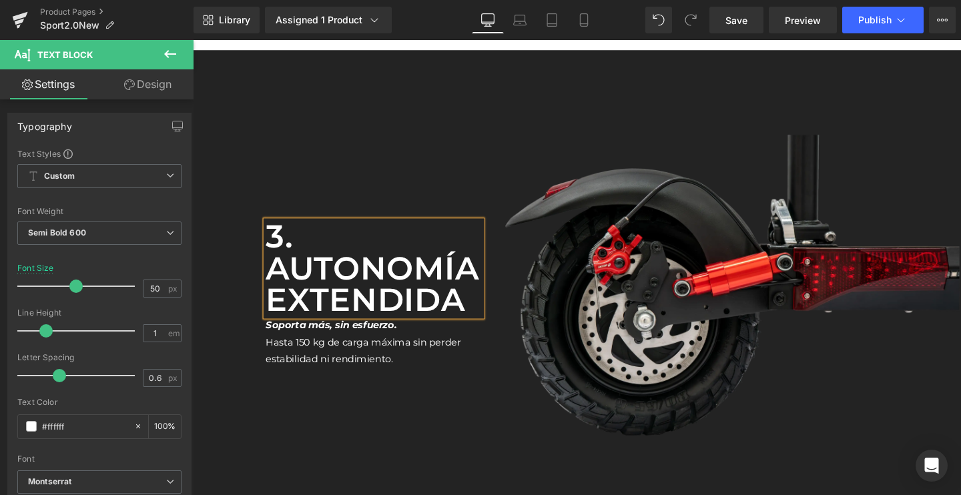
click at [283, 281] on p "3. Autonomía extendida" at bounding box center [382, 280] width 227 height 100
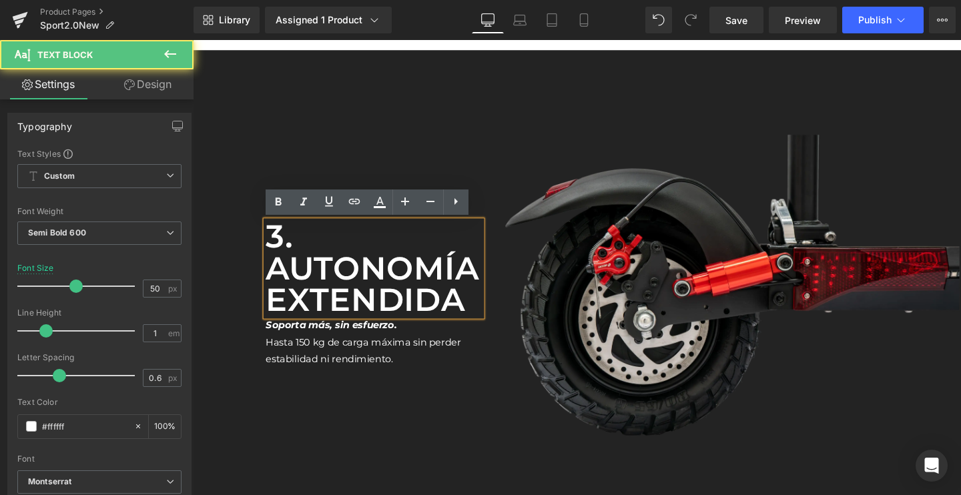
click at [273, 281] on p "3. Autonomía extendida" at bounding box center [382, 280] width 227 height 100
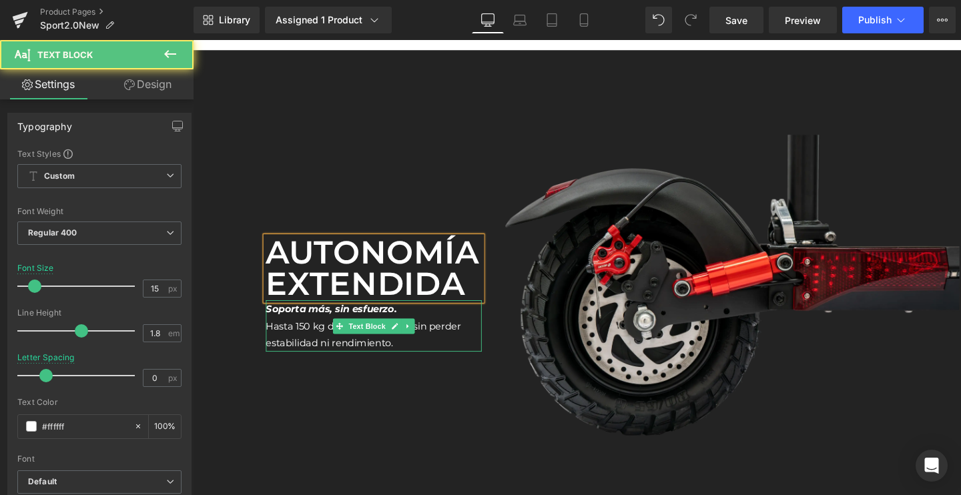
click at [330, 342] on p "Hasta 150 kg de carga máxima sin perder estabilidad ni rendimiento." at bounding box center [382, 350] width 227 height 36
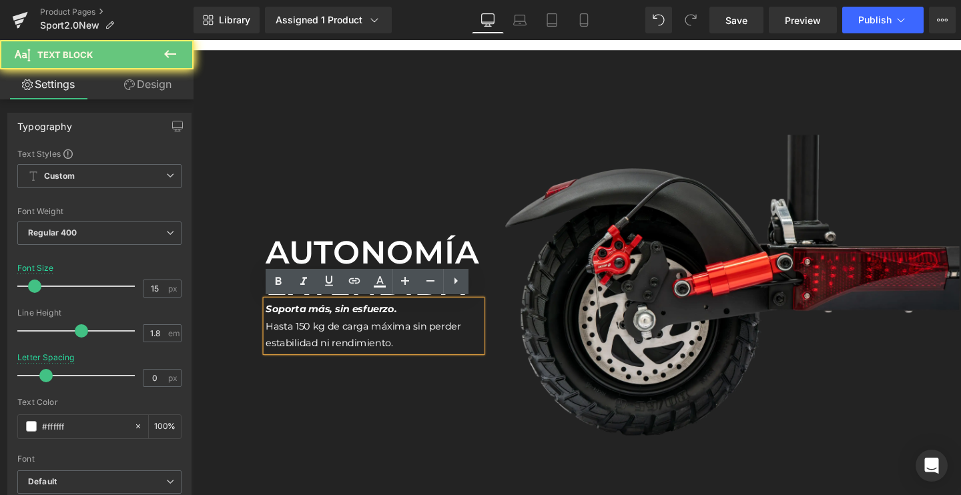
click at [330, 342] on p "Hasta 150 kg de carga máxima sin perder estabilidad ni rendimiento." at bounding box center [382, 350] width 227 height 36
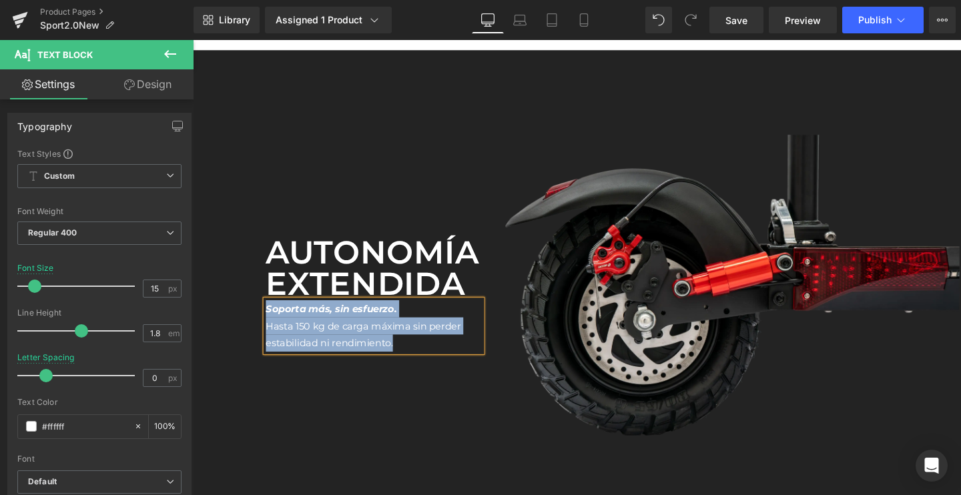
paste div
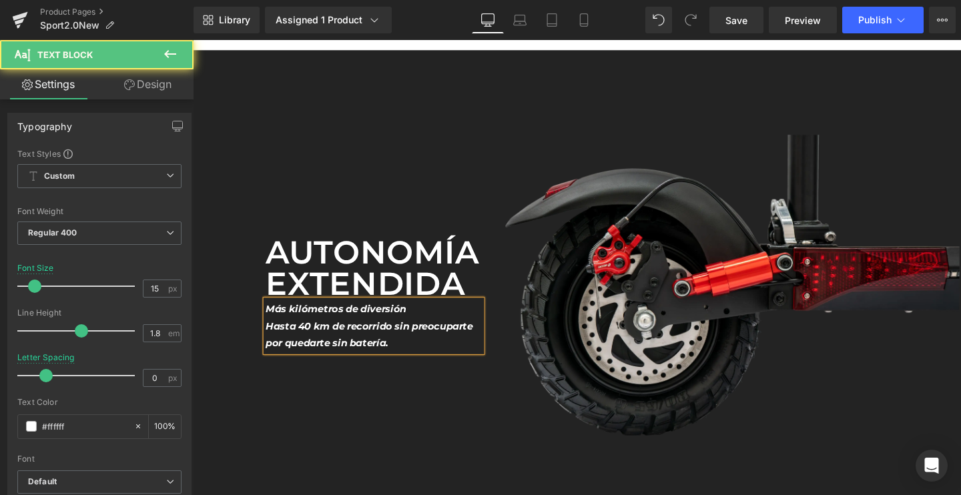
click at [310, 354] on icon "Hasta 40 km de recorrido sin preocuparte por quedarte sin batería." at bounding box center [377, 349] width 217 height 31
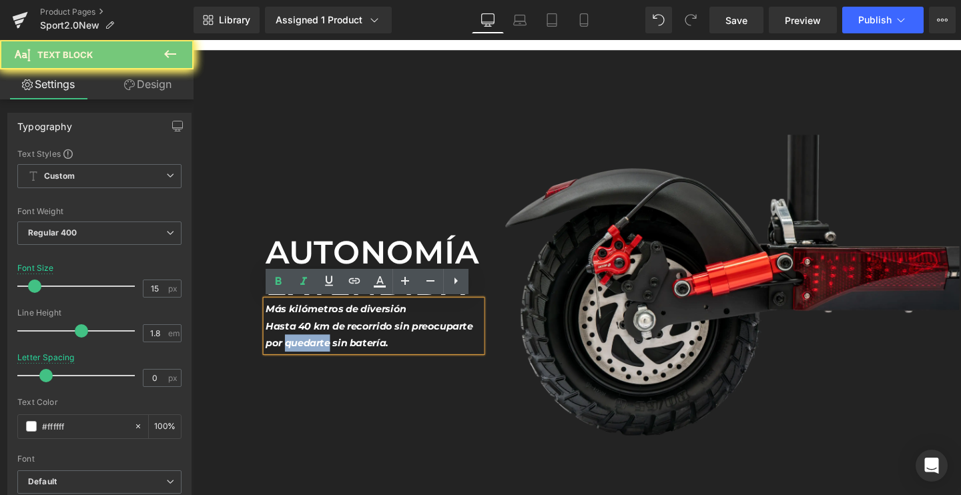
click at [310, 354] on icon "Hasta 40 km de recorrido sin preocuparte por quedarte sin batería." at bounding box center [377, 349] width 217 height 31
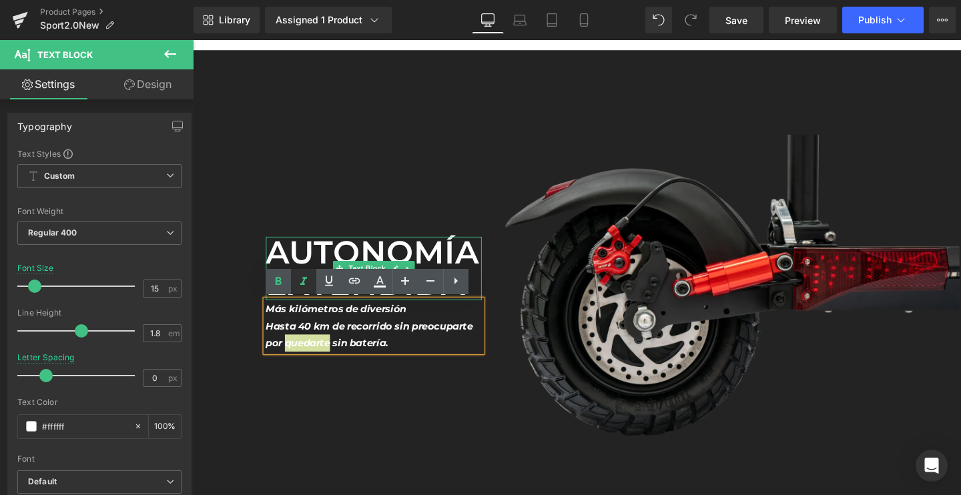
click at [302, 281] on icon at bounding box center [304, 281] width 16 height 16
click at [280, 272] on link at bounding box center [277, 281] width 25 height 25
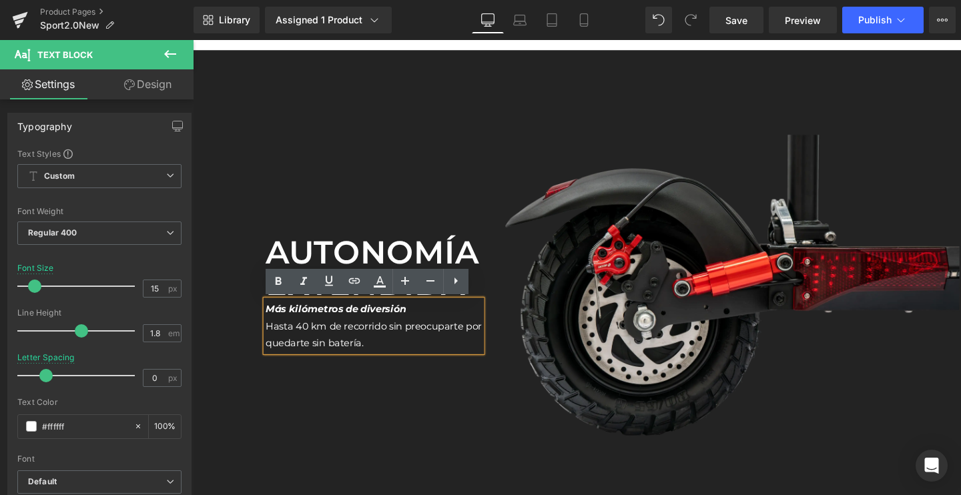
click at [368, 361] on p "Hasta 40 km de recorrido sin preocuparte por quedarte sin batería." at bounding box center [382, 350] width 227 height 36
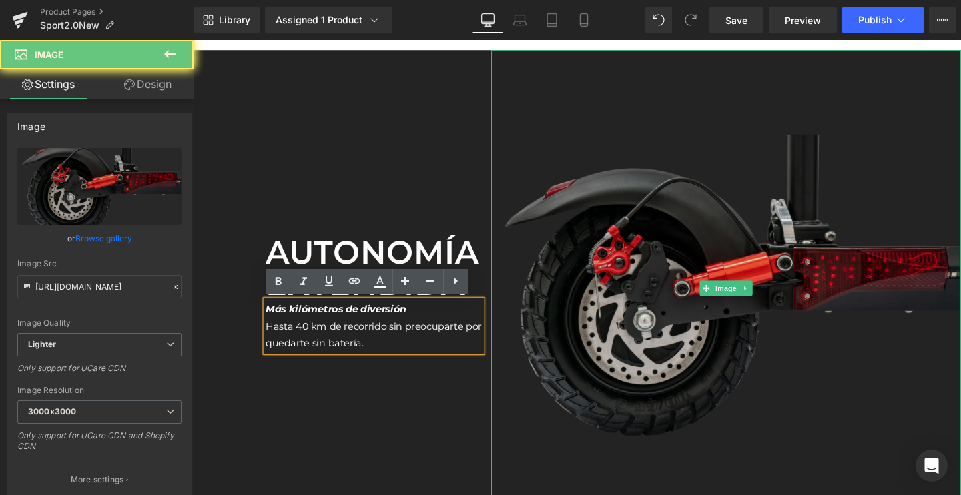
click at [565, 260] on img at bounding box center [753, 301] width 494 height 500
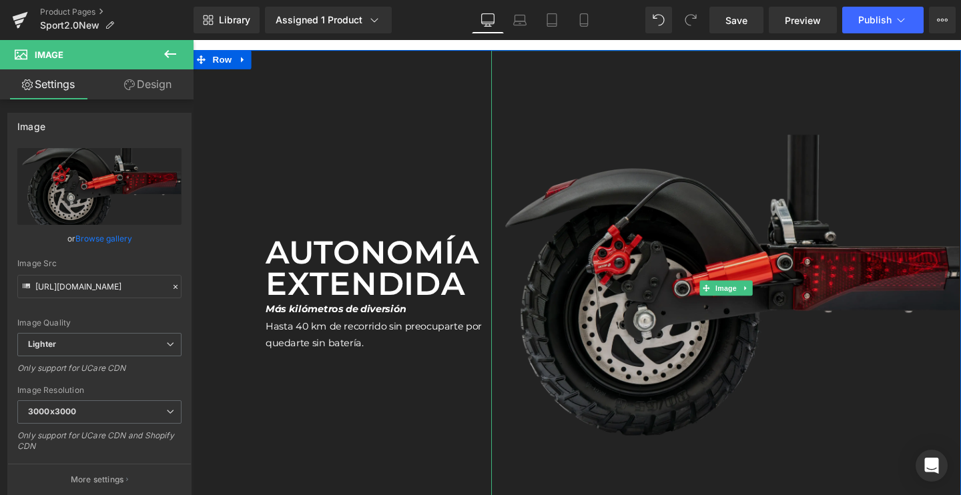
click at [605, 220] on img at bounding box center [753, 301] width 494 height 500
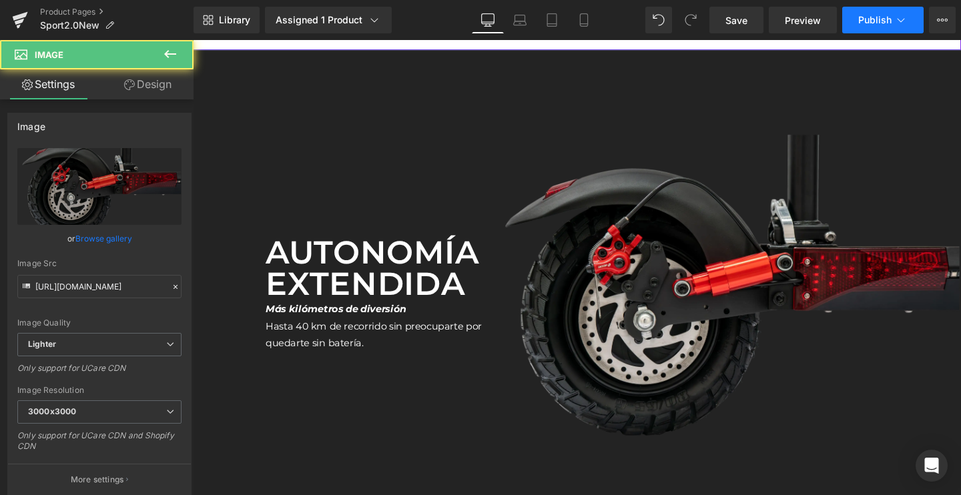
click at [863, 23] on span "Publish" at bounding box center [874, 20] width 33 height 11
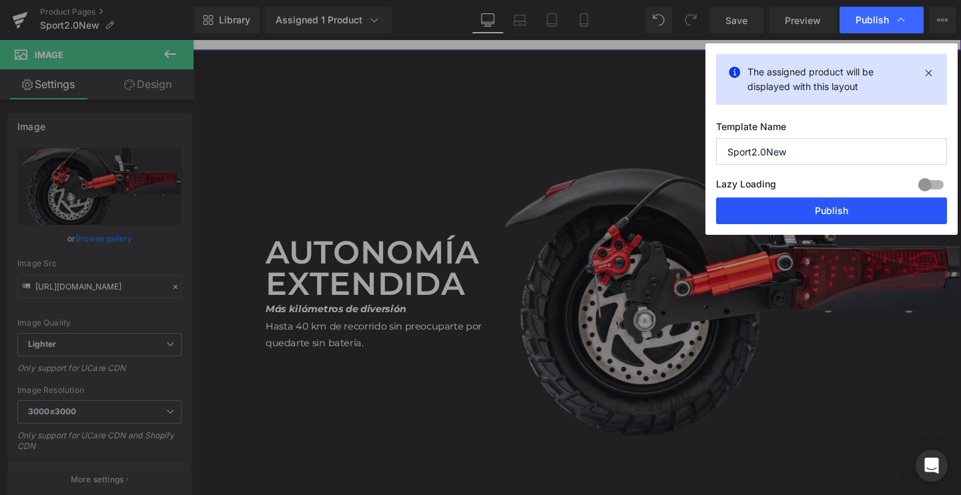
click at [763, 218] on button "Publish" at bounding box center [831, 210] width 231 height 27
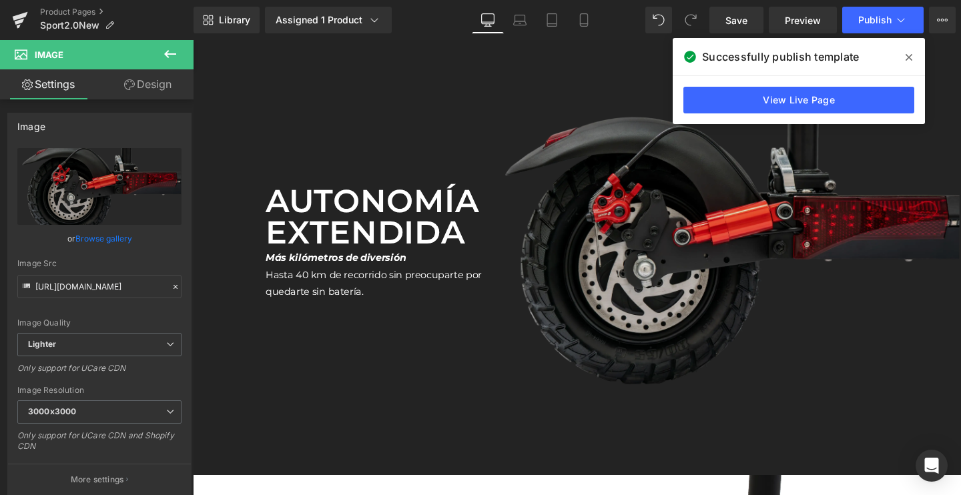
scroll to position [2840, 0]
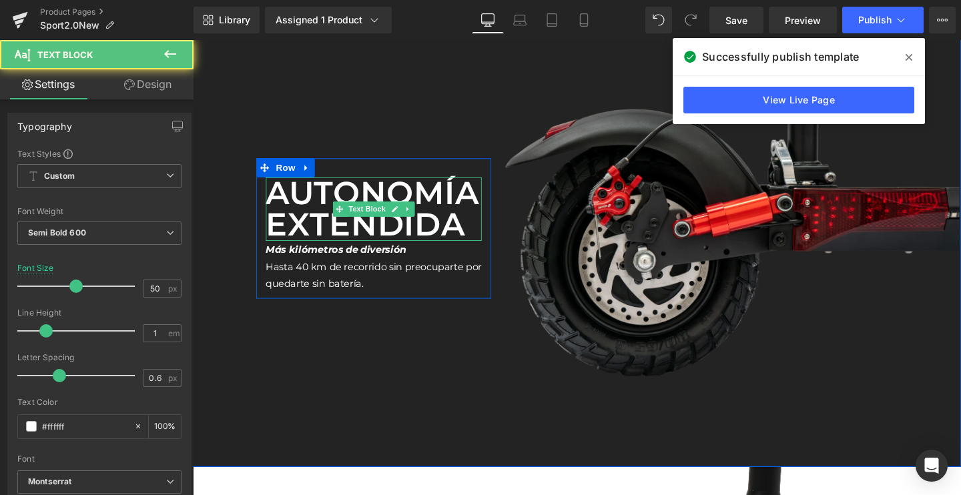
click at [411, 221] on div "Autonomía extendida Text Block" at bounding box center [382, 217] width 227 height 67
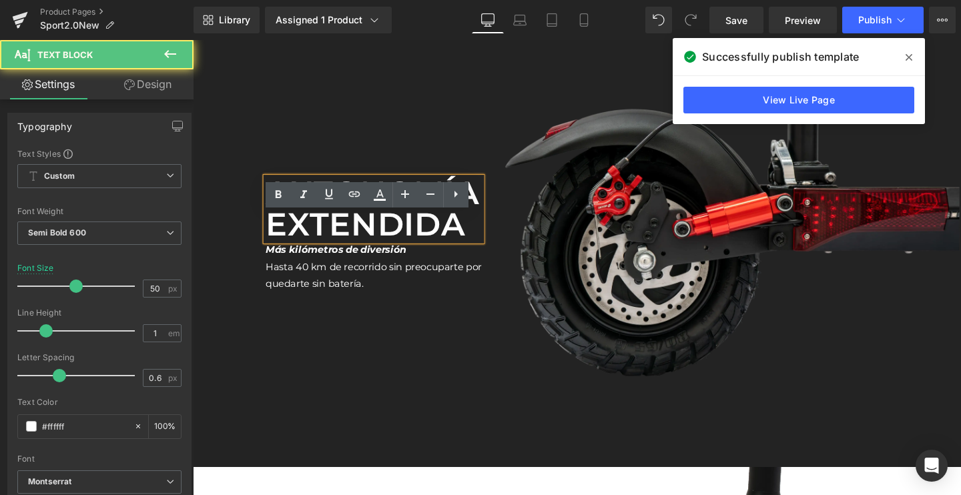
scroll to position [2776, 0]
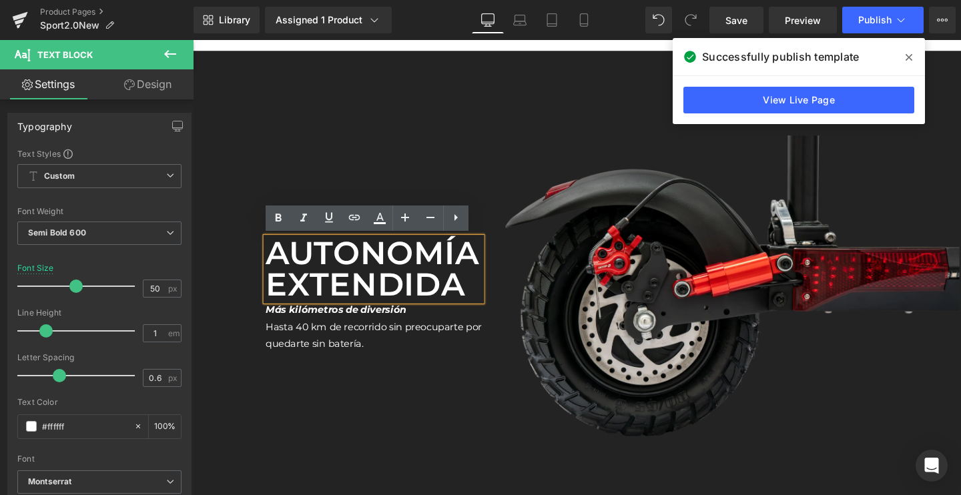
click at [390, 153] on div "Autonomía extendida Text Block Más kilómetros de diversión Hasta 40 km de reco…" at bounding box center [382, 301] width 247 height 500
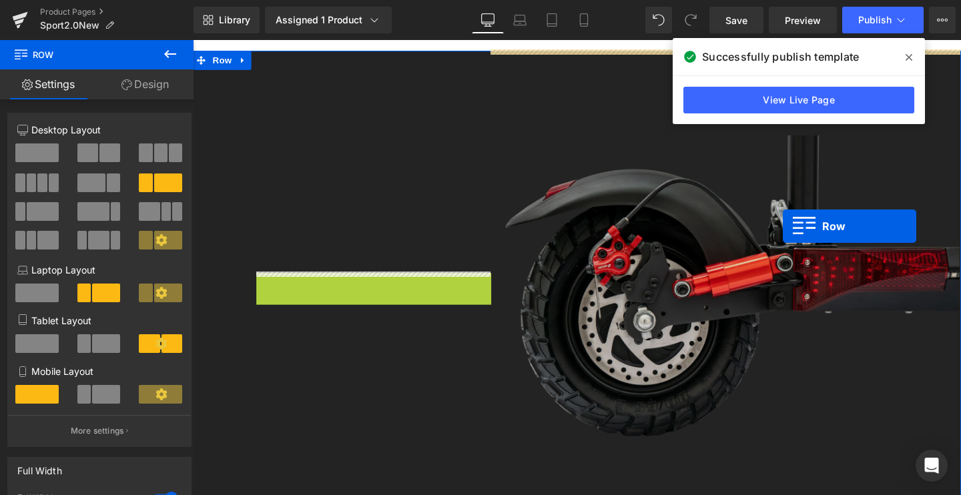
drag, startPoint x: 279, startPoint y: 240, endPoint x: 813, endPoint y: 235, distance: 534.3
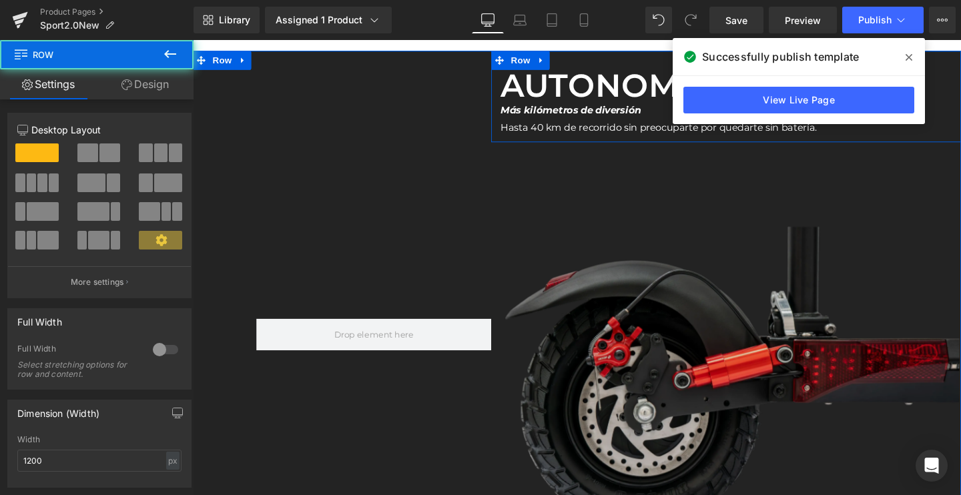
click at [663, 343] on img at bounding box center [753, 397] width 494 height 500
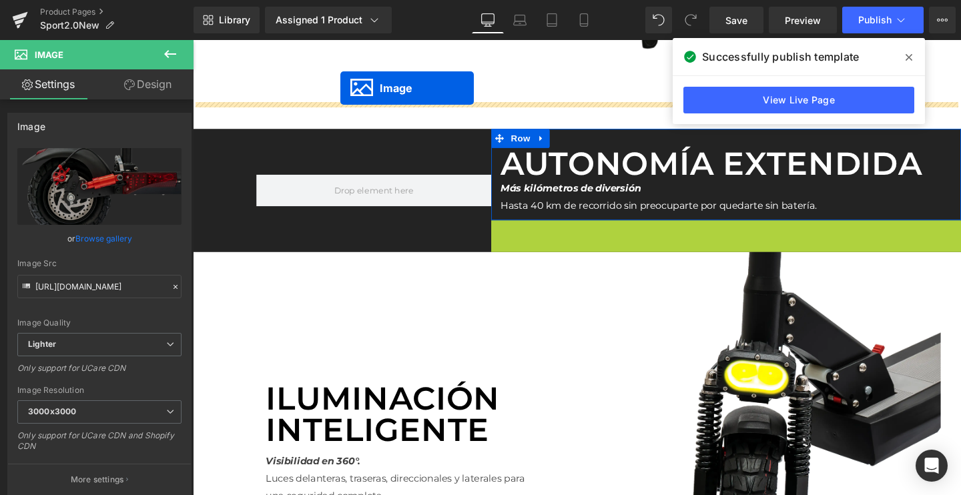
scroll to position [2688, 0]
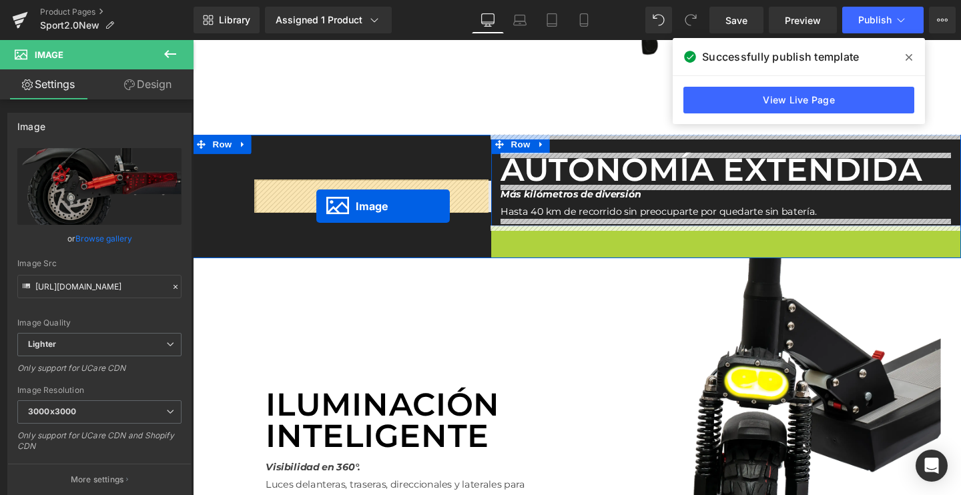
drag, startPoint x: 749, startPoint y: 393, endPoint x: 322, endPoint y: 215, distance: 462.6
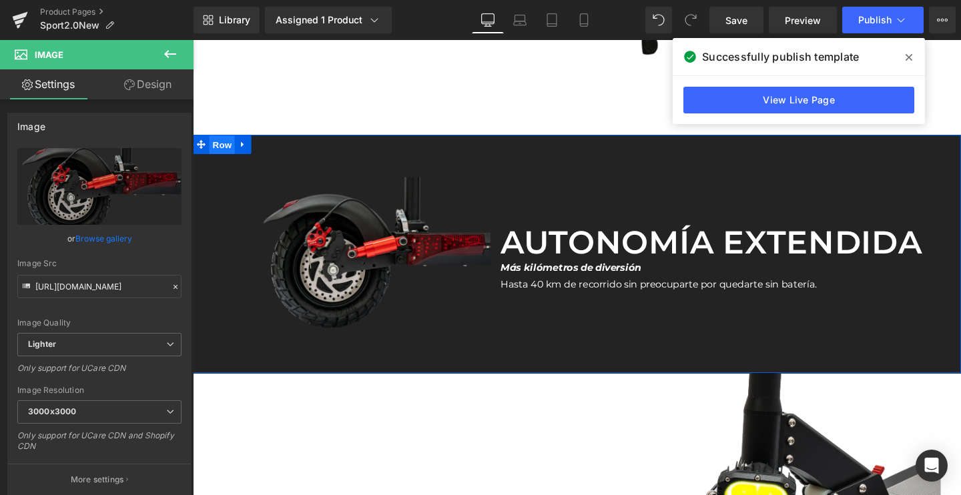
click at [228, 149] on span "Row" at bounding box center [223, 151] width 27 height 20
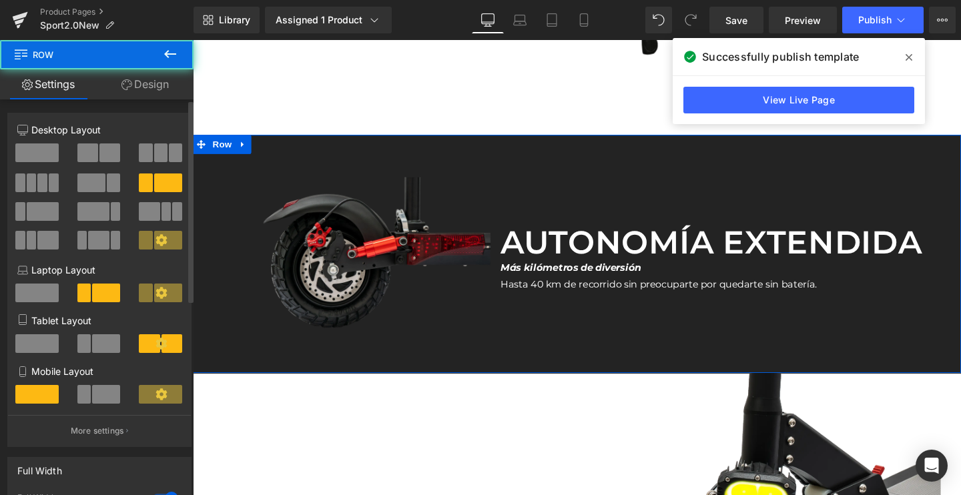
click at [63, 481] on div "Full Width" at bounding box center [99, 470] width 183 height 25
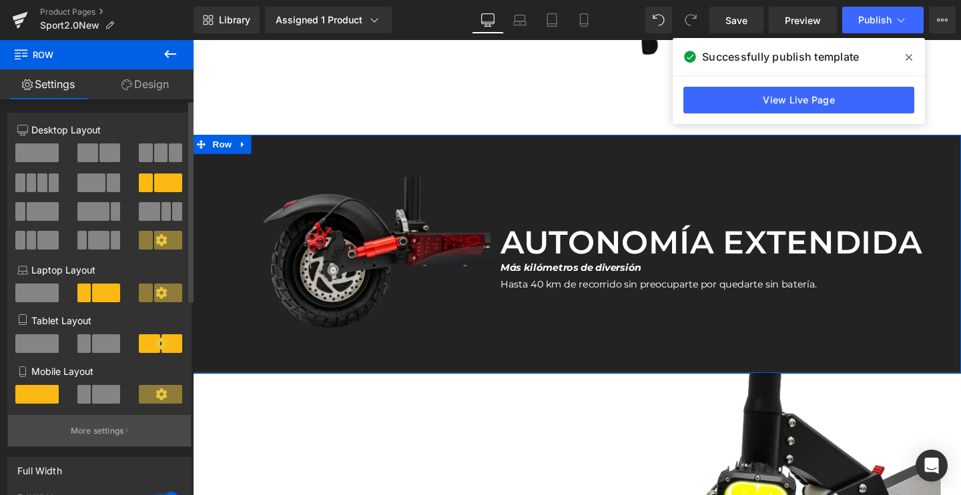
click at [79, 422] on button "More settings" at bounding box center [99, 430] width 183 height 31
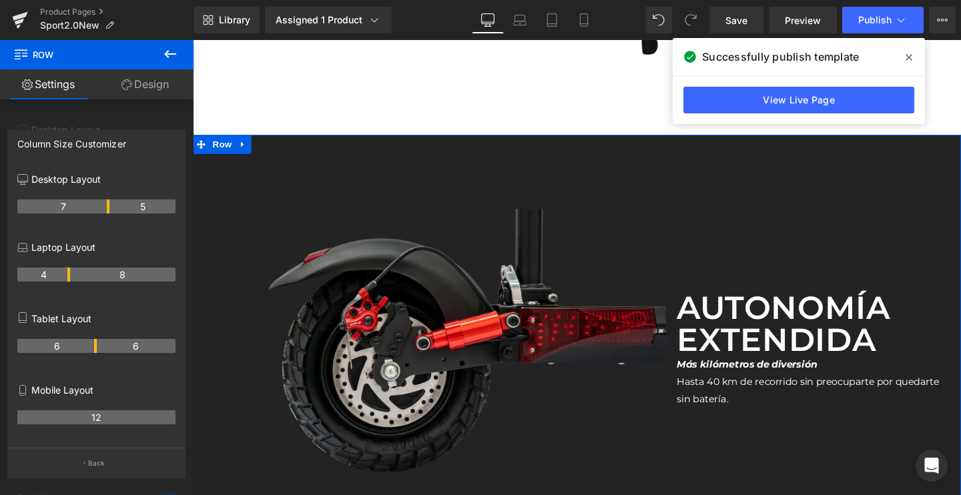
drag, startPoint x: 65, startPoint y: 208, endPoint x: 103, endPoint y: 207, distance: 37.4
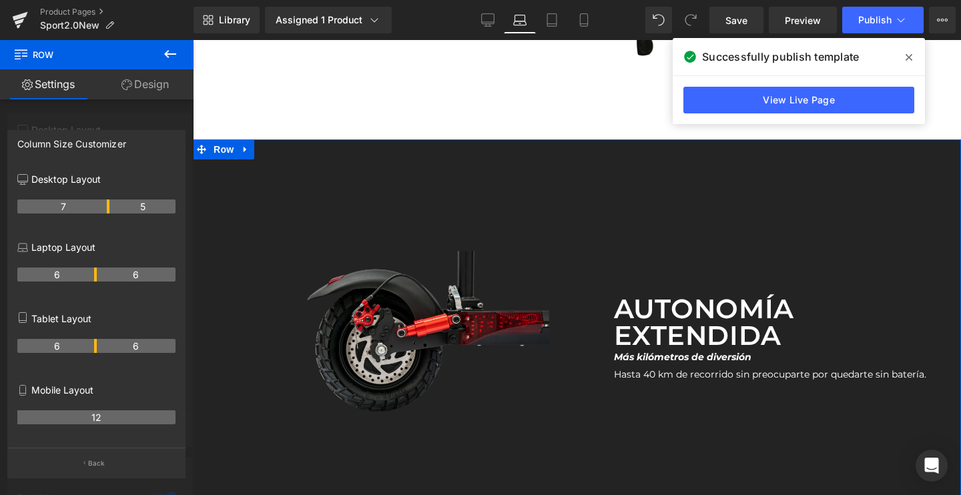
scroll to position [2555, 0]
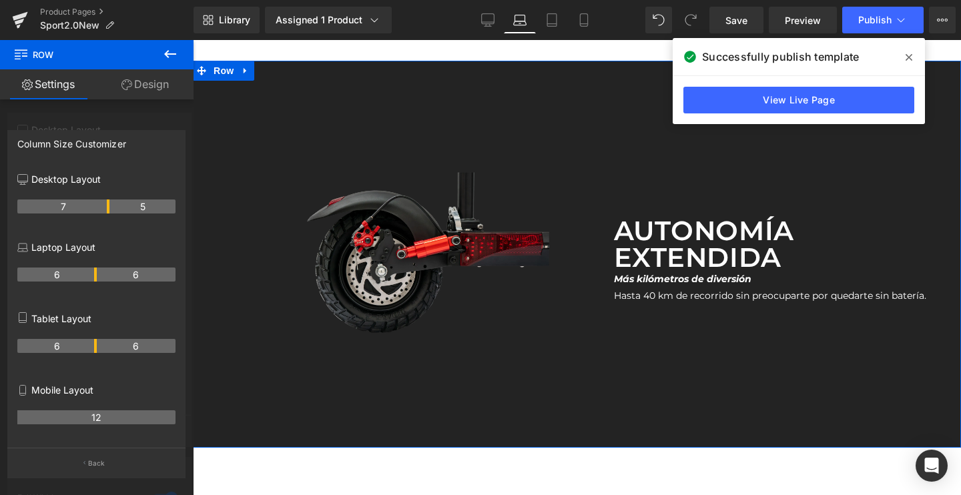
drag, startPoint x: 67, startPoint y: 276, endPoint x: 92, endPoint y: 275, distance: 25.4
click at [92, 275] on th "6" at bounding box center [56, 274] width 79 height 14
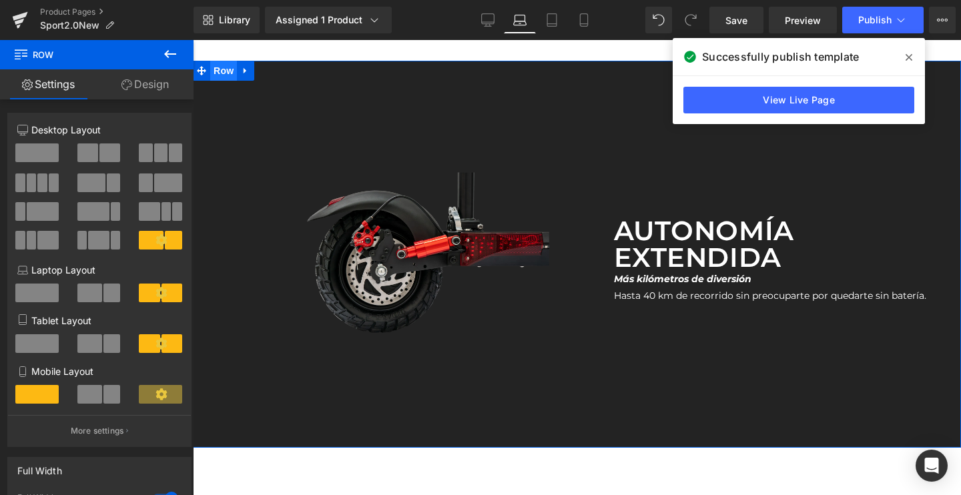
click at [216, 70] on span "Row" at bounding box center [223, 71] width 27 height 20
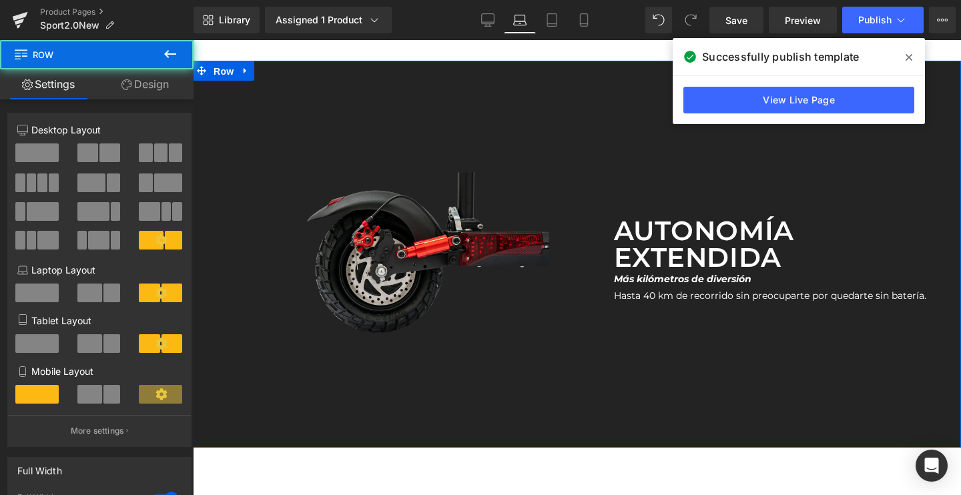
click at [155, 77] on link "Design" at bounding box center [145, 84] width 97 height 30
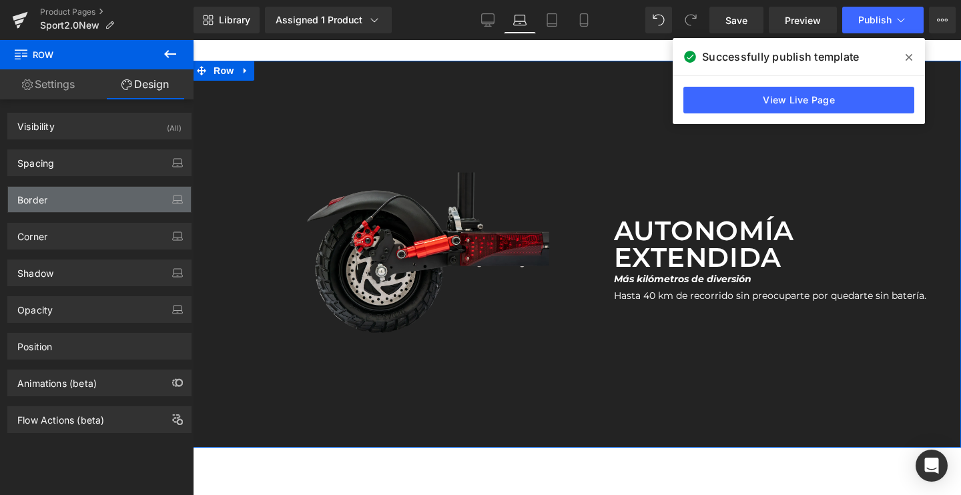
click at [75, 199] on div "Border" at bounding box center [99, 199] width 183 height 25
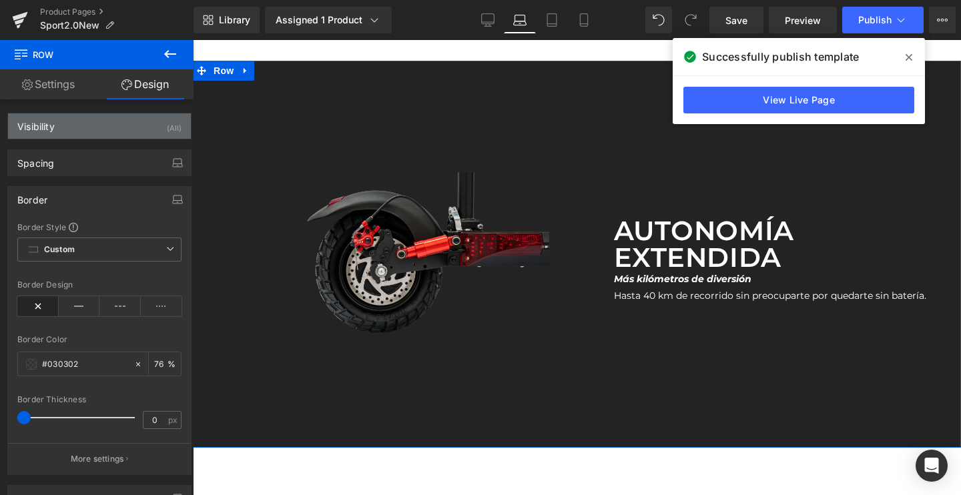
click at [74, 133] on div "Visibility (All)" at bounding box center [99, 125] width 183 height 25
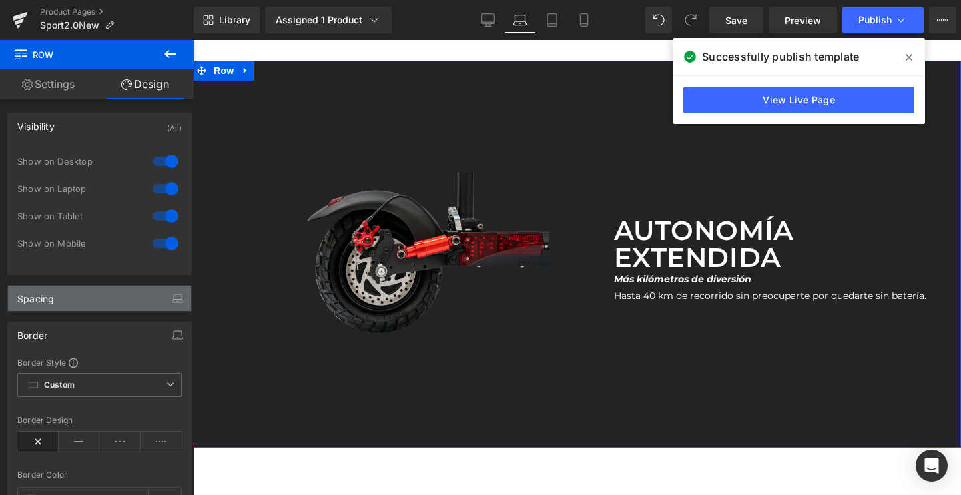
click at [82, 297] on div "Spacing" at bounding box center [99, 297] width 183 height 25
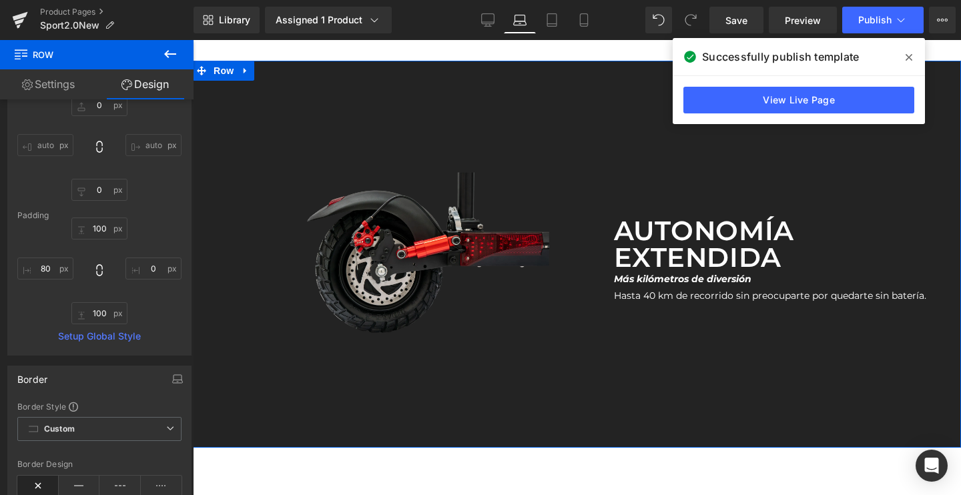
scroll to position [222, 0]
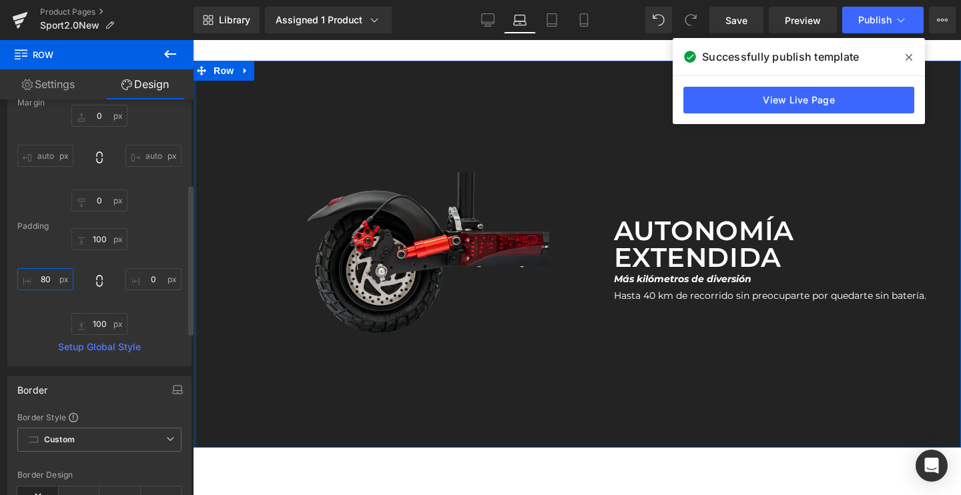
click at [56, 276] on input "80" at bounding box center [45, 279] width 56 height 22
type input "8"
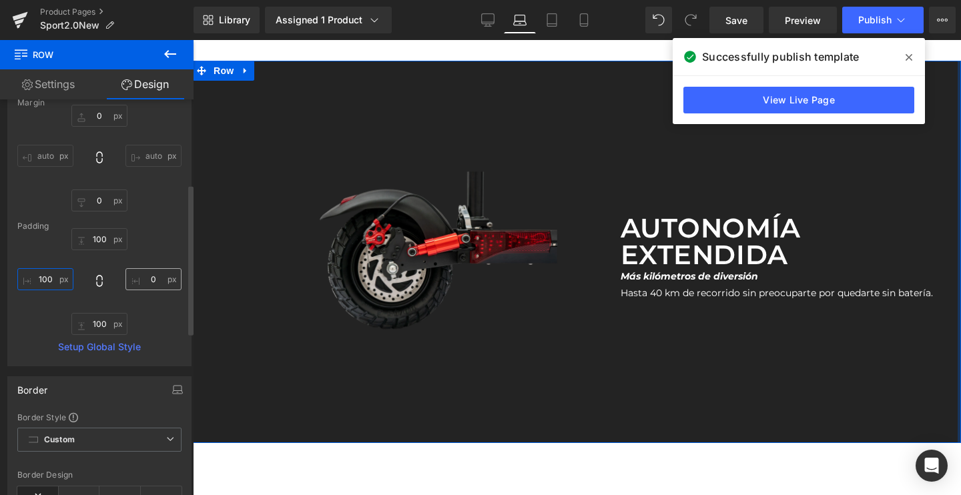
type input "100"
click at [161, 277] on input "0" at bounding box center [153, 279] width 56 height 22
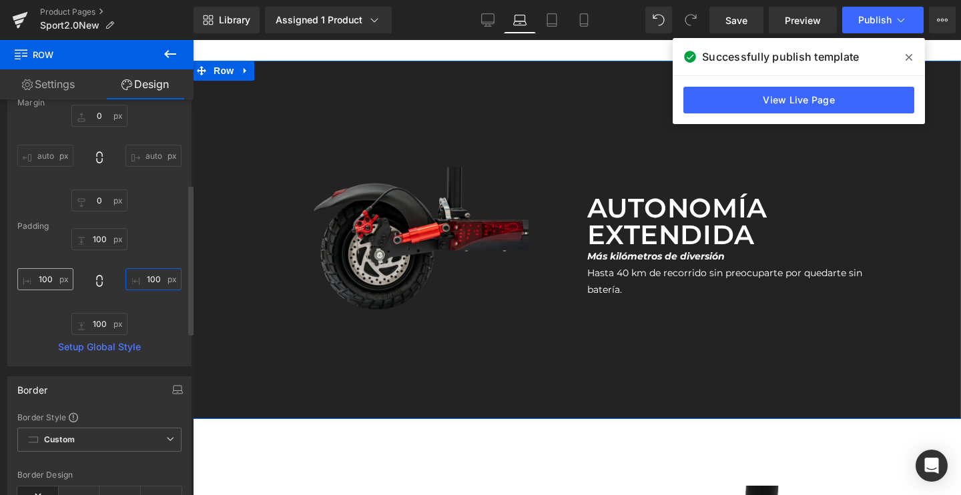
type input "100"
click at [57, 281] on input "100" at bounding box center [45, 279] width 56 height 22
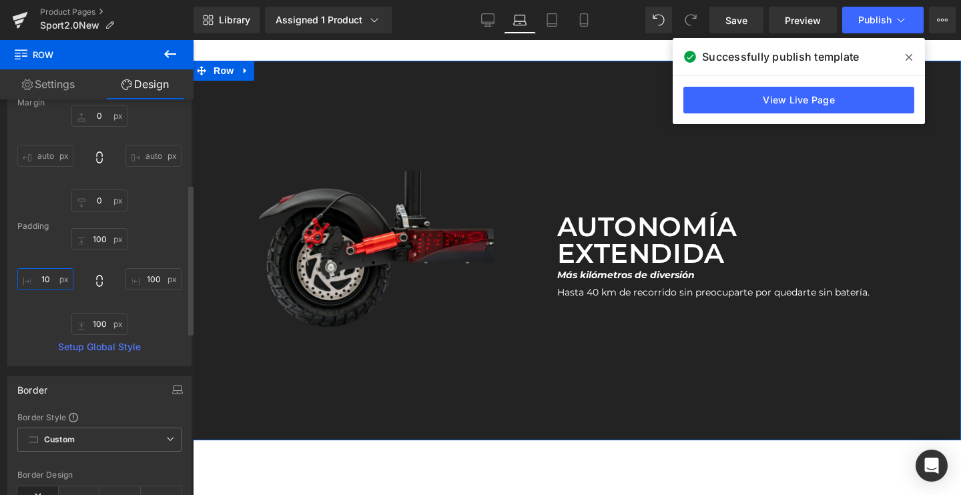
type input "1"
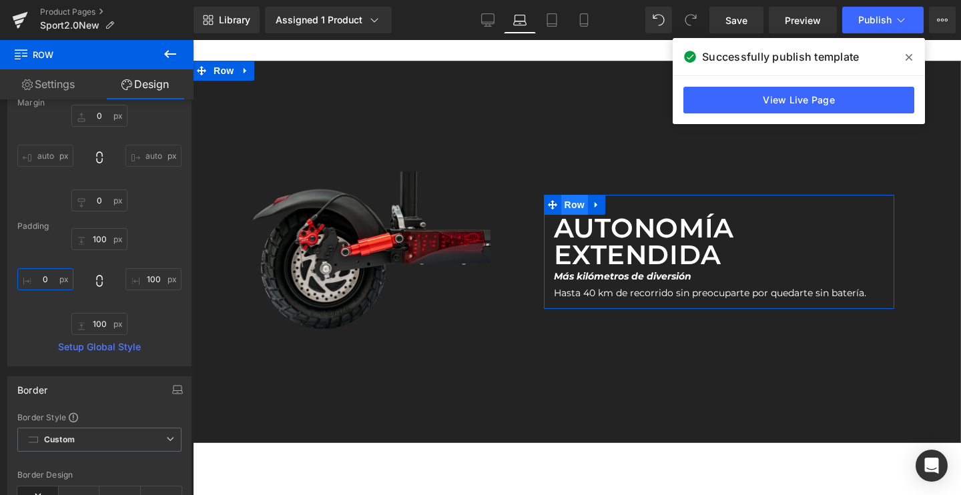
click at [569, 206] on span "Row" at bounding box center [574, 205] width 27 height 20
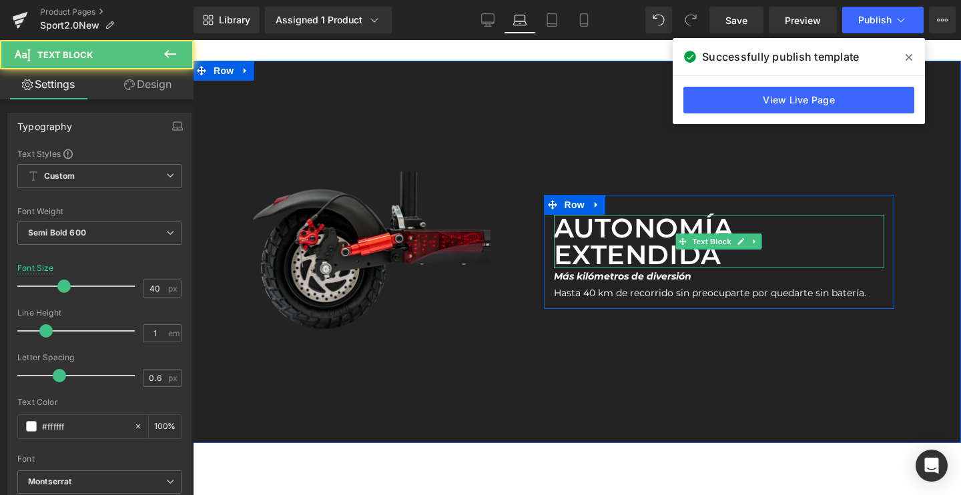
click at [568, 237] on p "Autonomía extendida" at bounding box center [719, 241] width 331 height 53
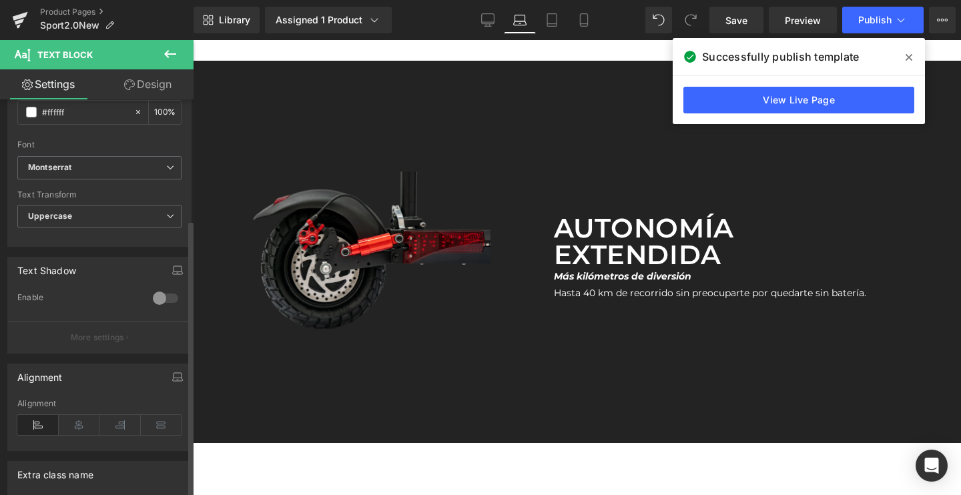
scroll to position [411, 0]
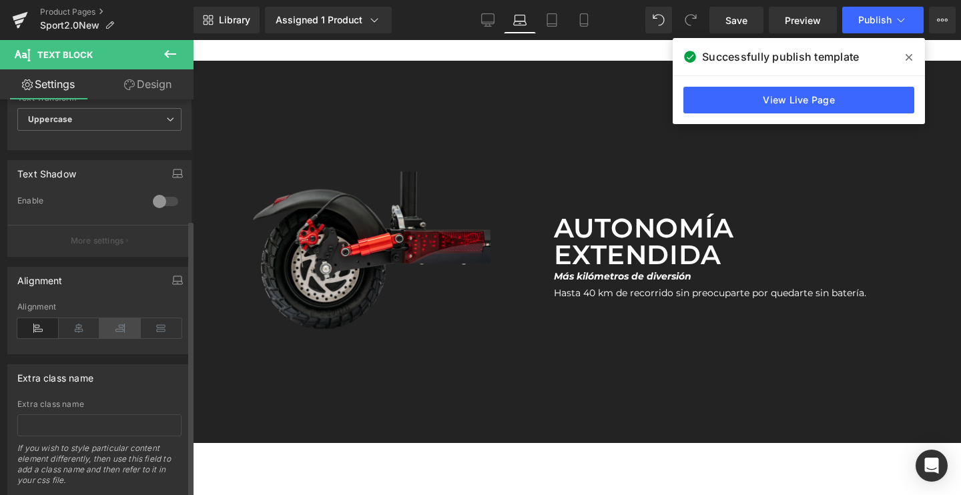
click at [120, 331] on icon at bounding box center [119, 328] width 41 height 20
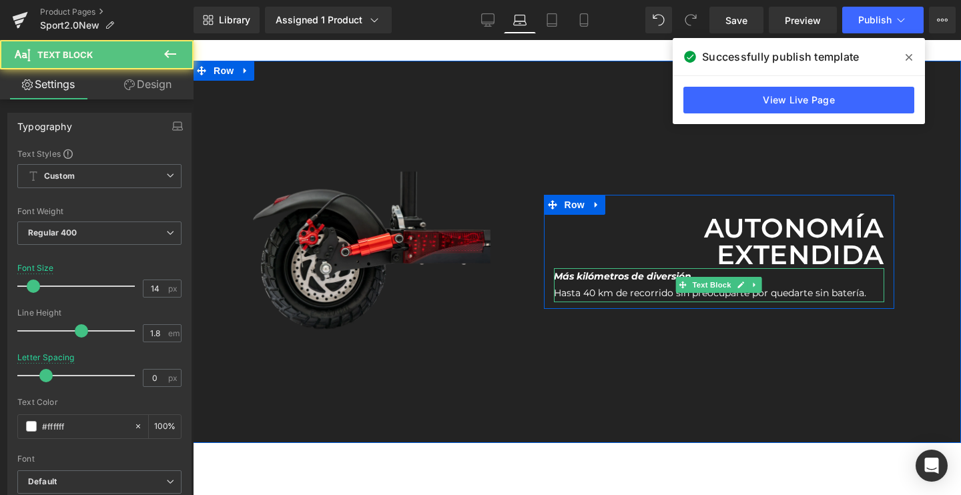
click at [588, 281] on icon "Más kilómetros de diversión" at bounding box center [622, 276] width 137 height 12
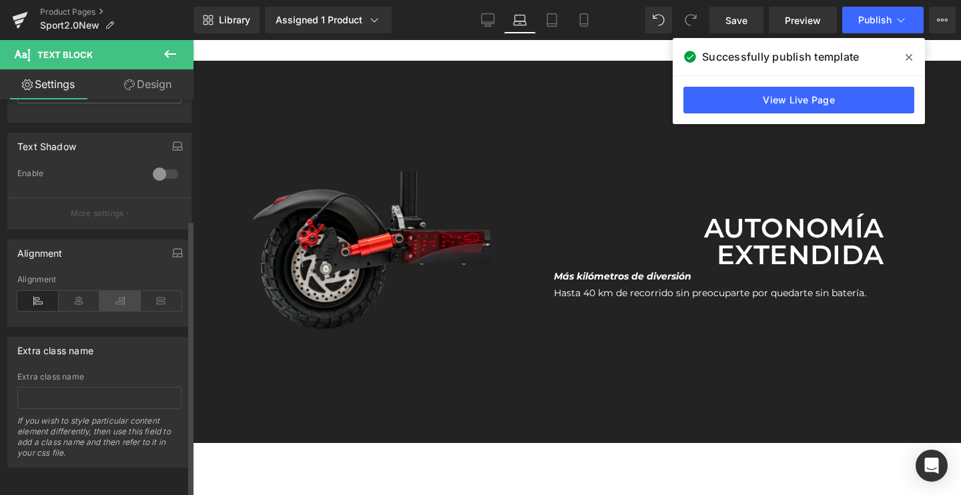
scroll to position [448, 0]
click at [111, 291] on icon at bounding box center [119, 301] width 41 height 20
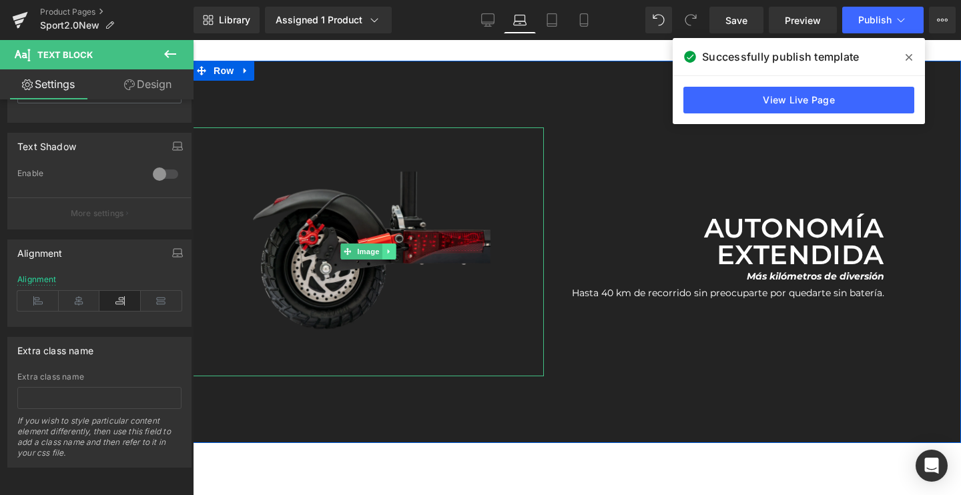
click at [392, 250] on link at bounding box center [389, 251] width 14 height 16
click at [324, 187] on img at bounding box center [367, 251] width 245 height 249
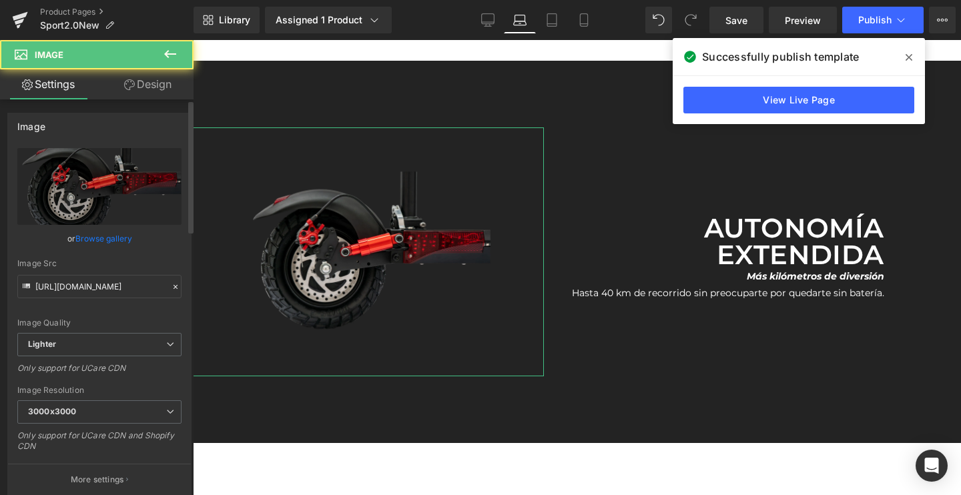
click at [123, 108] on div "Image https://ucarecdn.com/12abfb1a-e213-4785-afac-20fee69f4409/-/format/auto/-…" at bounding box center [99, 299] width 199 height 393
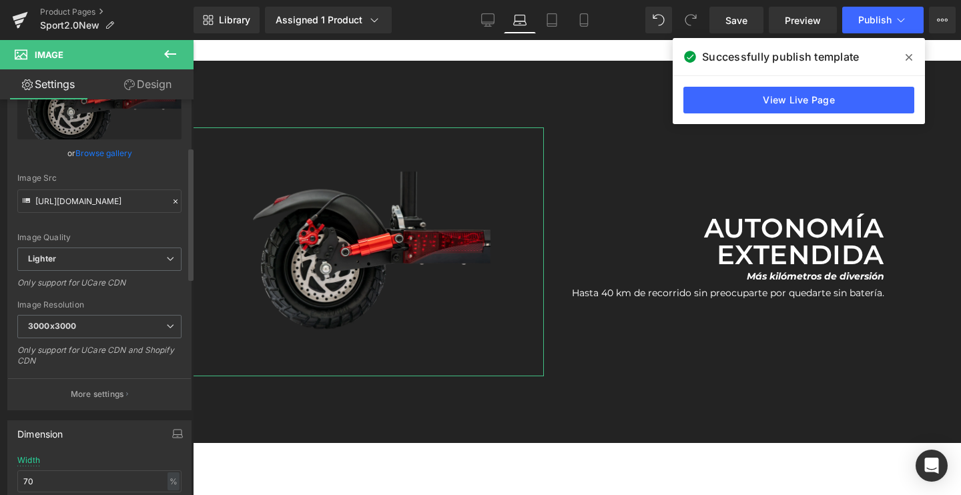
scroll to position [163, 0]
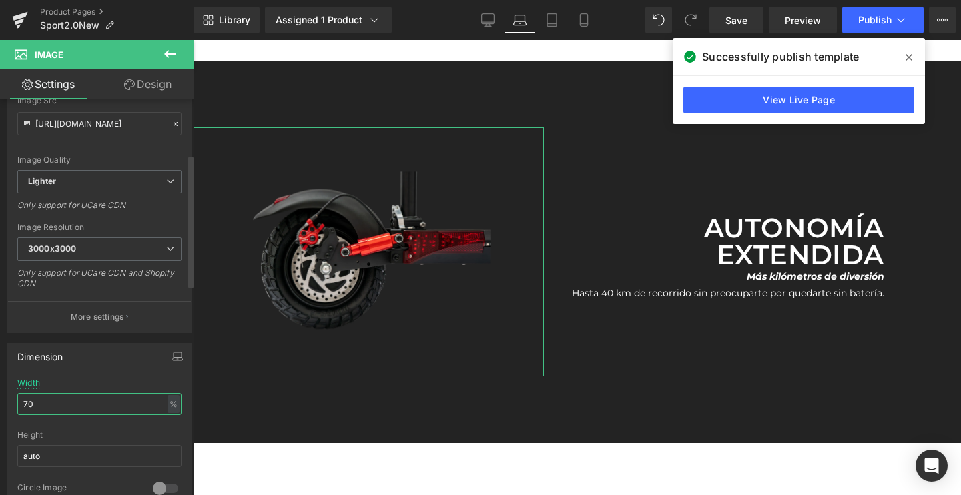
click at [63, 399] on input "70" at bounding box center [99, 404] width 164 height 22
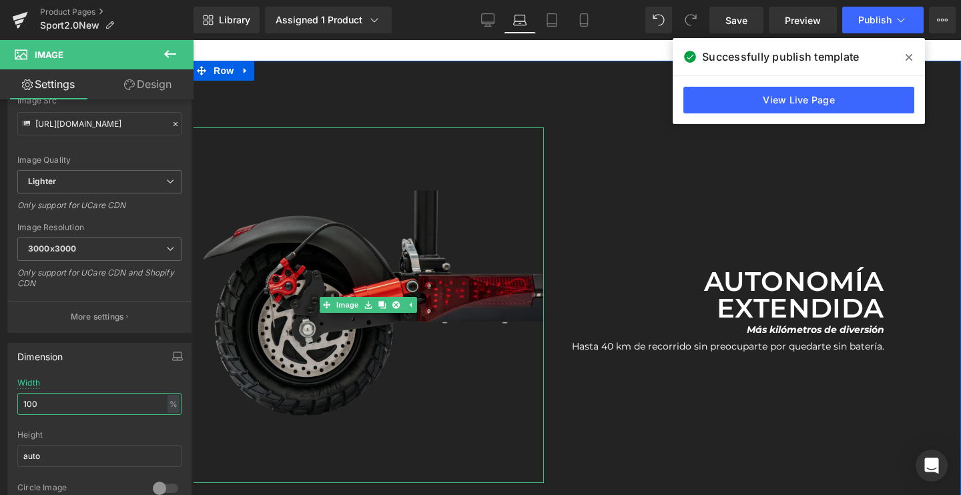
type input "100"
click at [420, 283] on img at bounding box center [368, 305] width 351 height 356
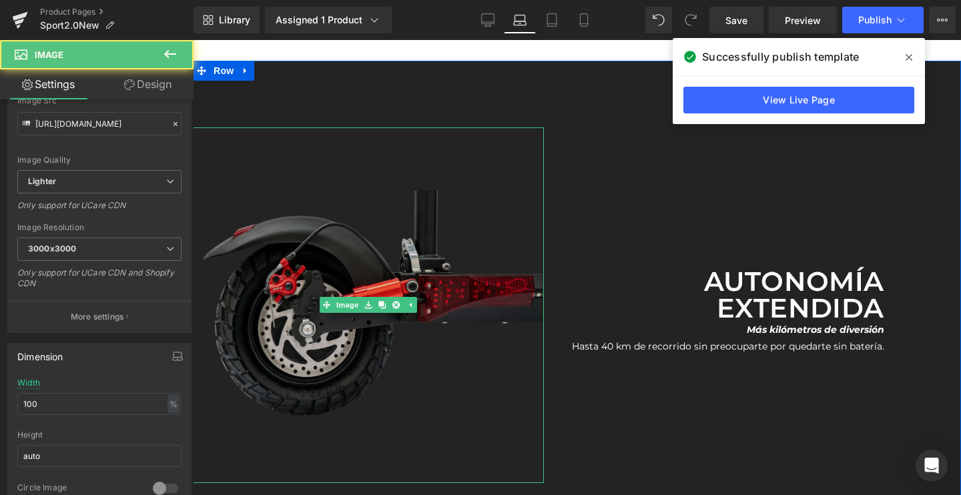
click at [364, 287] on img at bounding box center [368, 305] width 351 height 356
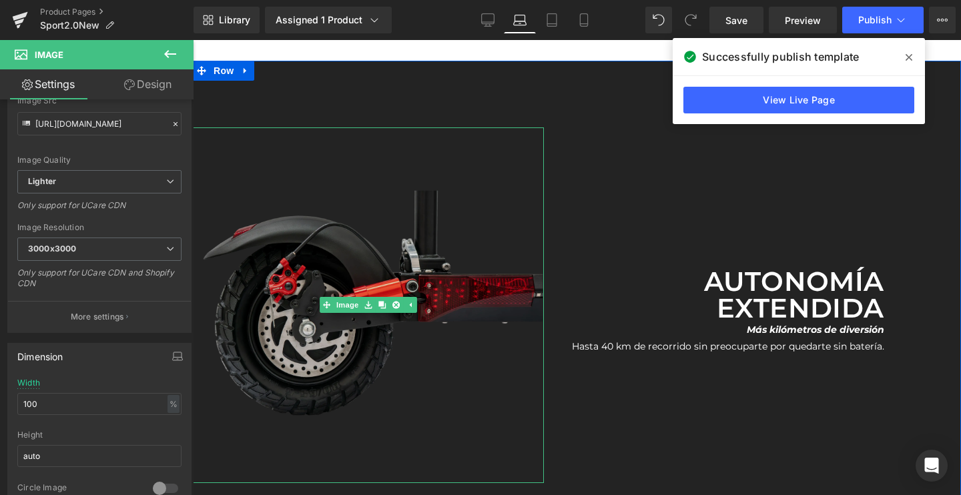
click at [330, 304] on div "Image" at bounding box center [368, 305] width 351 height 356
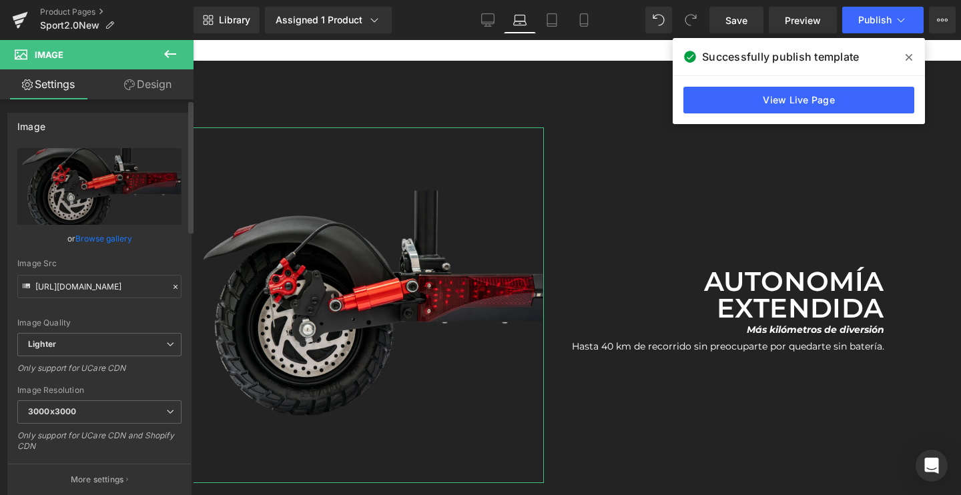
scroll to position [-1, 0]
click at [72, 241] on div "or Browse gallery" at bounding box center [99, 238] width 164 height 14
click at [113, 233] on link "Browse gallery" at bounding box center [103, 238] width 57 height 23
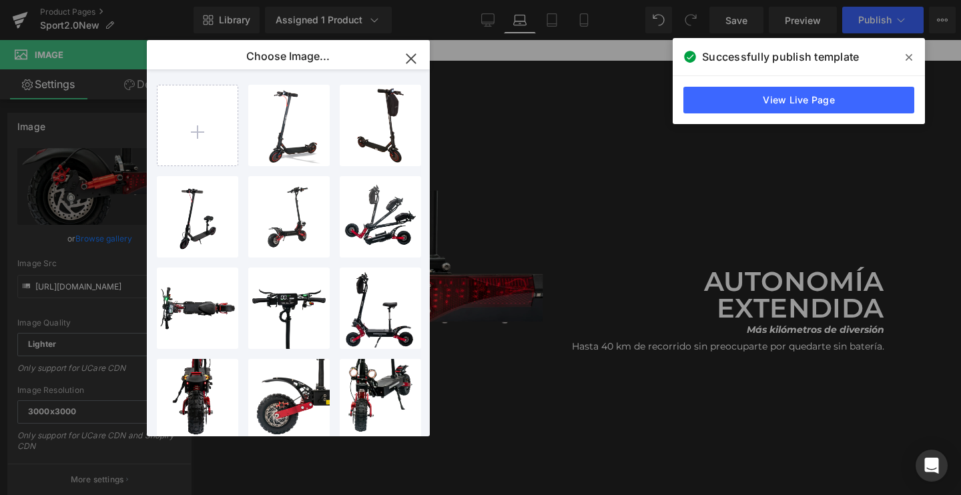
type input "C:\fakepath\E-1_2048x2048.png.webp"
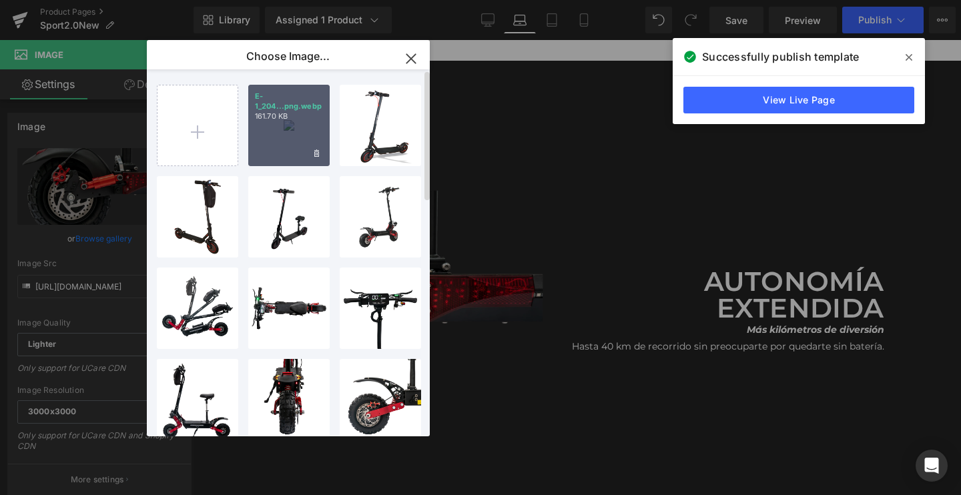
click at [284, 129] on div "E-1_204...png.webp 161.70 KB" at bounding box center [288, 125] width 81 height 81
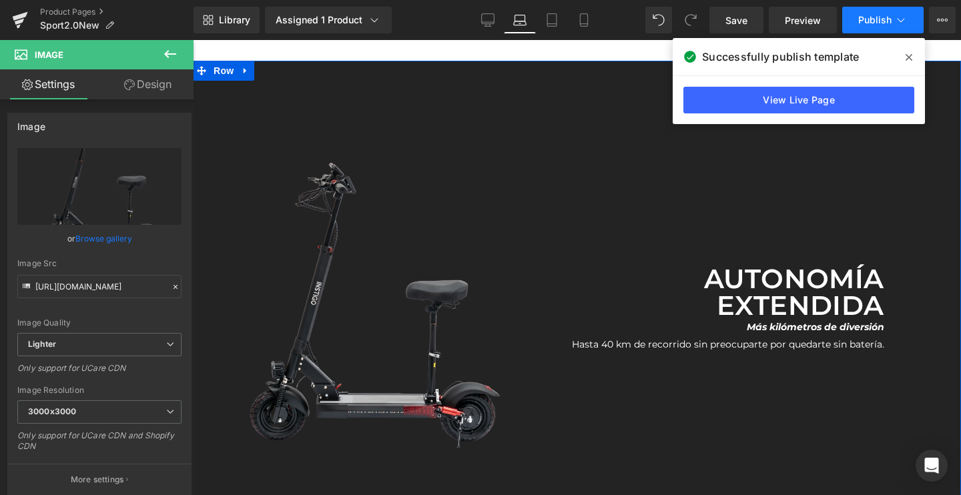
click at [867, 20] on span "Publish" at bounding box center [874, 20] width 33 height 11
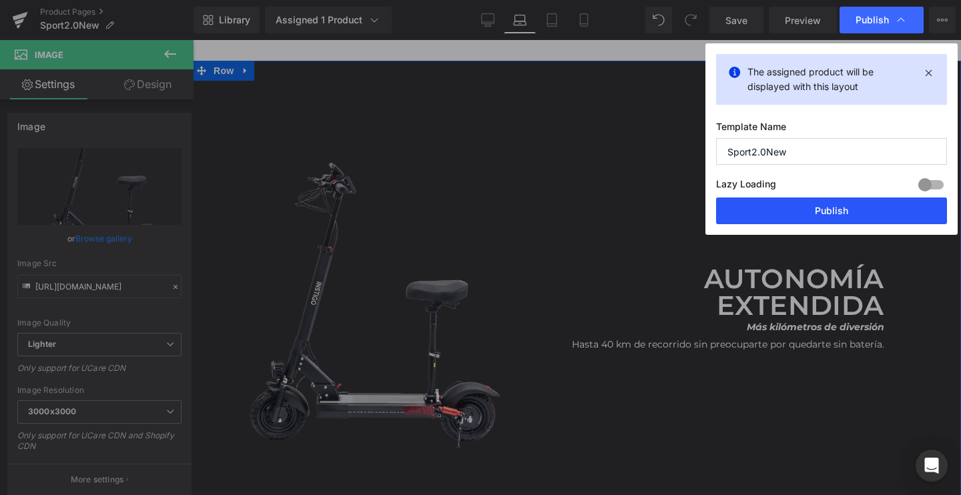
click at [786, 203] on button "Publish" at bounding box center [831, 210] width 231 height 27
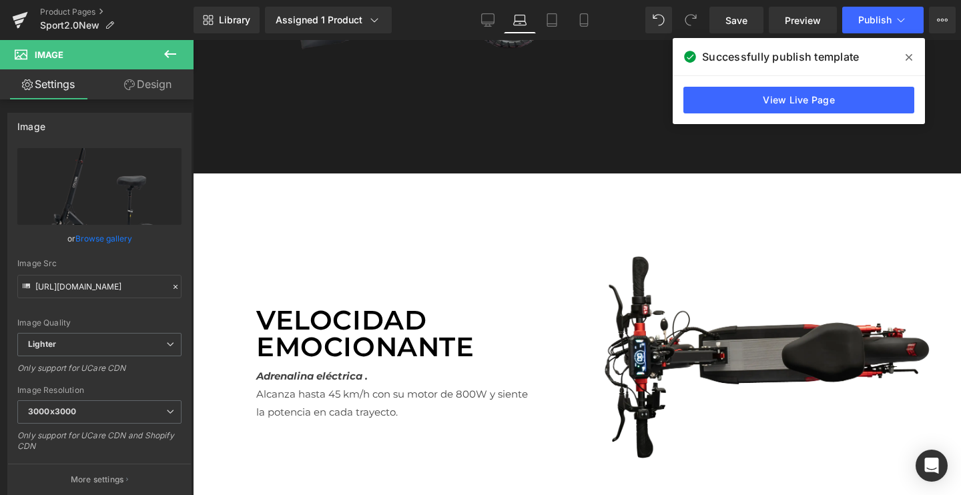
scroll to position [1684, 0]
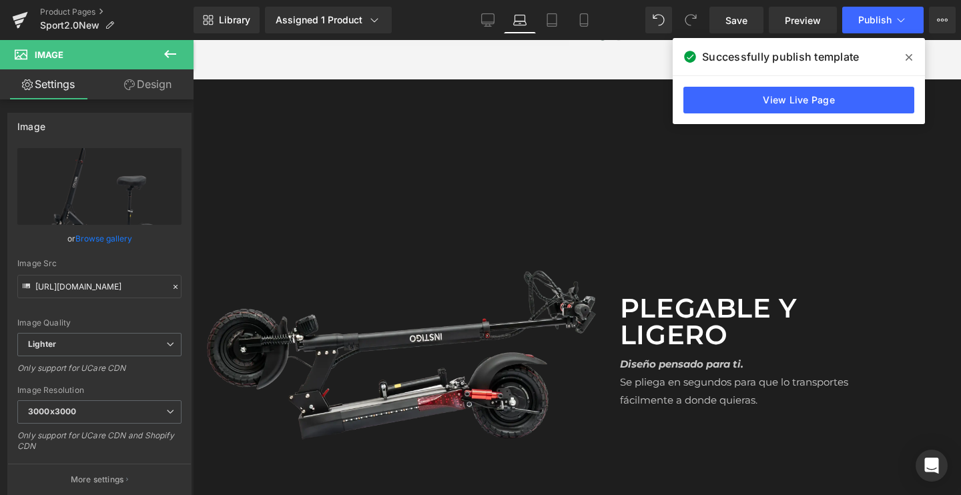
click at [914, 51] on span at bounding box center [908, 57] width 21 height 21
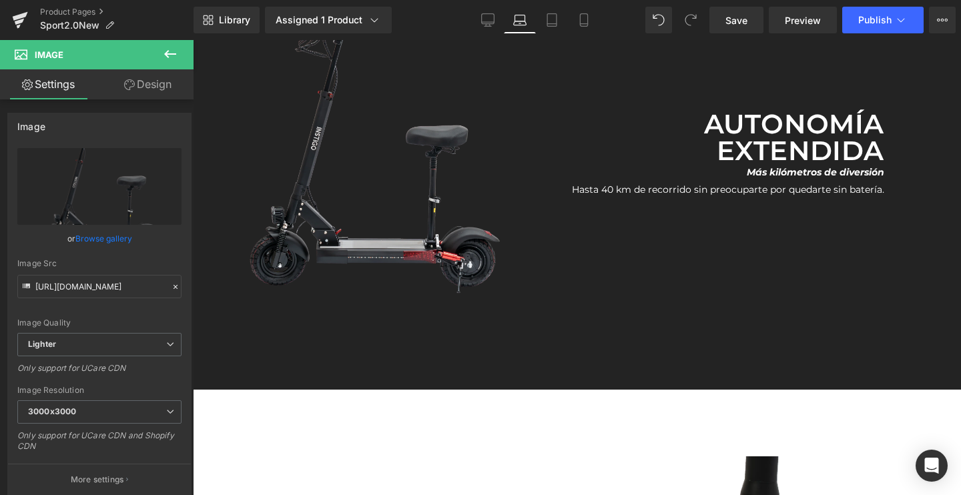
scroll to position [2714, 0]
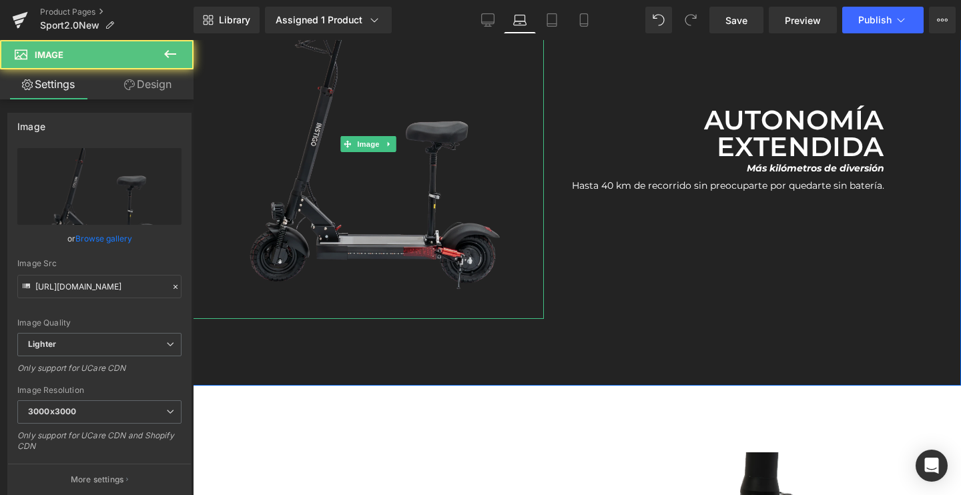
click at [383, 181] on img at bounding box center [368, 144] width 351 height 351
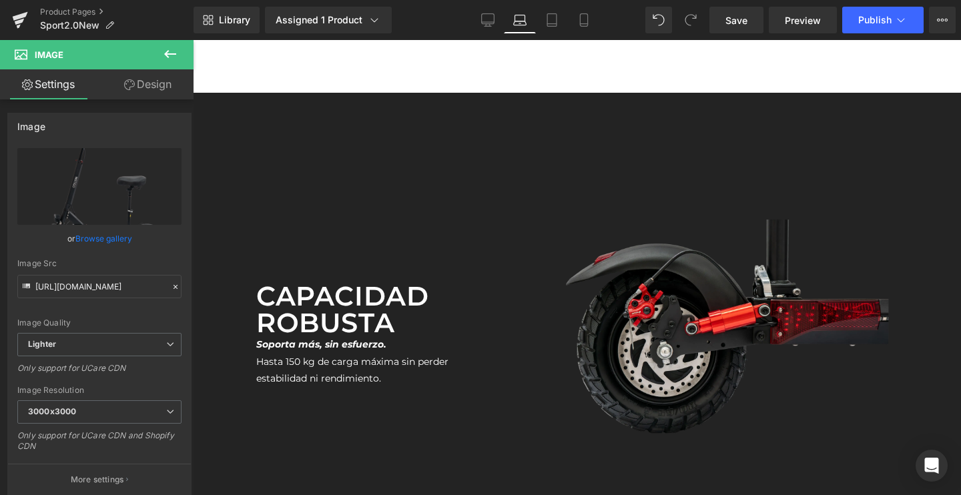
scroll to position [3513, 0]
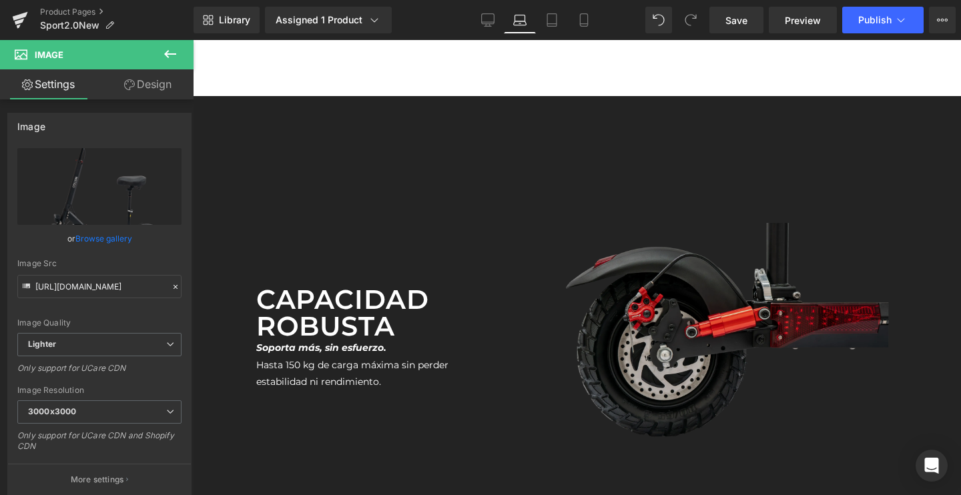
click at [672, 296] on img at bounding box center [723, 332] width 334 height 338
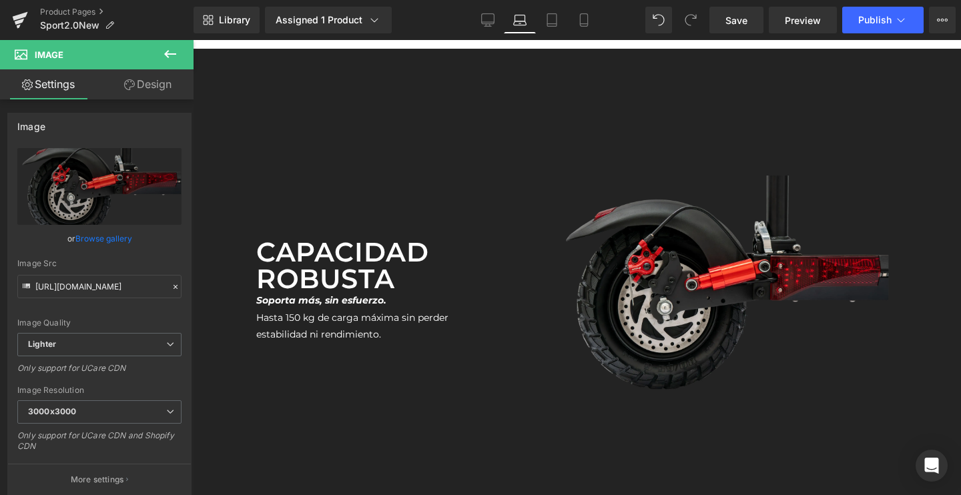
scroll to position [3554, 0]
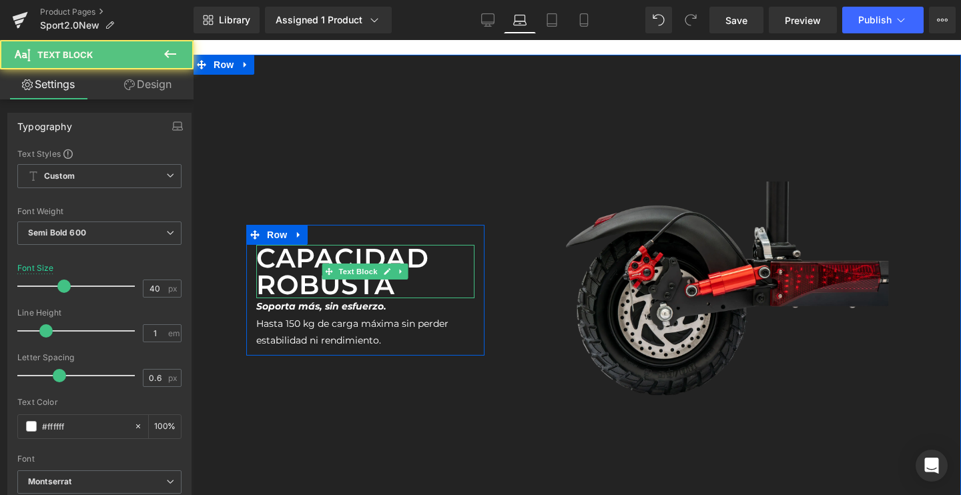
click at [350, 291] on p "Capacidad robusta" at bounding box center [365, 271] width 218 height 53
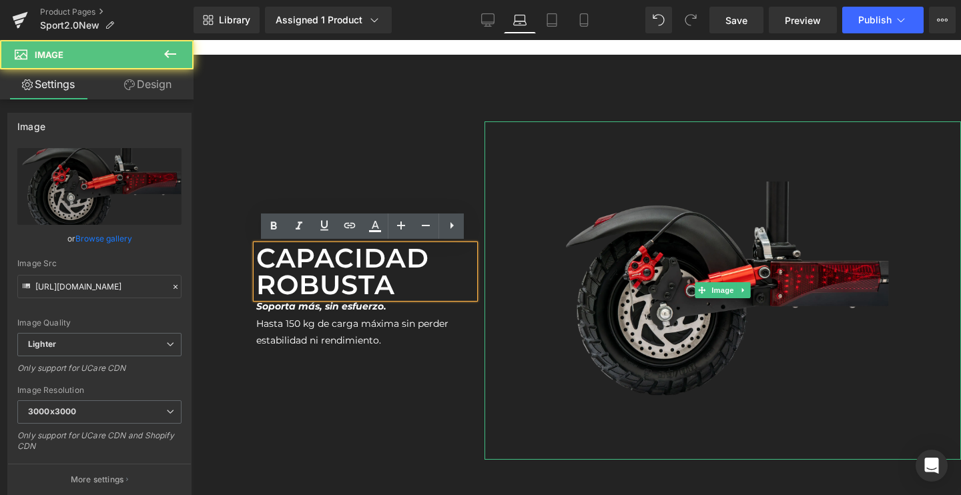
click at [525, 226] on div at bounding box center [722, 290] width 476 height 338
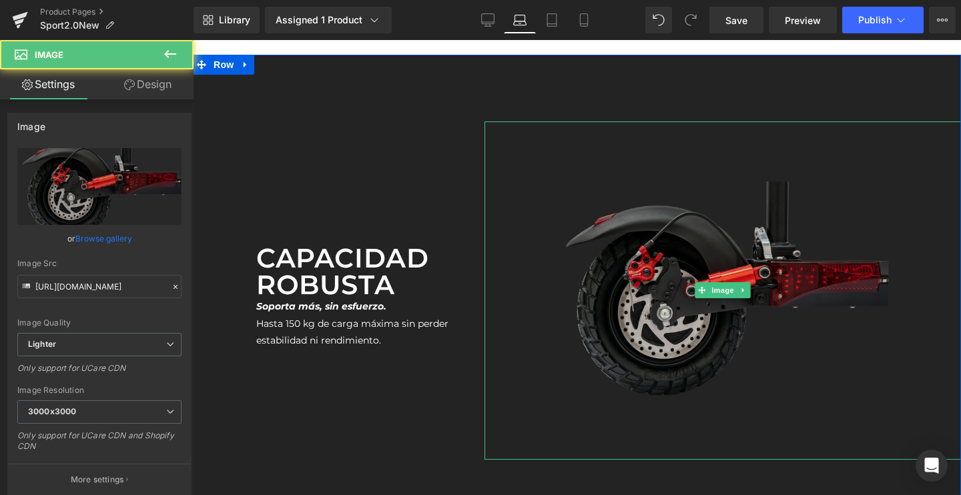
click at [596, 229] on img at bounding box center [723, 290] width 334 height 338
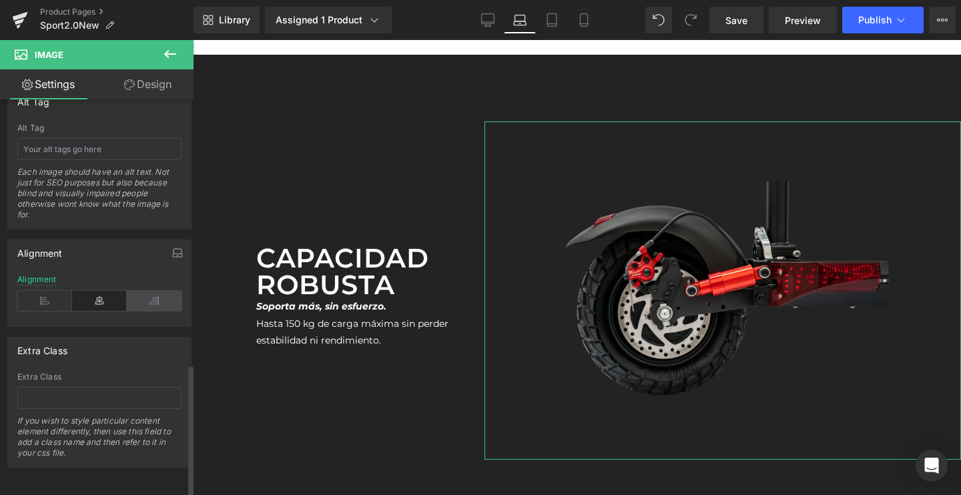
scroll to position [788, 0]
click at [150, 296] on icon at bounding box center [154, 301] width 55 height 20
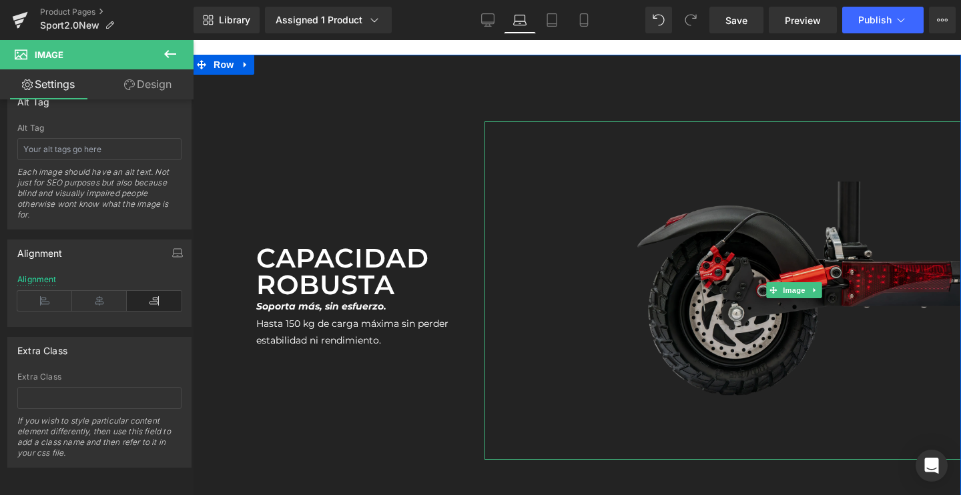
click at [681, 246] on img at bounding box center [794, 290] width 334 height 338
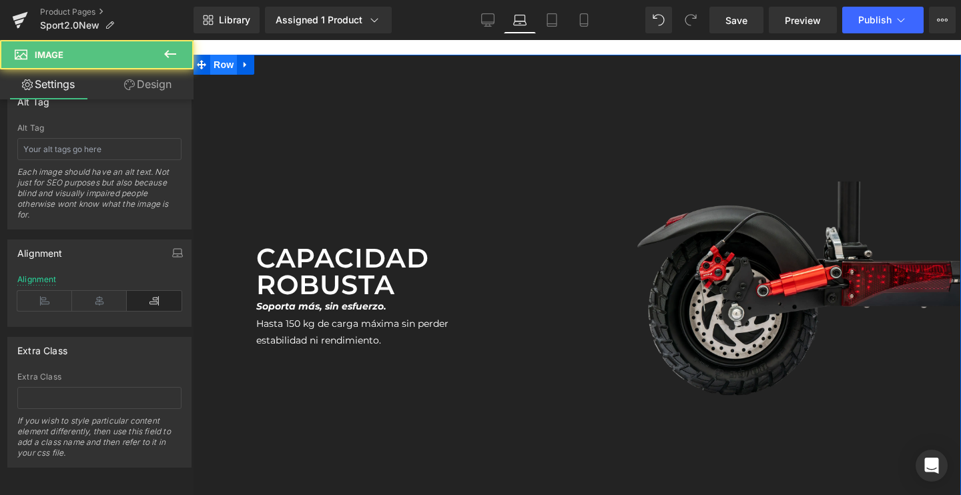
click at [225, 63] on span "Row" at bounding box center [223, 65] width 27 height 20
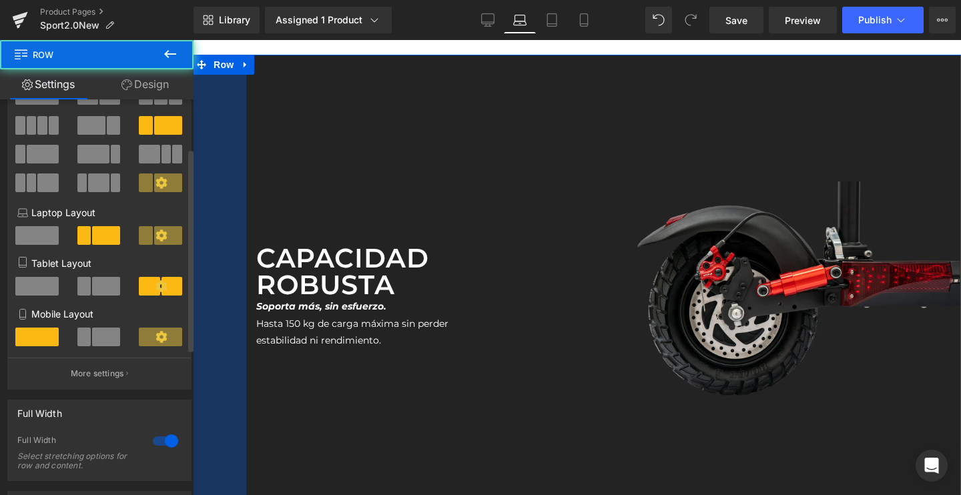
scroll to position [104, 0]
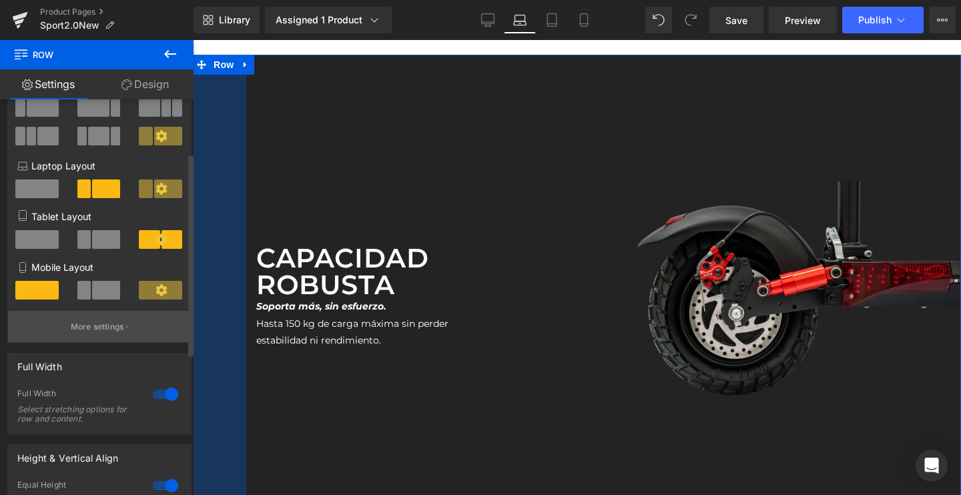
click at [81, 340] on button "More settings" at bounding box center [99, 326] width 183 height 31
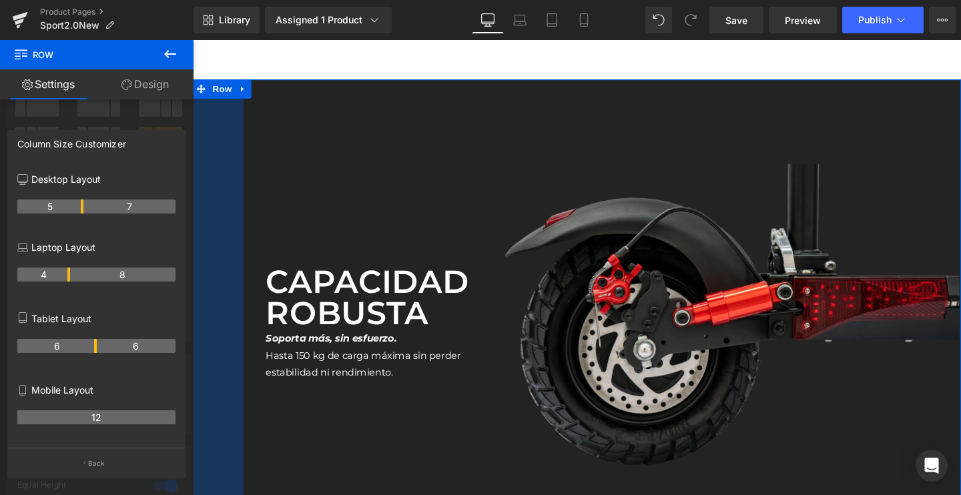
scroll to position [3581, 0]
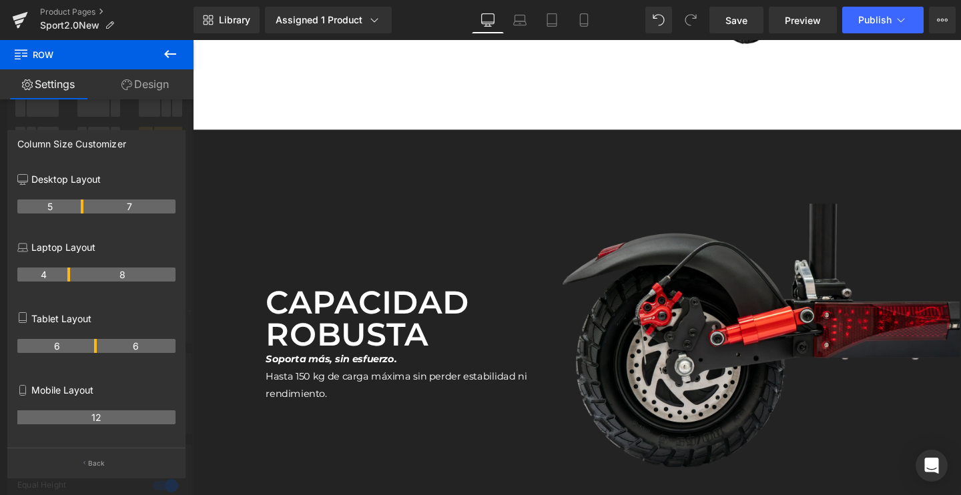
drag, startPoint x: 67, startPoint y: 205, endPoint x: 0, endPoint y: 59, distance: 160.6
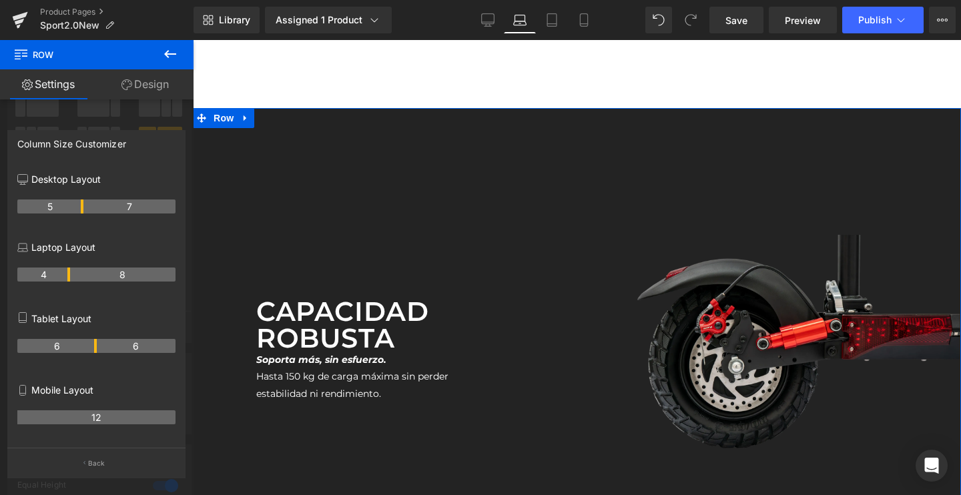
scroll to position [3553, 0]
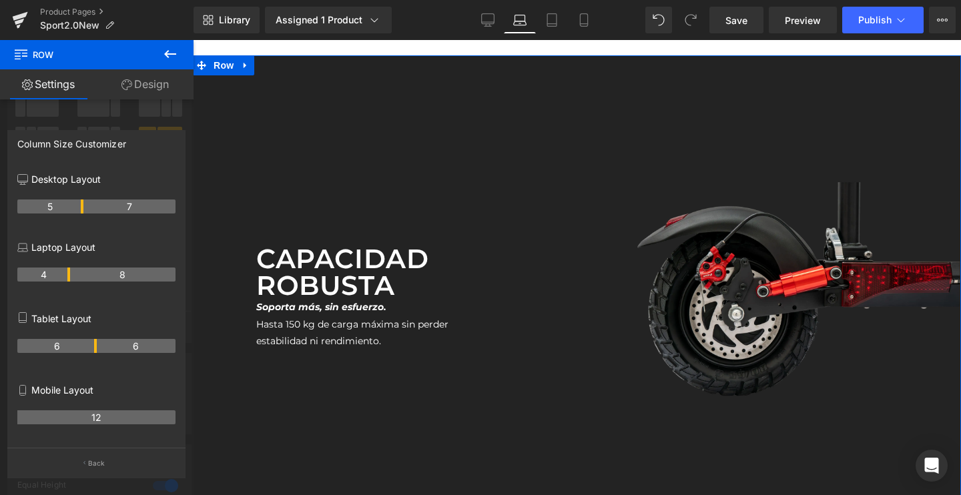
drag, startPoint x: 71, startPoint y: 272, endPoint x: 0, endPoint y: 57, distance: 226.8
click at [80, 272] on th "8" at bounding box center [122, 274] width 105 height 14
drag, startPoint x: 69, startPoint y: 274, endPoint x: 111, endPoint y: 277, distance: 41.4
click at [111, 277] on th "8" at bounding box center [122, 274] width 105 height 14
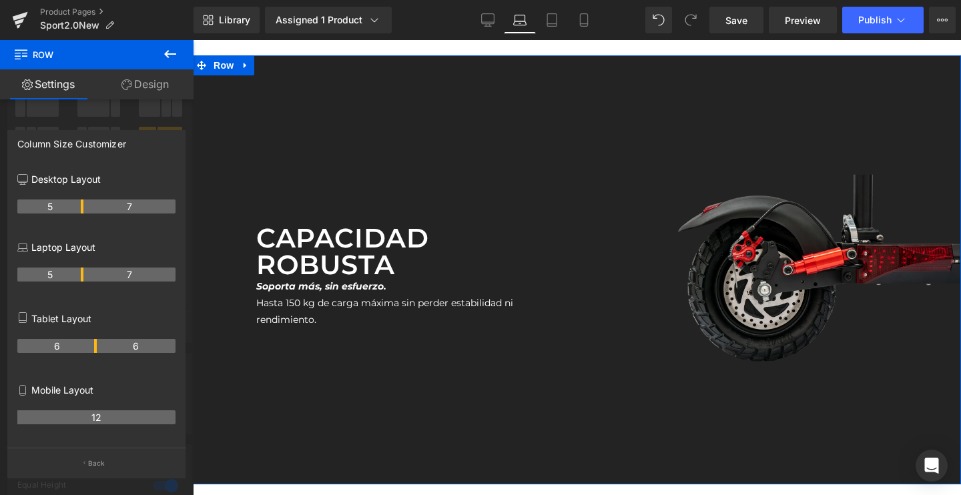
drag, startPoint x: 68, startPoint y: 271, endPoint x: 85, endPoint y: 272, distance: 16.7
click at [85, 272] on tr "5 7" at bounding box center [96, 274] width 158 height 14
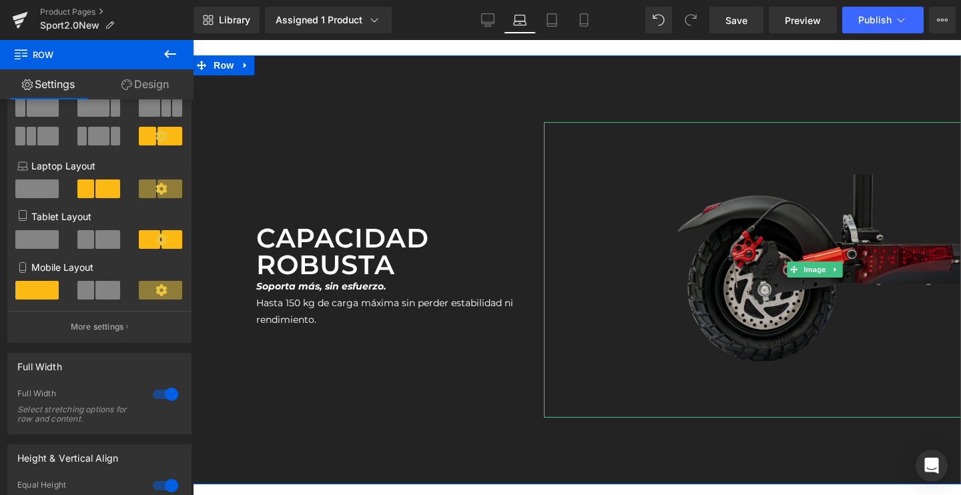
click at [703, 242] on img at bounding box center [815, 270] width 292 height 296
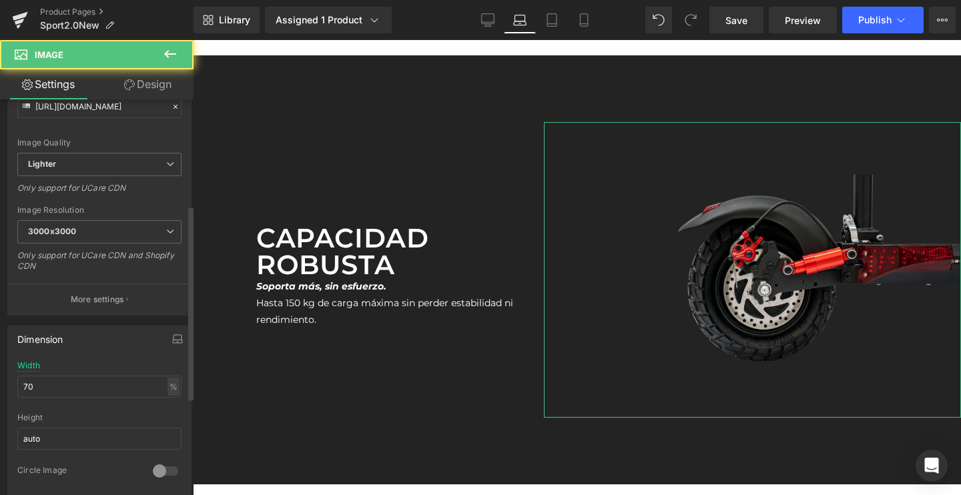
scroll to position [215, 0]
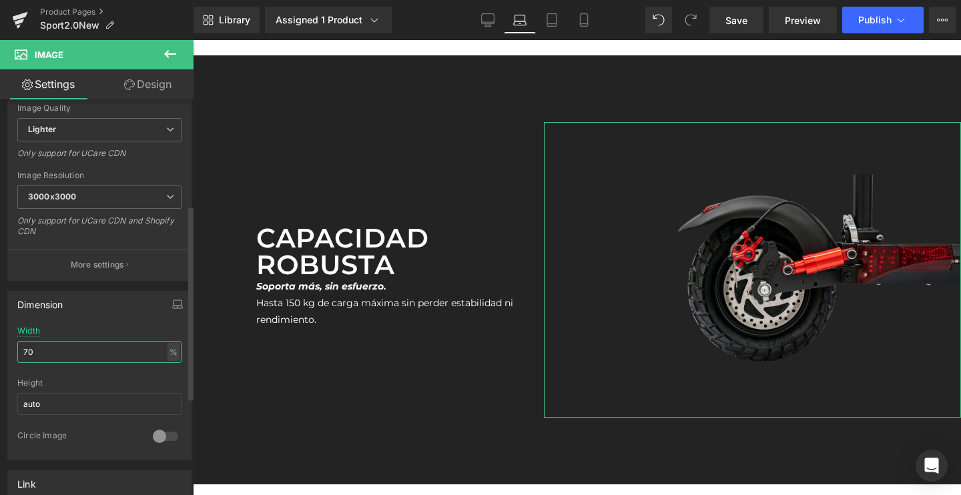
click at [52, 356] on input "70" at bounding box center [99, 352] width 164 height 22
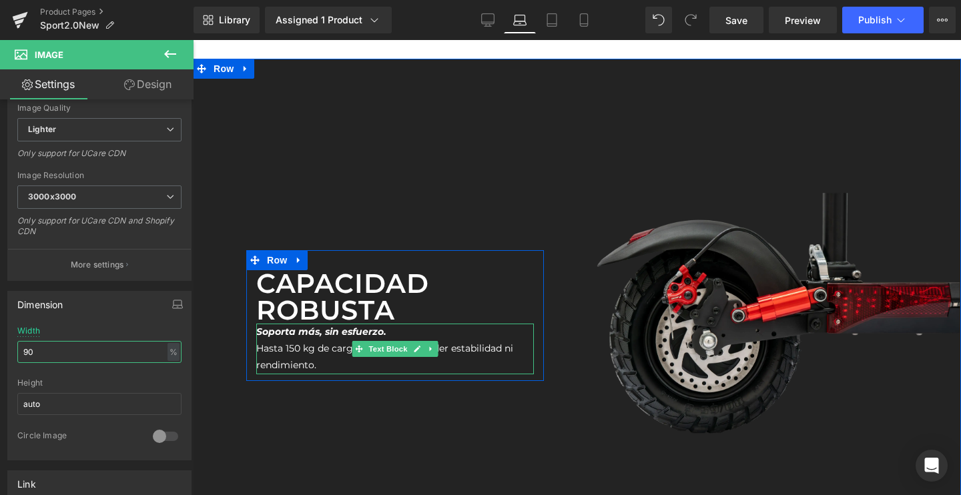
scroll to position [3537, 0]
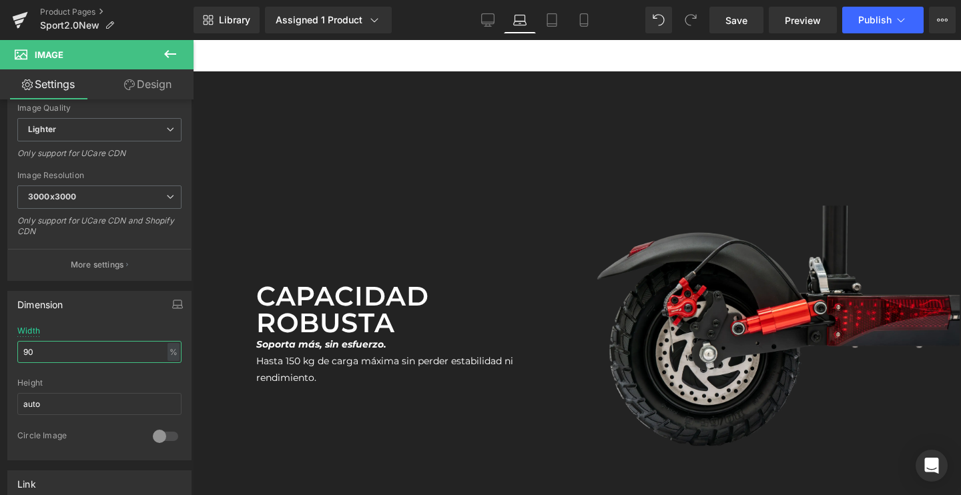
type input "90"
click at [486, 6] on div "Library Assigned 1 Product Product Preview SPORT 2.0 Manage assigned products L…" at bounding box center [576, 20] width 767 height 40
click at [484, 19] on icon at bounding box center [487, 19] width 13 height 13
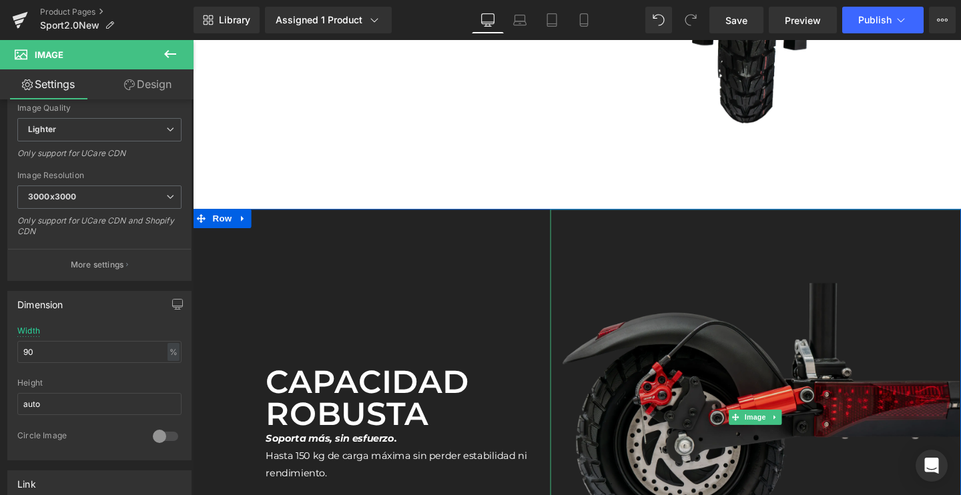
scroll to position [3670, 0]
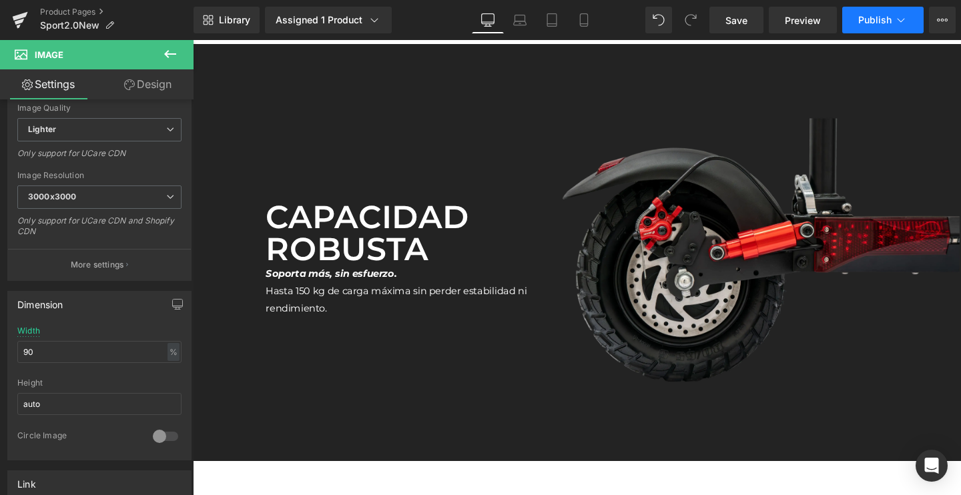
click at [884, 24] on span "Publish" at bounding box center [874, 20] width 33 height 11
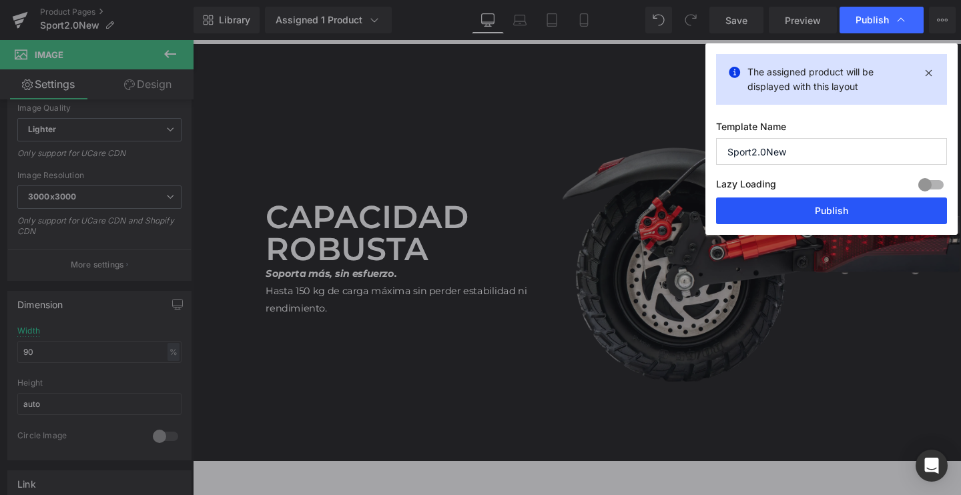
click at [762, 209] on button "Publish" at bounding box center [831, 210] width 231 height 27
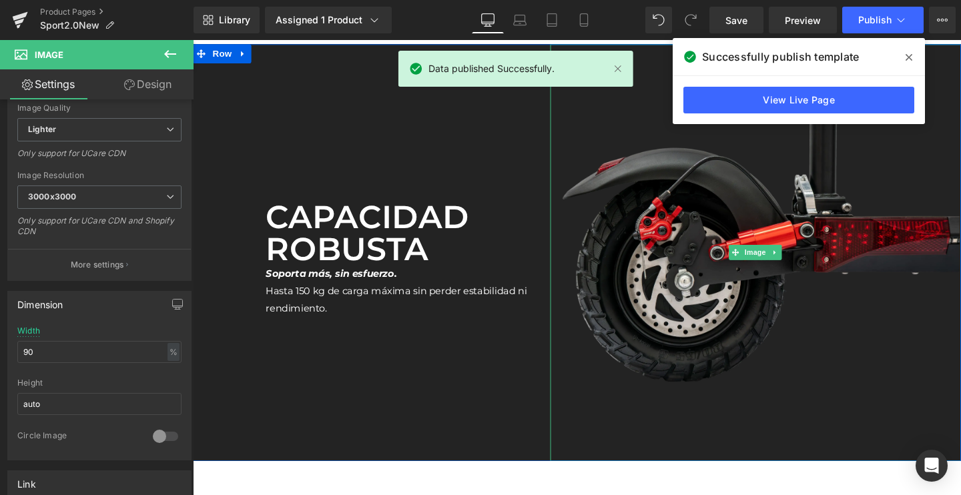
click at [902, 49] on span at bounding box center [908, 57] width 21 height 21
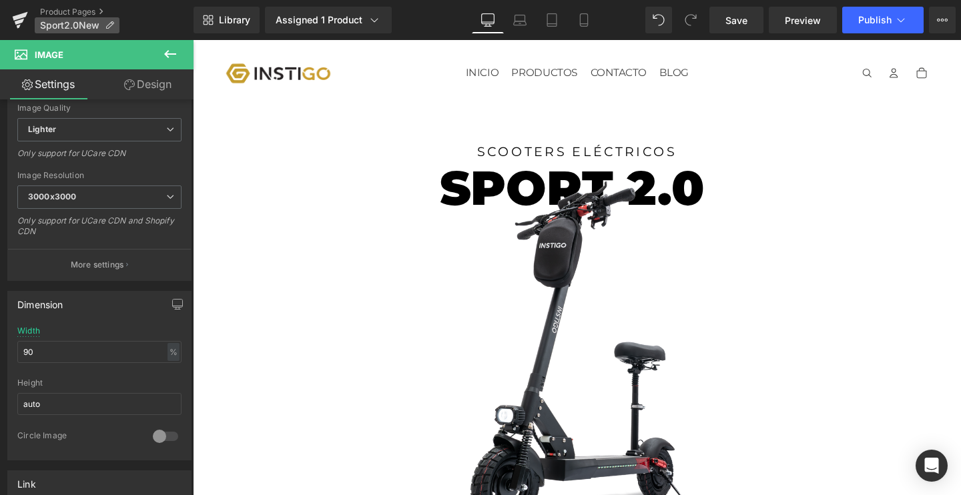
scroll to position [0, 0]
click at [20, 15] on icon at bounding box center [20, 16] width 15 height 9
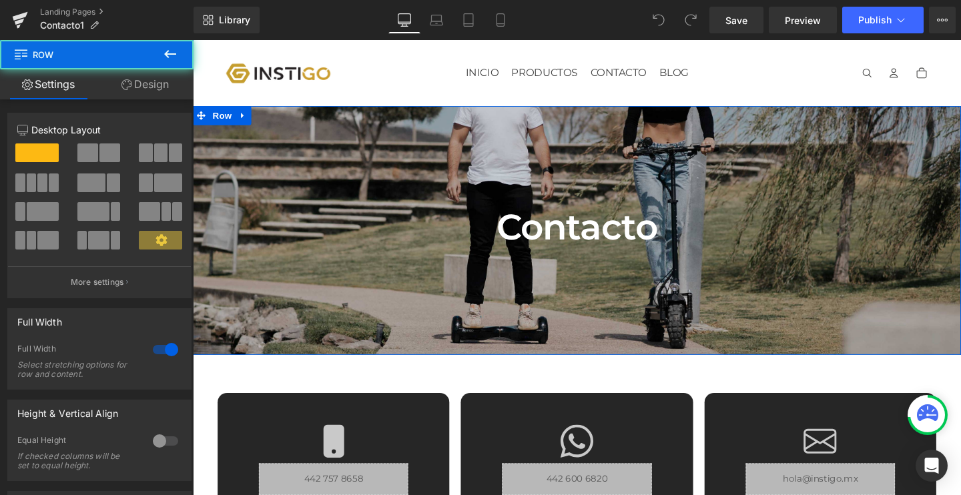
click at [630, 203] on div "Contacto Heading [GEOGRAPHIC_DATA]" at bounding box center [596, 239] width 807 height 261
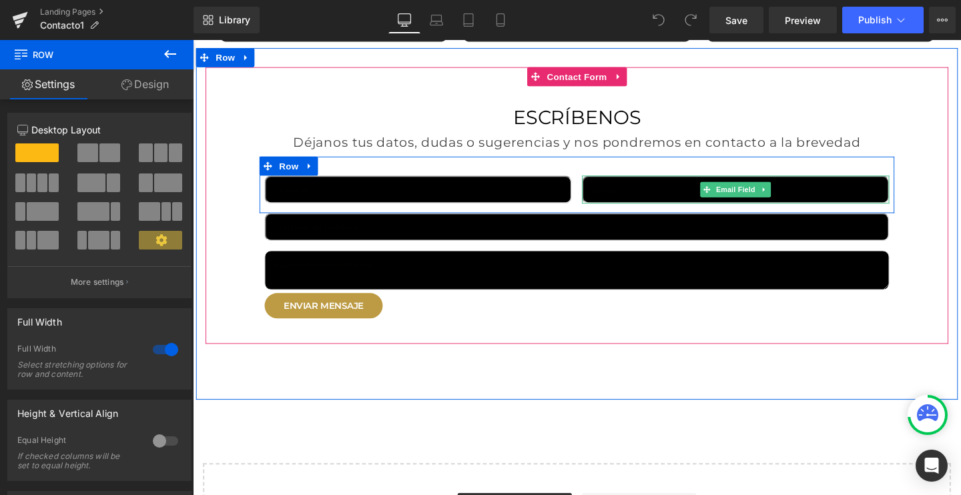
scroll to position [512, 0]
